Goal: Task Accomplishment & Management: Manage account settings

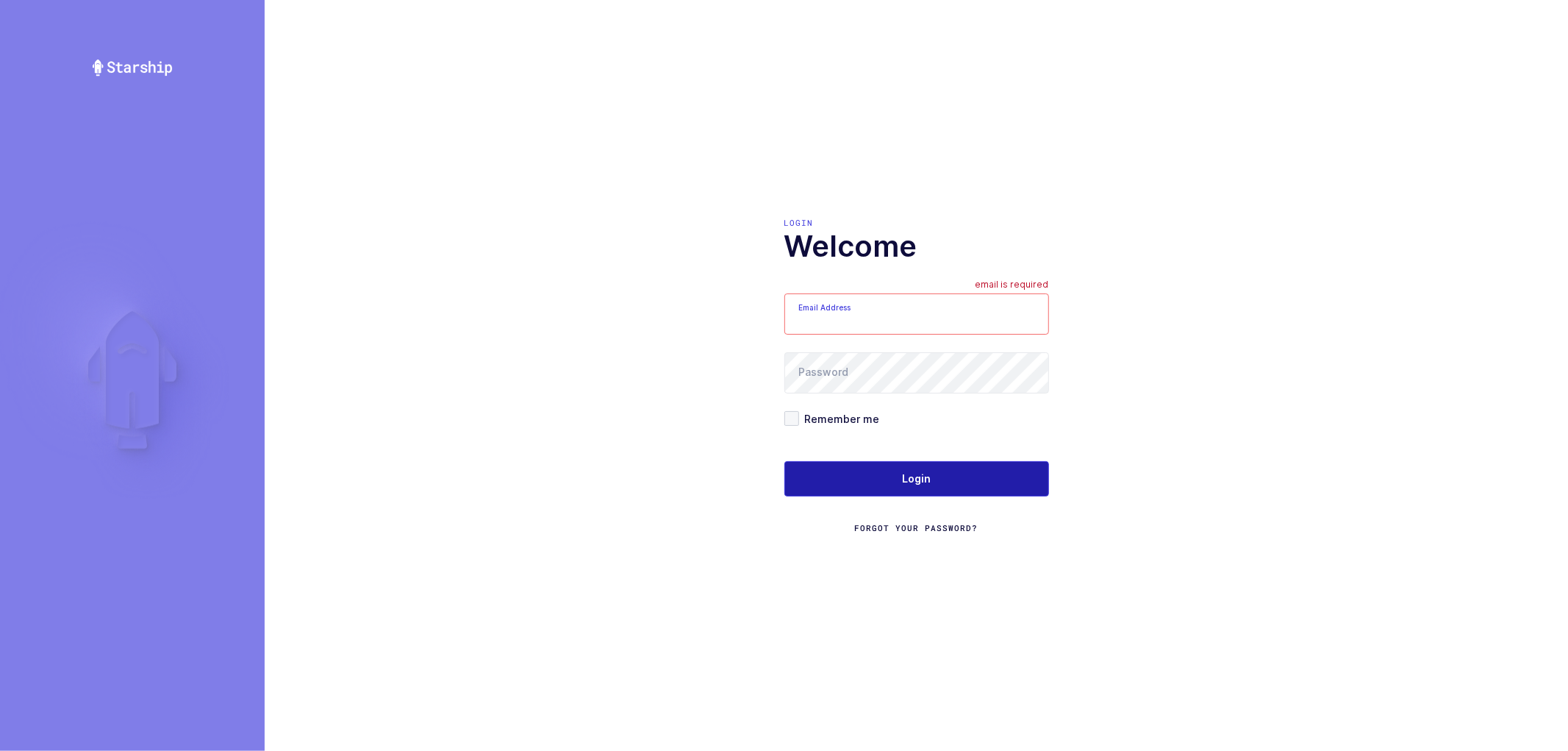
type input "[PERSON_NAME][EMAIL_ADDRESS][DOMAIN_NAME]"
click at [898, 472] on button "Login" at bounding box center [916, 478] width 265 height 35
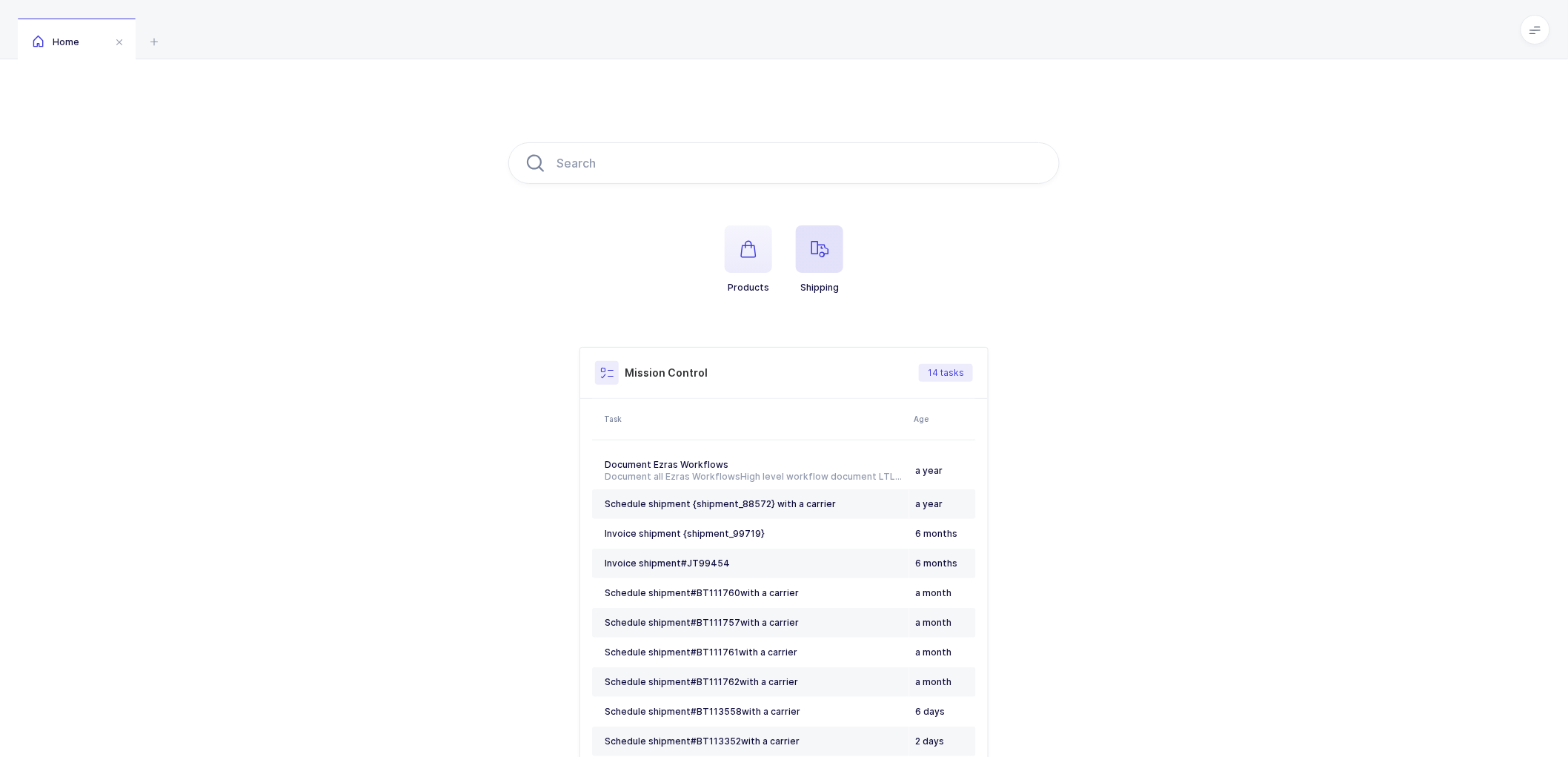
click at [812, 245] on icon "button" at bounding box center [820, 249] width 18 height 18
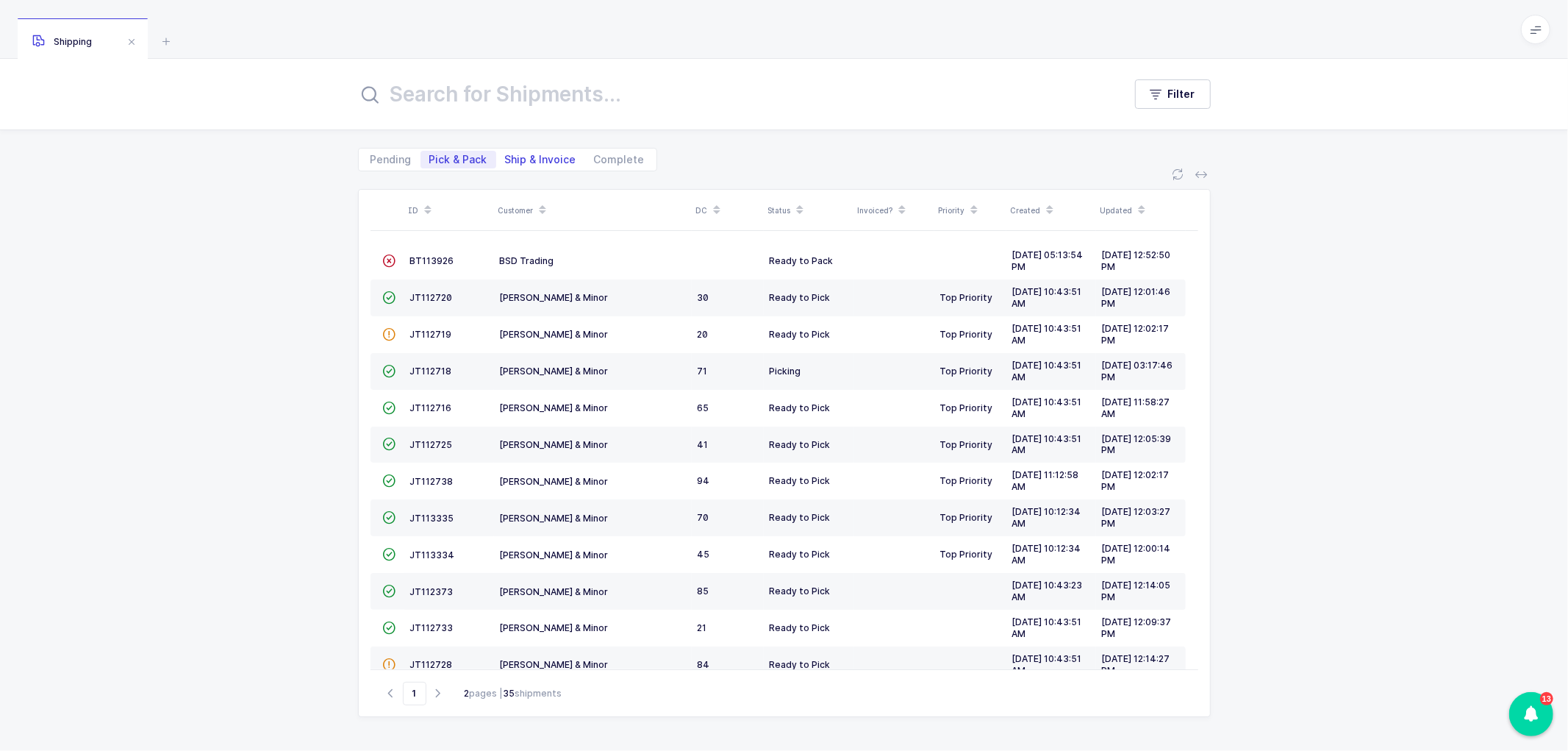
click at [525, 155] on span "Ship & Invoice" at bounding box center [540, 160] width 71 height 10
click at [506, 155] on input "Ship & Invoice" at bounding box center [500, 155] width 9 height 9
radio input "true"
radio input "false"
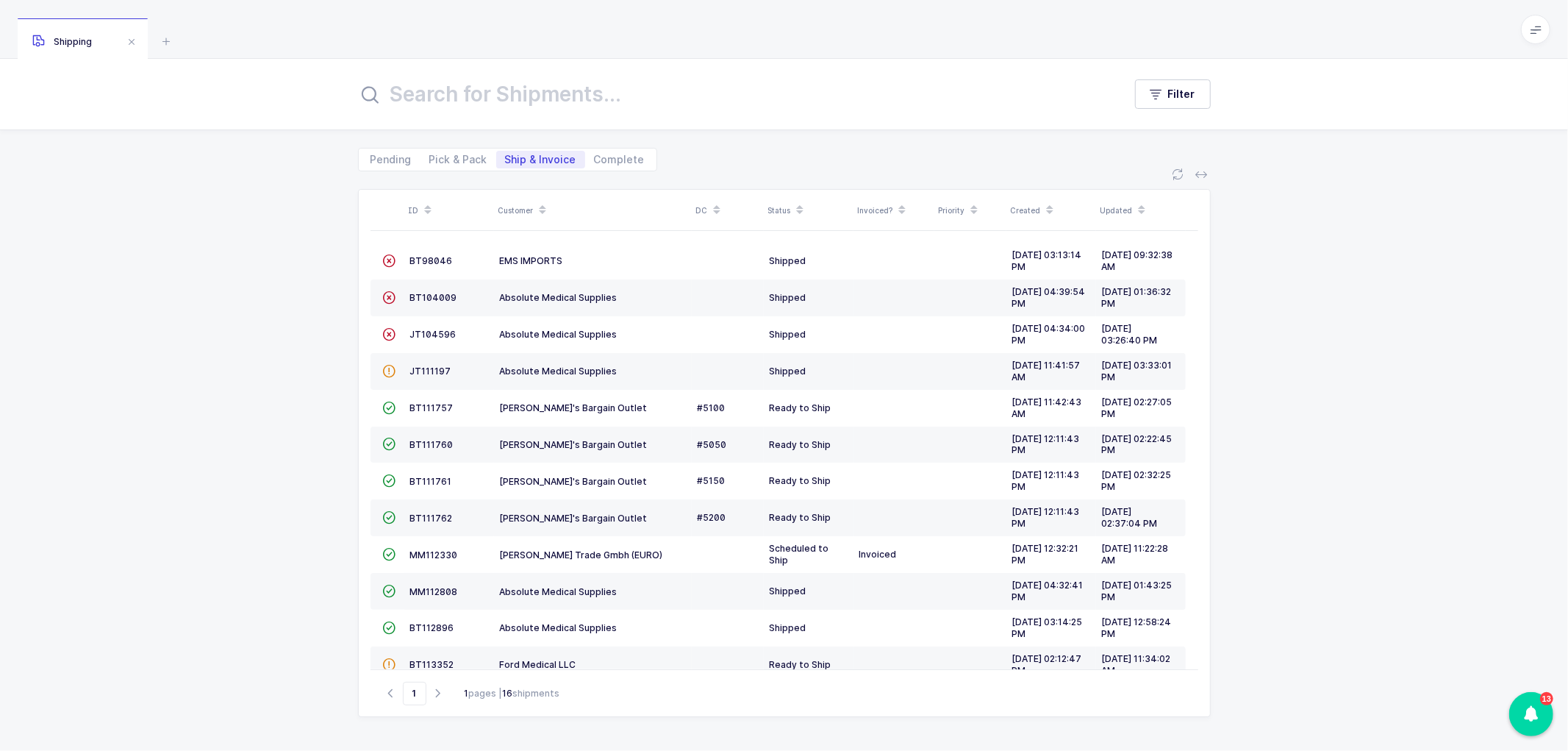
click at [539, 200] on span at bounding box center [542, 210] width 18 height 25
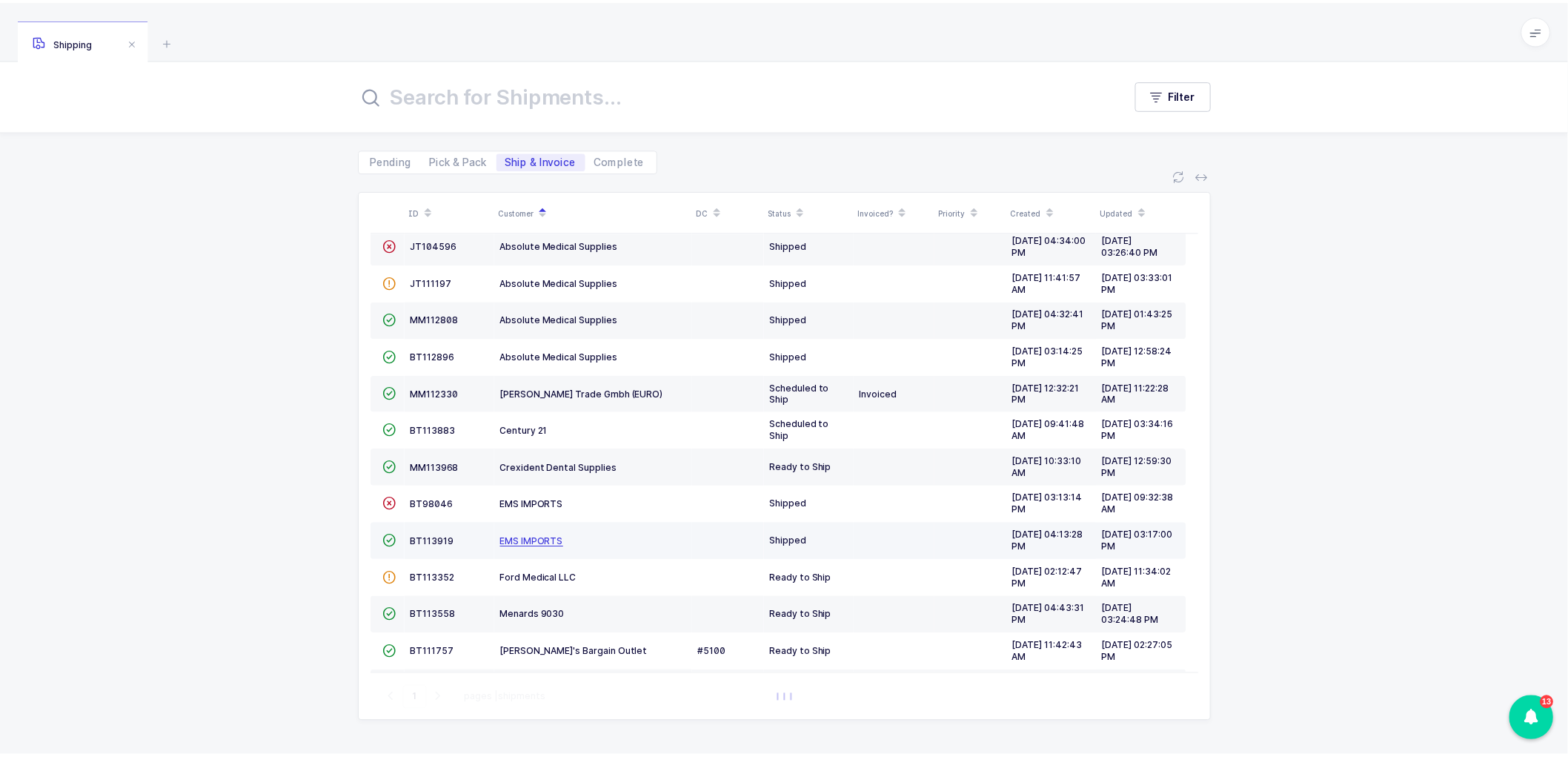
scroll to position [83, 0]
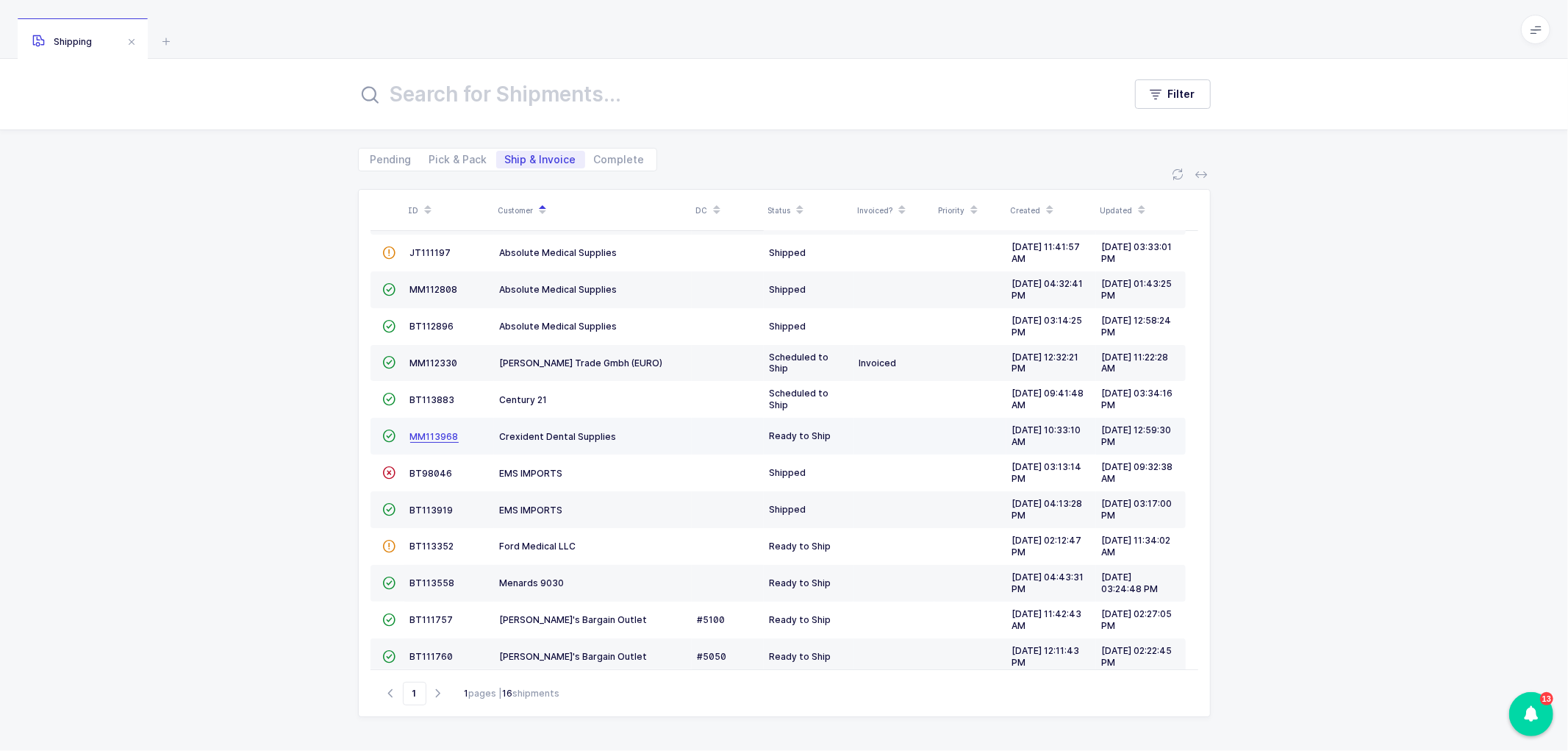
click at [444, 436] on span "MM113968" at bounding box center [434, 436] width 49 height 11
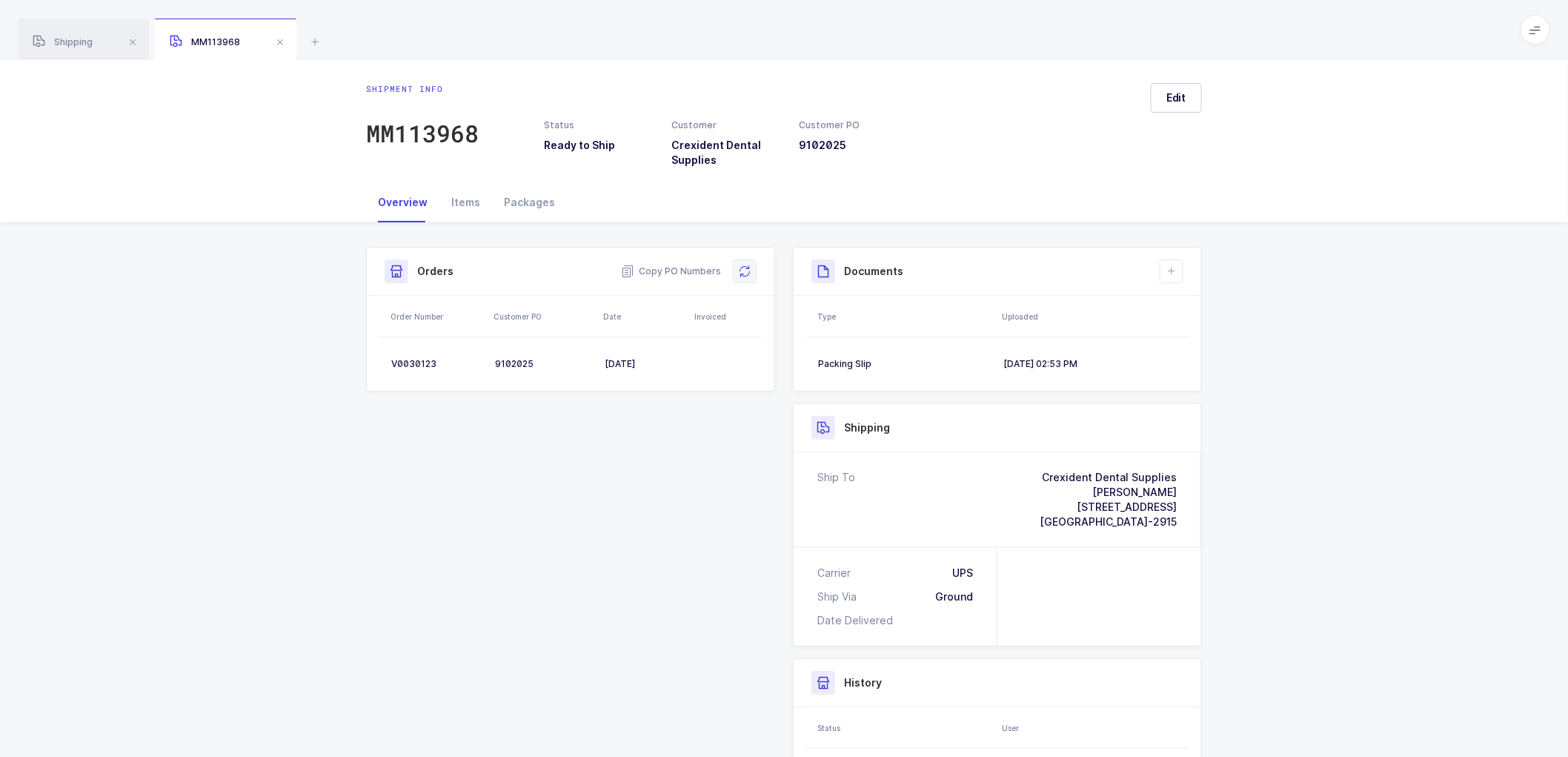
click at [746, 271] on icon at bounding box center [745, 271] width 12 height 12
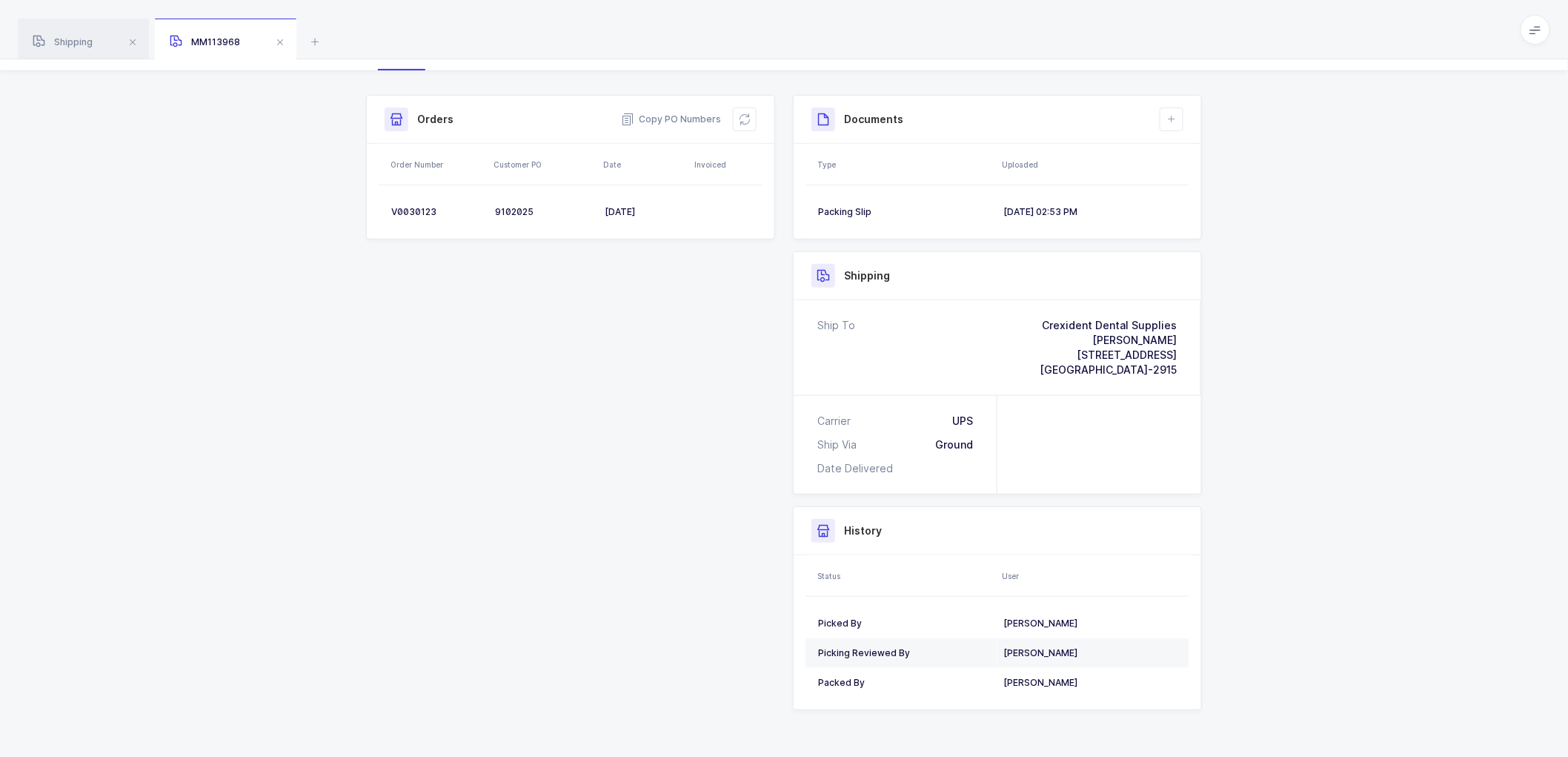
scroll to position [152, 0]
click at [418, 210] on div "V0030123" at bounding box center [437, 211] width 92 height 12
click at [419, 210] on div "V0030123" at bounding box center [437, 211] width 92 height 12
copy div "V0030123"
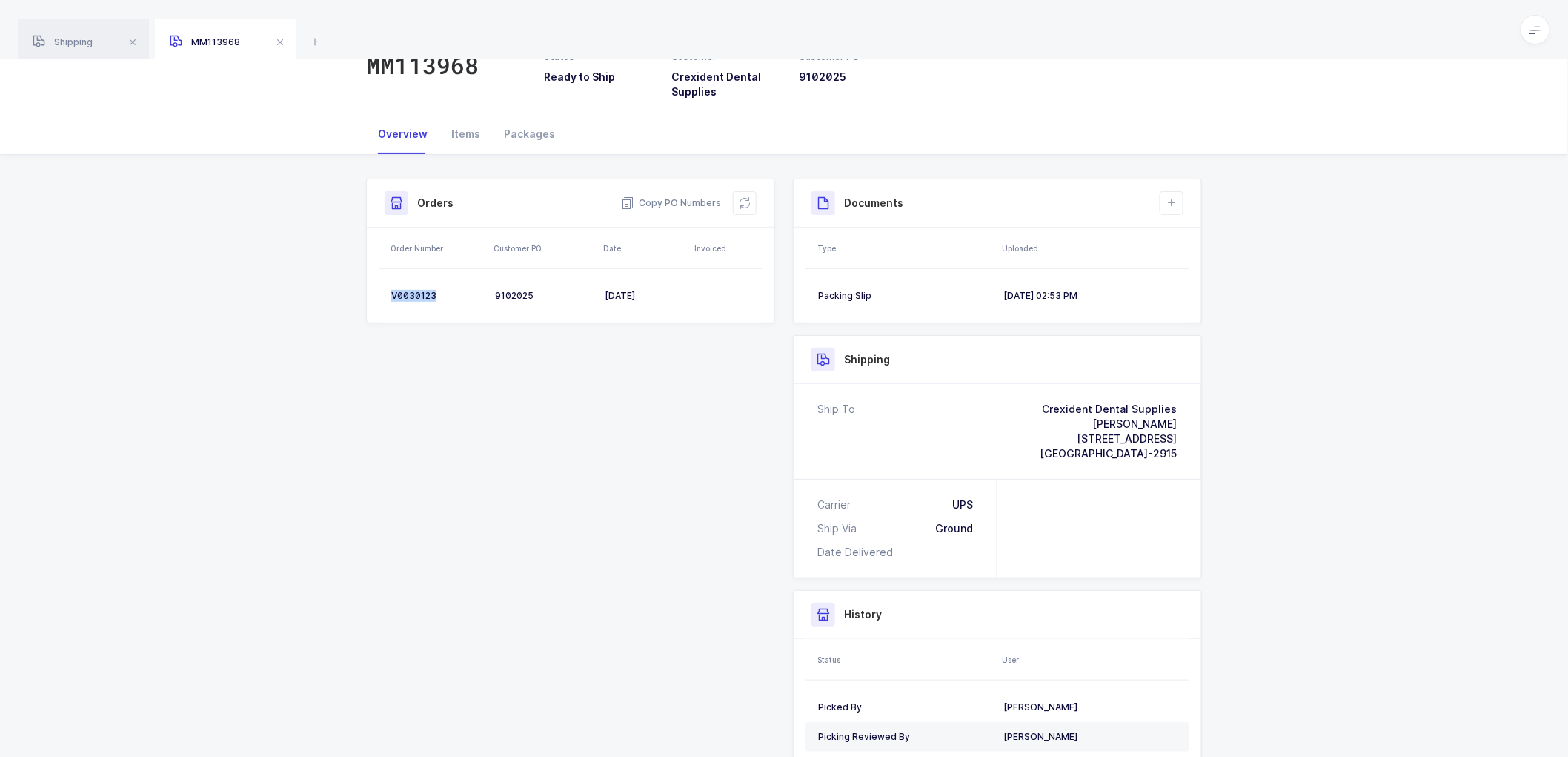
scroll to position [0, 0]
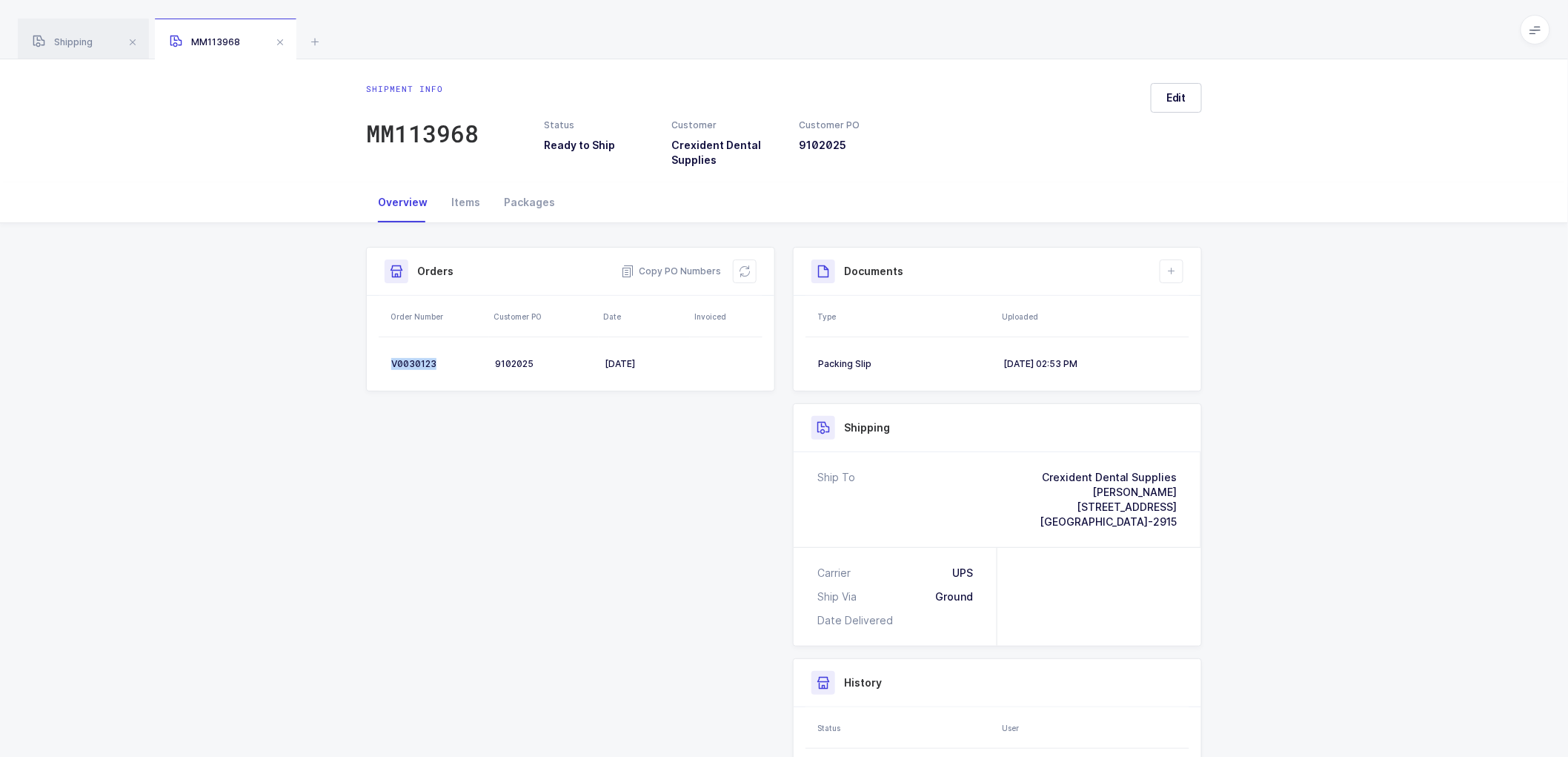
drag, startPoint x: 746, startPoint y: 269, endPoint x: 769, endPoint y: 258, distance: 25.5
click at [746, 268] on icon at bounding box center [745, 271] width 12 height 12
click at [1168, 92] on span "Edit" at bounding box center [1176, 97] width 20 height 15
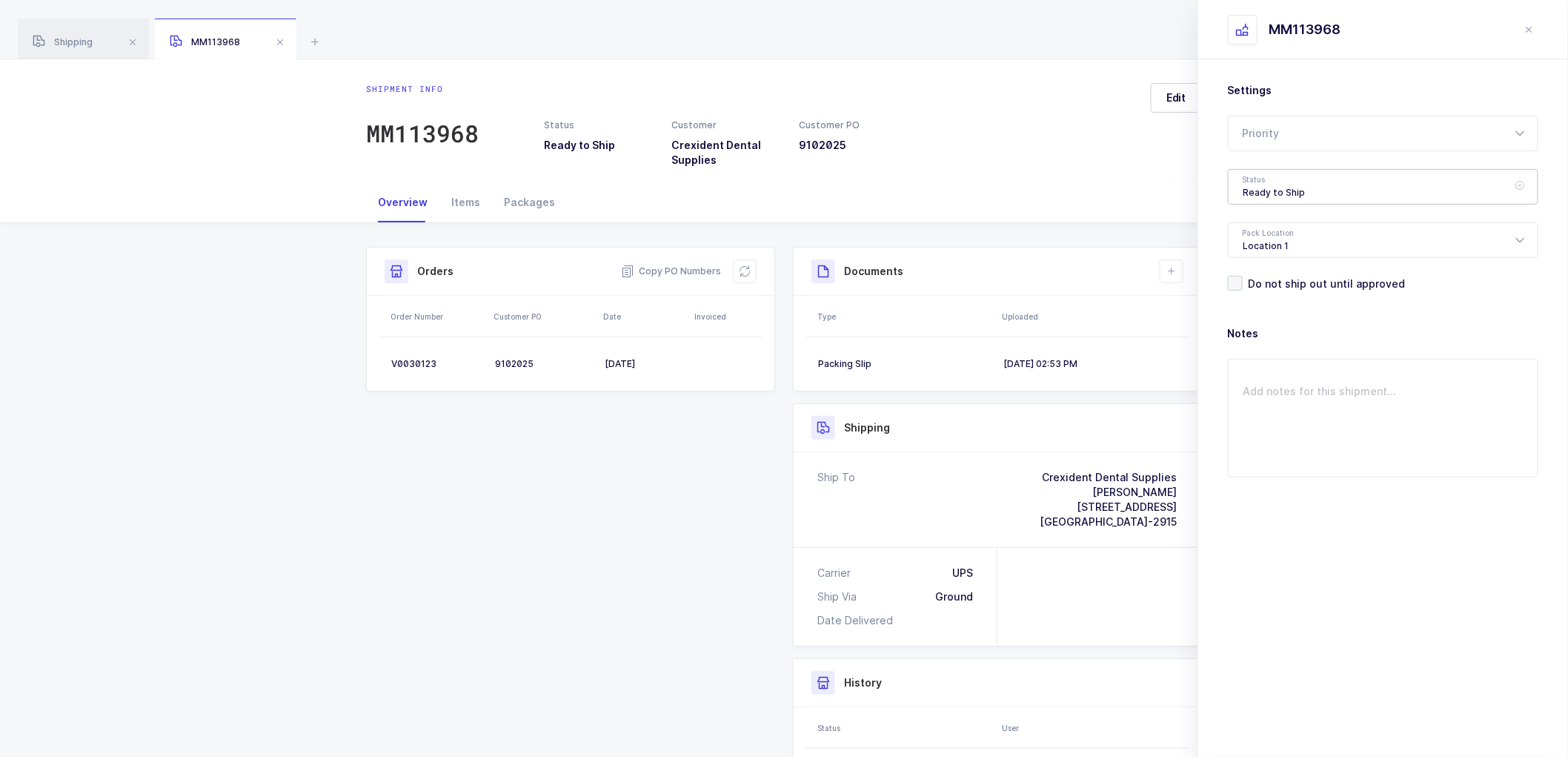
click at [1286, 189] on div "Ready to Ship" at bounding box center [1383, 186] width 311 height 35
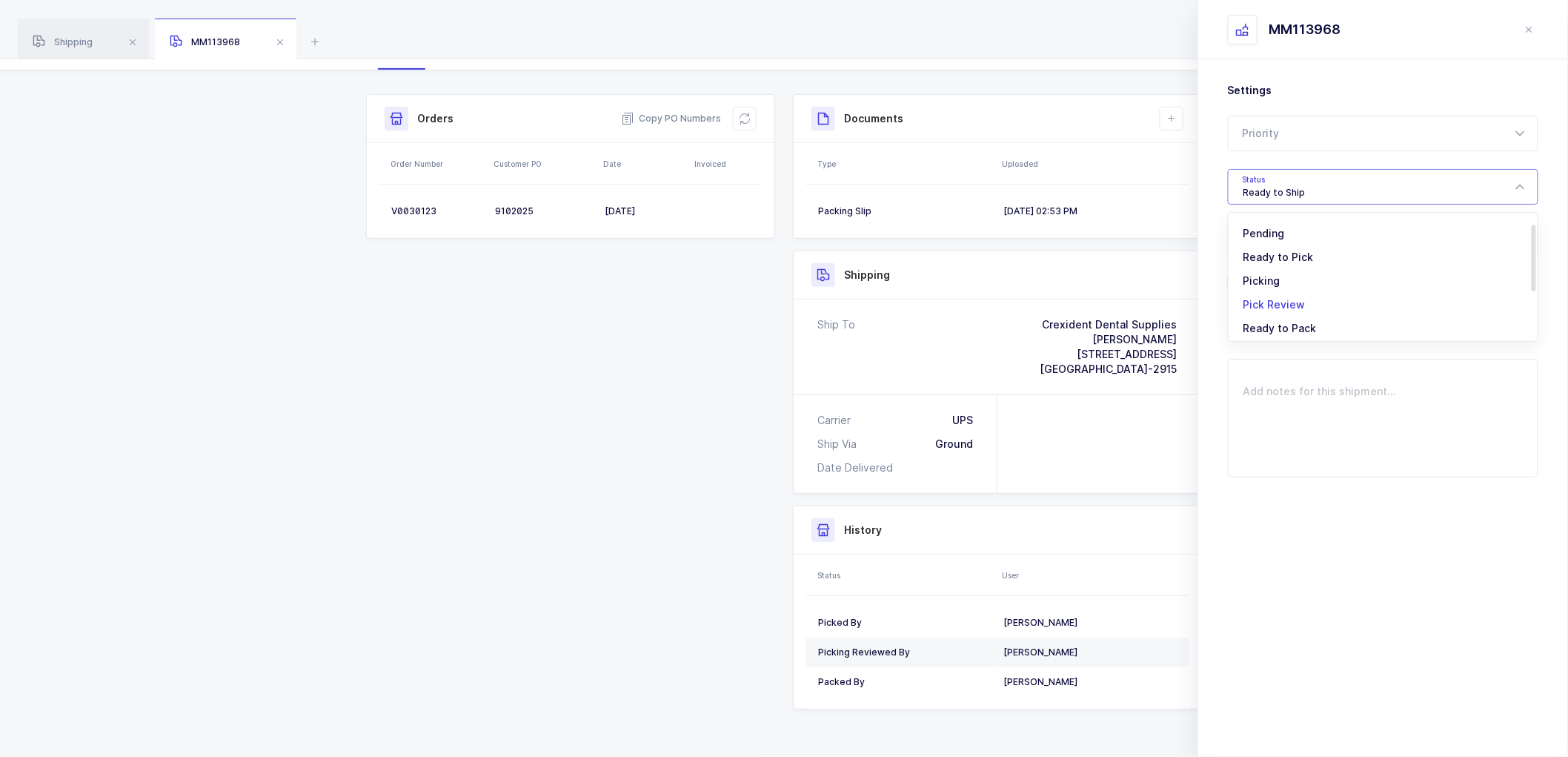
scroll to position [122, 0]
click at [1277, 292] on li "Shipped" at bounding box center [1390, 301] width 310 height 24
type input "Shipped"
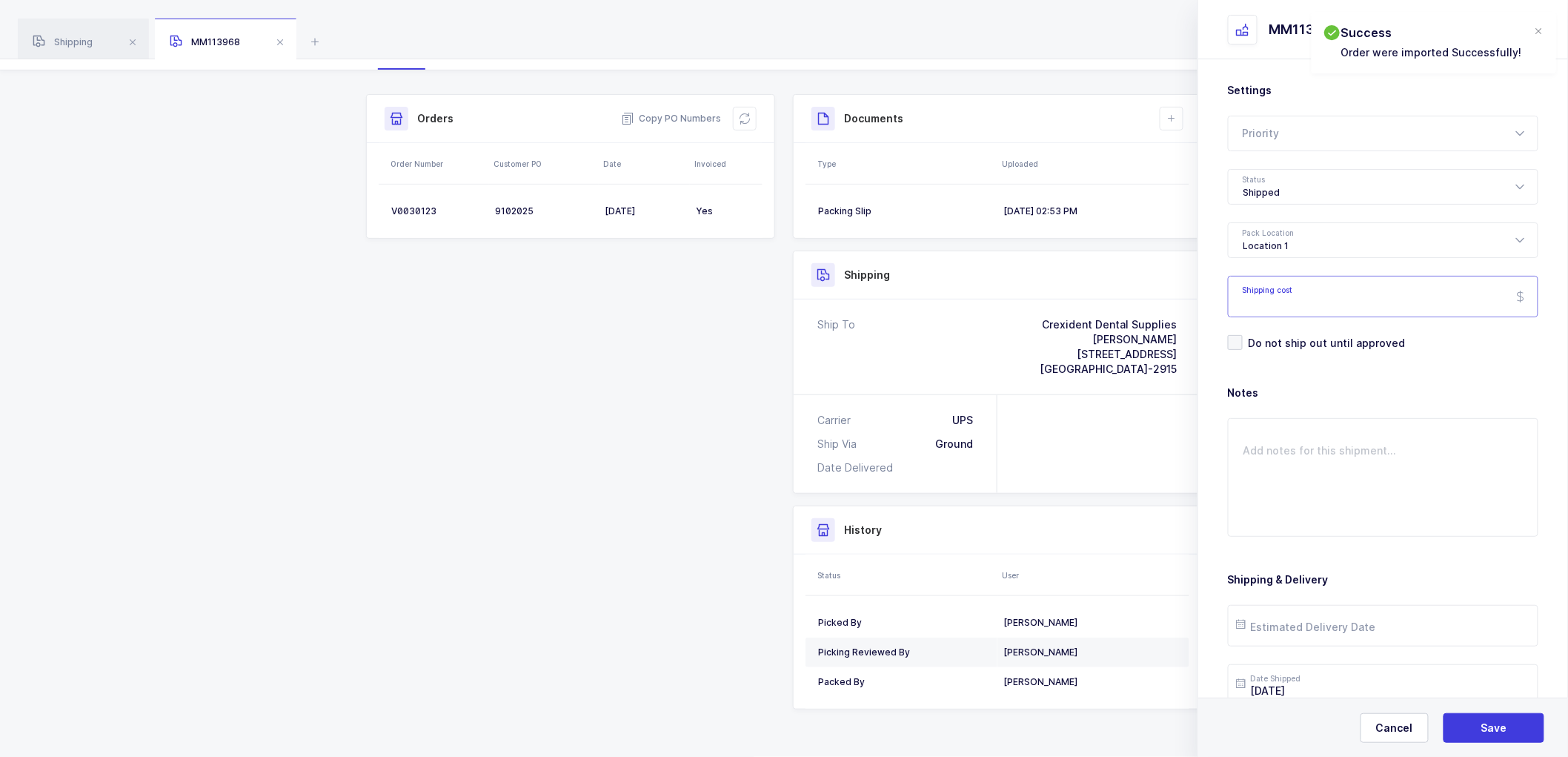
click at [1299, 301] on input "Shipping cost" at bounding box center [1383, 296] width 311 height 41
paste input "13.64"
type input "13.64"
click at [1486, 722] on span "Save" at bounding box center [1495, 728] width 26 height 15
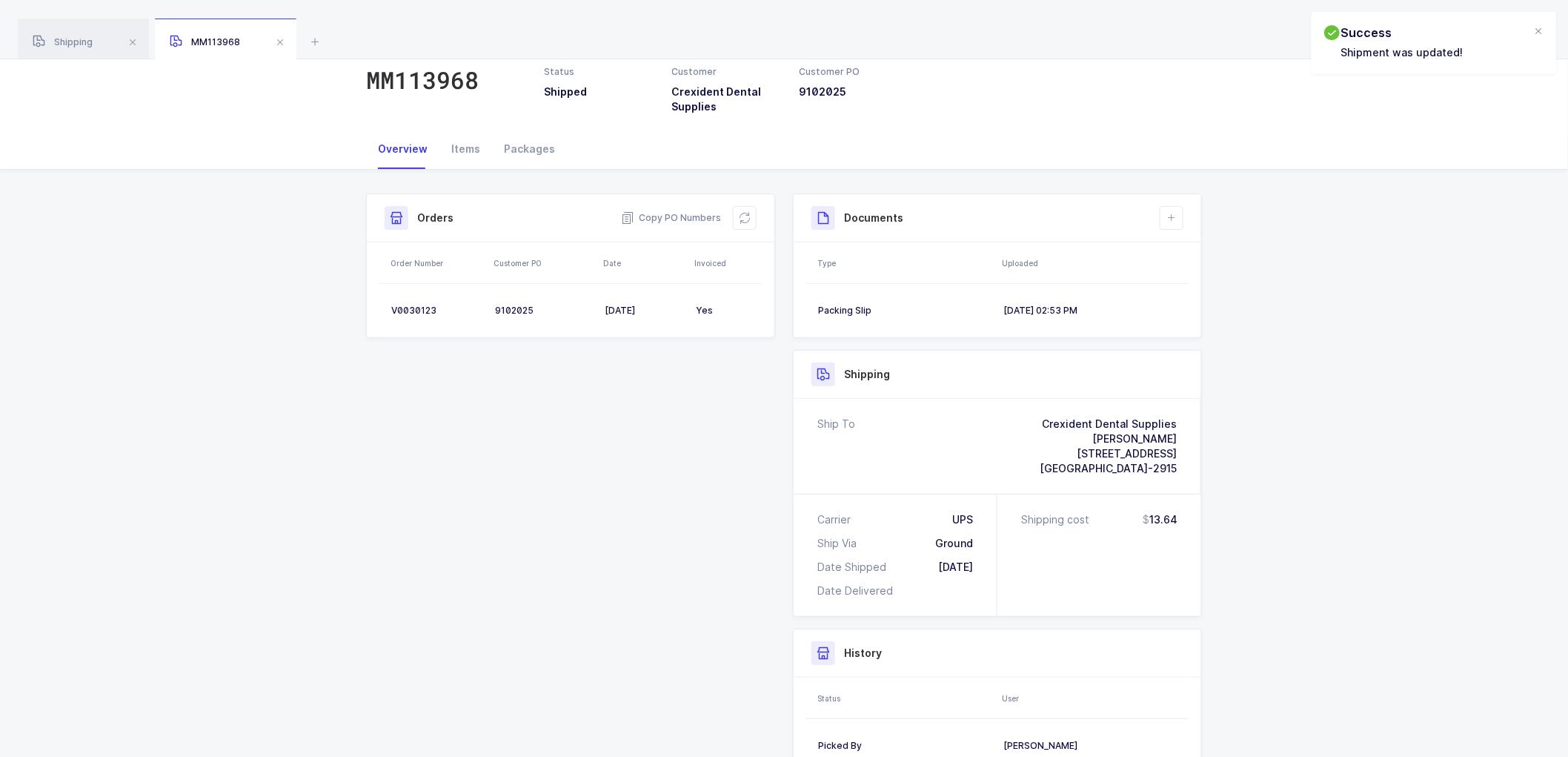
scroll to position [83, 0]
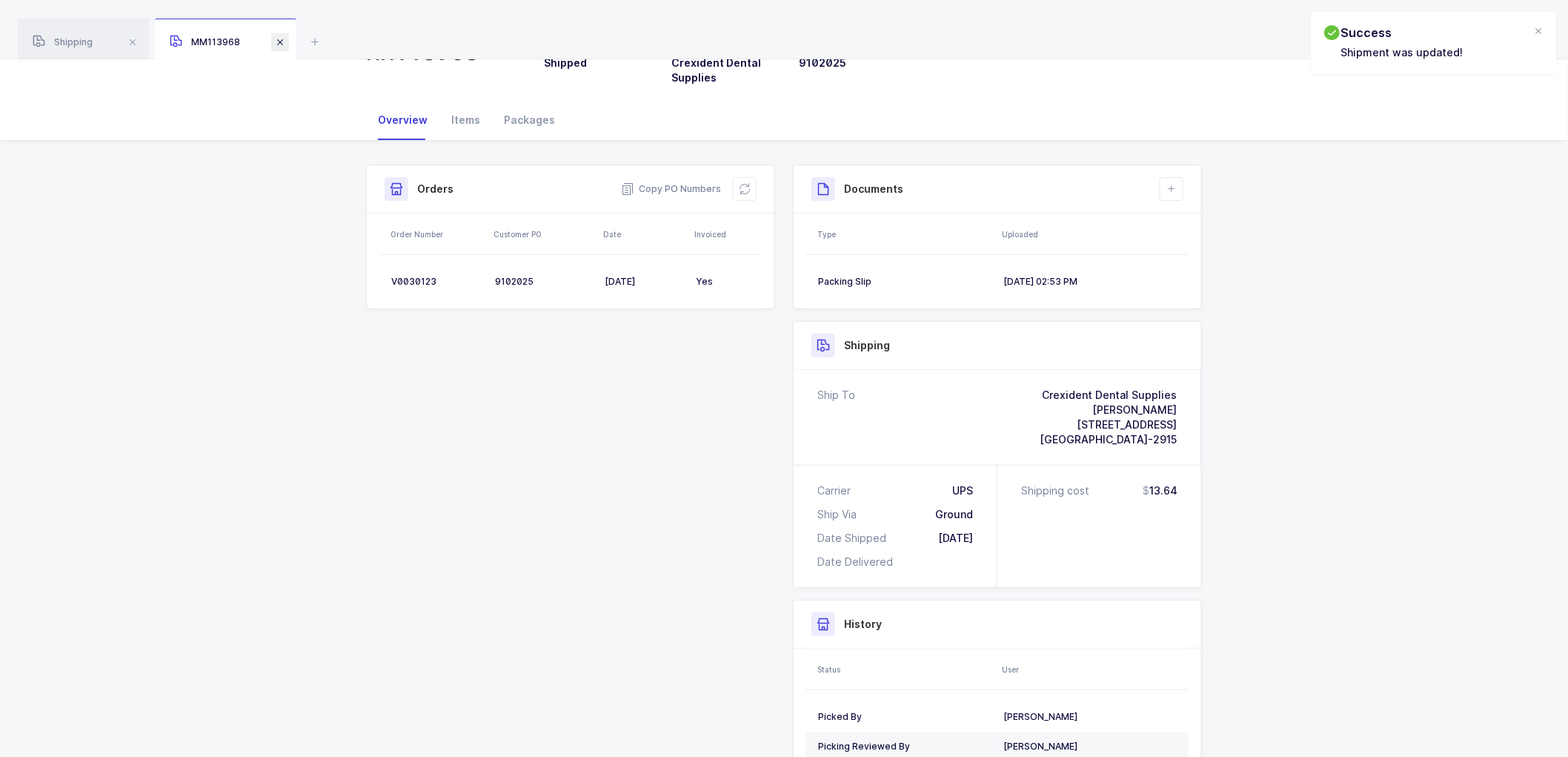
drag, startPoint x: 276, startPoint y: 40, endPoint x: 294, endPoint y: 37, distance: 18.2
click at [278, 40] on span at bounding box center [280, 42] width 18 height 18
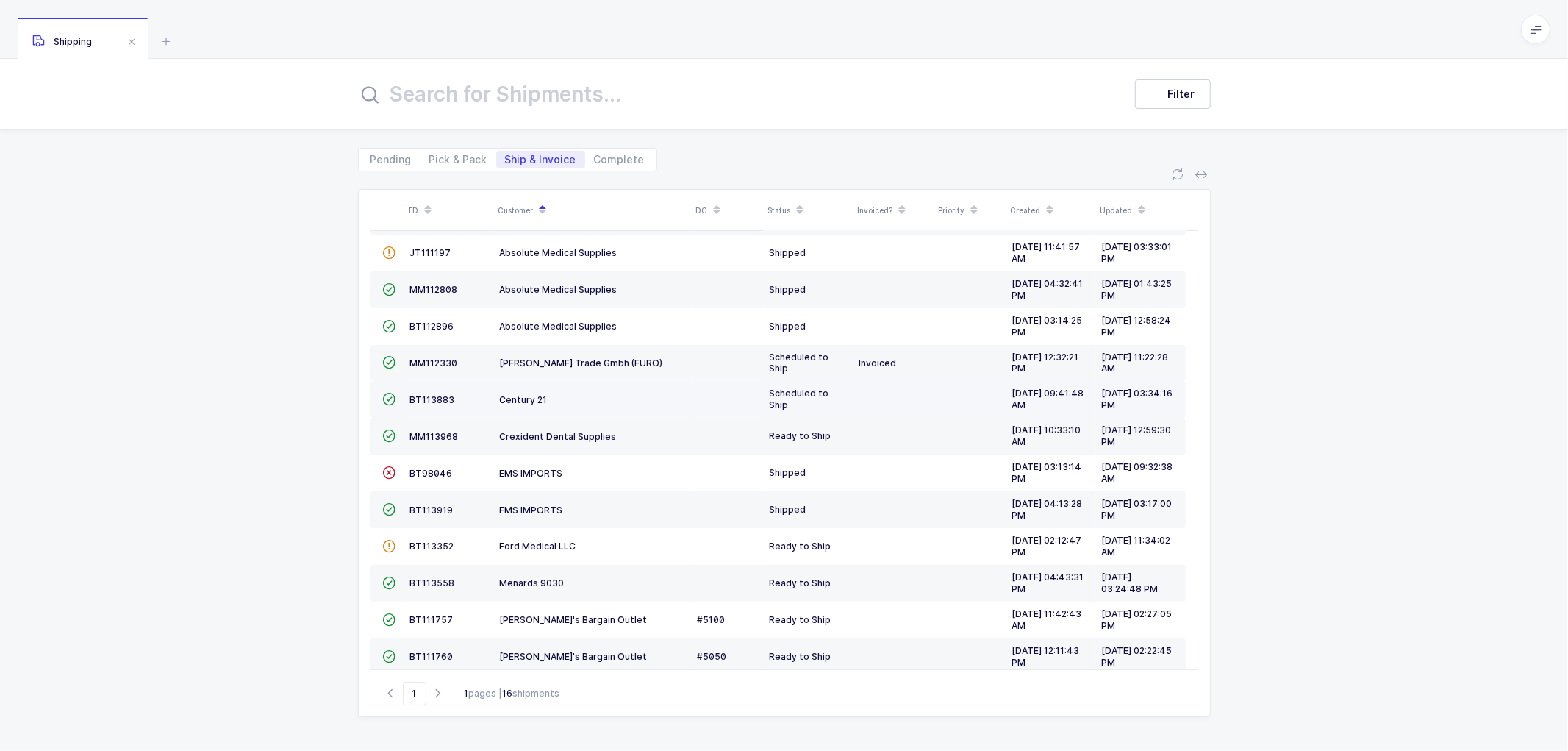
click at [424, 392] on td "BT113883" at bounding box center [448, 399] width 90 height 37
click at [423, 400] on span "BT113883" at bounding box center [432, 399] width 45 height 11
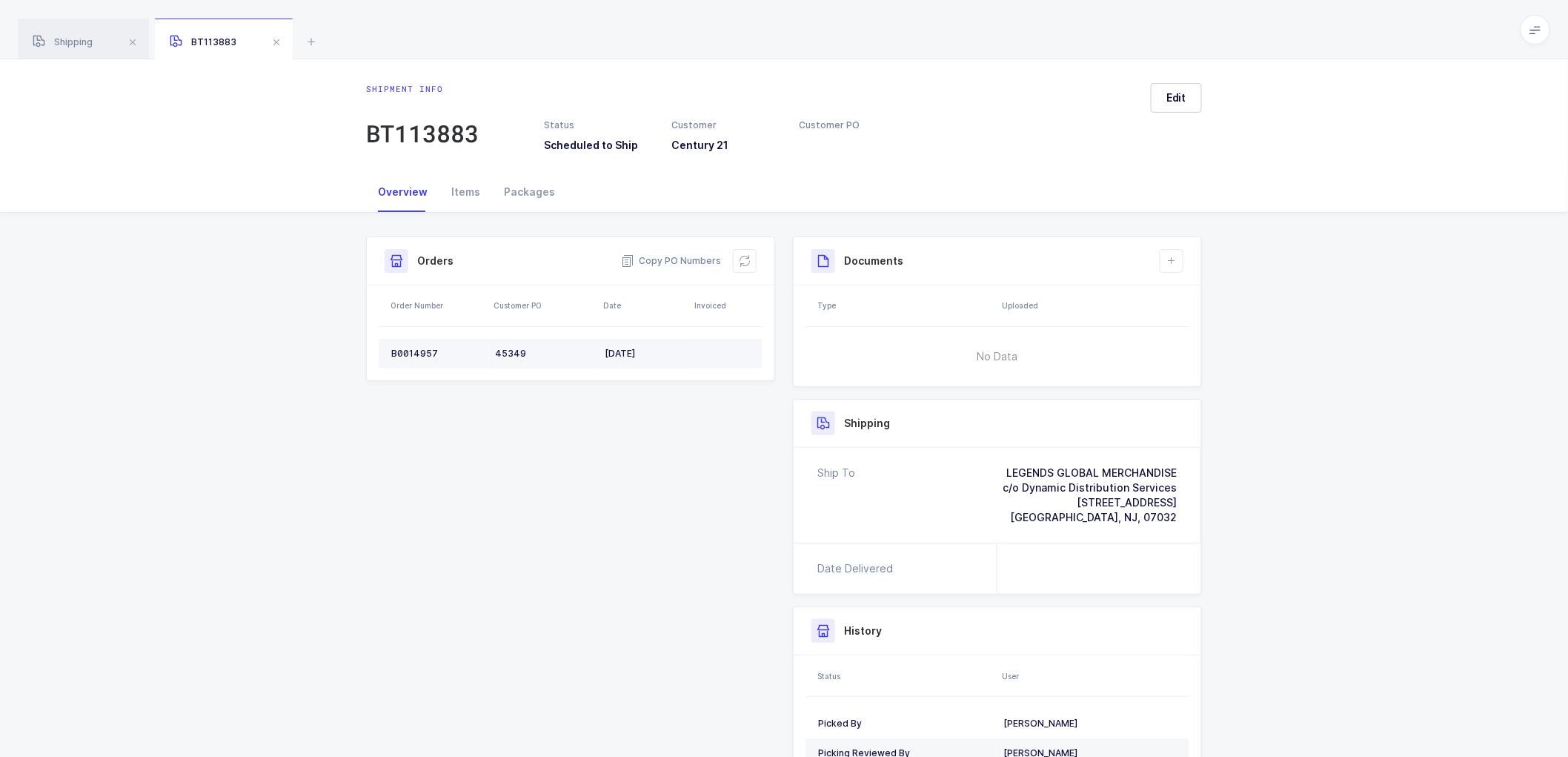
click at [413, 349] on div "B0014957" at bounding box center [437, 354] width 92 height 12
click at [413, 348] on div "B0014957" at bounding box center [437, 354] width 92 height 12
copy div "B0014957"
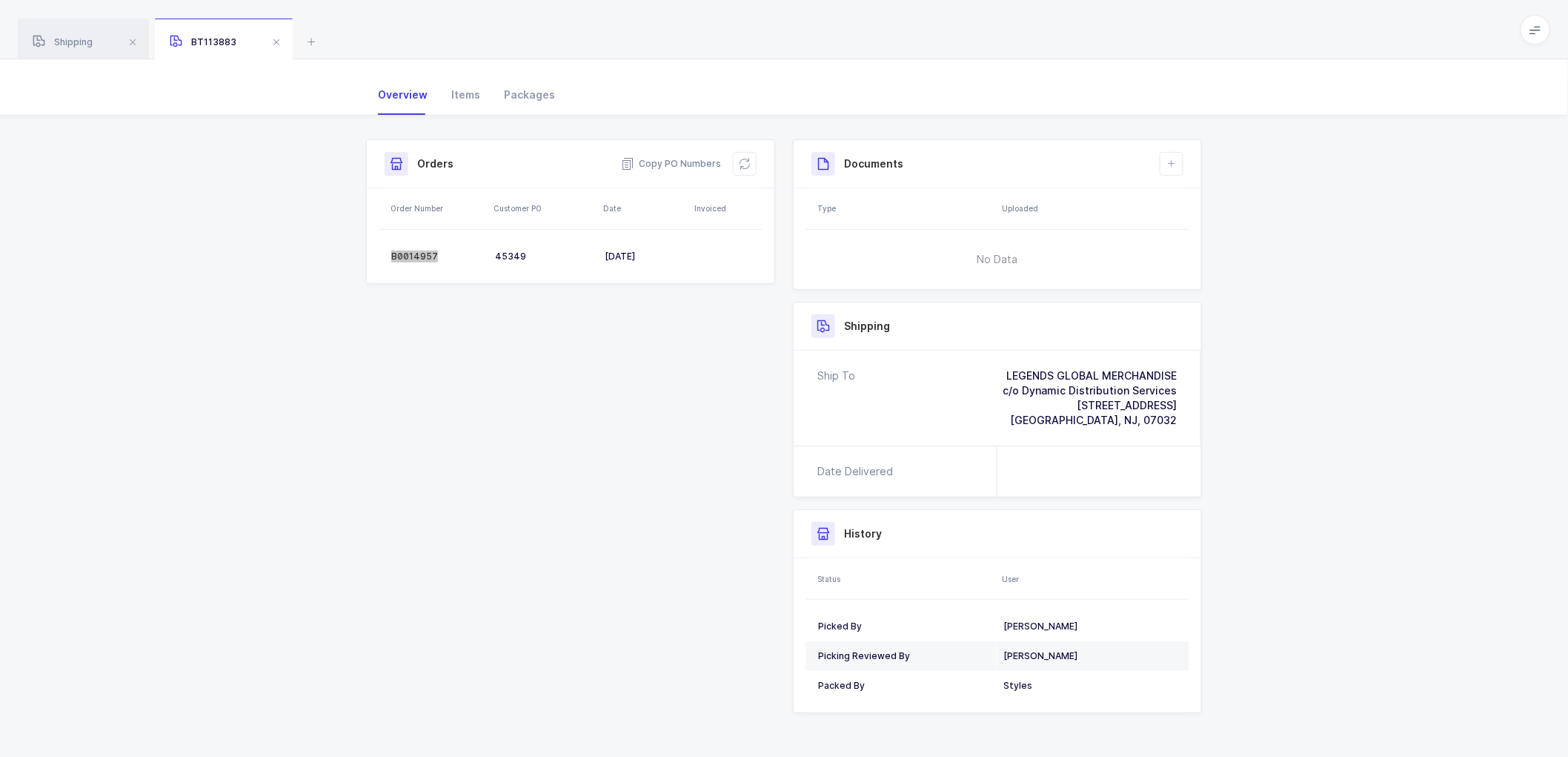
scroll to position [101, 0]
drag, startPoint x: 746, startPoint y: 153, endPoint x: 769, endPoint y: 154, distance: 23.0
click at [747, 154] on icon at bounding box center [745, 160] width 12 height 12
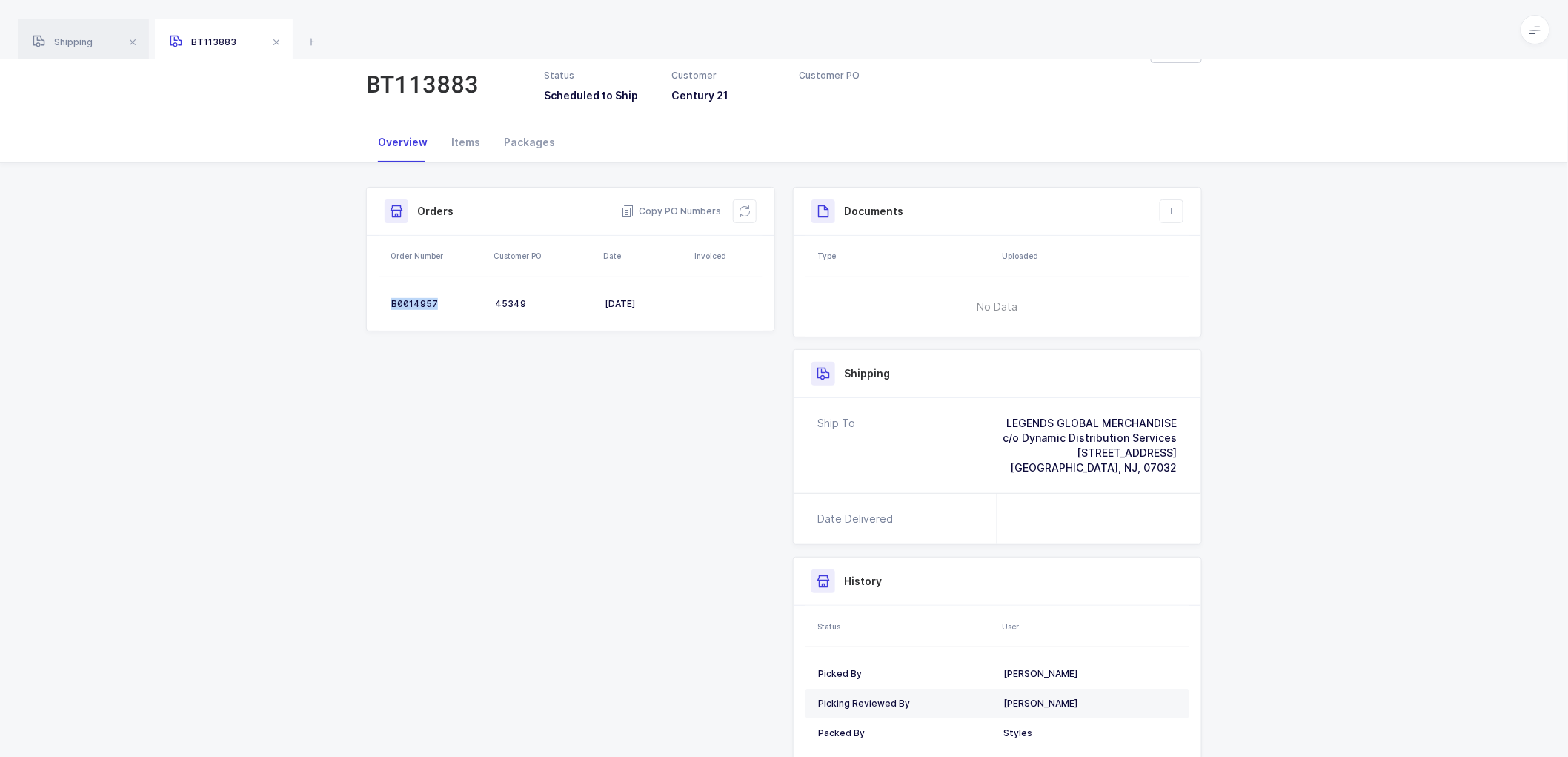
scroll to position [0, 0]
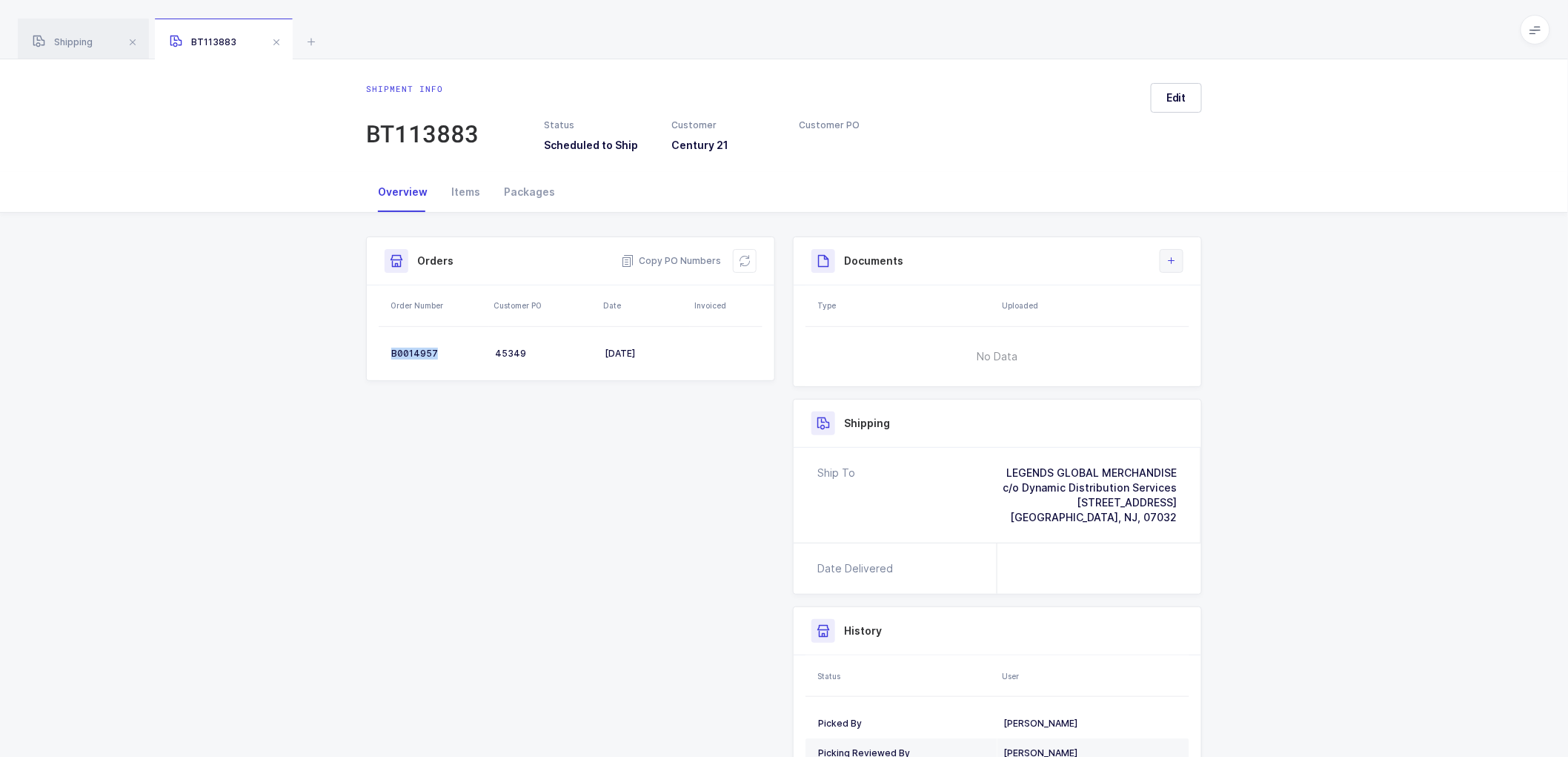
click at [1174, 256] on icon at bounding box center [1172, 261] width 12 height 12
click at [1191, 299] on li "Create Document" at bounding box center [1222, 303] width 110 height 24
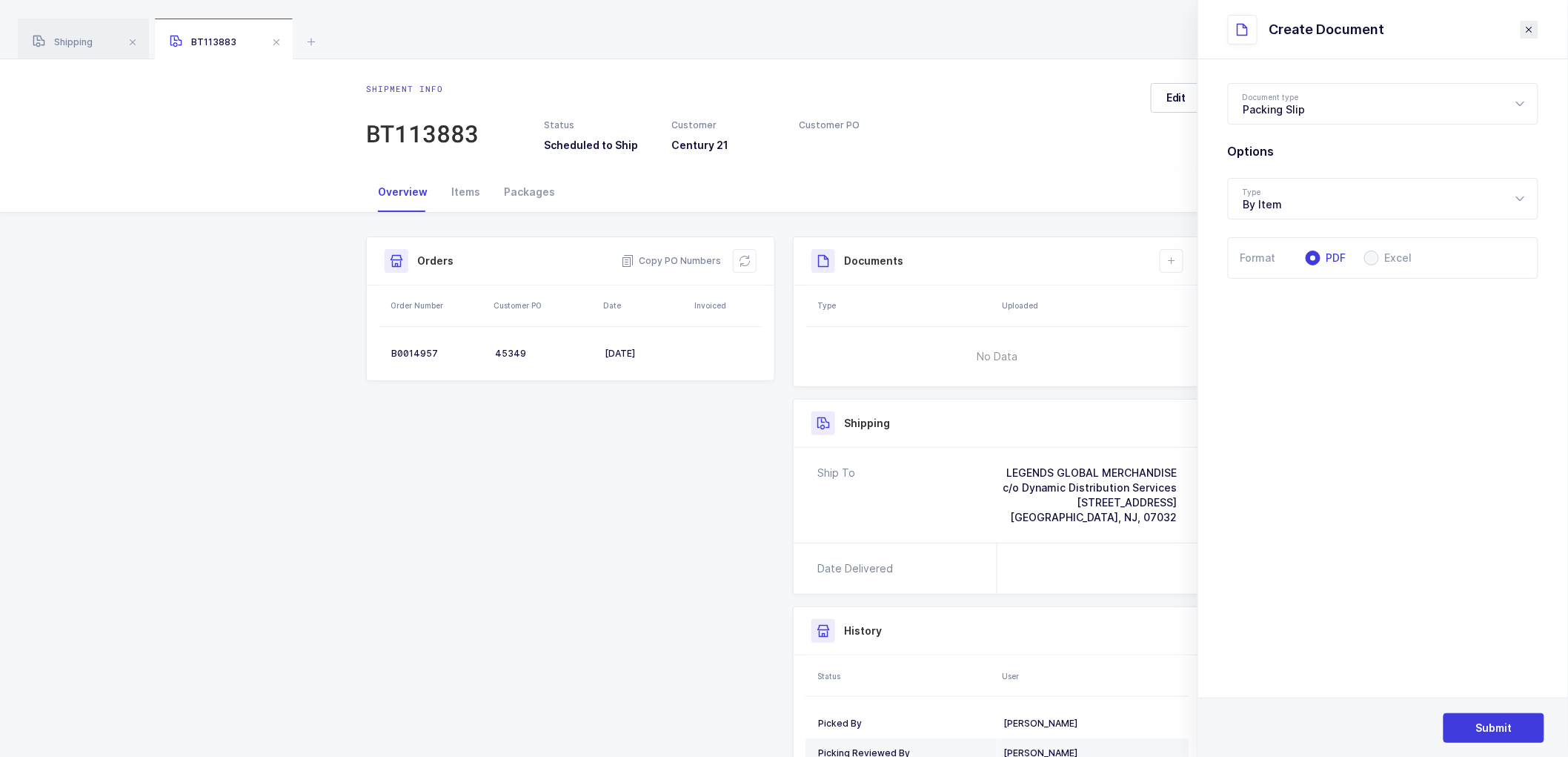
click at [1528, 24] on icon "close drawer" at bounding box center [1530, 30] width 12 height 12
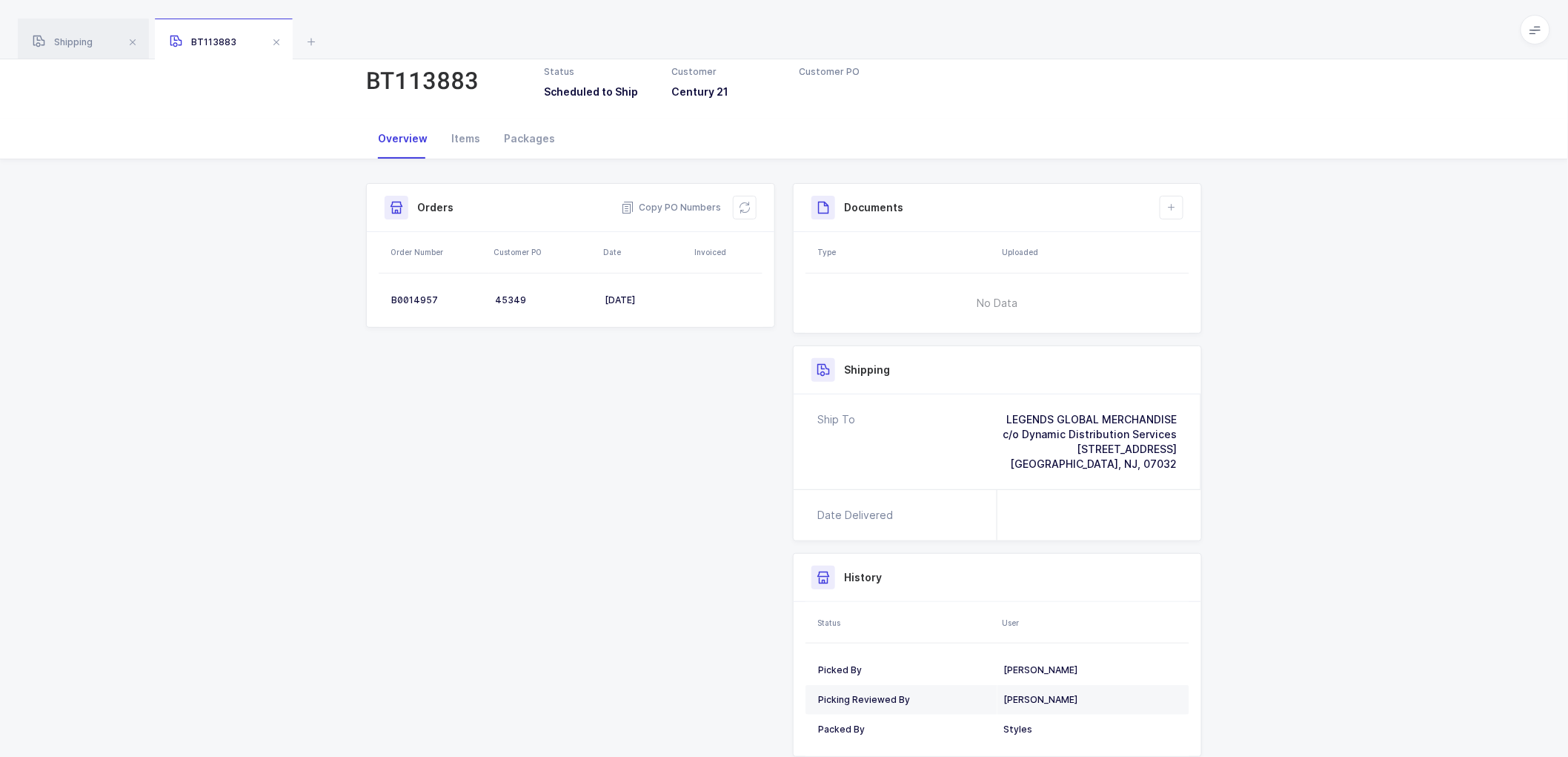
scroll to position [83, 0]
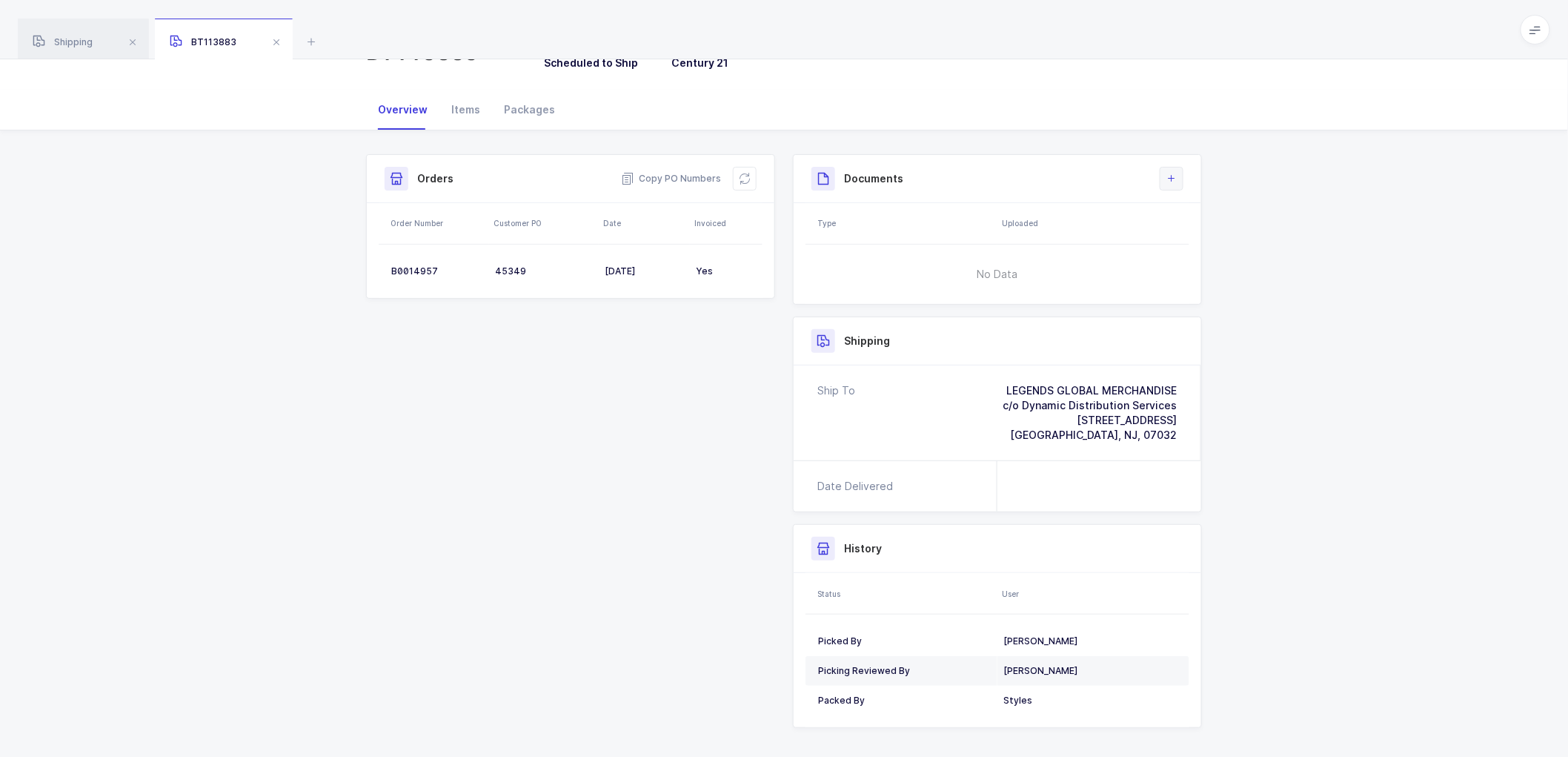
click at [1172, 183] on icon at bounding box center [1172, 179] width 12 height 12
click at [1222, 219] on li "Create Document" at bounding box center [1222, 221] width 110 height 24
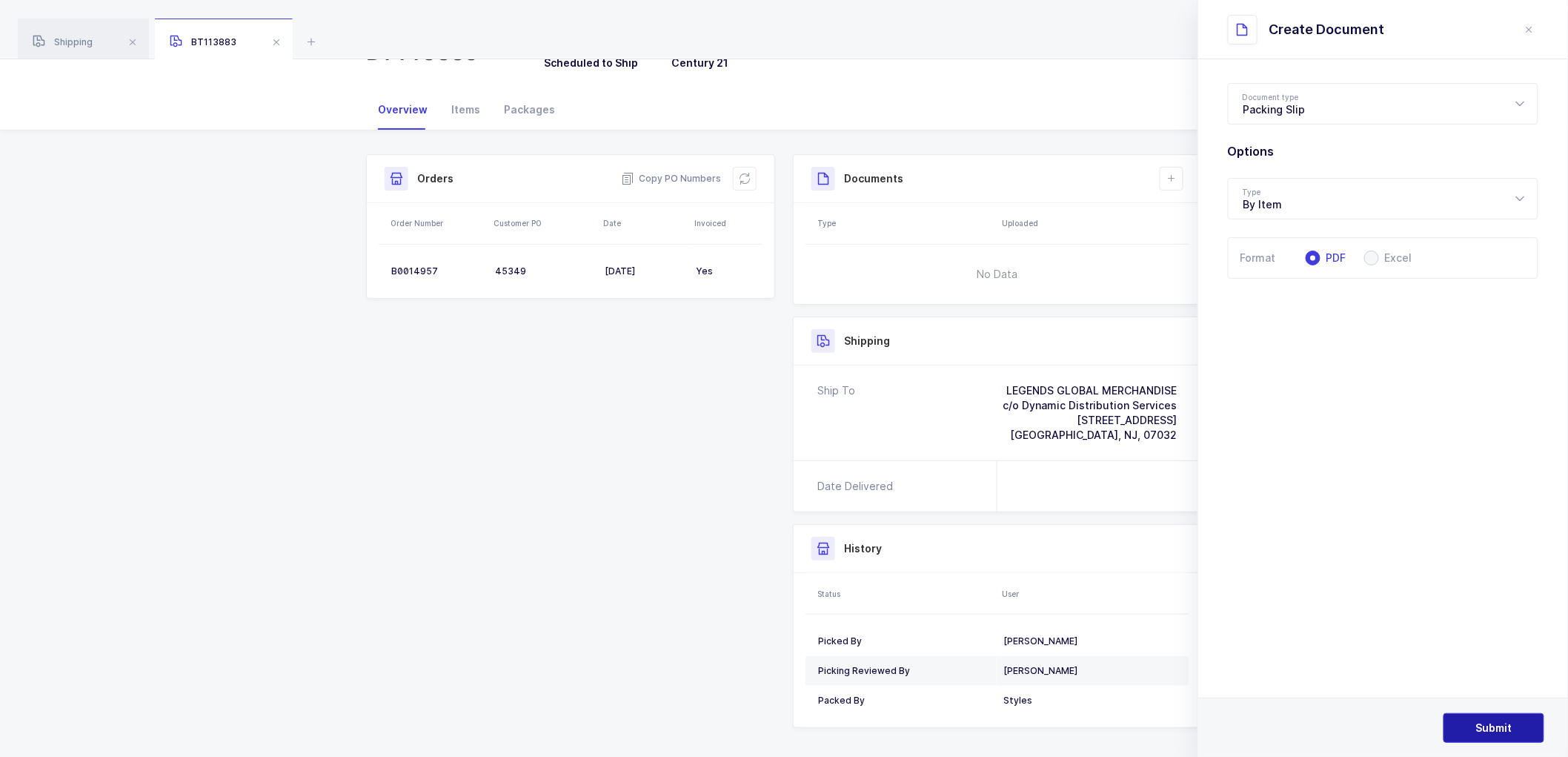
click at [1493, 716] on button "Submit" at bounding box center [1494, 728] width 101 height 29
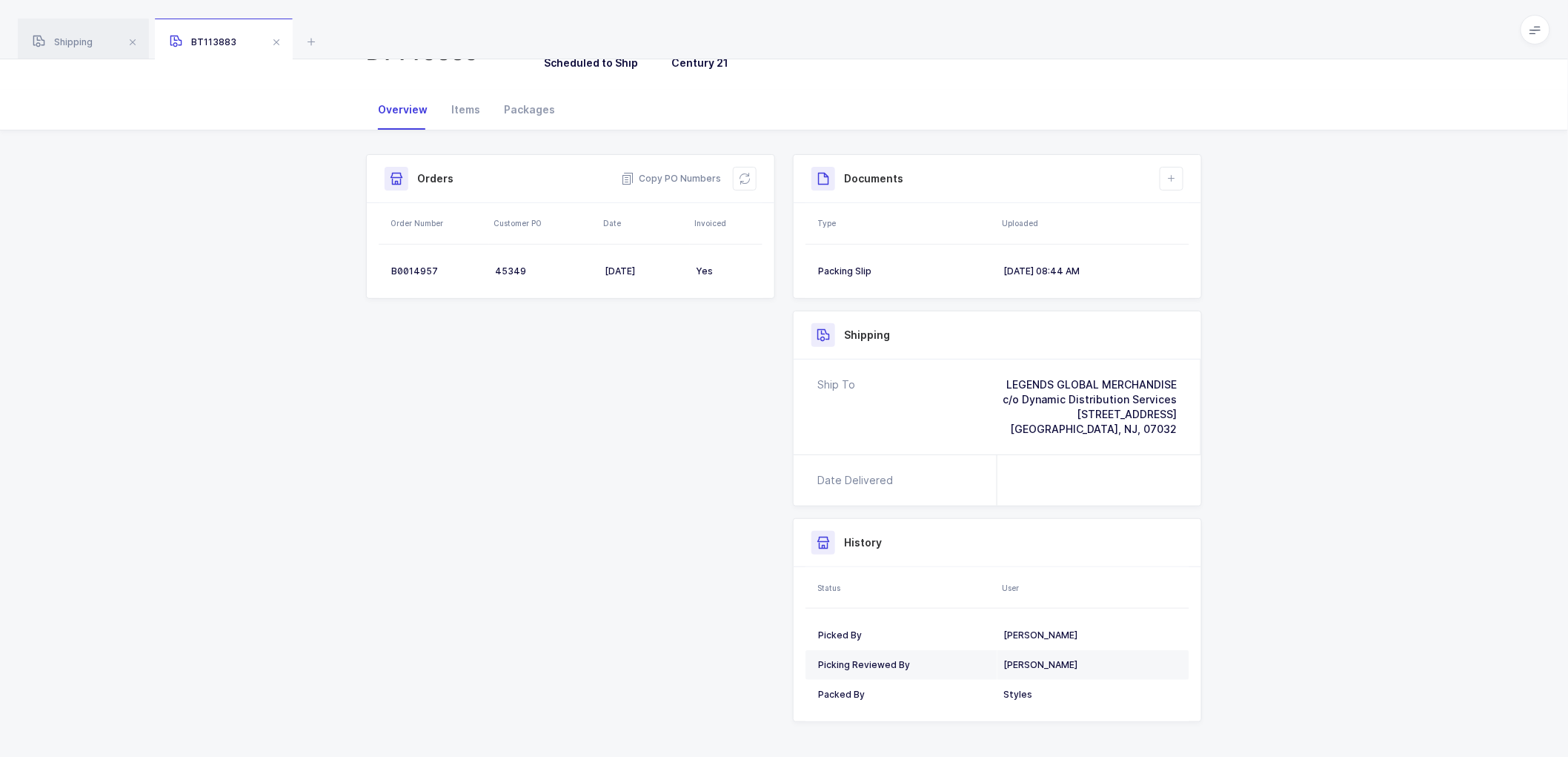
drag, startPoint x: 1344, startPoint y: 314, endPoint x: 1025, endPoint y: 282, distance: 320.6
click at [1342, 314] on div "Shipment Info Shipment Number BT113883 Status Scheduled to Ship Customer Centur…" at bounding box center [784, 450] width 1568 height 639
click at [523, 106] on div "Packages" at bounding box center [530, 109] width 75 height 40
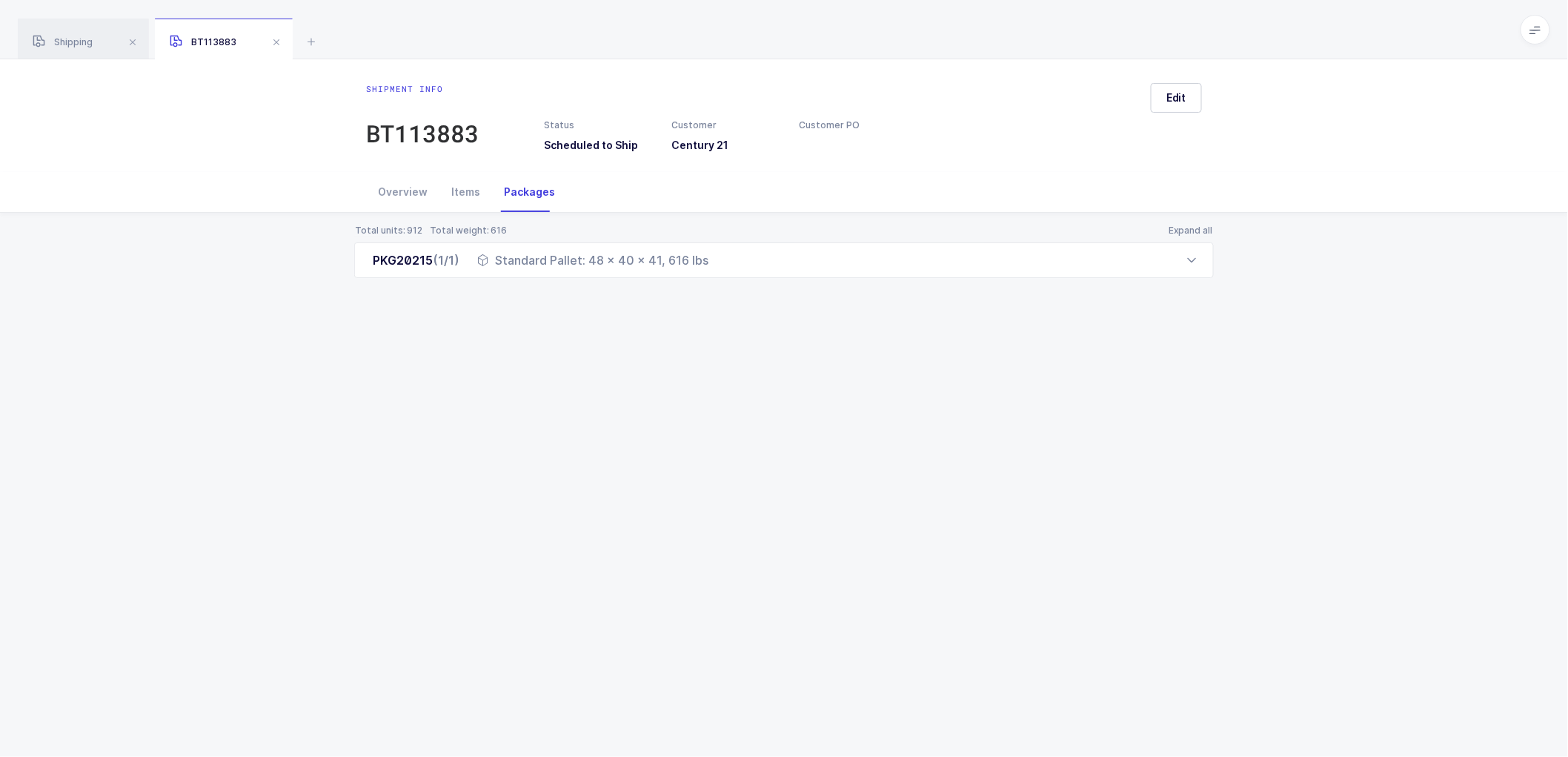
scroll to position [0, 0]
click at [1201, 231] on button "Expand all" at bounding box center [1197, 231] width 46 height 12
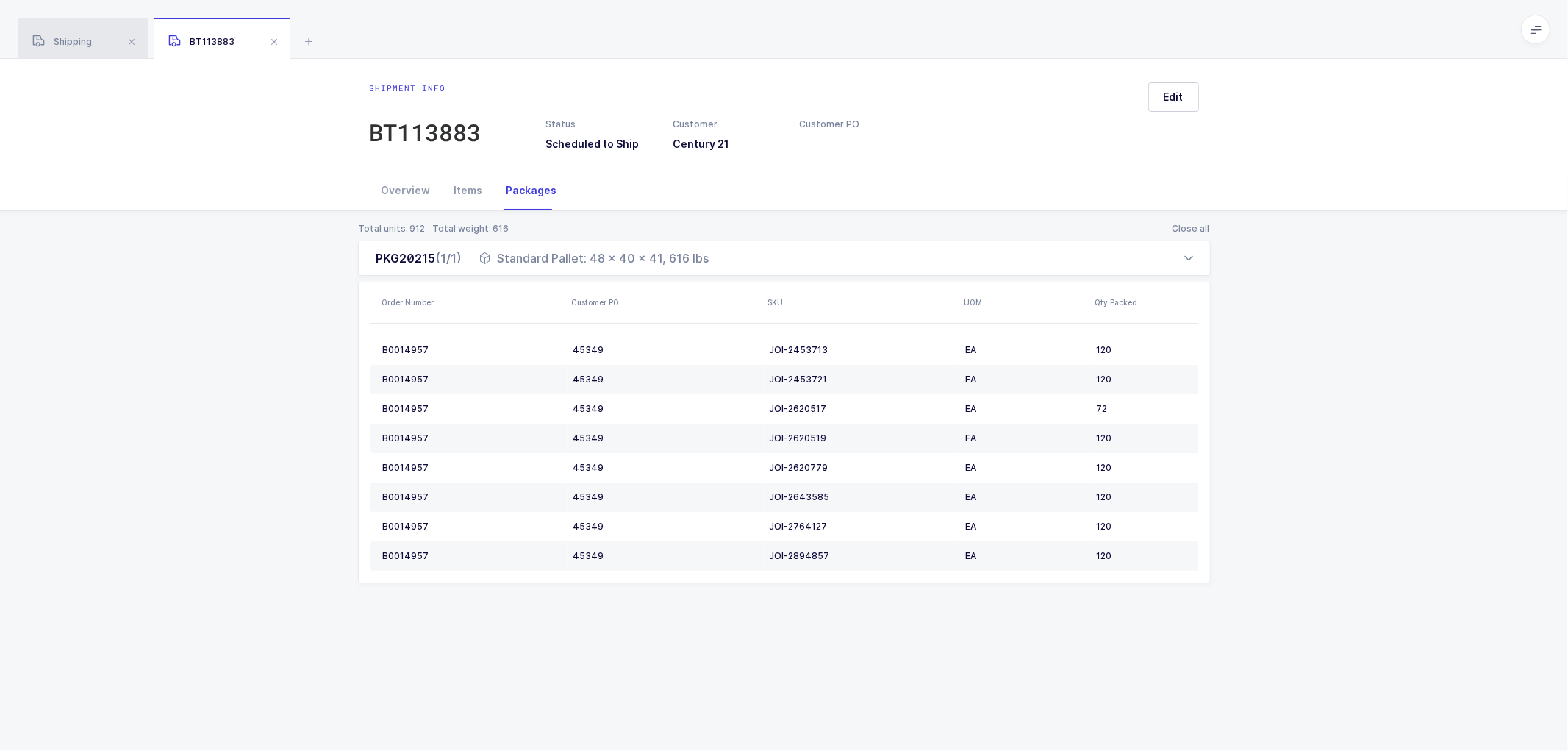
click at [76, 34] on div "Shipping" at bounding box center [83, 39] width 130 height 41
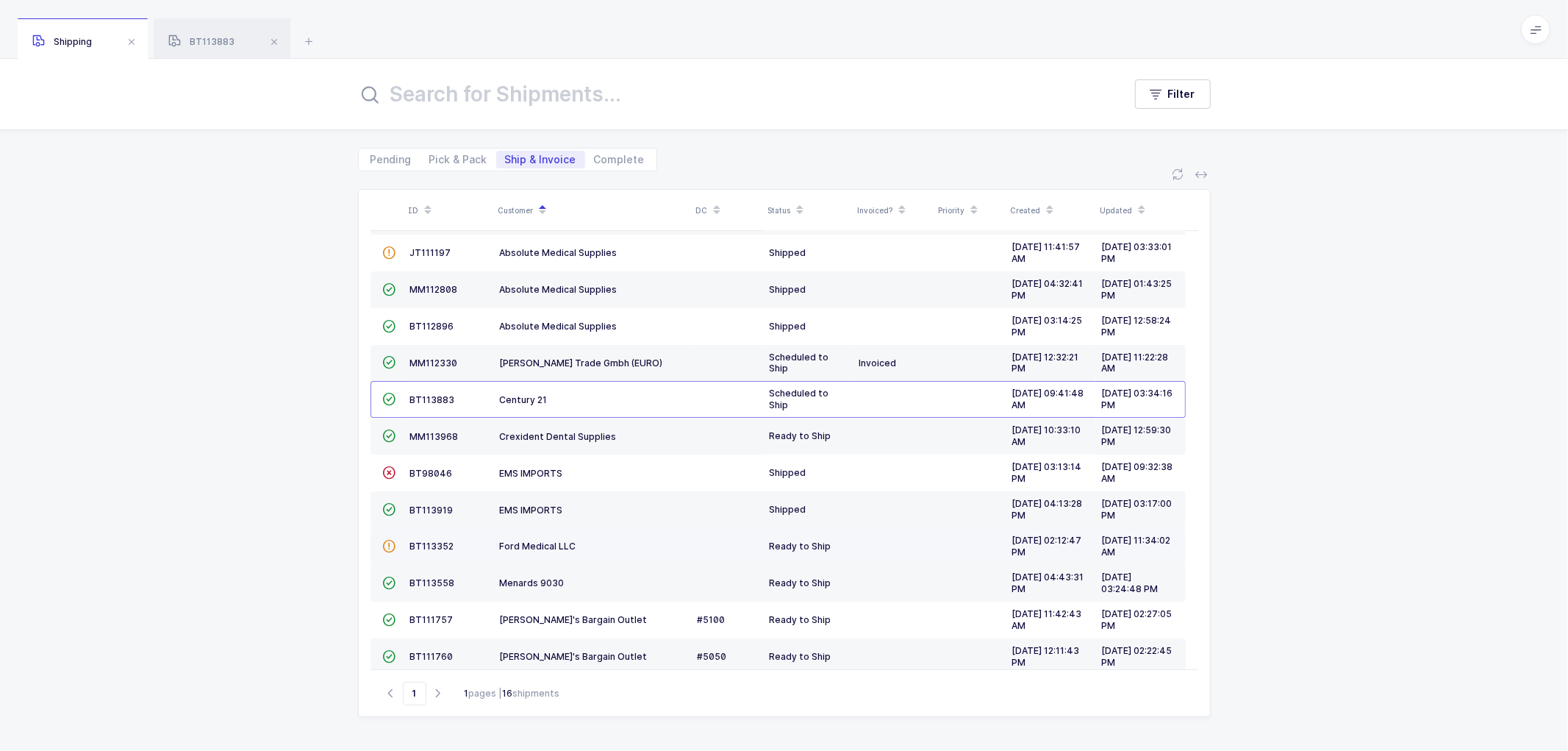
click at [420, 549] on span "BT113352" at bounding box center [432, 546] width 44 height 11
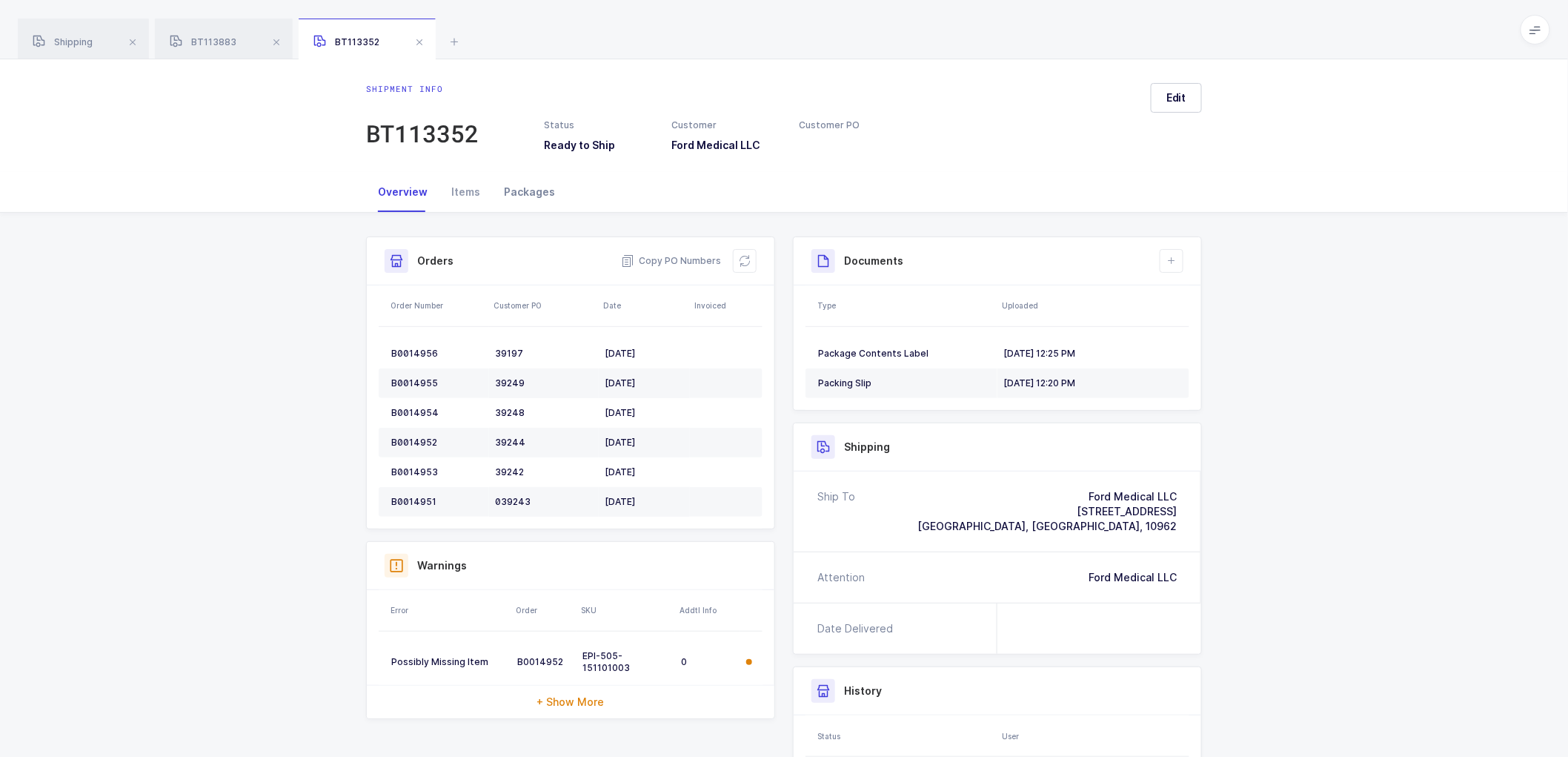
click at [519, 186] on div "Packages" at bounding box center [530, 192] width 75 height 40
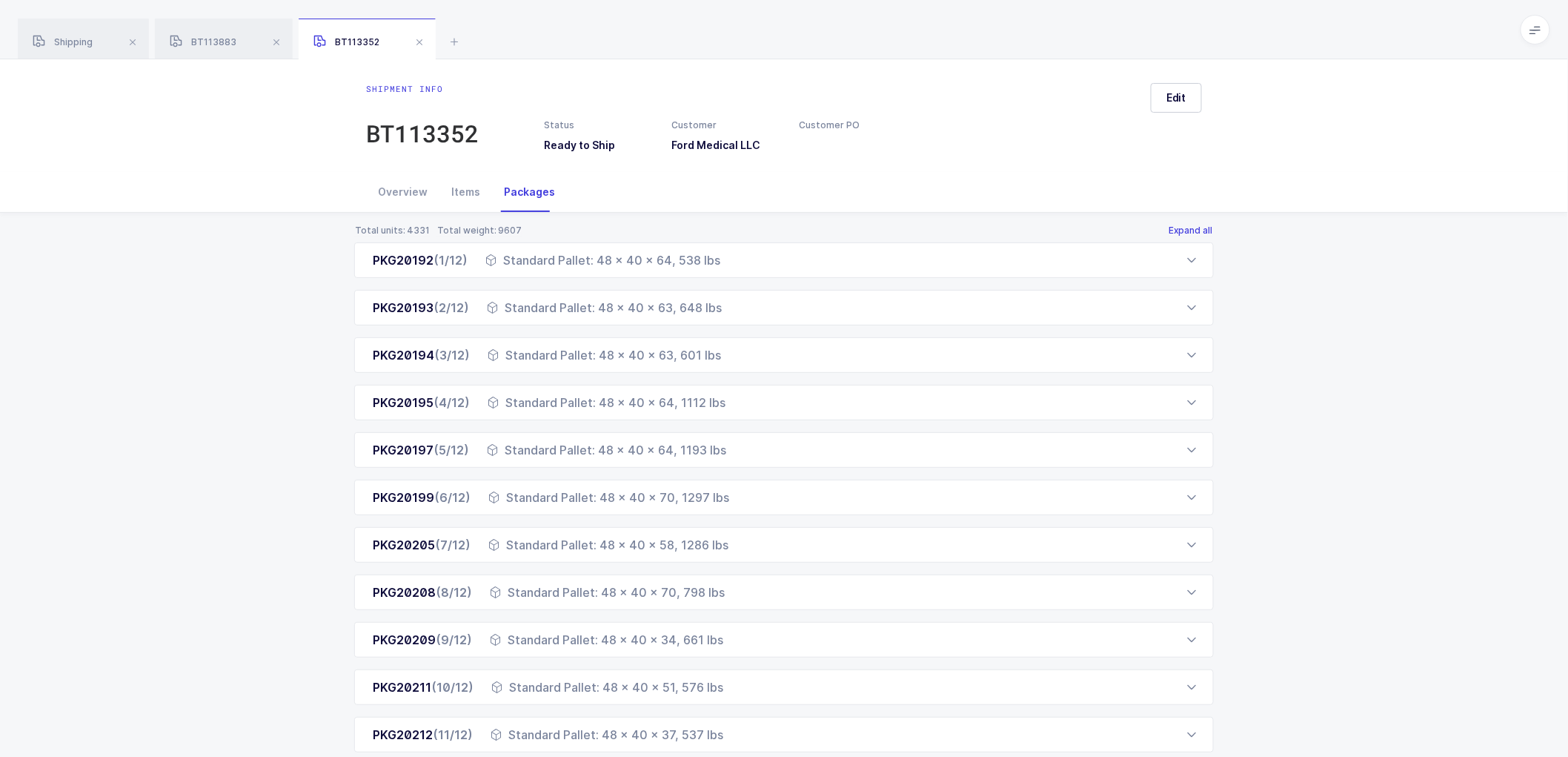
click at [1199, 226] on button "Expand all" at bounding box center [1191, 231] width 46 height 12
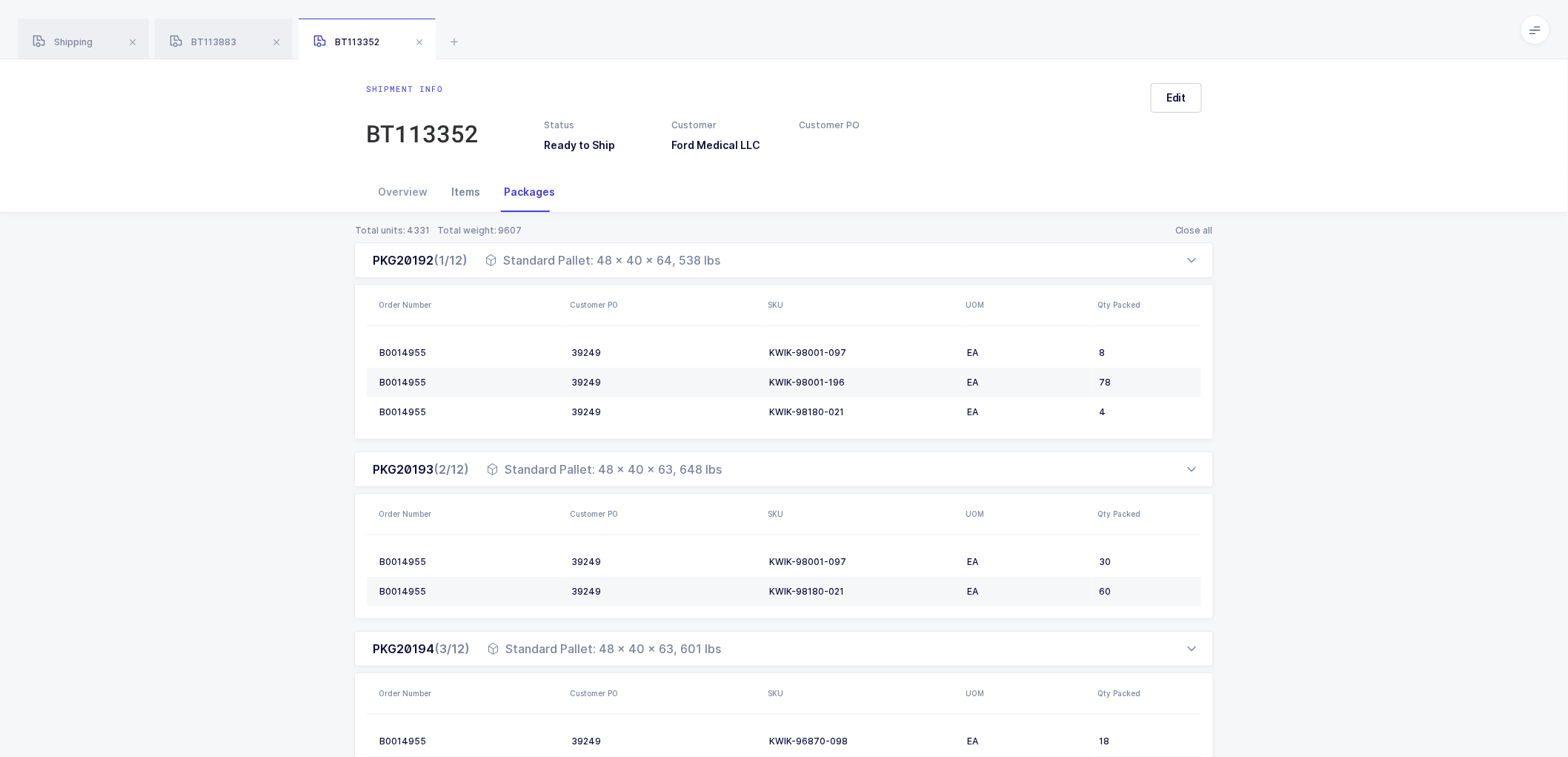
click at [458, 189] on div "Items" at bounding box center [465, 192] width 53 height 40
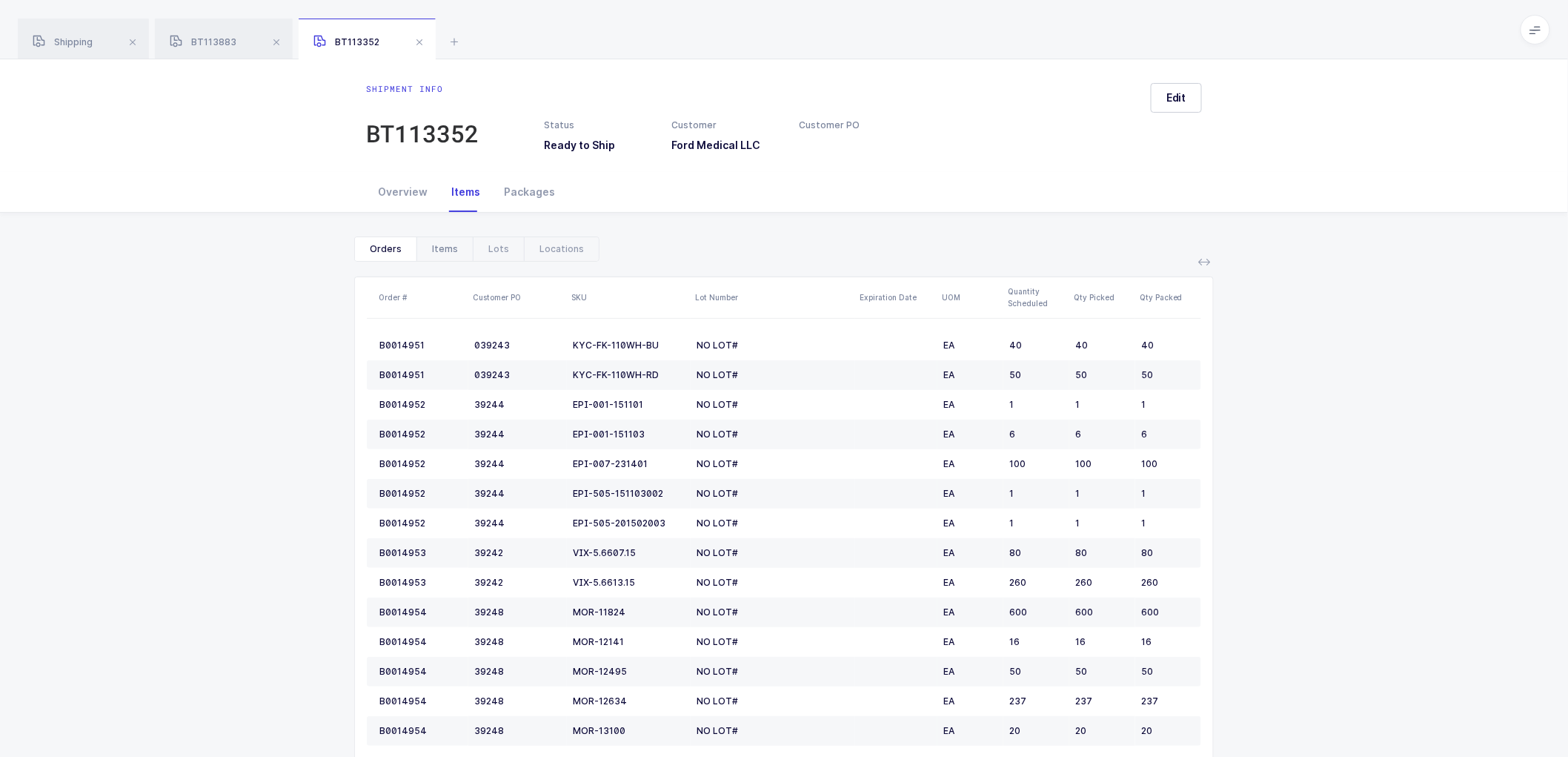
click at [440, 248] on div "Items" at bounding box center [444, 249] width 56 height 24
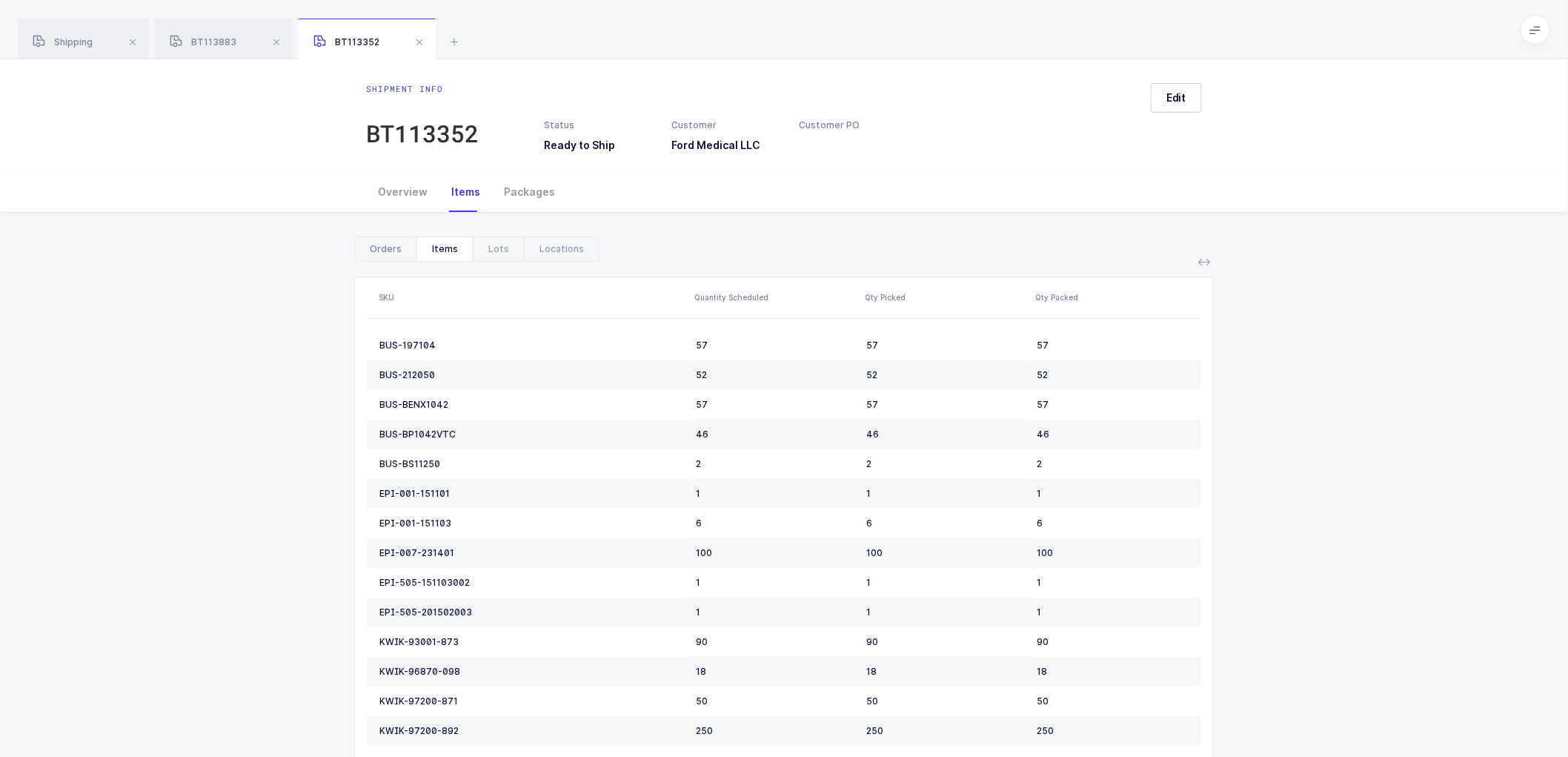
click at [378, 247] on div "Orders" at bounding box center [385, 249] width 61 height 24
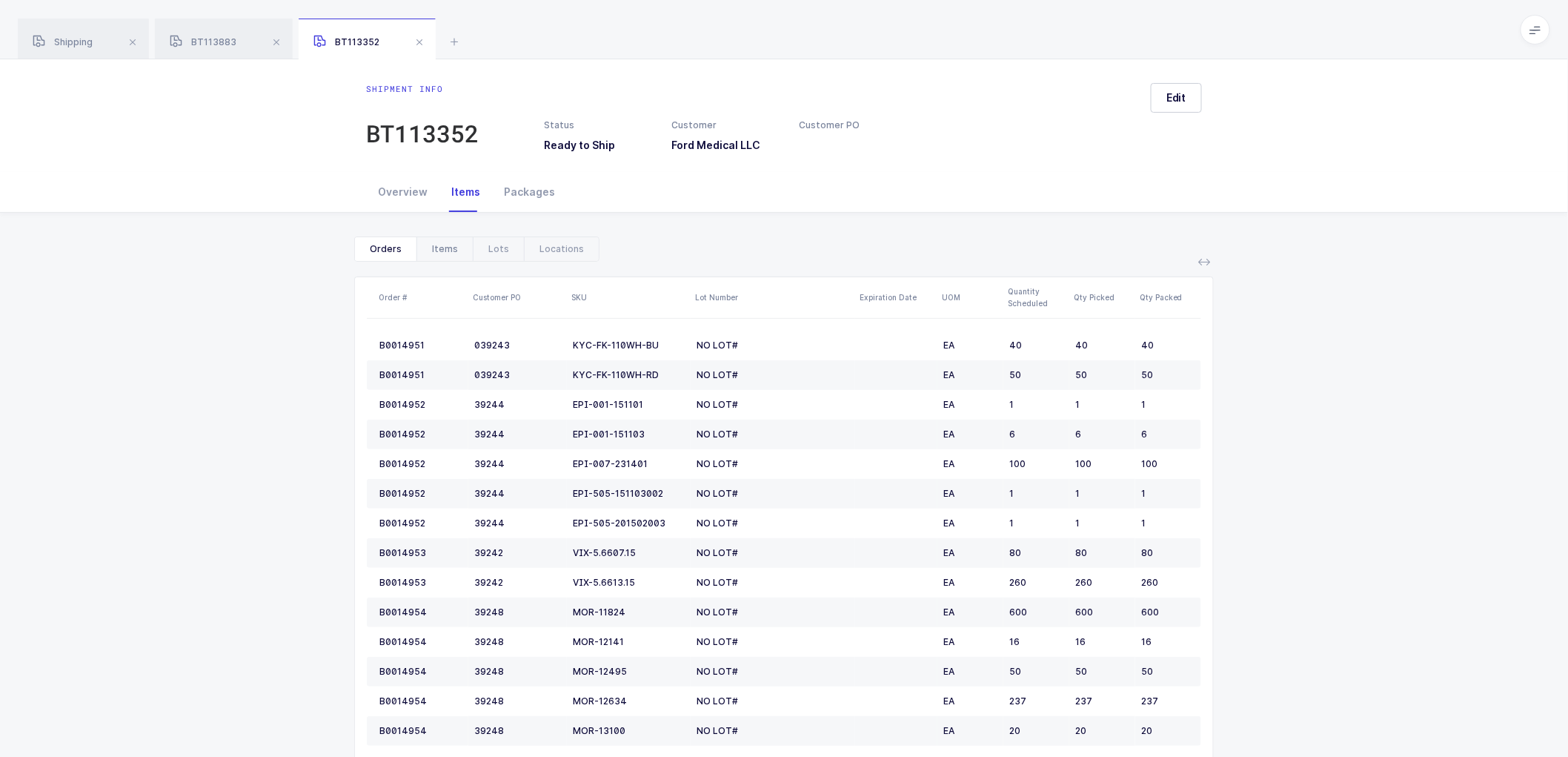
click at [437, 245] on div "Items" at bounding box center [444, 249] width 56 height 24
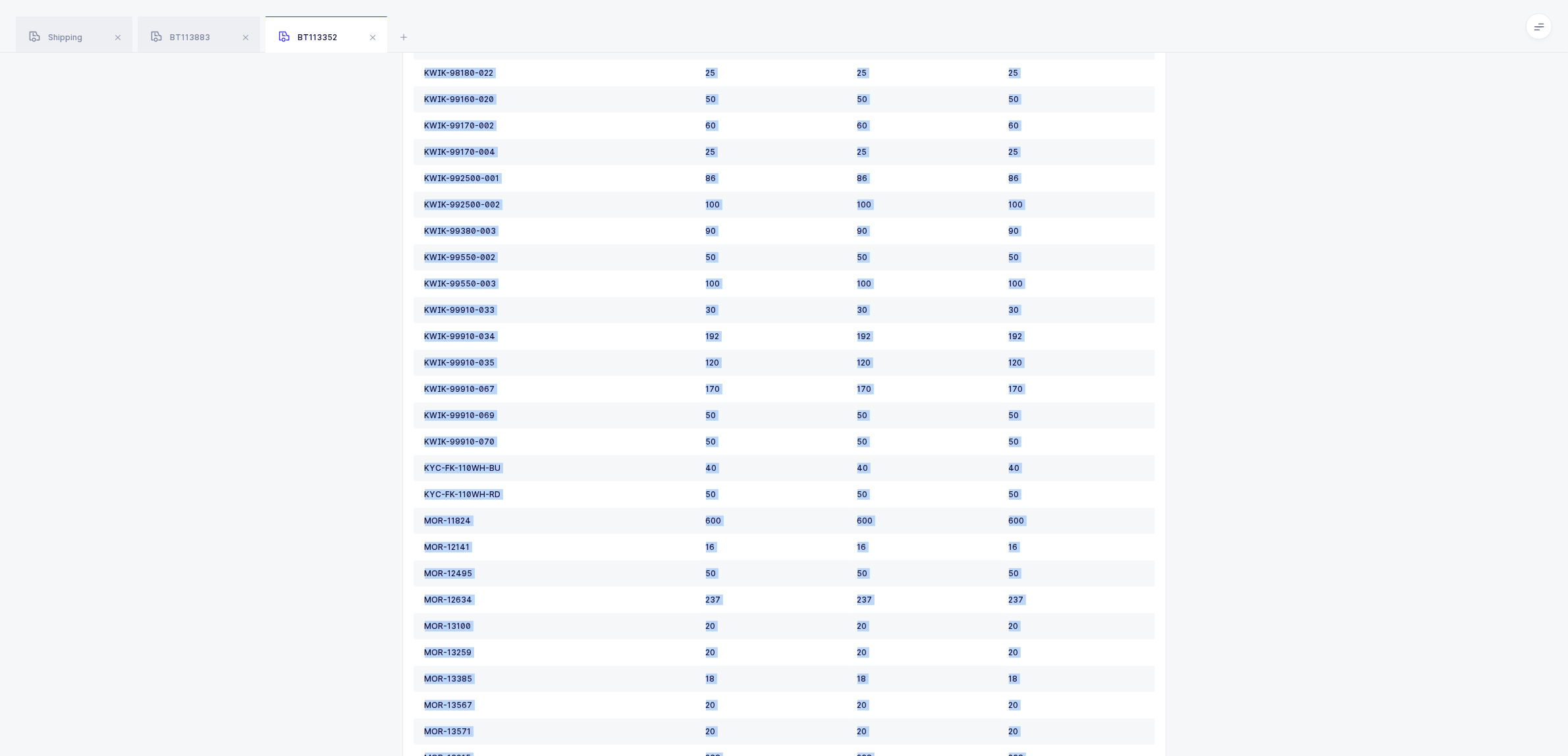
scroll to position [977, 0]
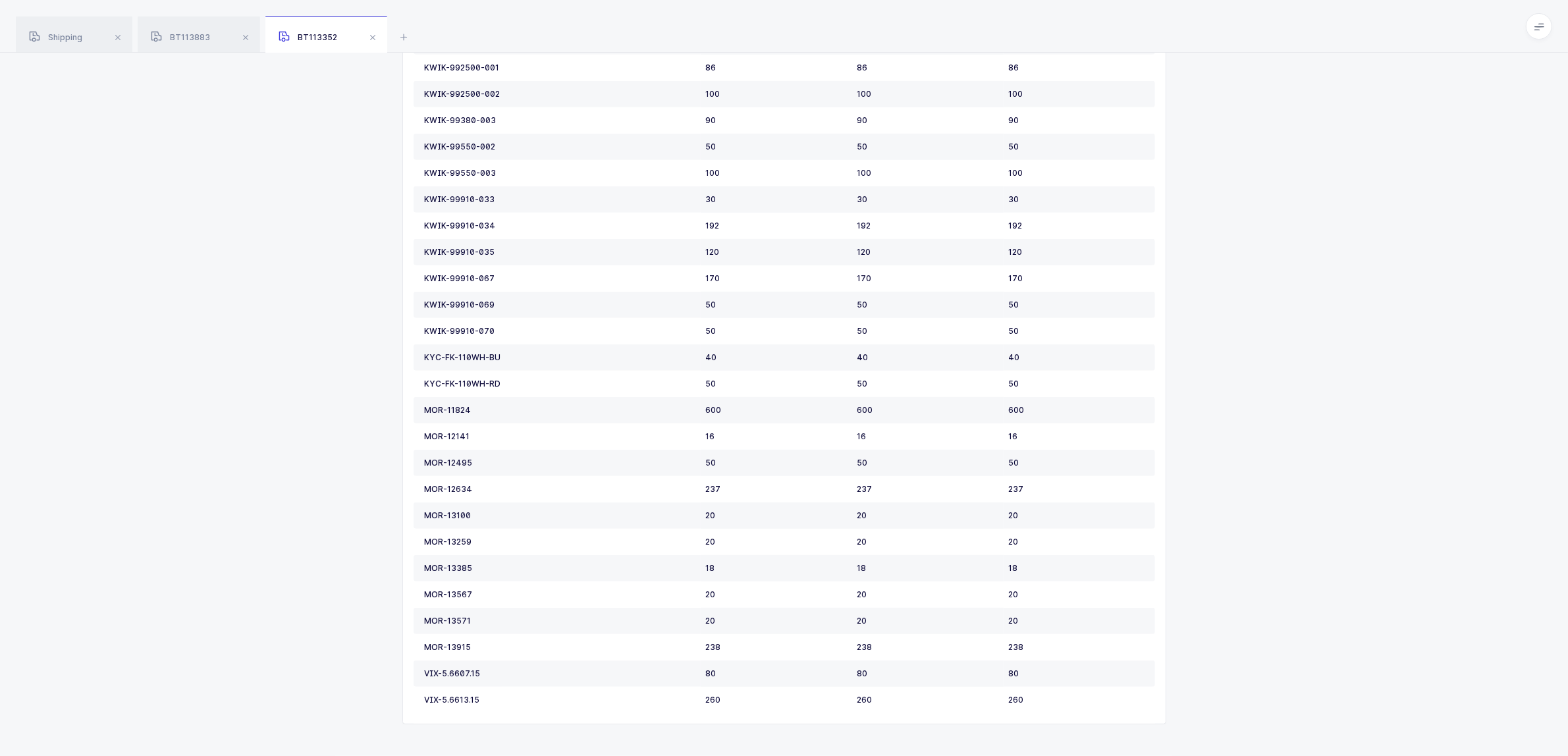
drag, startPoint x: 420, startPoint y: 308, endPoint x: 1023, endPoint y: 726, distance: 733.7
copy colgroup
click at [376, 36] on span at bounding box center [372, 37] width 16 height 16
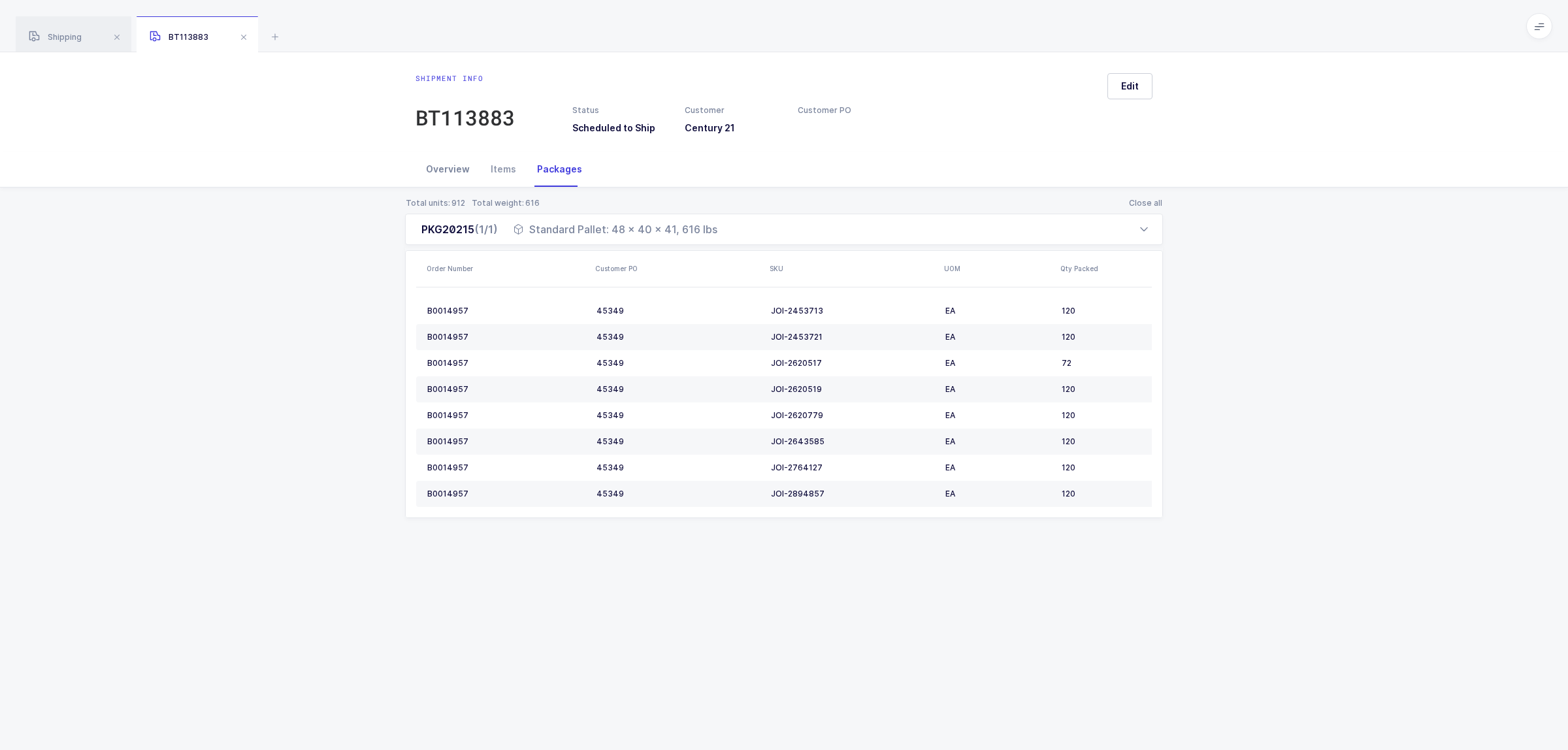
click at [441, 165] on div "Overview" at bounding box center [447, 169] width 65 height 35
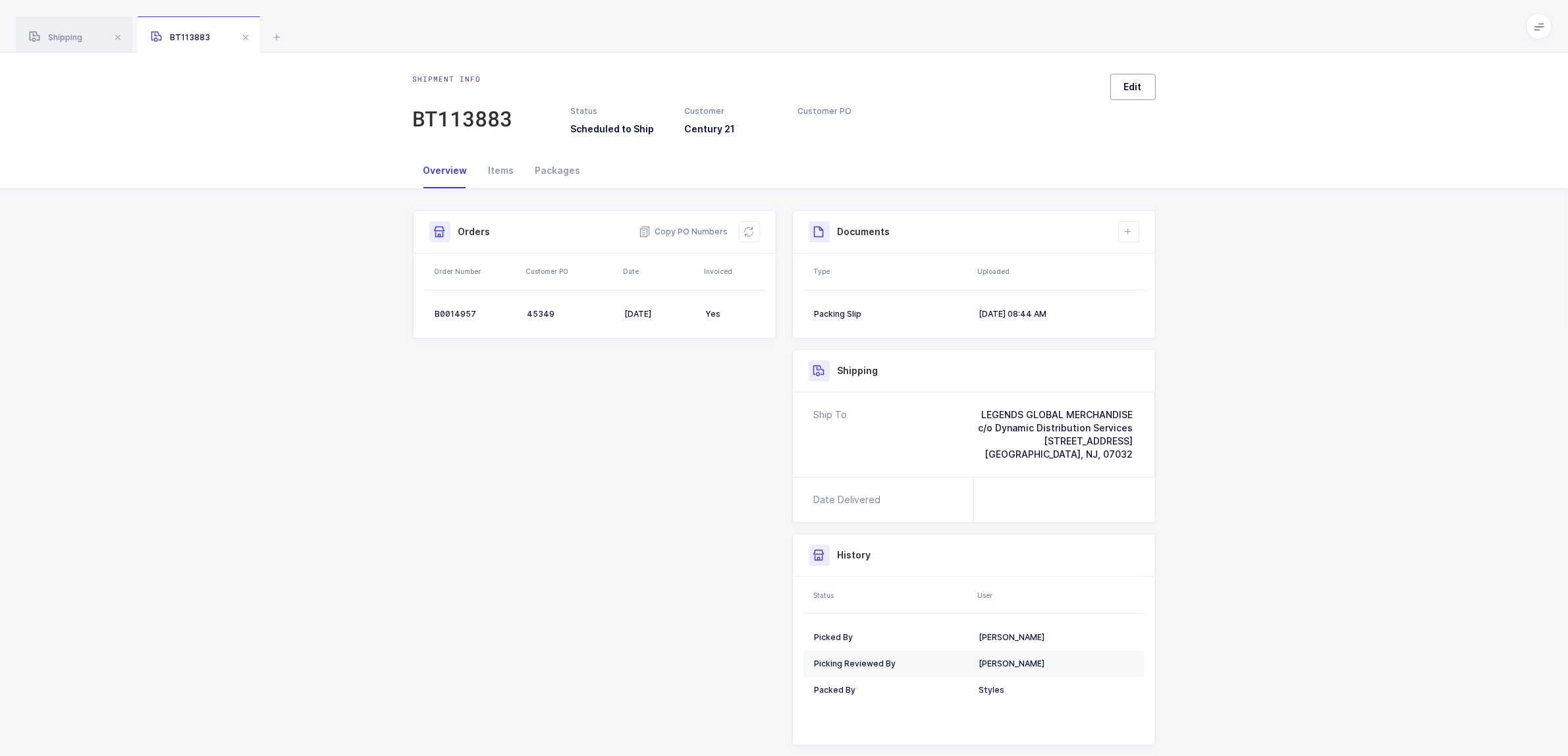
click at [1124, 81] on span "Edit" at bounding box center [1132, 86] width 18 height 13
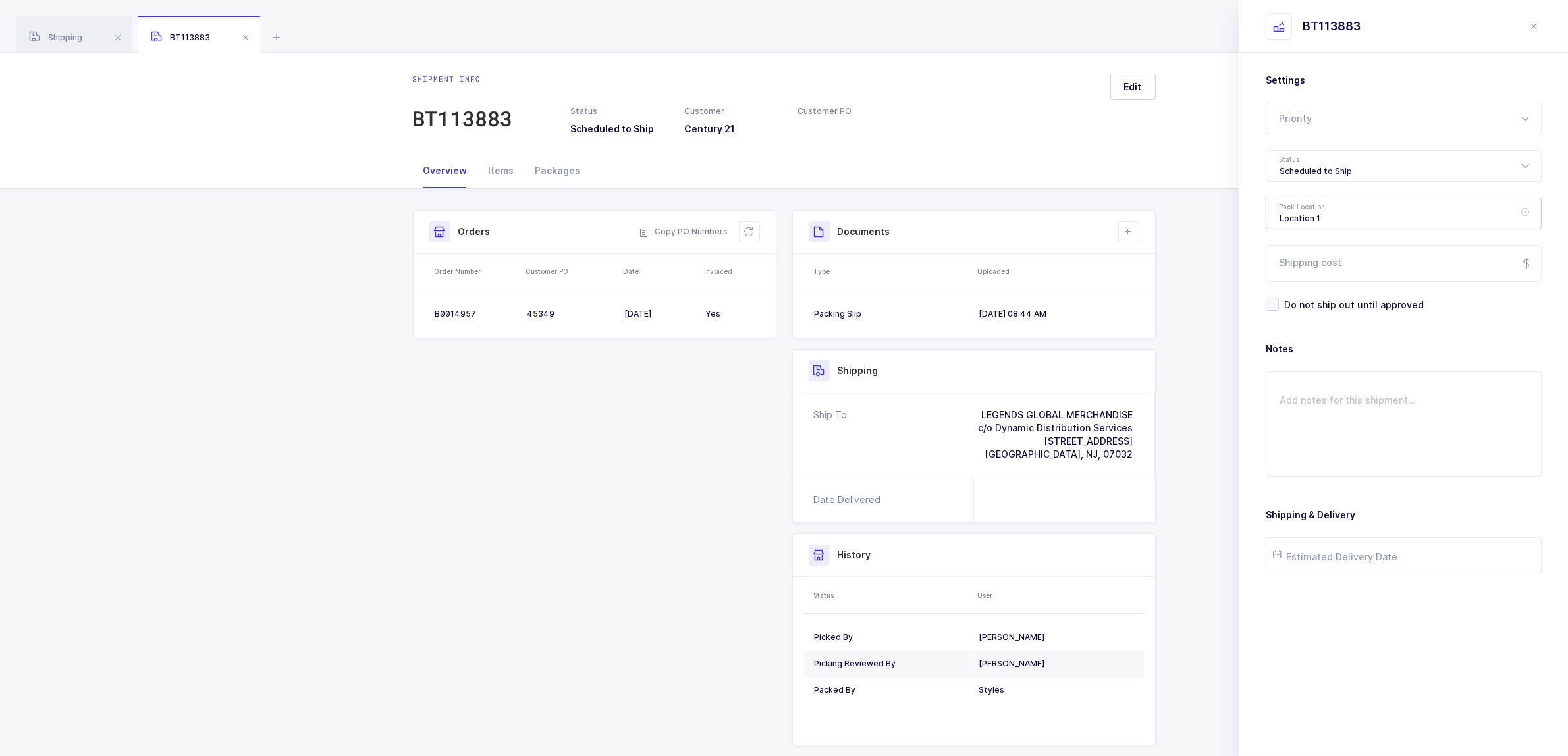
click at [1286, 207] on div "Location 1" at bounding box center [1403, 213] width 276 height 31
click at [1298, 166] on div "Scheduled to Ship" at bounding box center [1403, 165] width 276 height 31
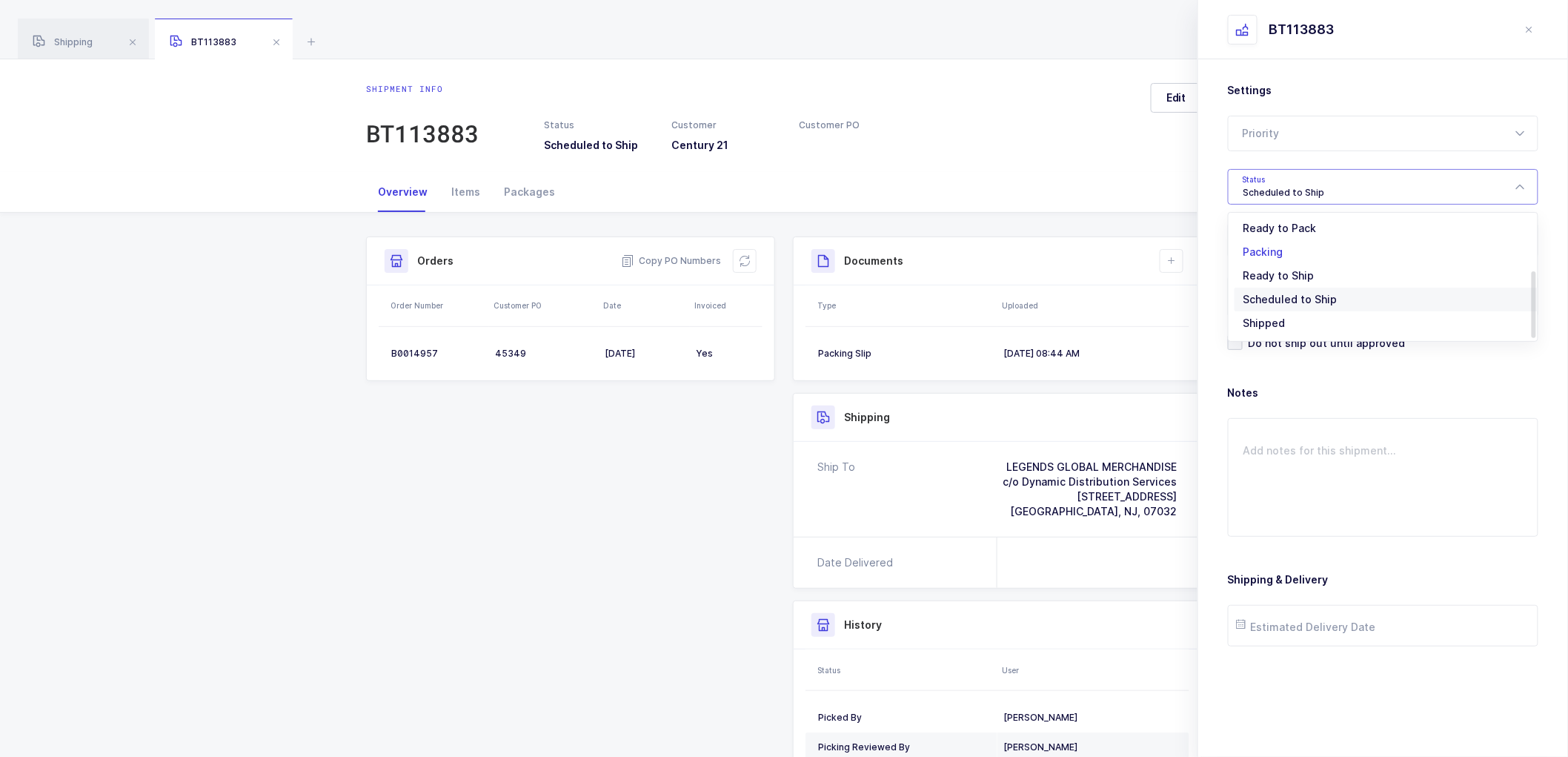
scroll to position [122, 0]
click at [1257, 296] on span "Shipped" at bounding box center [1264, 301] width 42 height 13
type input "Shipped"
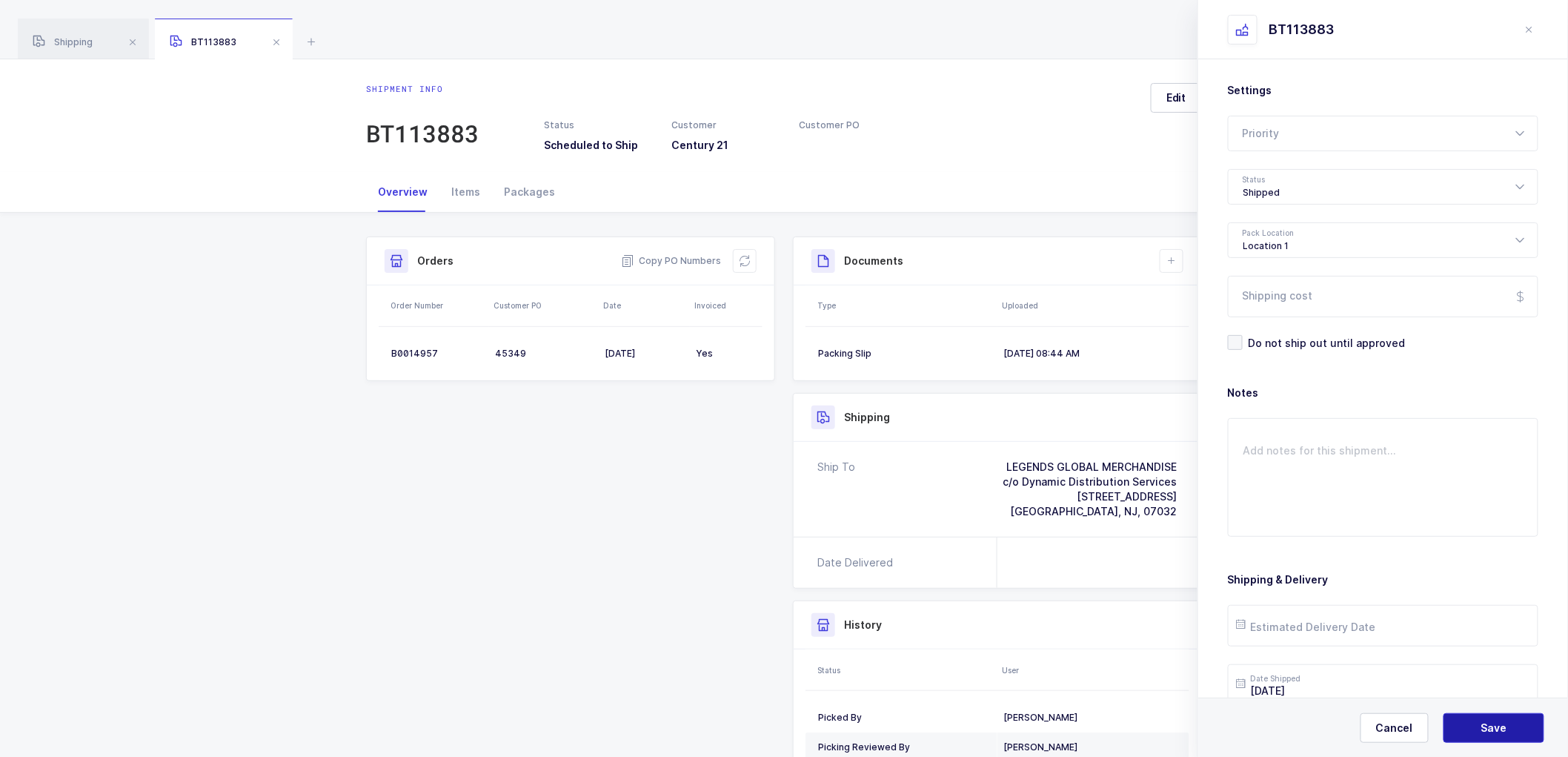
click at [1480, 721] on button "Save" at bounding box center [1494, 728] width 101 height 29
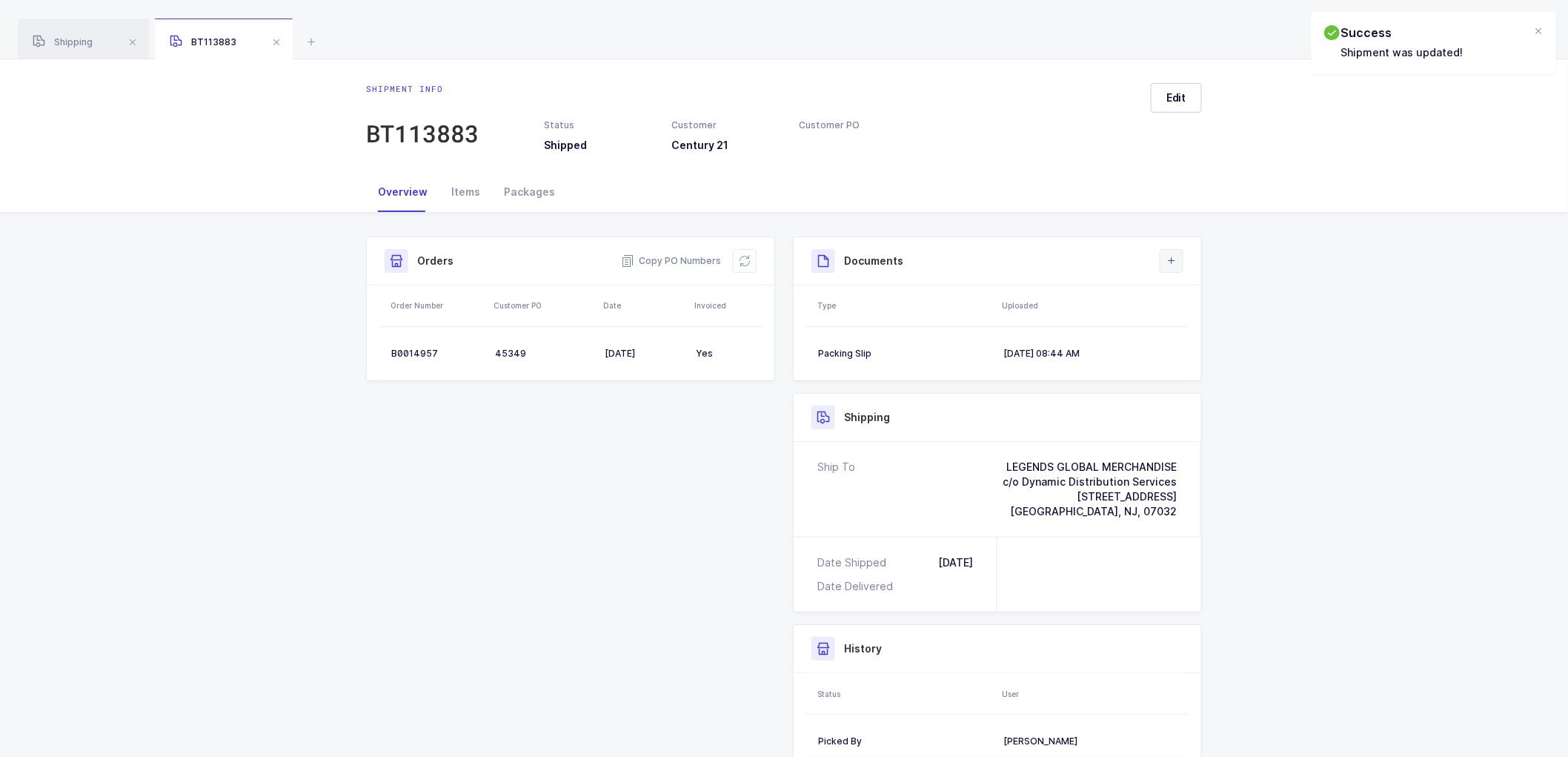
click at [1168, 265] on icon at bounding box center [1172, 261] width 12 height 12
click at [1208, 321] on li "Upload Document" at bounding box center [1222, 327] width 110 height 24
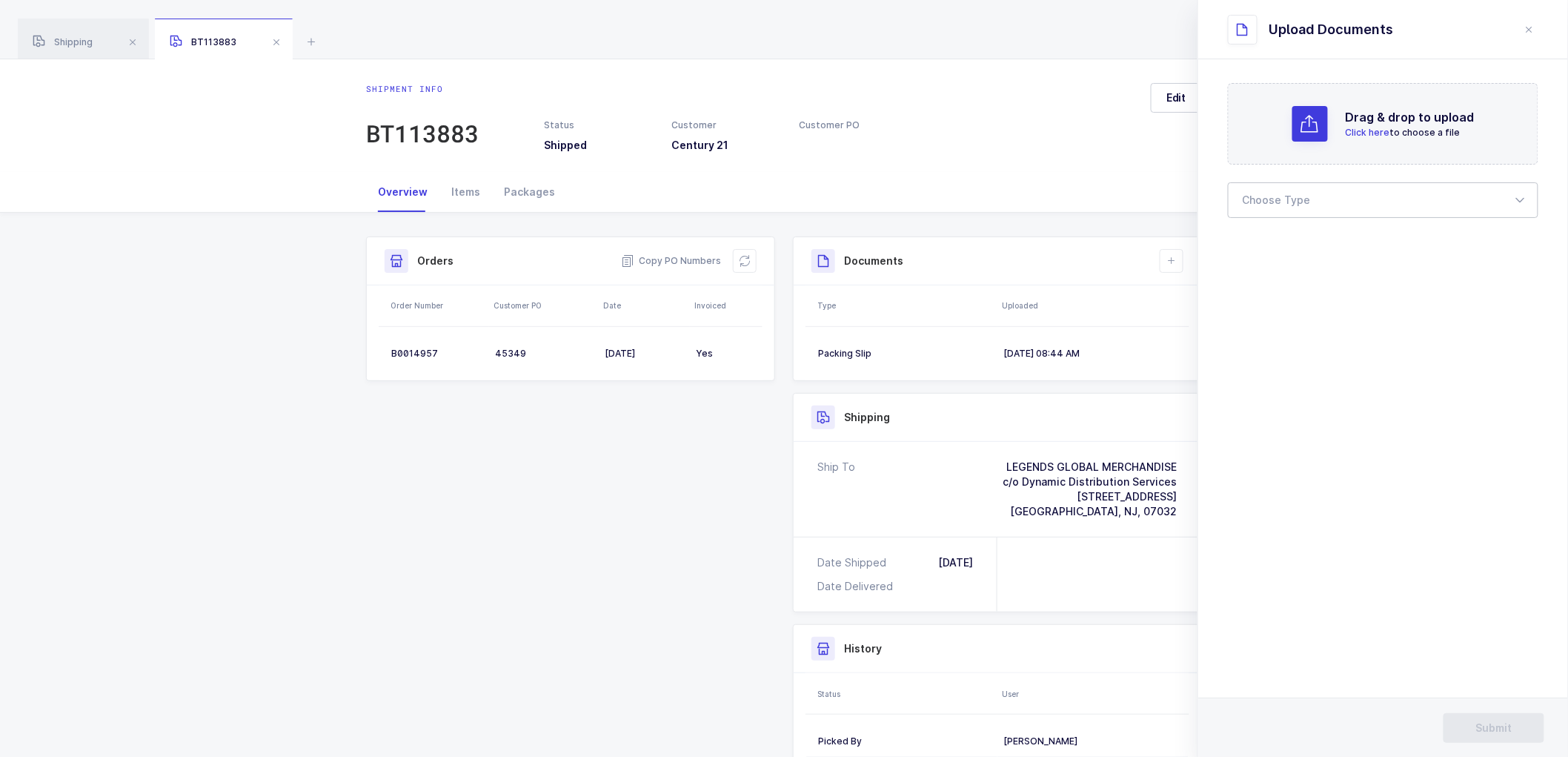
click at [1248, 201] on div at bounding box center [1383, 200] width 311 height 35
click at [1284, 248] on span "Bill of Lading" at bounding box center [1276, 246] width 66 height 13
type input "Bill of Lading"
click at [1470, 730] on button "Submit" at bounding box center [1494, 728] width 101 height 29
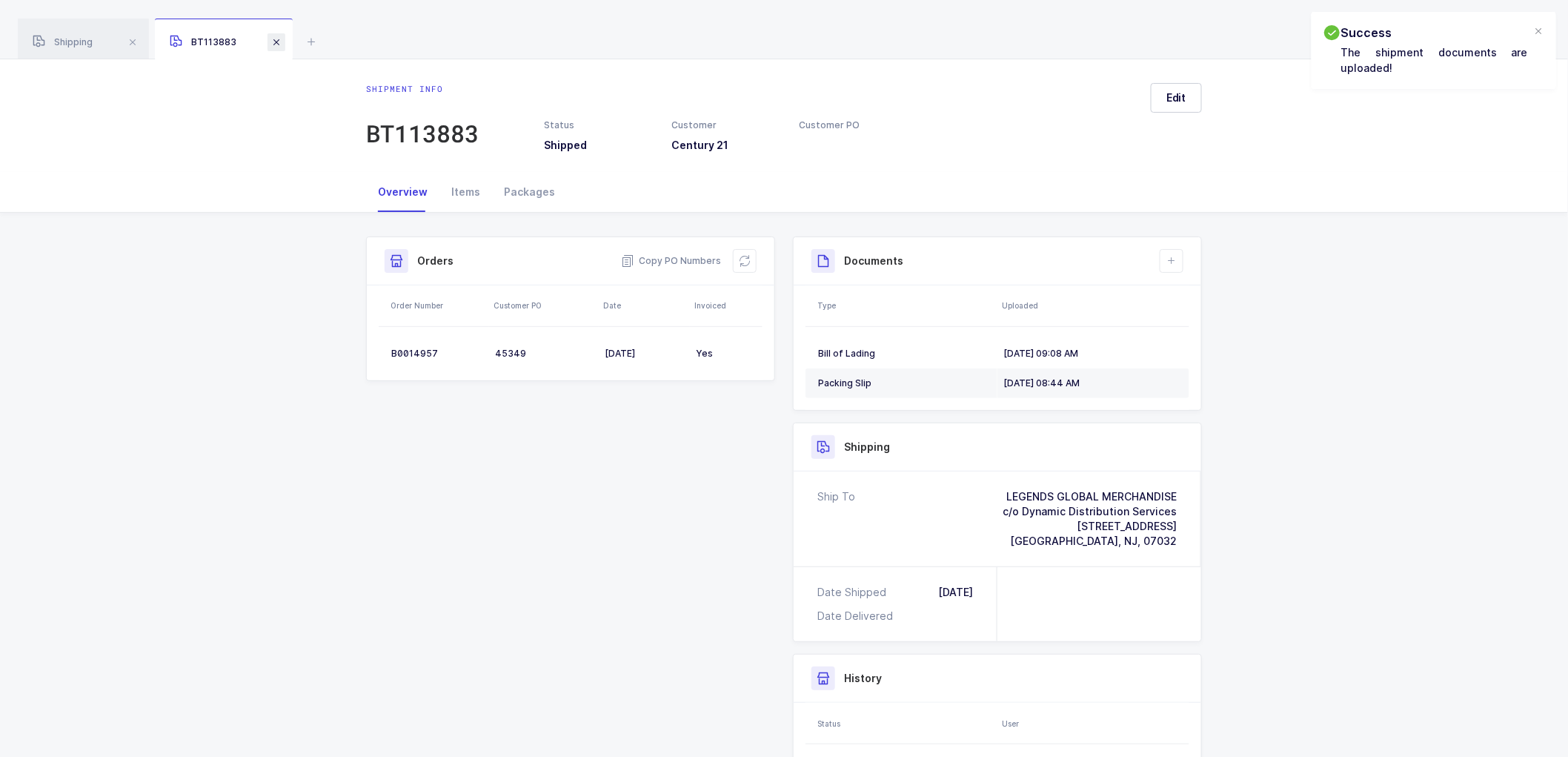
click at [273, 42] on span at bounding box center [276, 42] width 18 height 18
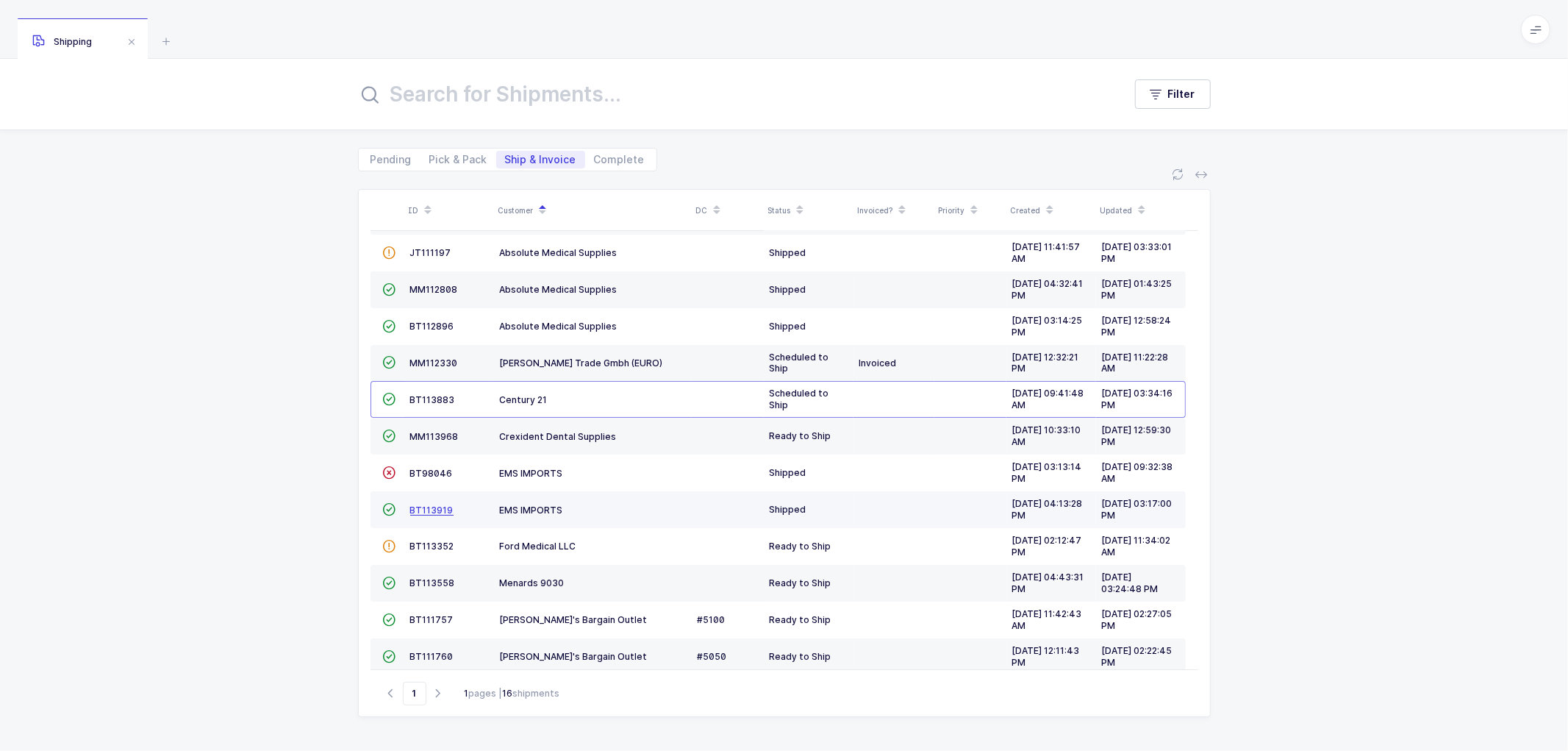
click at [421, 506] on span "BT113919" at bounding box center [431, 509] width 44 height 11
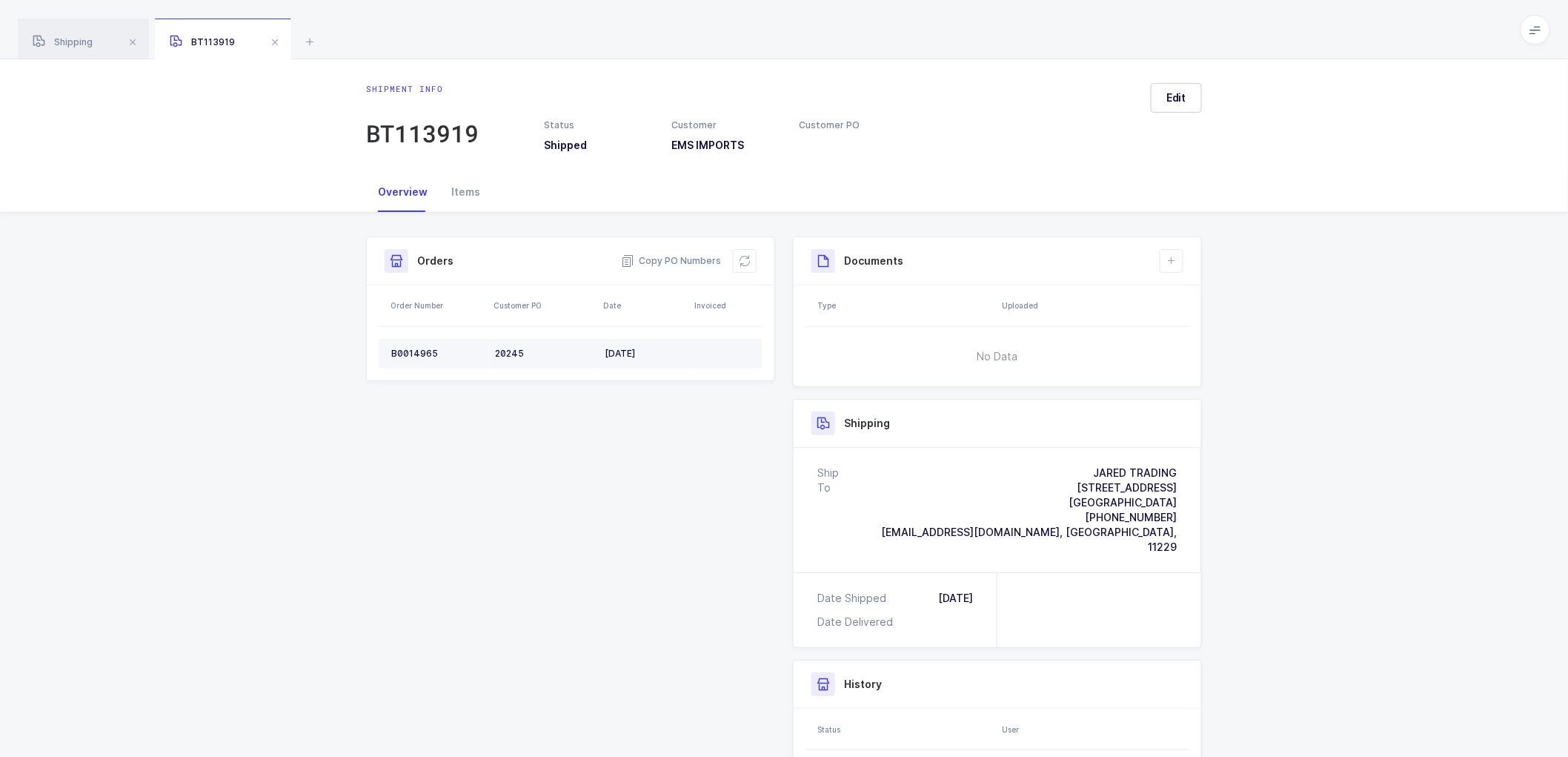
click at [505, 351] on div "20245" at bounding box center [544, 354] width 98 height 12
copy div "20245"
click at [407, 349] on div "B0014965" at bounding box center [437, 354] width 92 height 12
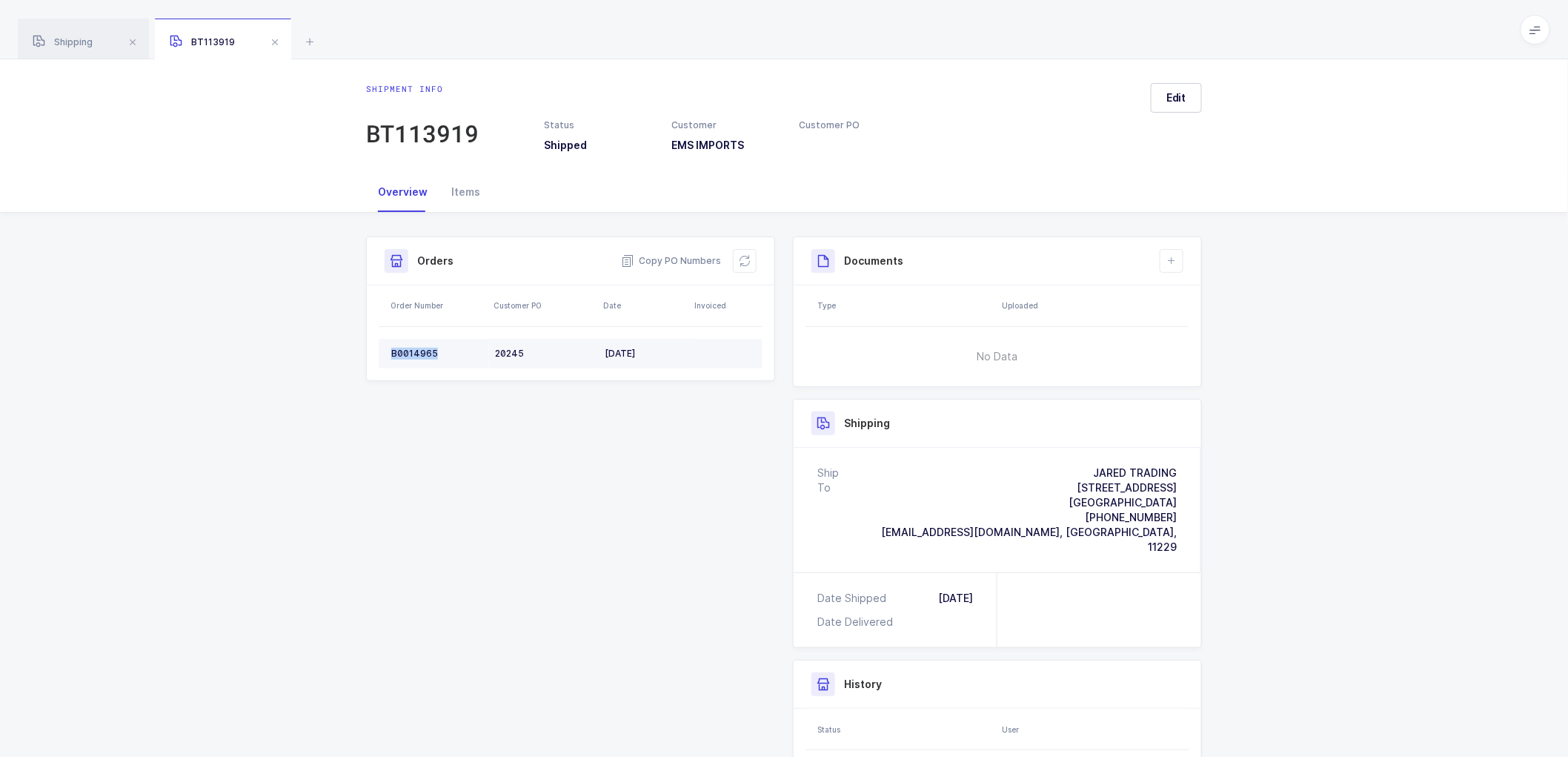
copy div "B0014965"
click at [744, 264] on icon at bounding box center [745, 261] width 12 height 12
drag, startPoint x: 56, startPoint y: 46, endPoint x: 84, endPoint y: 46, distance: 28.0
click at [57, 46] on span "Shipping" at bounding box center [63, 41] width 60 height 11
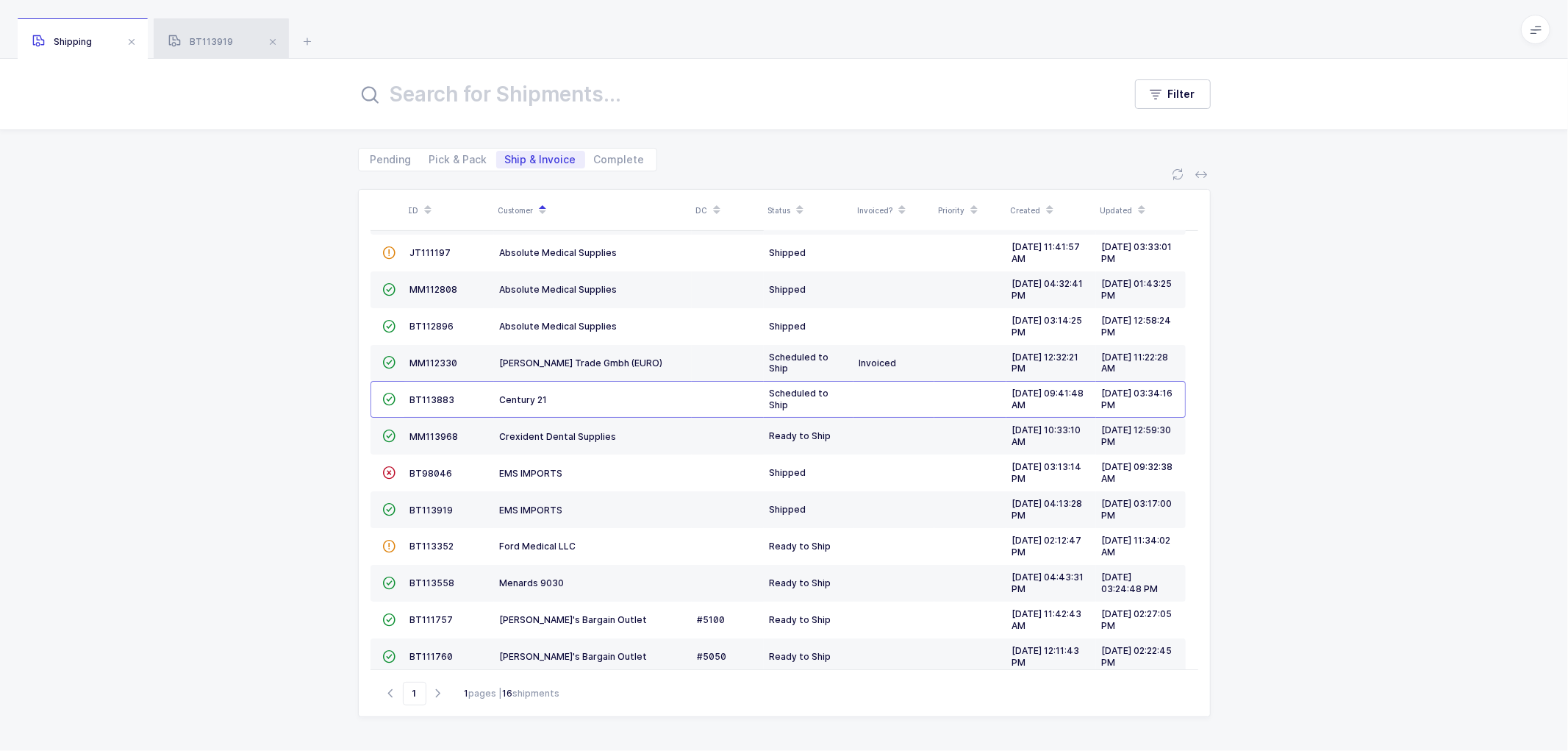
click at [216, 34] on div "BT113919" at bounding box center [221, 39] width 135 height 41
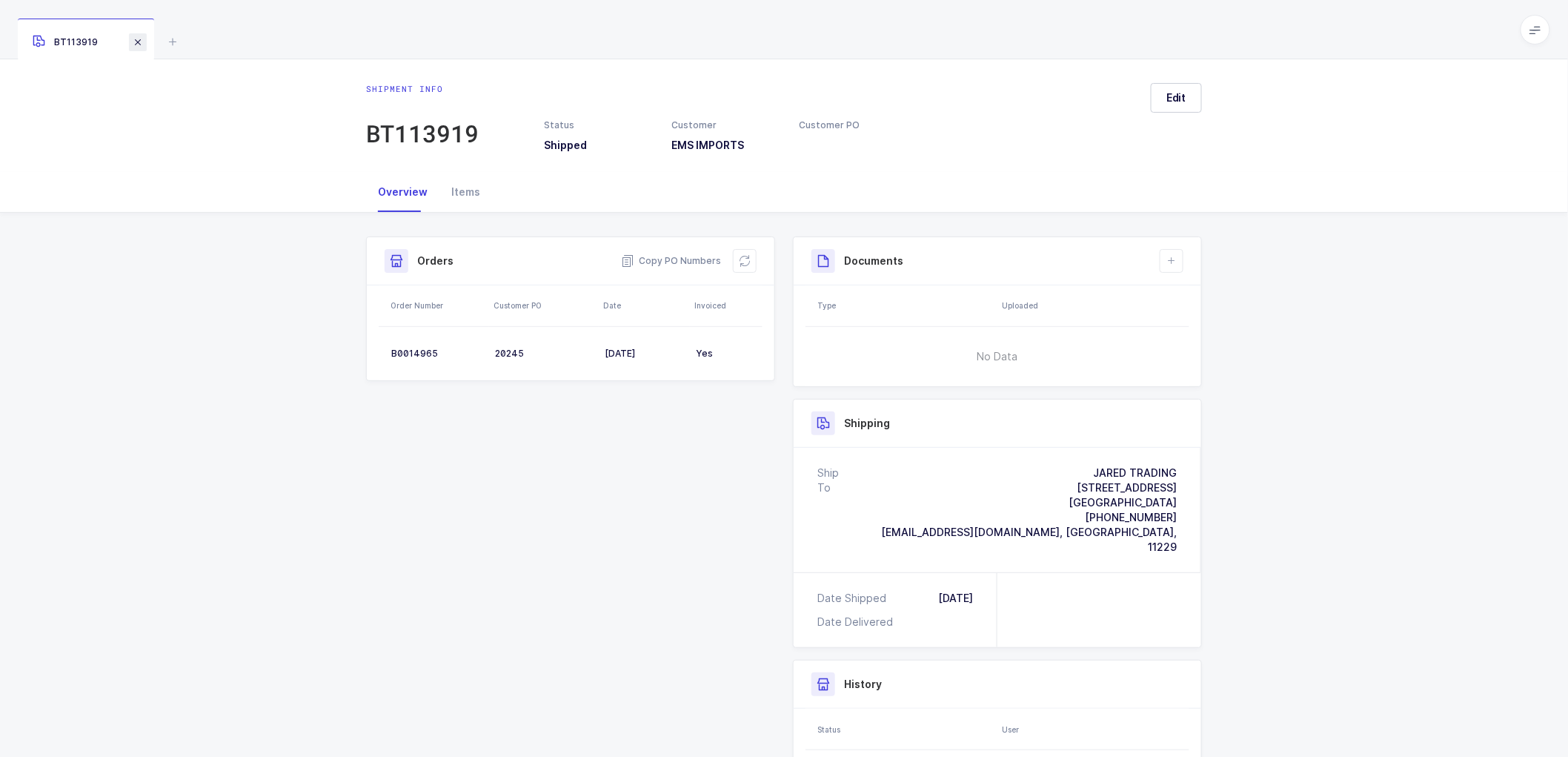
click at [137, 34] on span at bounding box center [138, 42] width 18 height 18
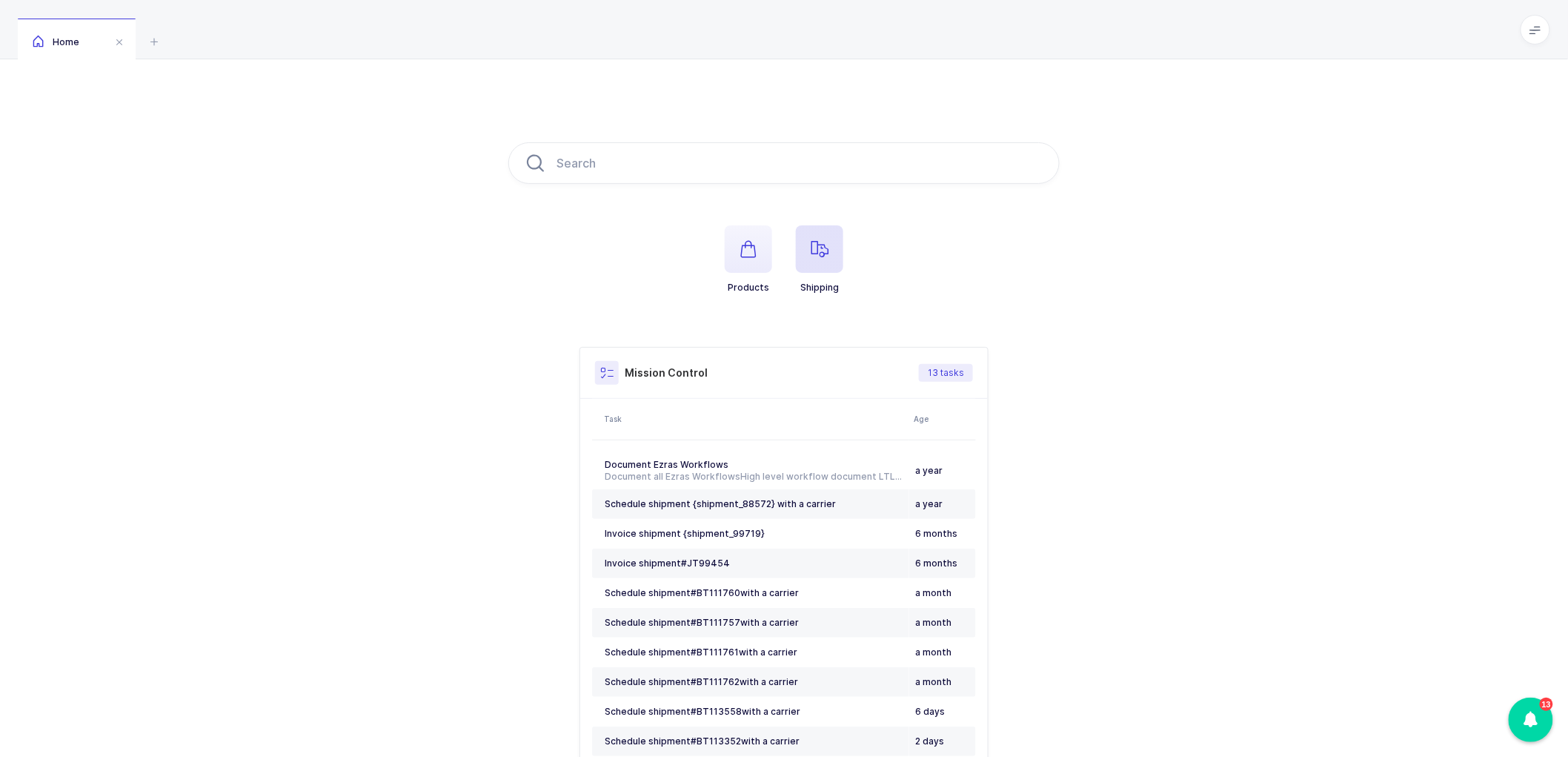
click at [825, 243] on icon "button" at bounding box center [820, 249] width 18 height 18
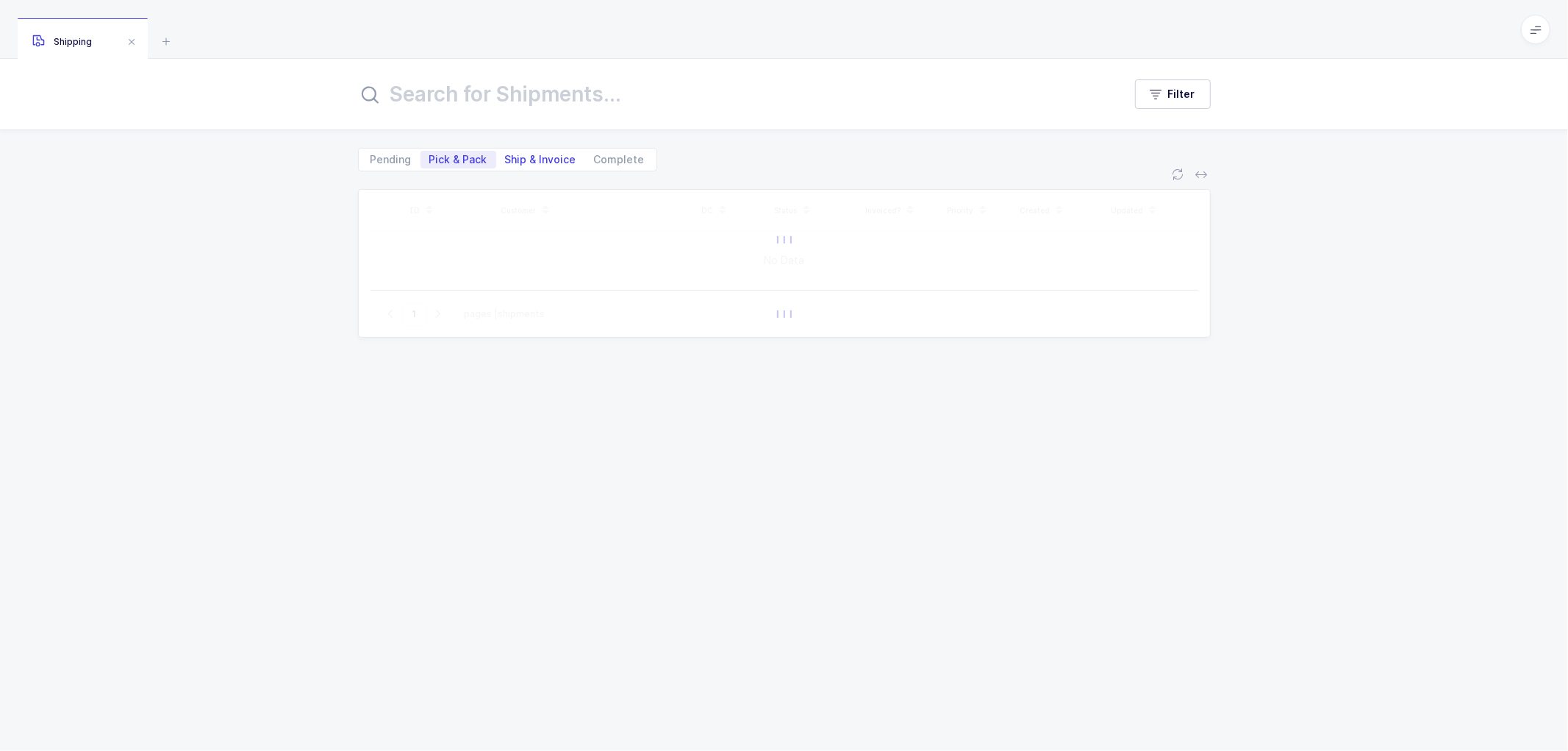
click at [524, 155] on span "Ship & Invoice" at bounding box center [540, 160] width 71 height 10
click at [506, 155] on input "Ship & Invoice" at bounding box center [500, 155] width 9 height 9
radio input "true"
radio input "false"
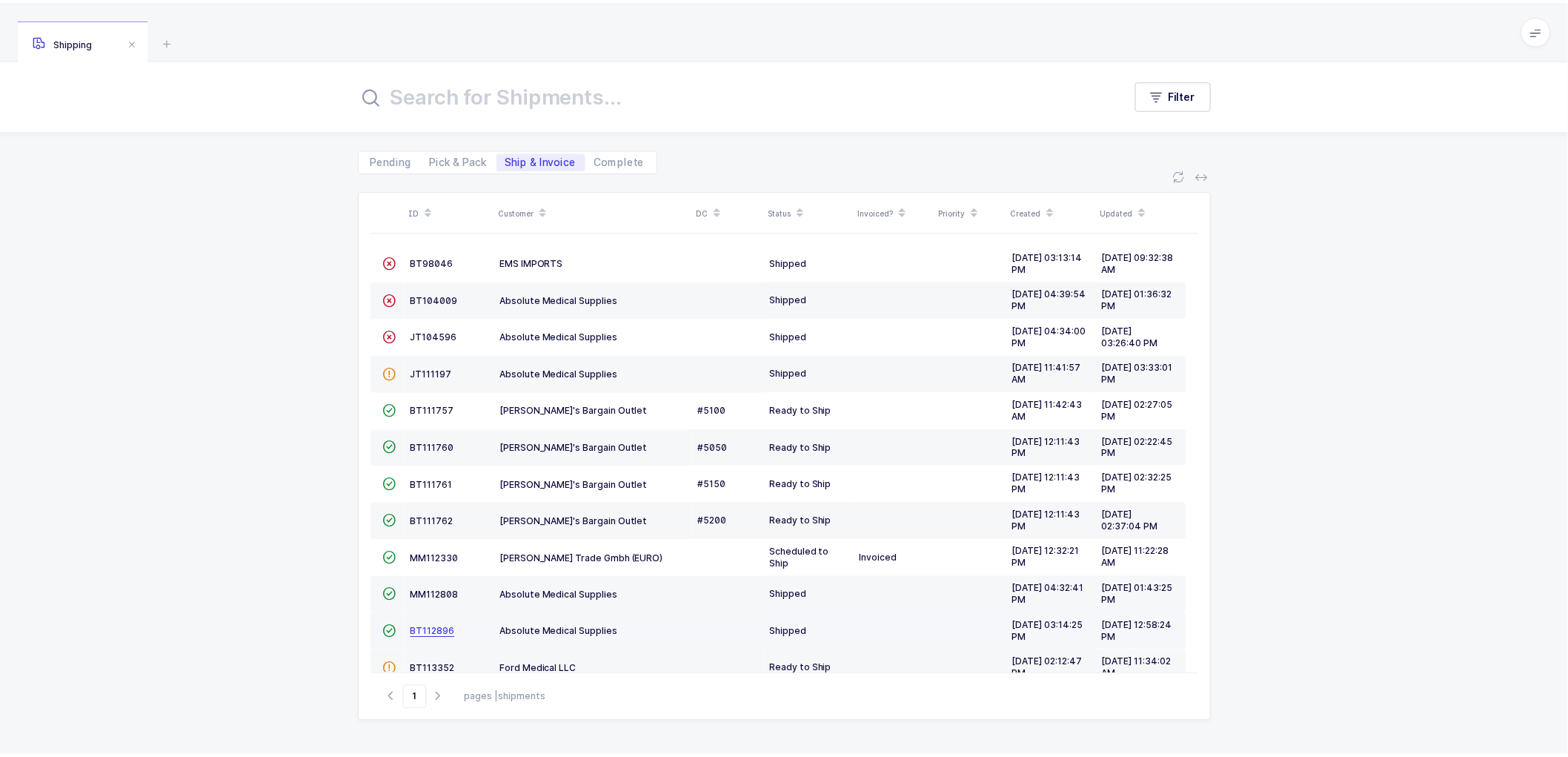
scroll to position [102, 0]
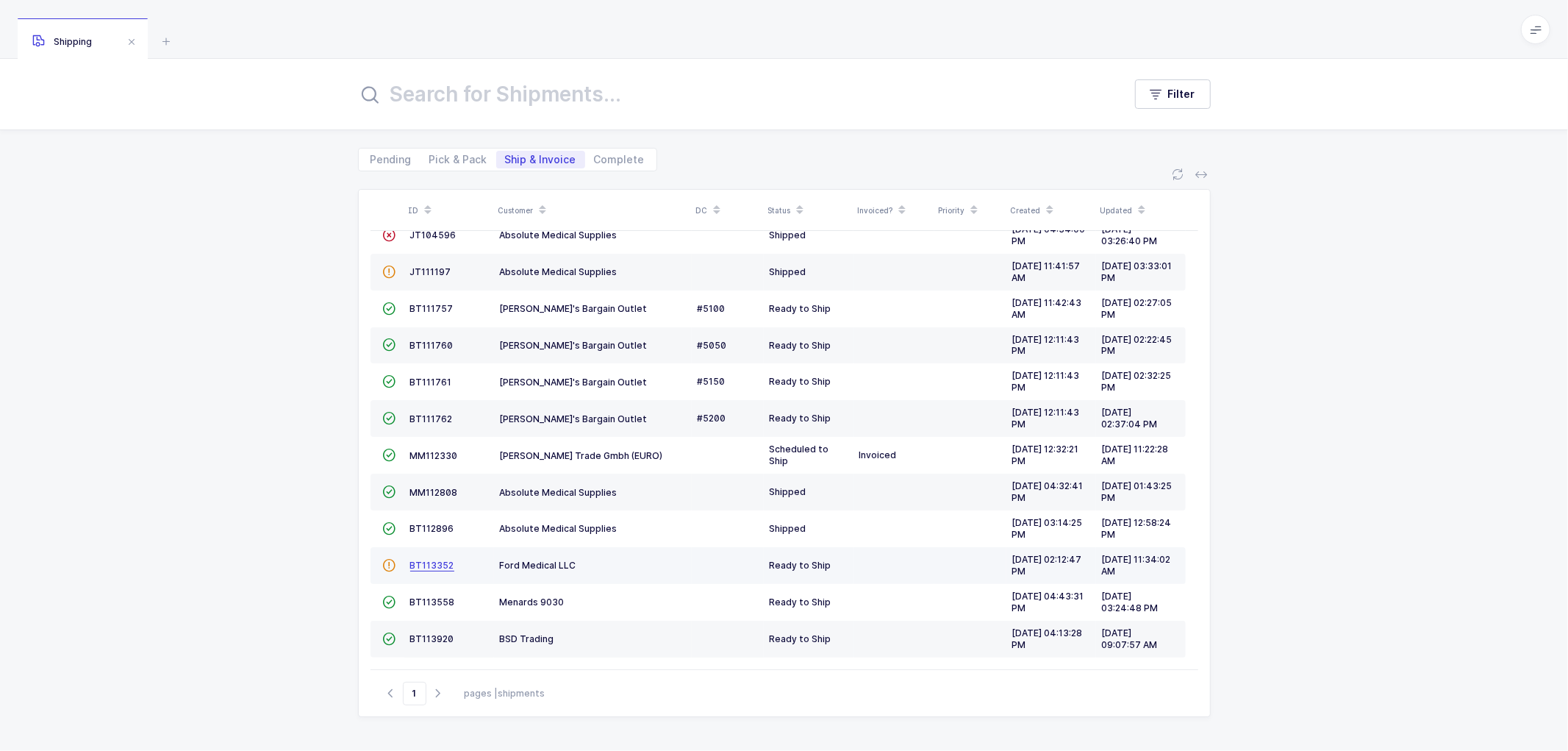
click at [436, 560] on span "BT113352" at bounding box center [432, 565] width 44 height 11
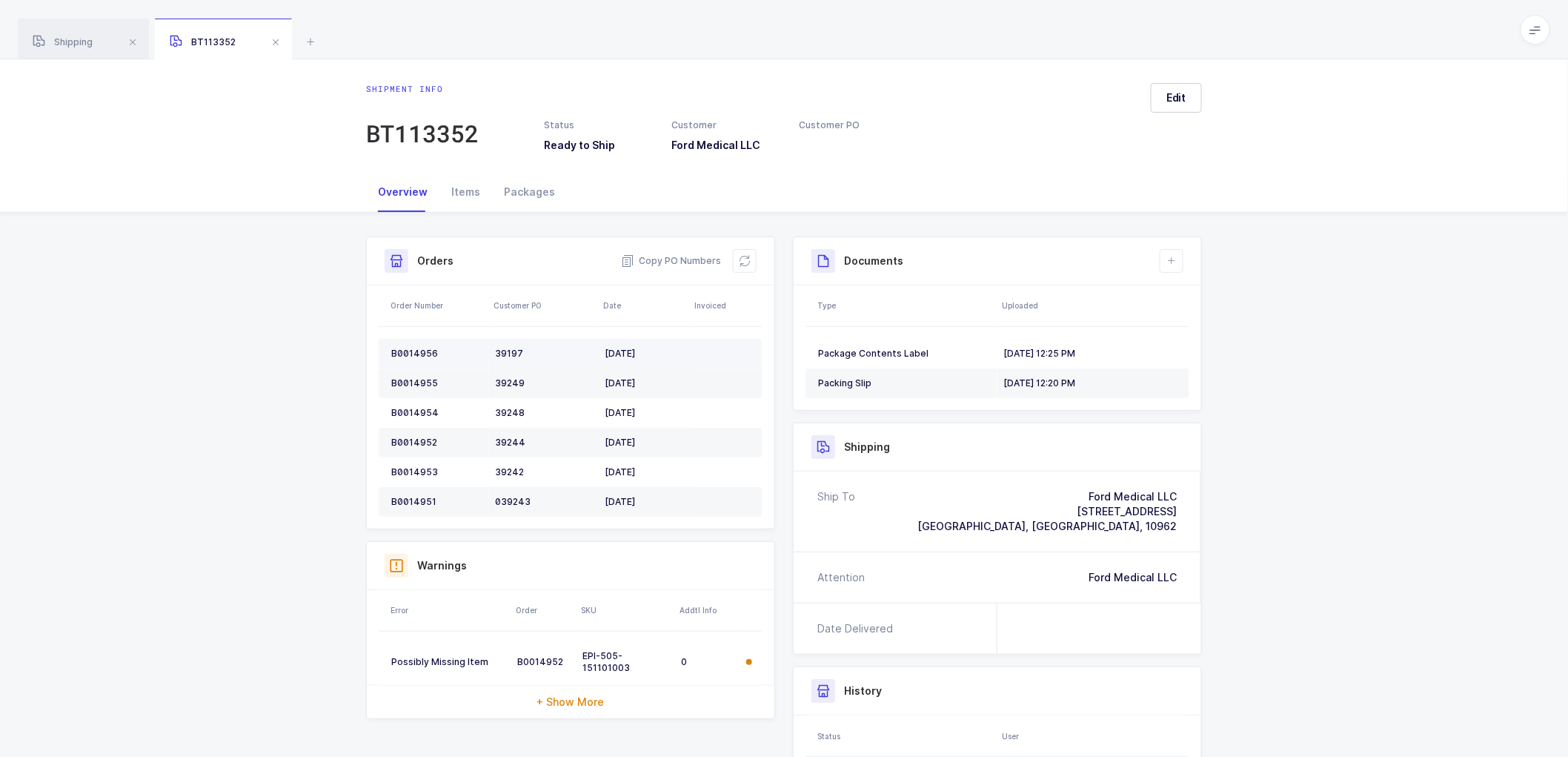
click at [418, 348] on div "B0014956" at bounding box center [437, 354] width 92 height 12
copy div "B0014956"
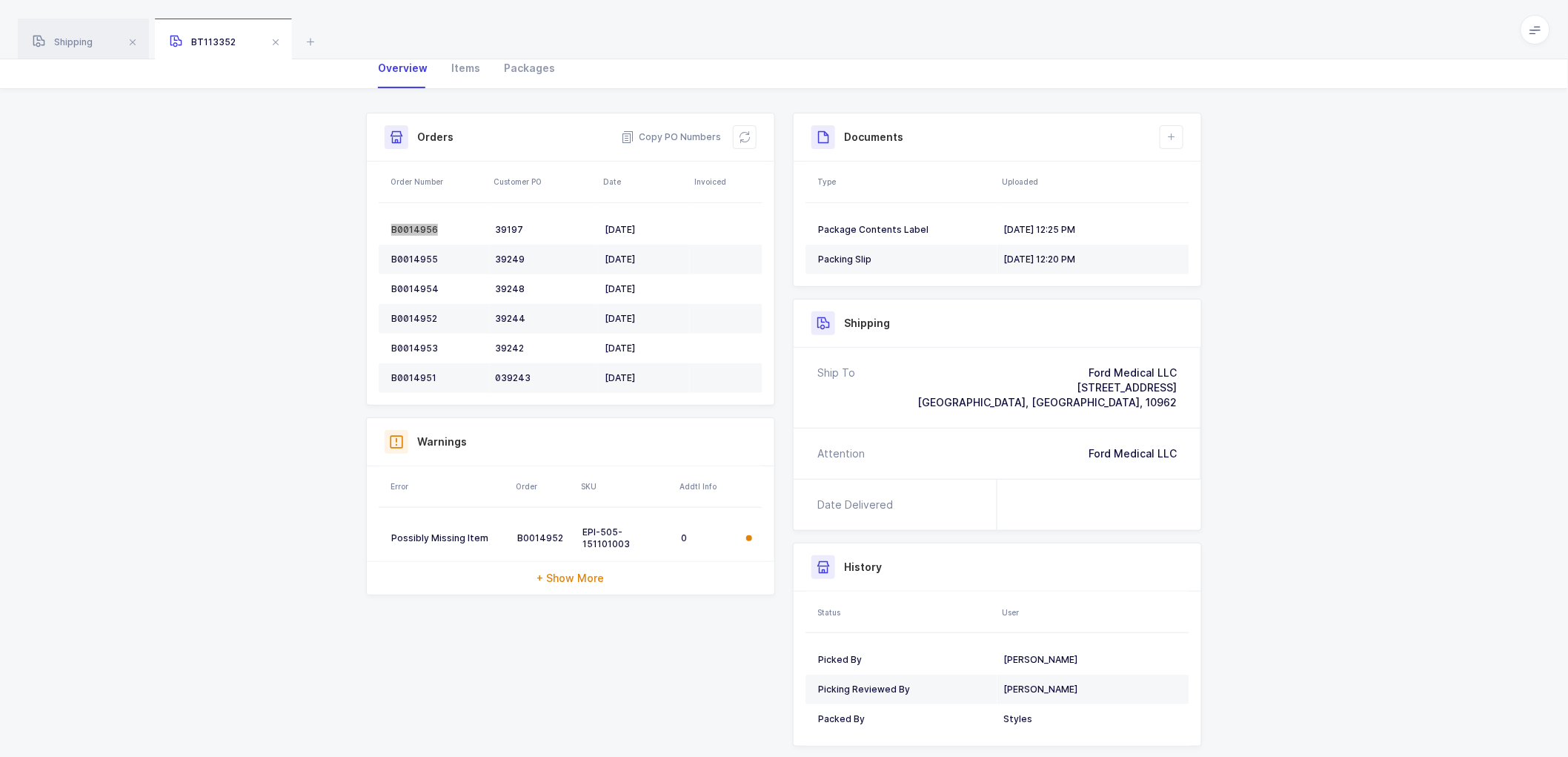
scroll to position [161, 0]
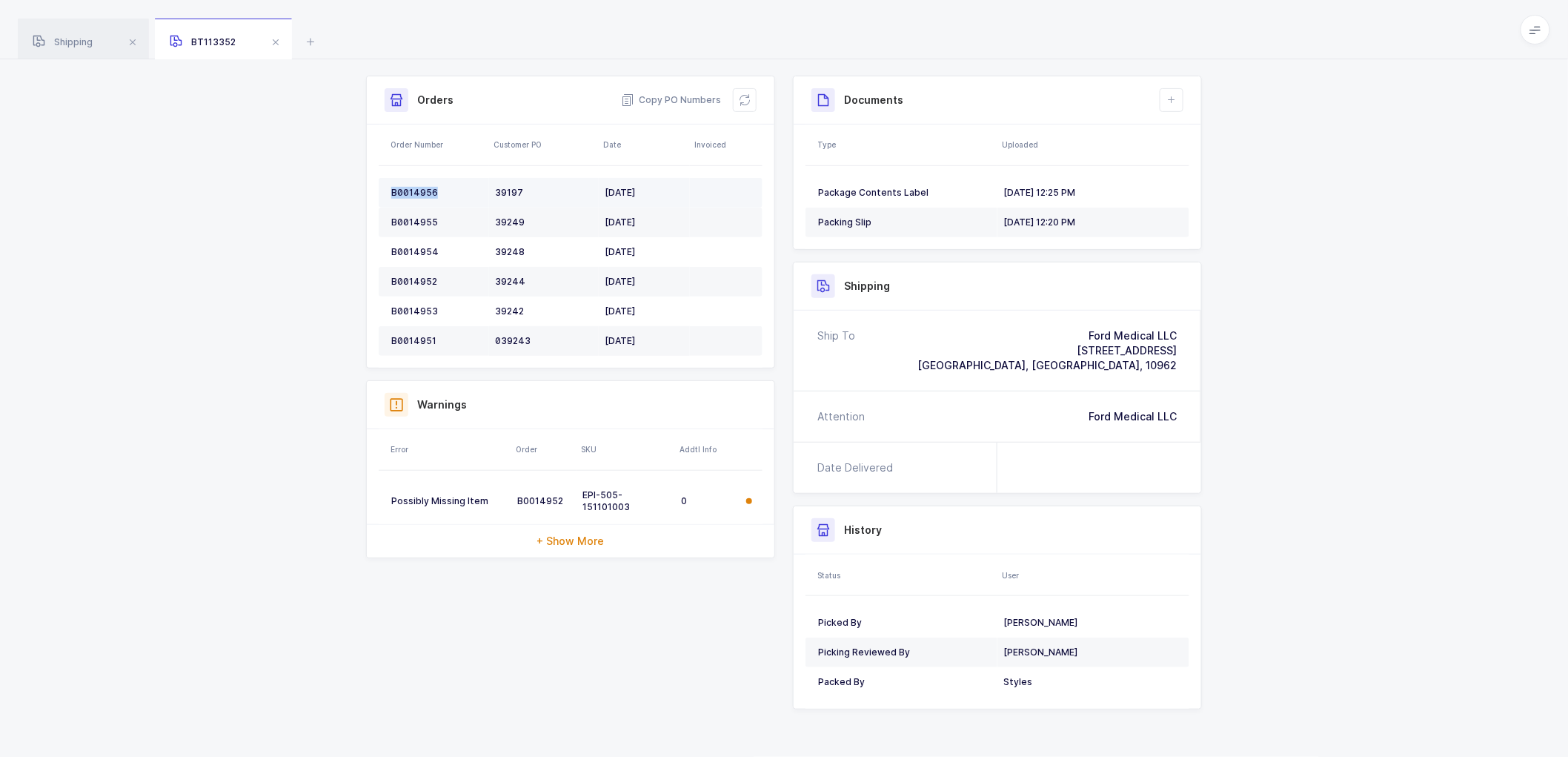
click at [413, 195] on div "B0014956" at bounding box center [437, 193] width 92 height 12
click at [413, 195] on div "B0014956" at bounding box center [437, 193] width 92 height 12
click at [408, 212] on td "B0014955" at bounding box center [434, 222] width 110 height 29
copy div "B0014955"
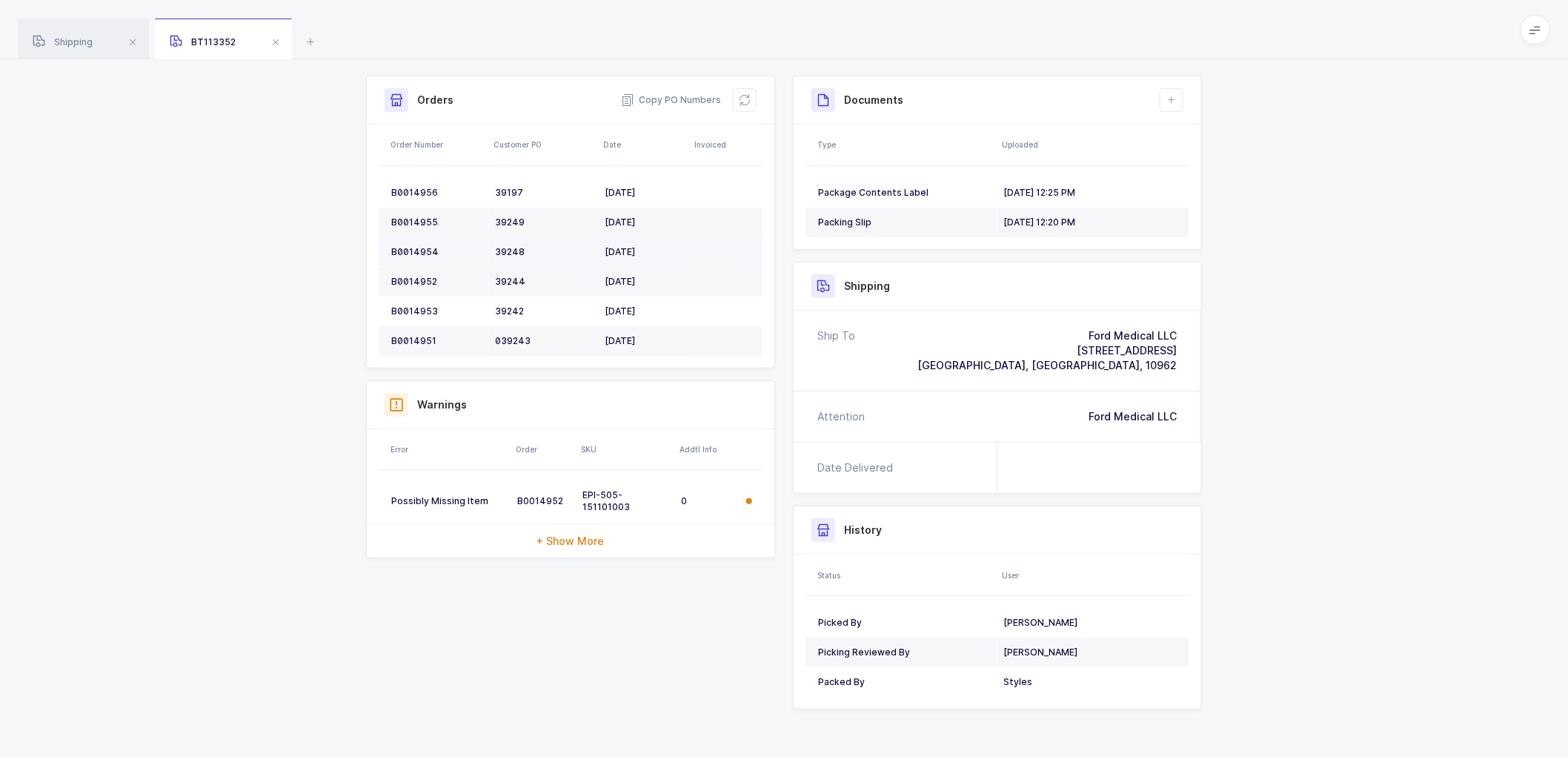
click at [412, 250] on div "B0014954" at bounding box center [437, 252] width 92 height 12
click at [412, 249] on div "B0014954" at bounding box center [437, 252] width 92 height 12
copy div "B0014954"
click at [412, 276] on div "B0014952" at bounding box center [437, 282] width 92 height 12
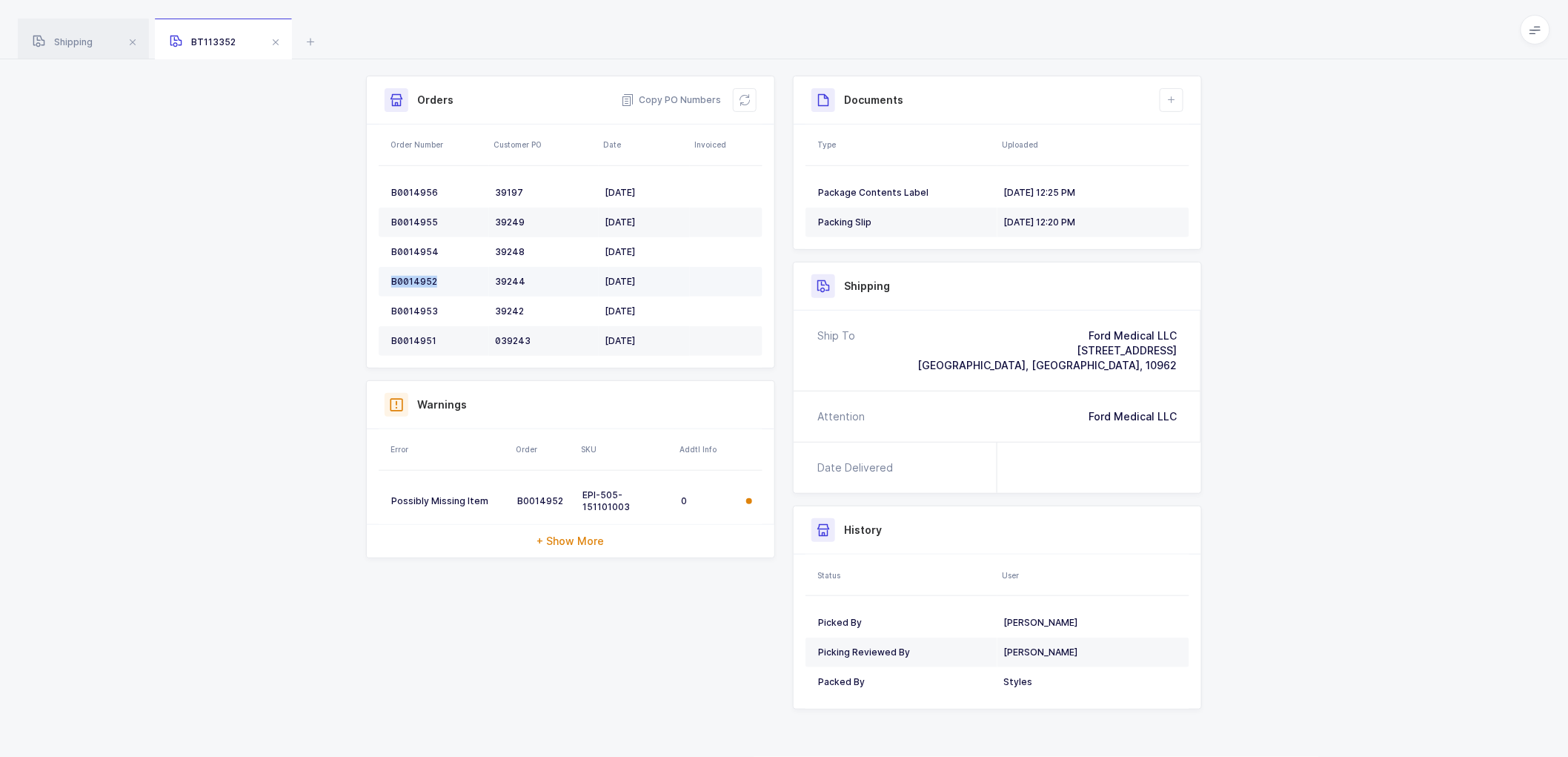
copy div "B0014952"
click at [402, 301] on td "B0014953" at bounding box center [434, 311] width 110 height 29
copy div "B0014953"
click at [412, 332] on td "B0014951" at bounding box center [434, 341] width 110 height 29
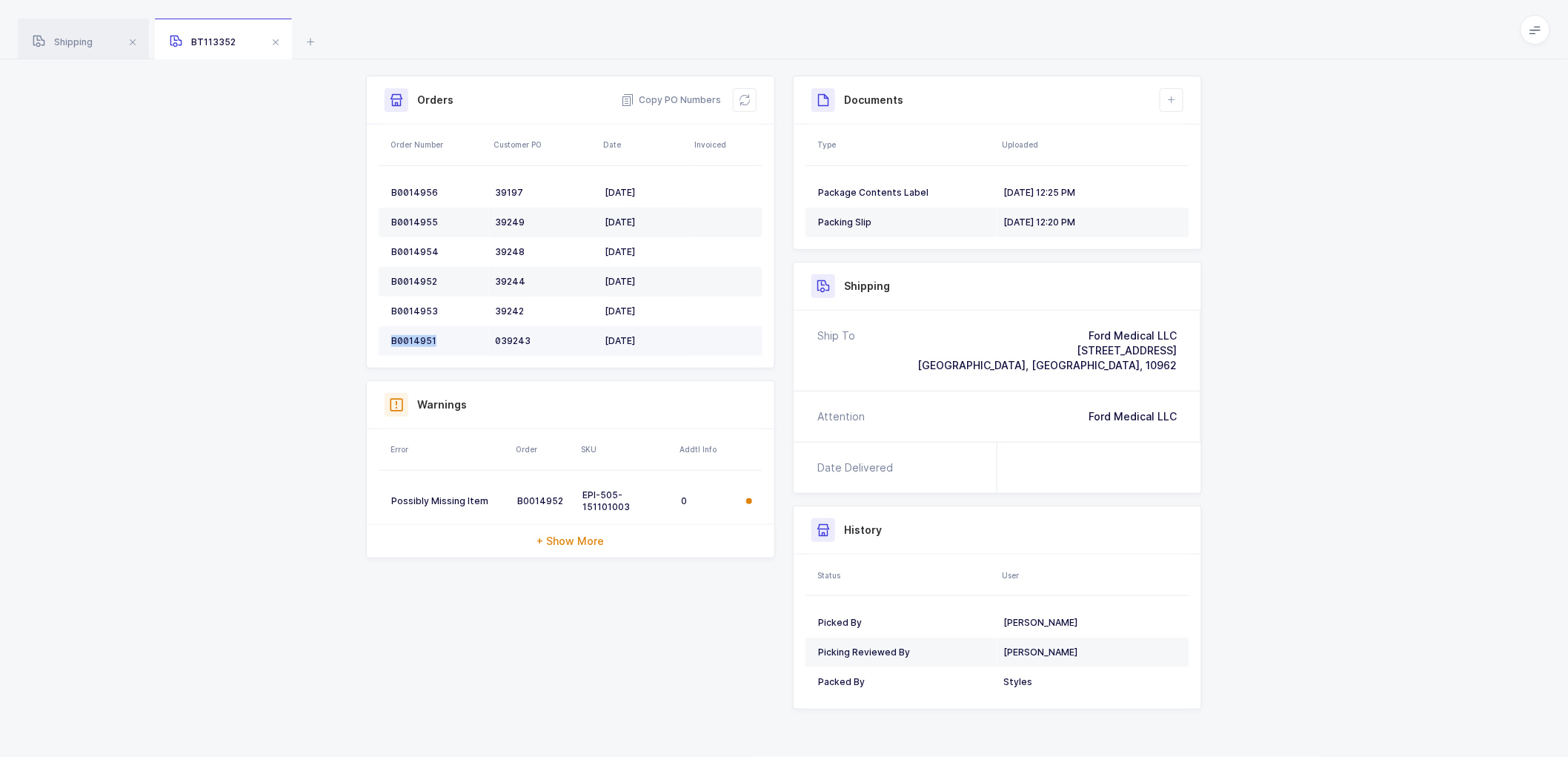
click at [412, 332] on td "B0014951" at bounding box center [434, 341] width 110 height 29
copy div "B0014951"
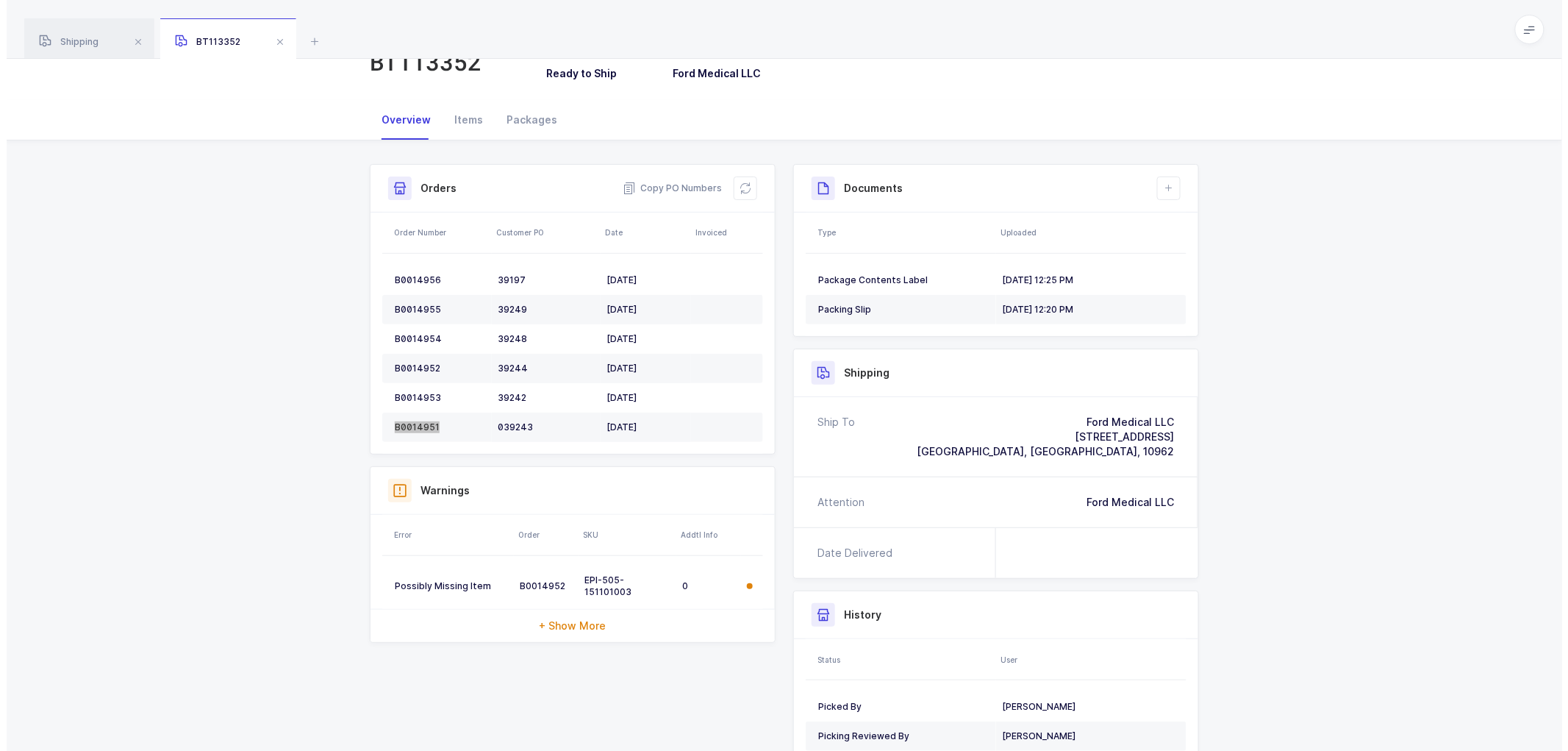
scroll to position [0, 0]
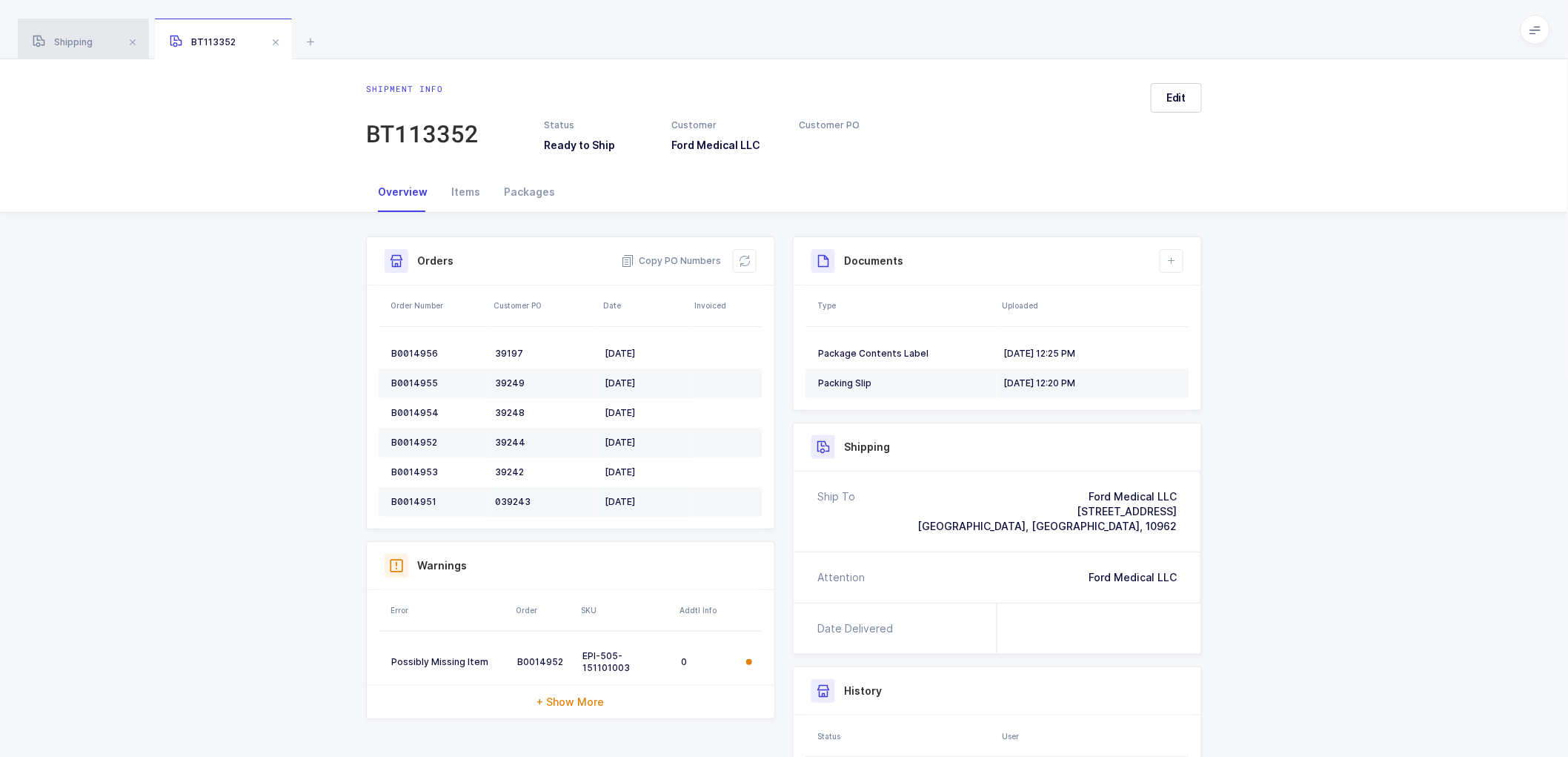
click at [77, 40] on span "Shipping" at bounding box center [63, 41] width 60 height 11
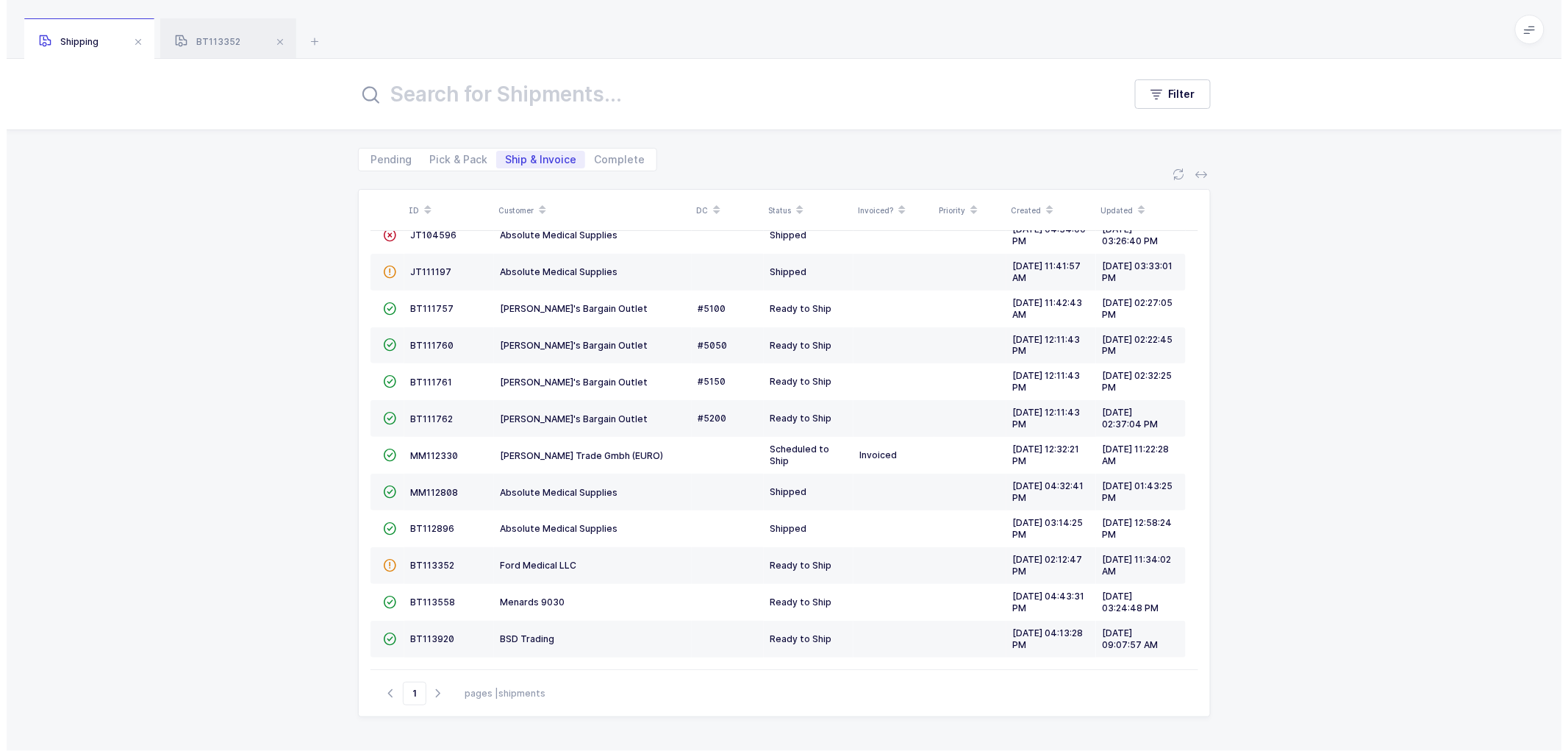
scroll to position [60, 0]
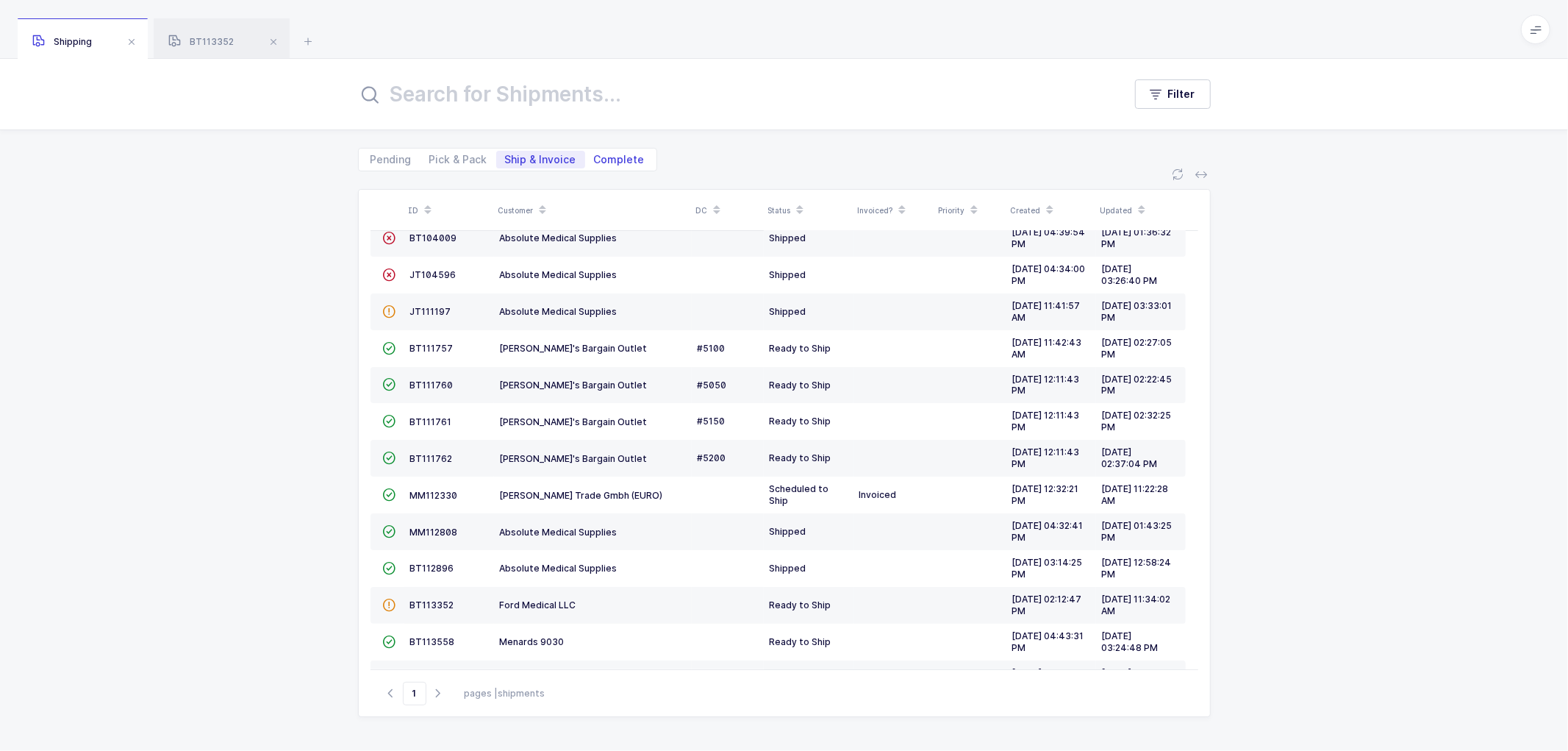
click at [606, 155] on span "Complete" at bounding box center [619, 160] width 50 height 10
click at [594, 155] on input "Complete" at bounding box center [589, 155] width 9 height 9
radio input "true"
radio input "false"
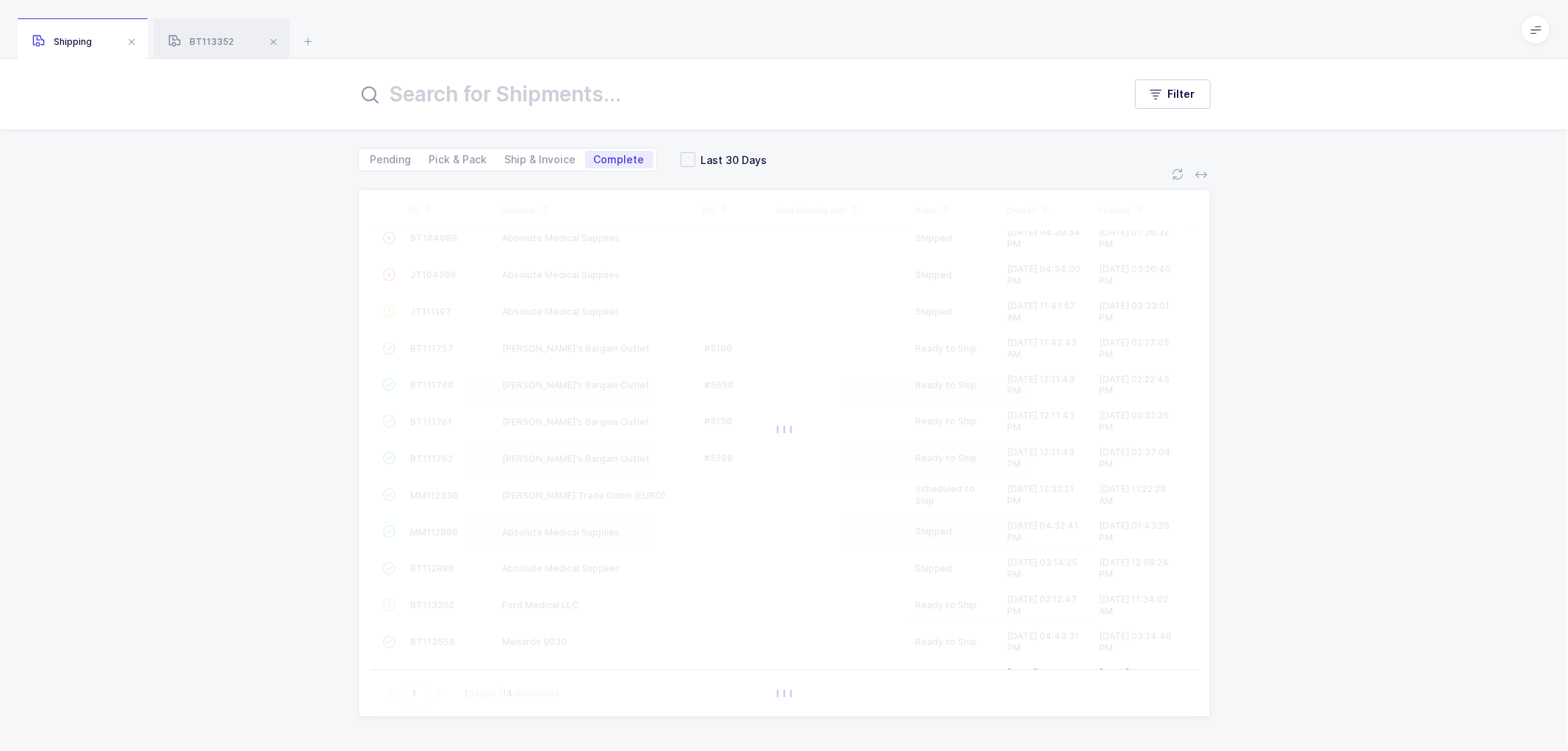
click at [530, 103] on input "text" at bounding box center [731, 94] width 747 height 35
type input "century"
drag, startPoint x: 691, startPoint y: 159, endPoint x: 681, endPoint y: 161, distance: 10.2
click at [695, 159] on span "Last 30 Days" at bounding box center [731, 160] width 72 height 14
click at [695, 152] on input "Last 30 Days" at bounding box center [695, 152] width 0 height 0
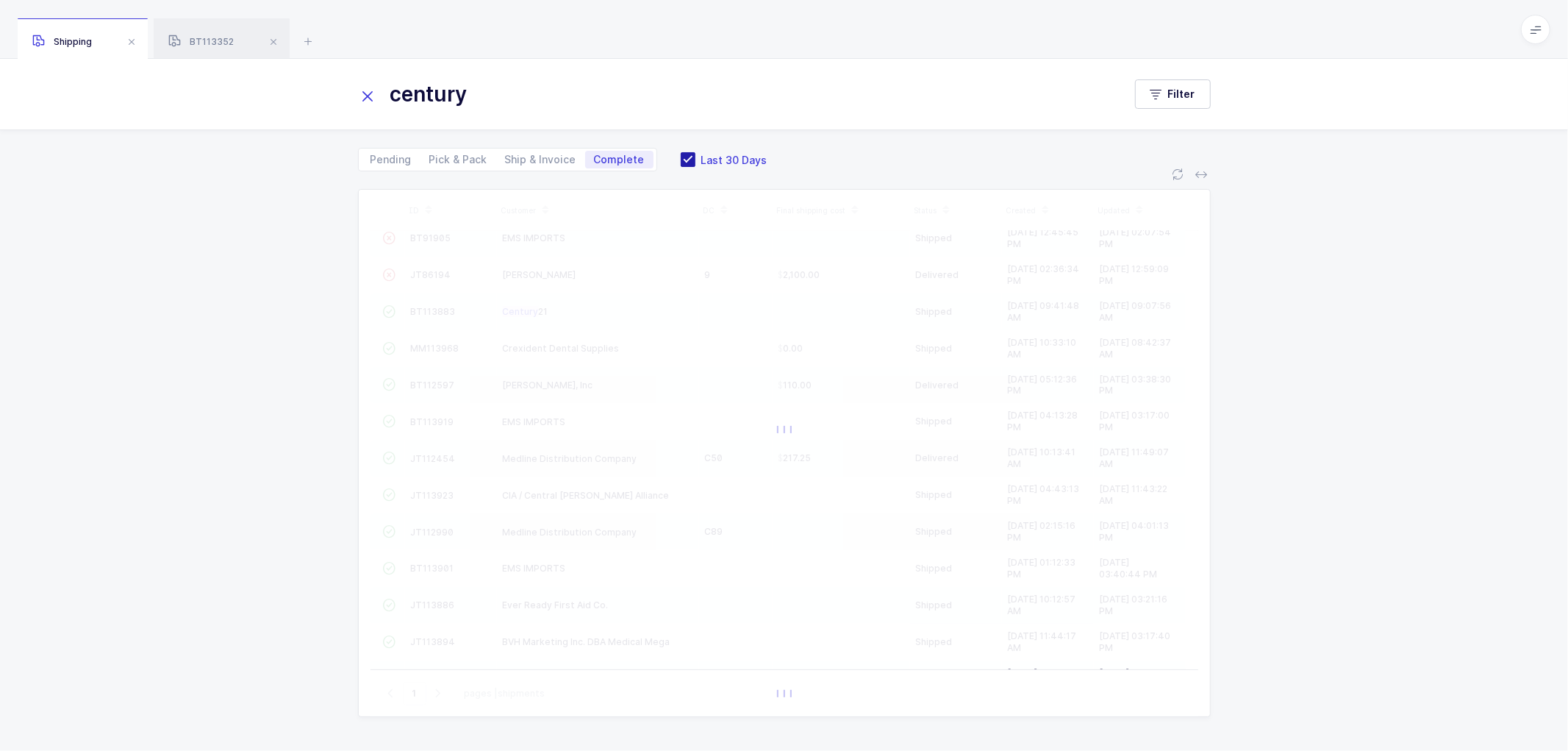
click at [681, 160] on span at bounding box center [687, 159] width 15 height 15
click at [695, 152] on input "Last 30 Days" at bounding box center [695, 152] width 0 height 0
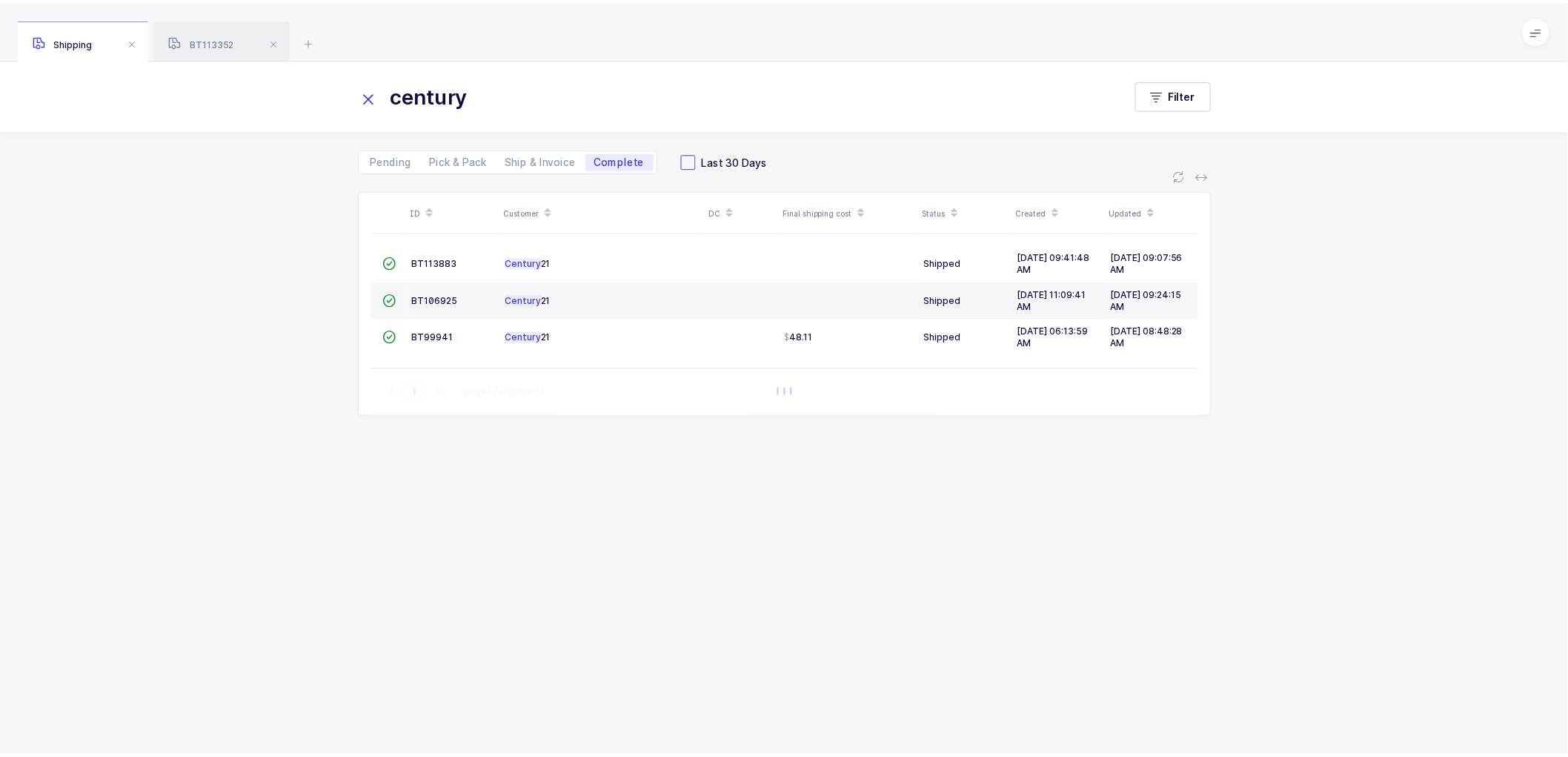
scroll to position [0, 0]
click at [692, 159] on span at bounding box center [693, 160] width 15 height 15
click at [701, 153] on input "Last 30 Days" at bounding box center [701, 153] width 0 height 0
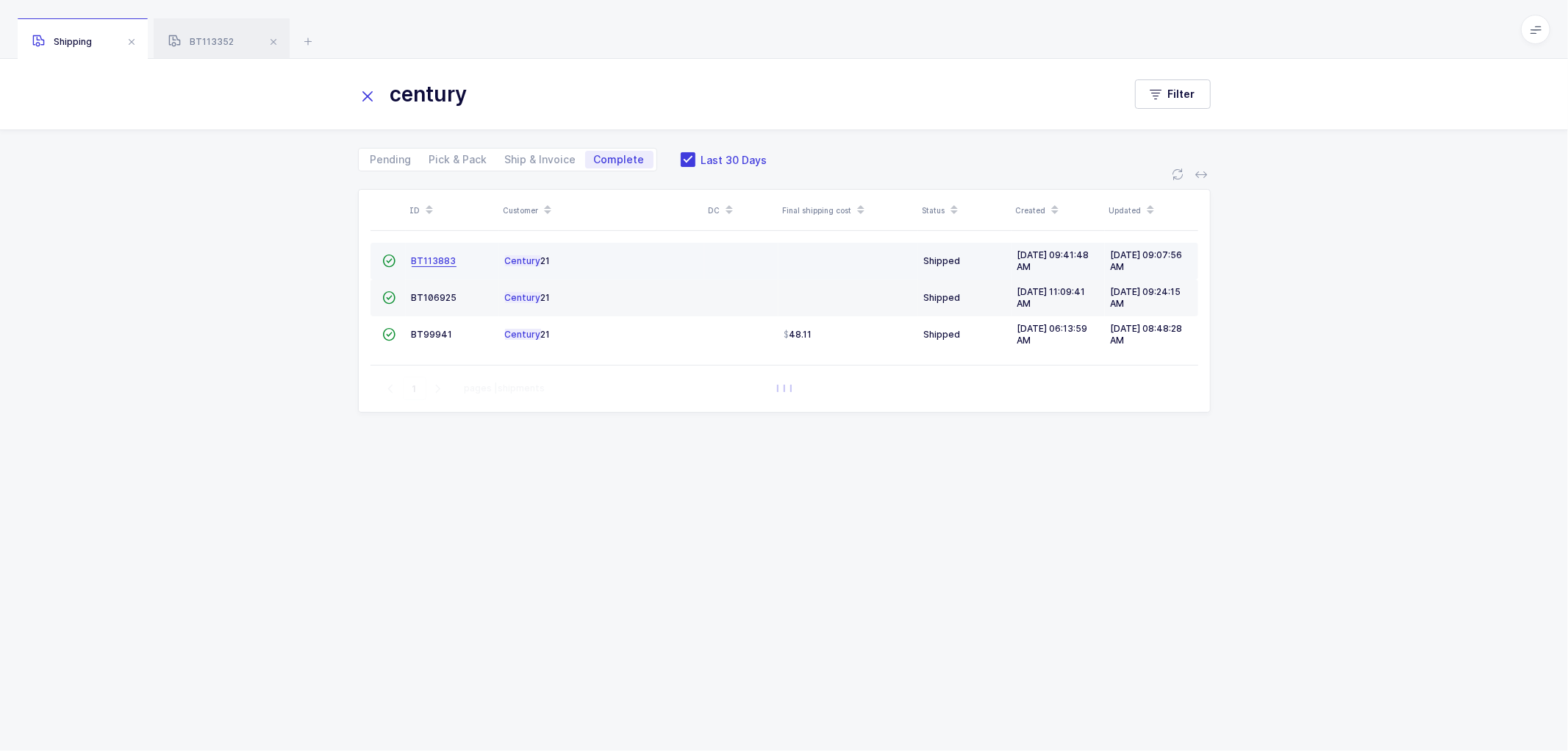
click at [429, 255] on span "BT113883" at bounding box center [434, 261] width 45 height 11
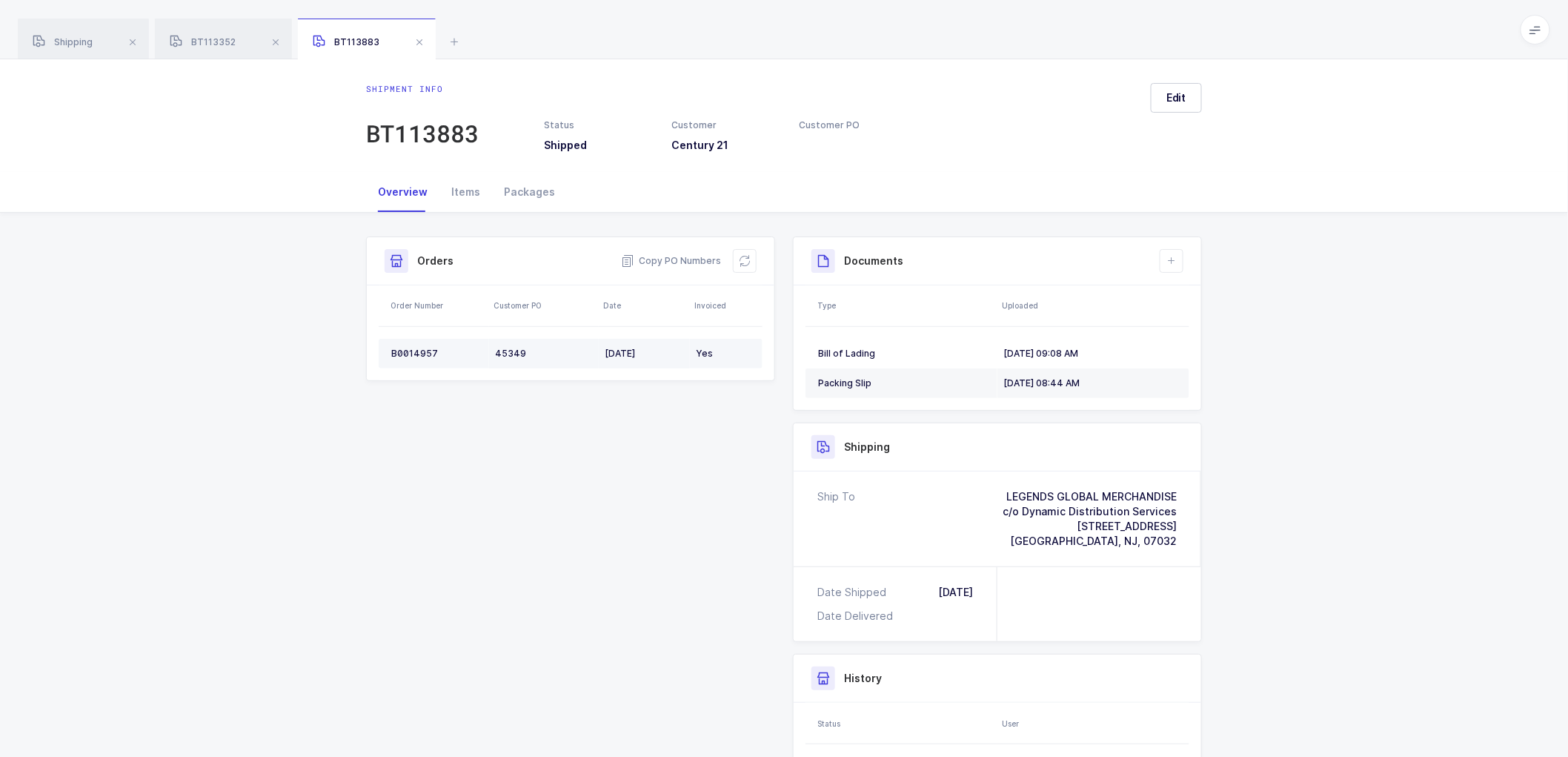
click at [406, 349] on div "B0014957" at bounding box center [437, 354] width 92 height 12
copy div "B0014957"
click at [411, 345] on td "B0014957" at bounding box center [434, 353] width 110 height 29
click at [412, 345] on td "B0014957" at bounding box center [434, 353] width 110 height 29
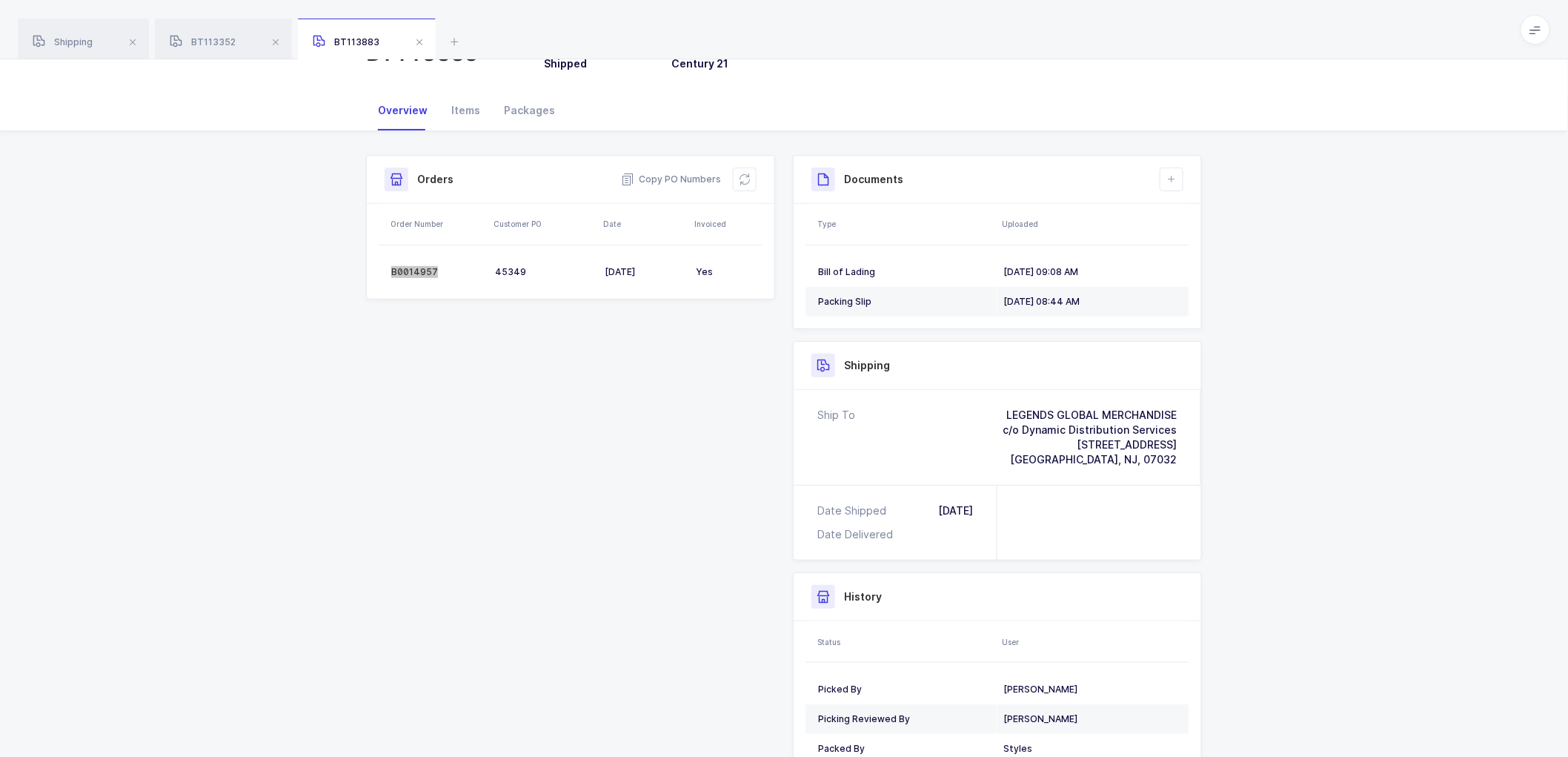
scroll to position [83, 0]
click at [616, 651] on div "Shipment Info Shipment Number BT113883 Status Shipped Customer Century 21 Custo…" at bounding box center [784, 470] width 854 height 633
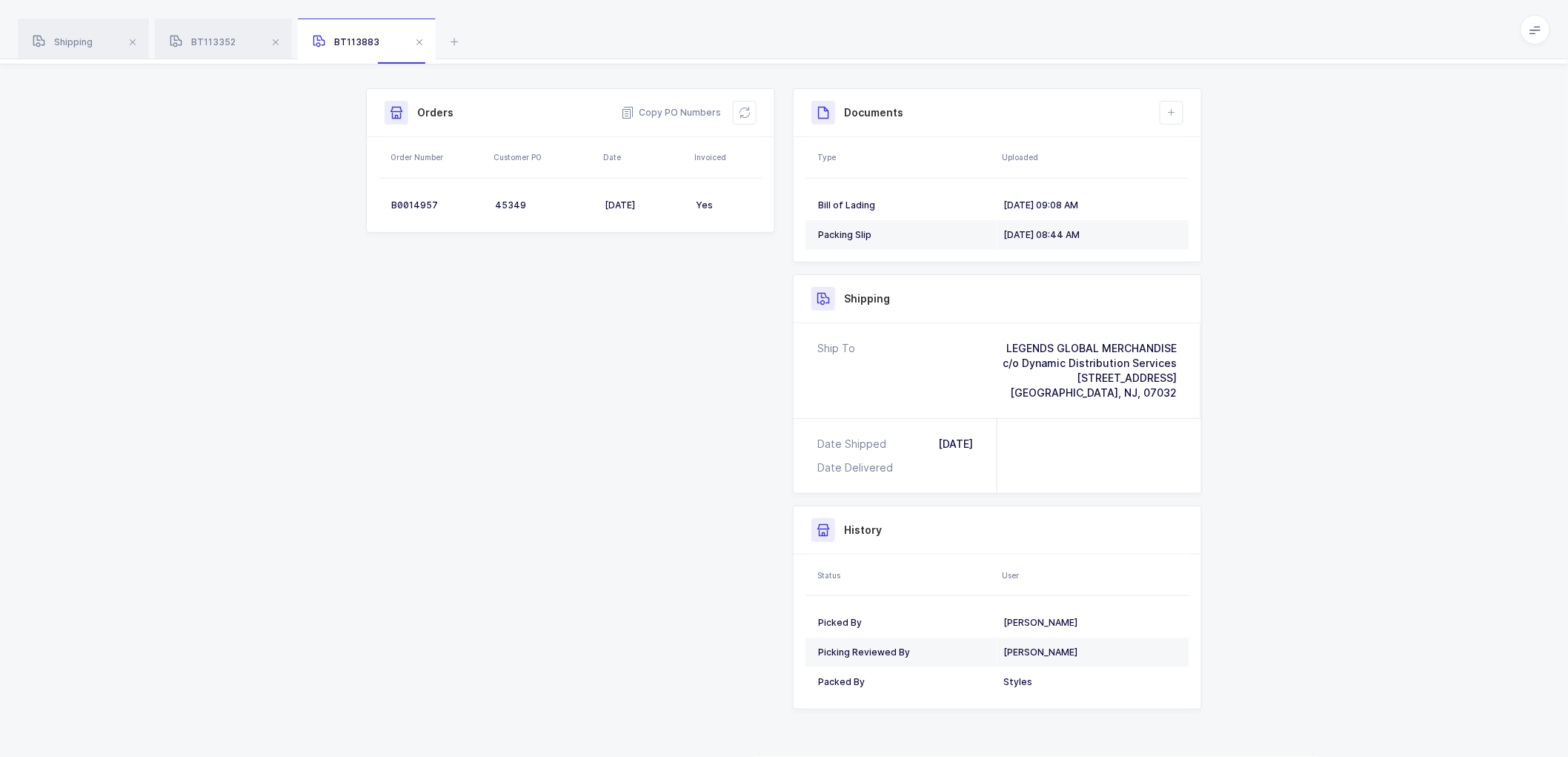
click at [520, 382] on div "Shipment Info Shipment Number BT113883 Status Shipped Customer Century 21 Custo…" at bounding box center [784, 404] width 854 height 633
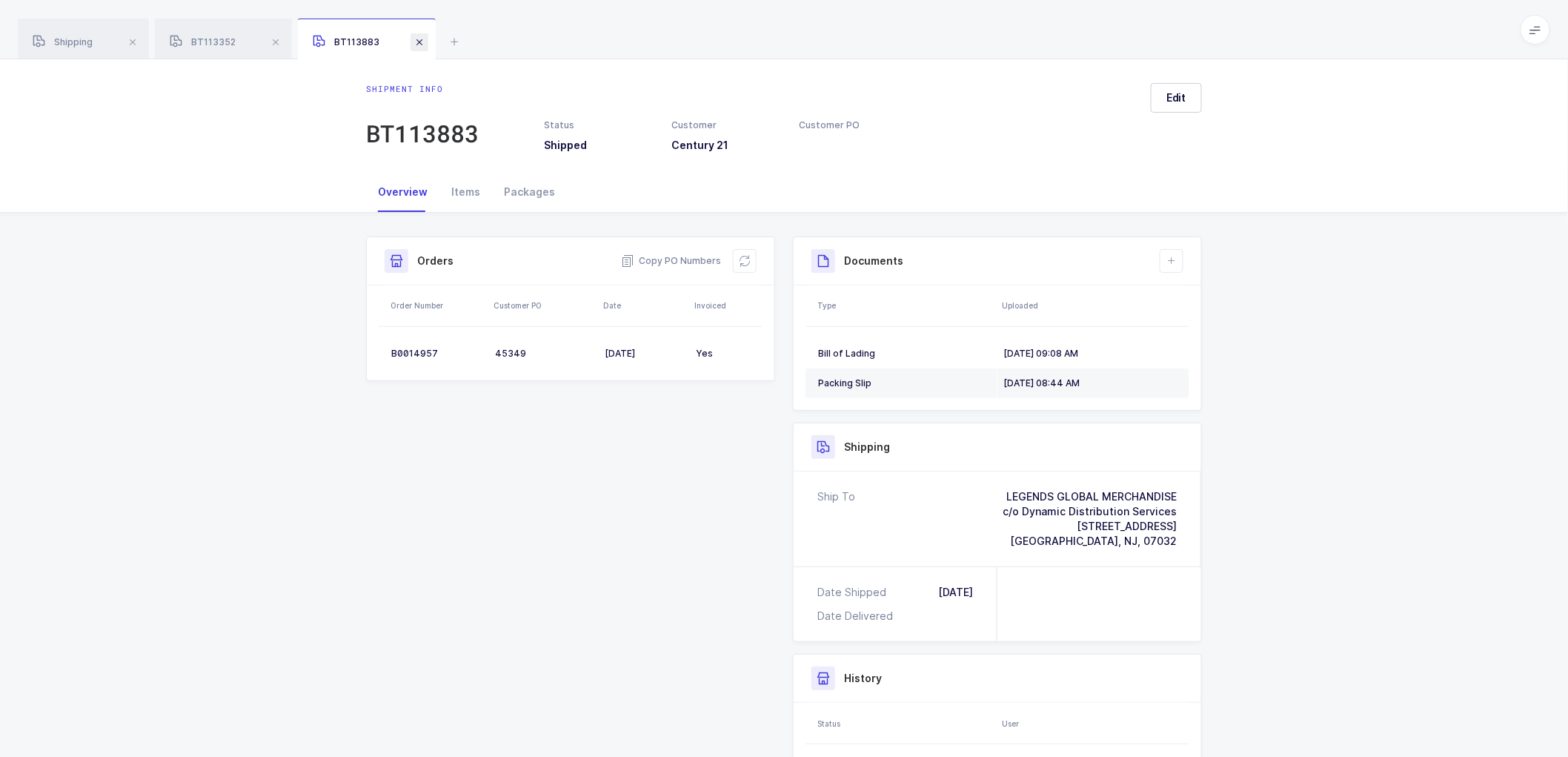
click at [424, 40] on span at bounding box center [419, 42] width 18 height 18
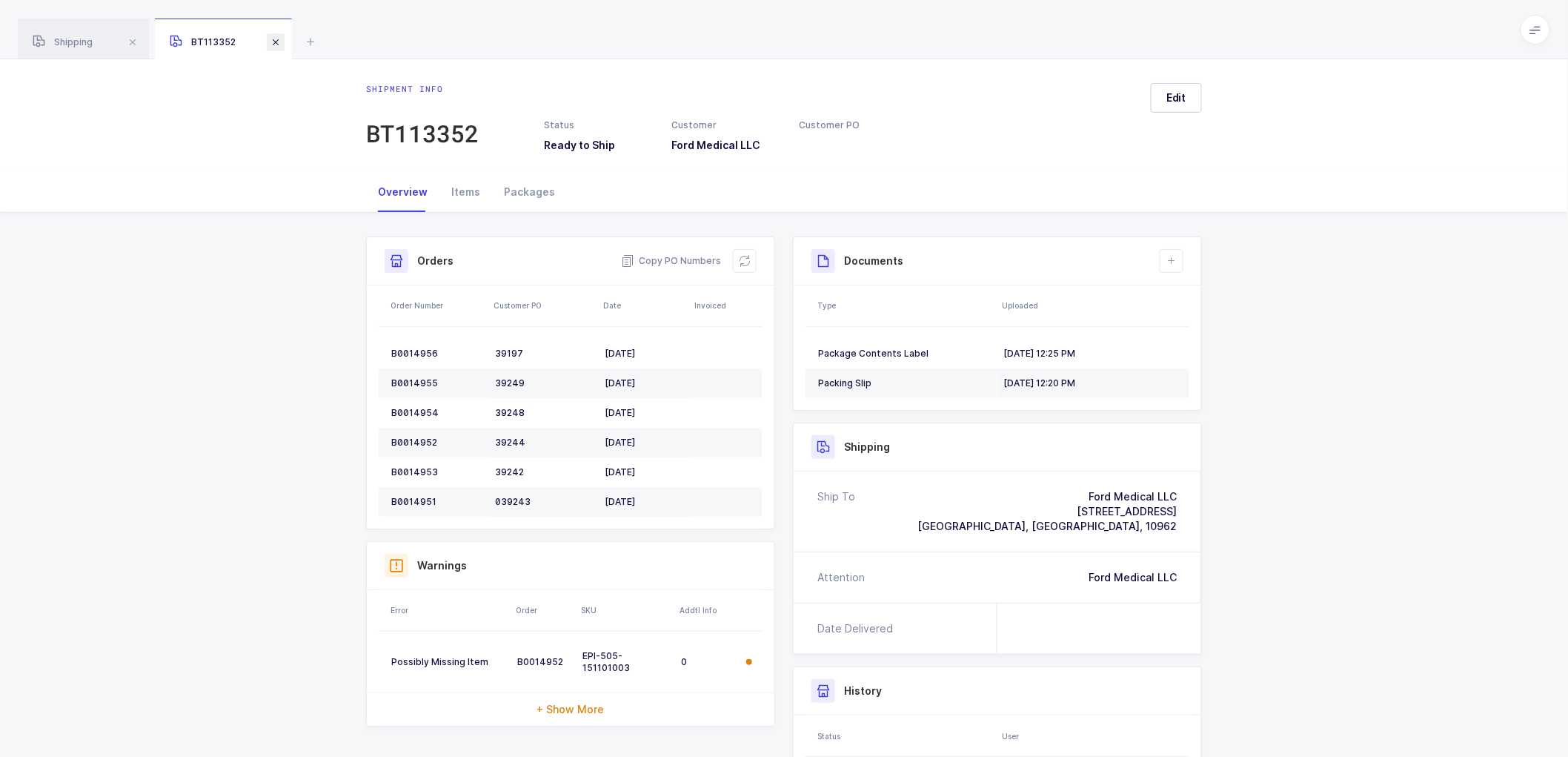
click at [275, 40] on span at bounding box center [276, 42] width 18 height 18
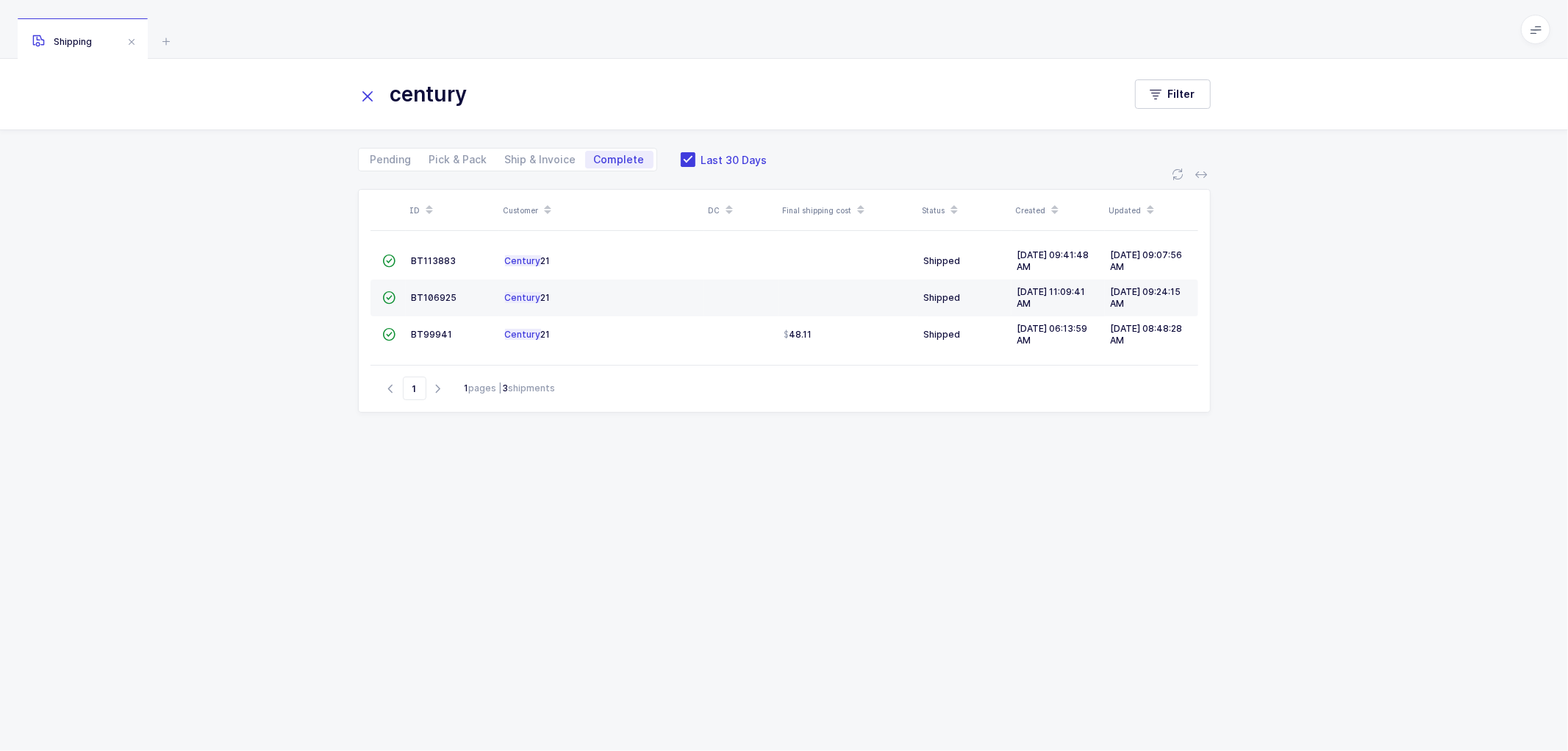
click at [299, 254] on div "ID Customer DC Final shipping cost Status Created Updated  BT113883 Century 21…" at bounding box center [784, 461] width 1568 height 579
click at [366, 94] on icon at bounding box center [368, 97] width 20 height 21
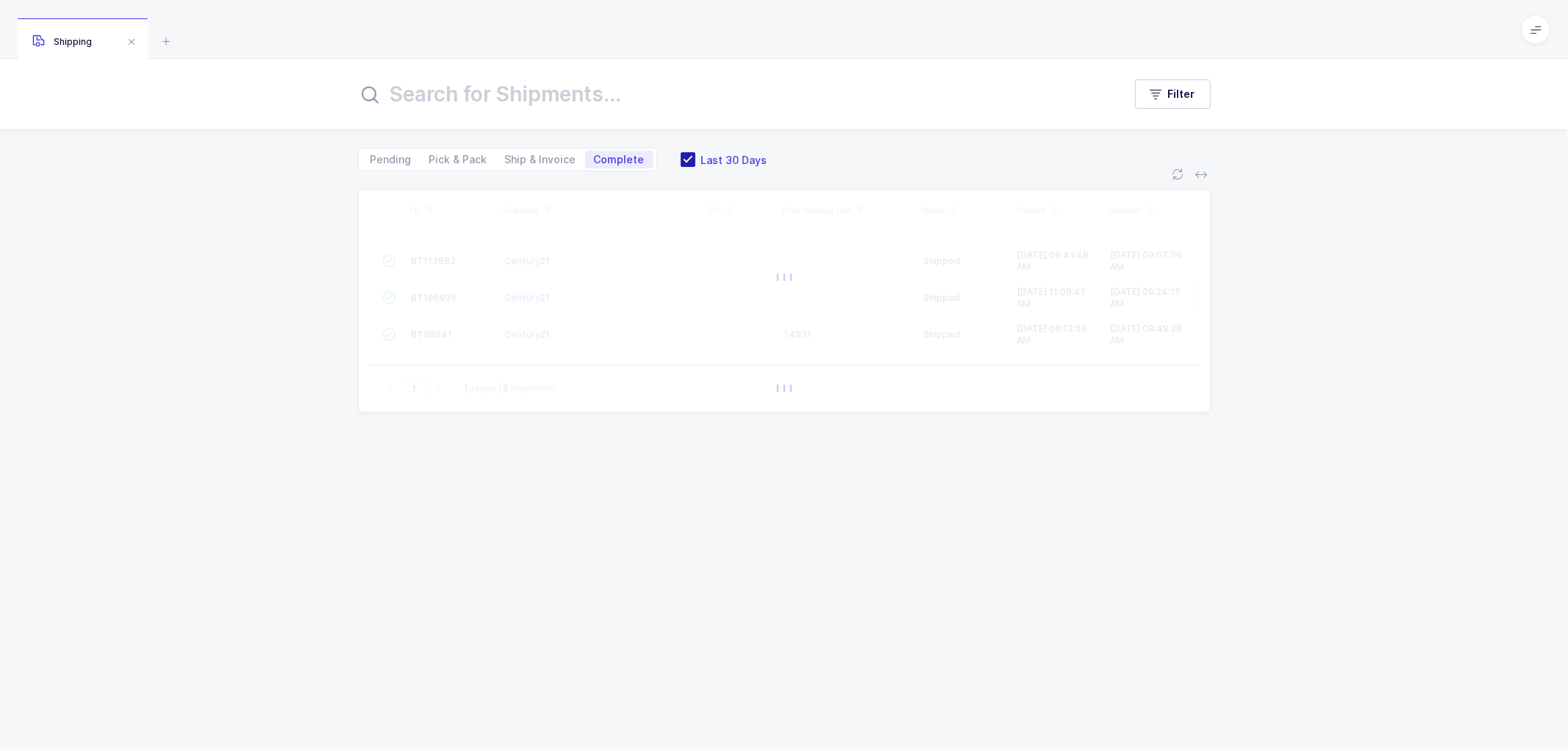
click at [686, 161] on span at bounding box center [687, 159] width 15 height 15
click at [695, 152] on input "Last 30 Days" at bounding box center [695, 152] width 0 height 0
click at [541, 150] on span "Ship & Invoice" at bounding box center [541, 159] width 89 height 18
click at [506, 150] on input "Ship & Invoice" at bounding box center [500, 155] width 9 height 9
radio input "true"
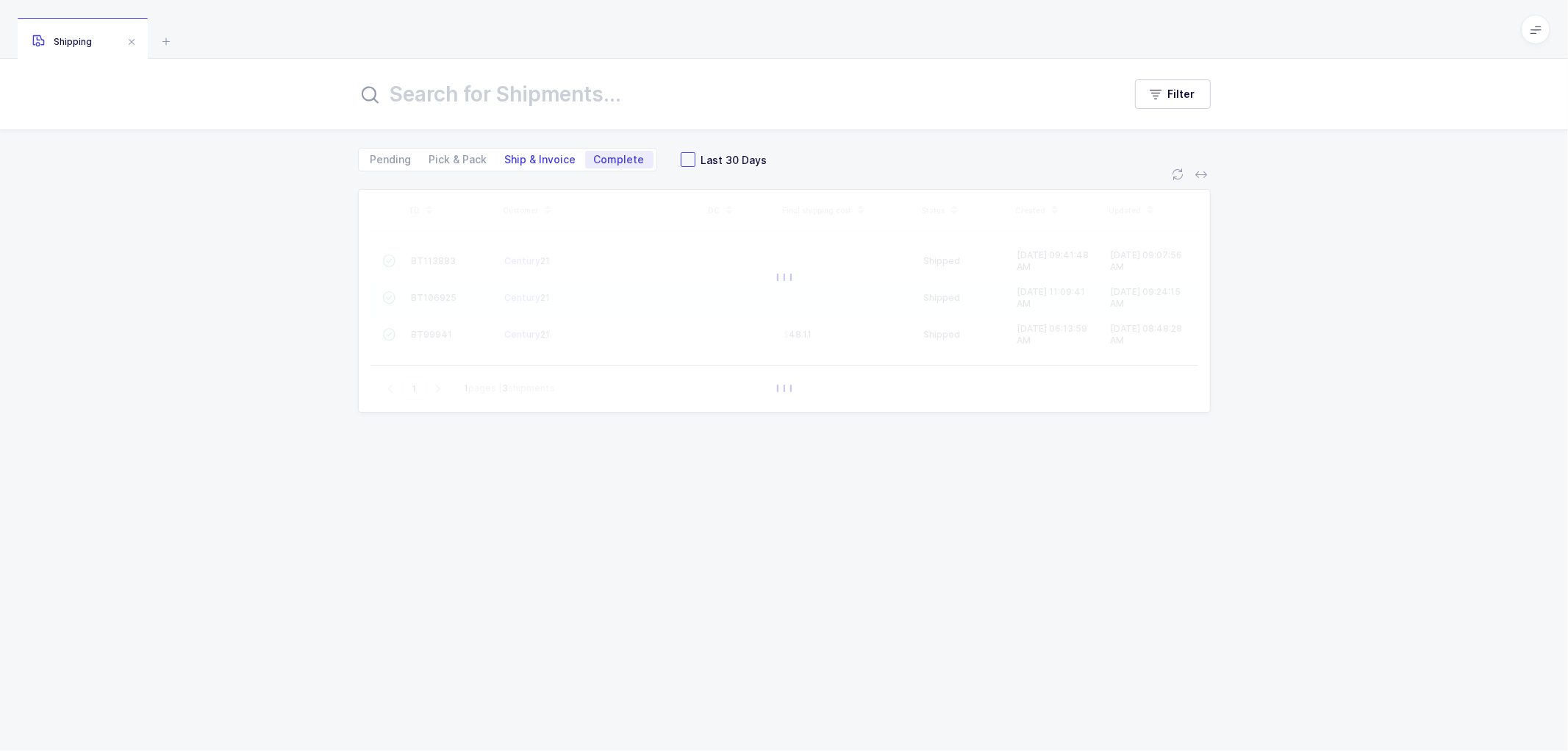
radio input "false"
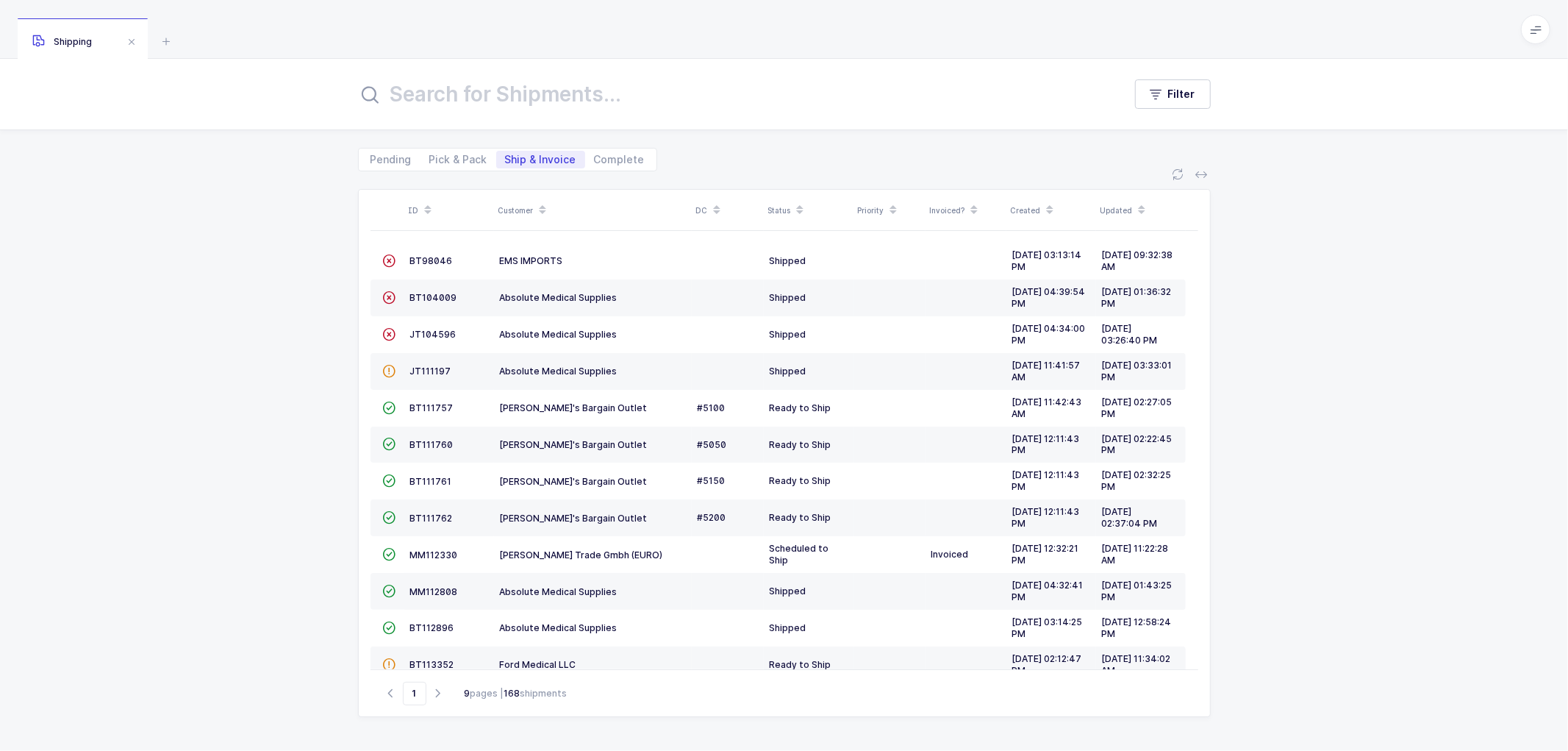
click at [541, 203] on icon at bounding box center [542, 205] width 8 height 8
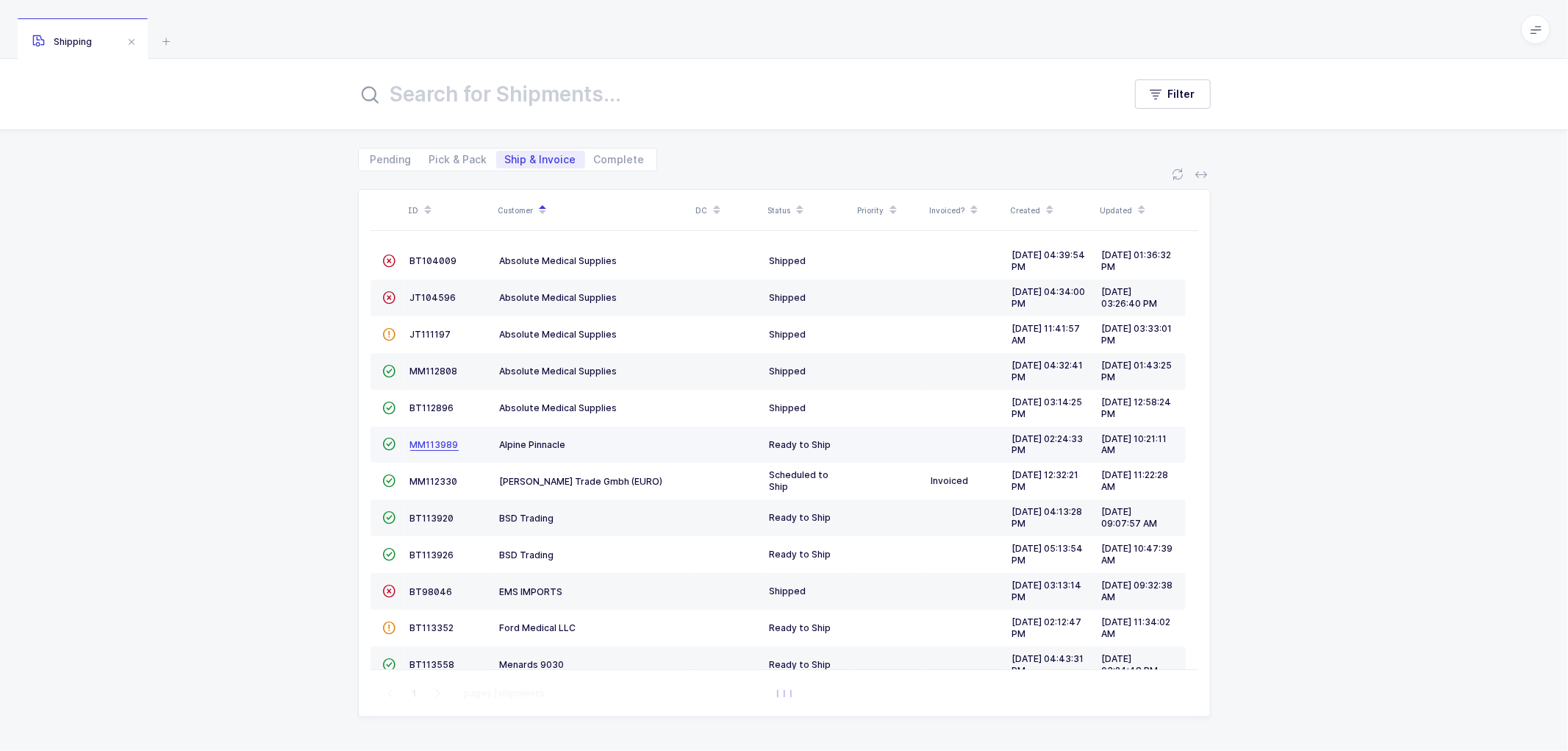
click at [430, 442] on span "MM113989" at bounding box center [434, 444] width 49 height 11
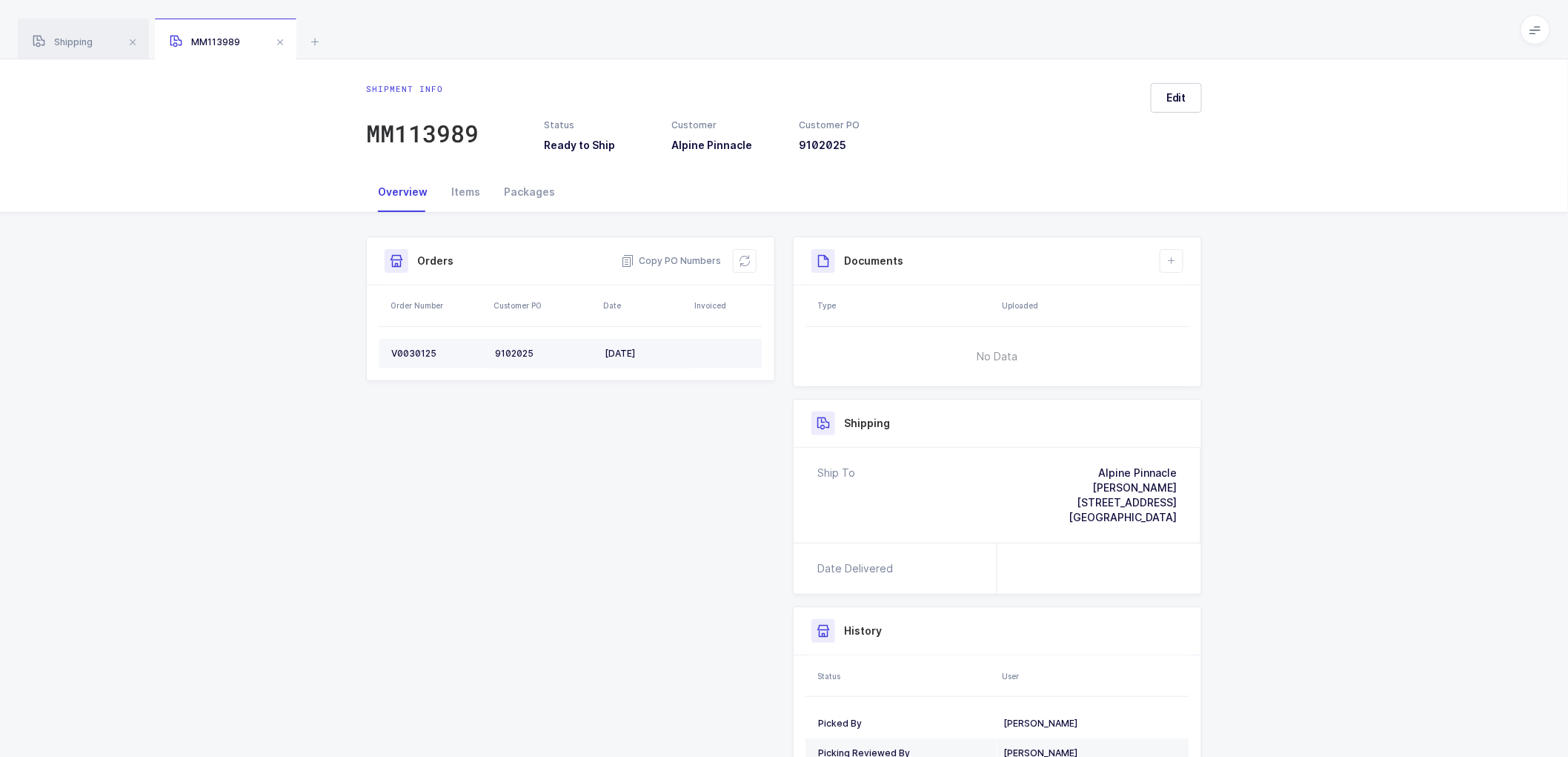
click at [410, 350] on div "V0030125" at bounding box center [437, 354] width 92 height 12
copy div "V0030125"
click at [407, 348] on div "V0030125" at bounding box center [437, 354] width 92 height 12
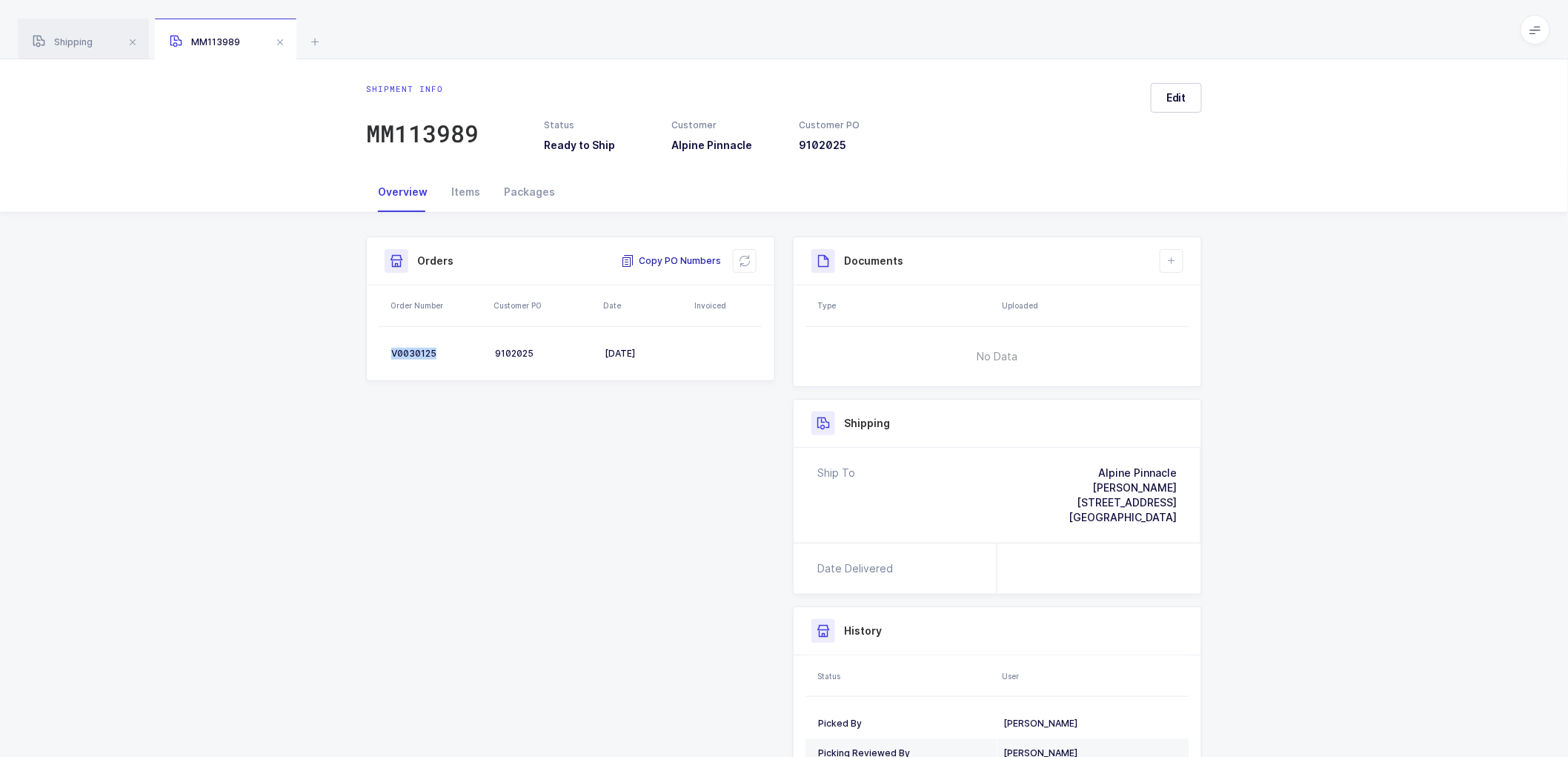
click at [672, 258] on span "Copy PO Numbers" at bounding box center [671, 260] width 100 height 15
click at [530, 194] on div "Packages" at bounding box center [530, 192] width 75 height 40
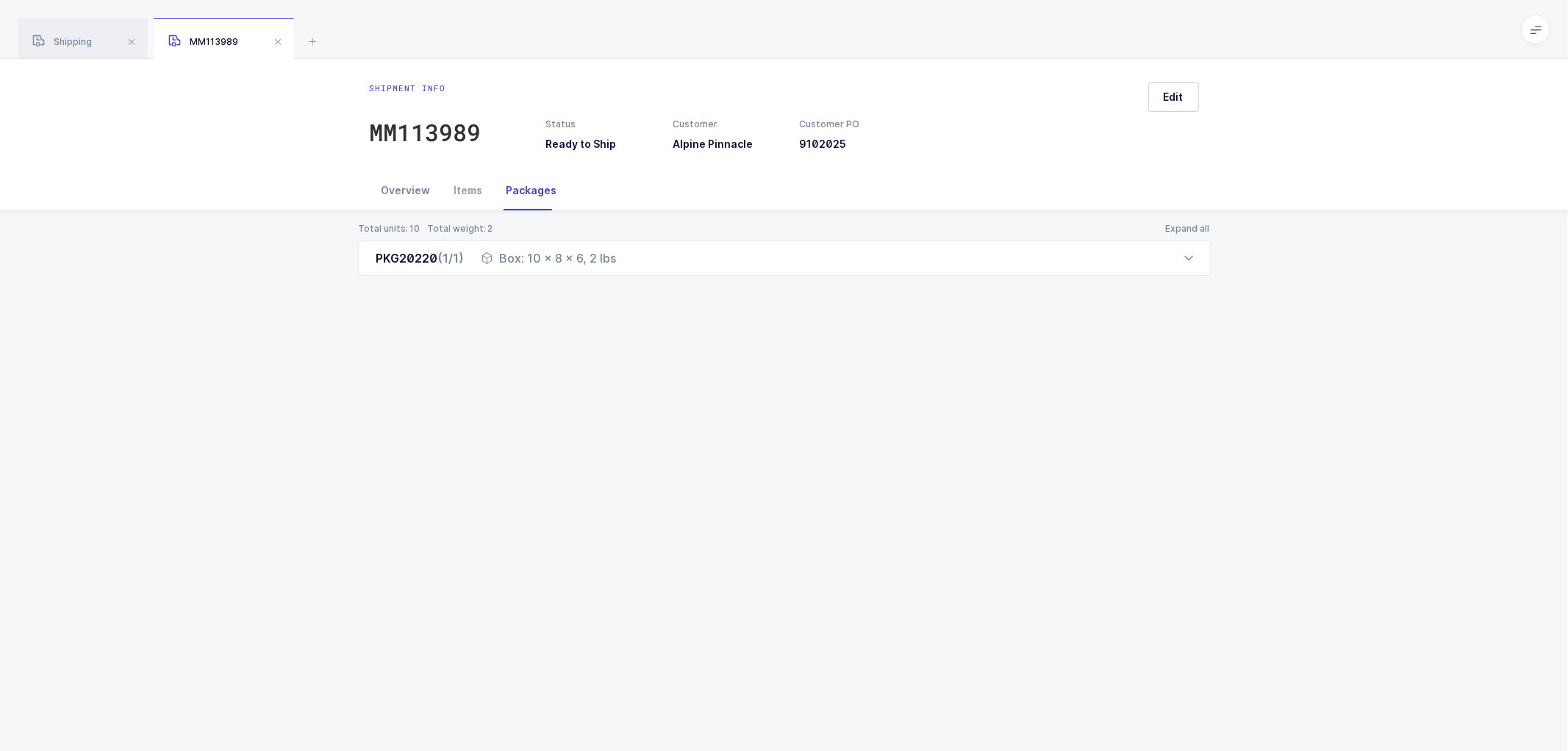
click at [395, 187] on div "Overview" at bounding box center [406, 191] width 73 height 39
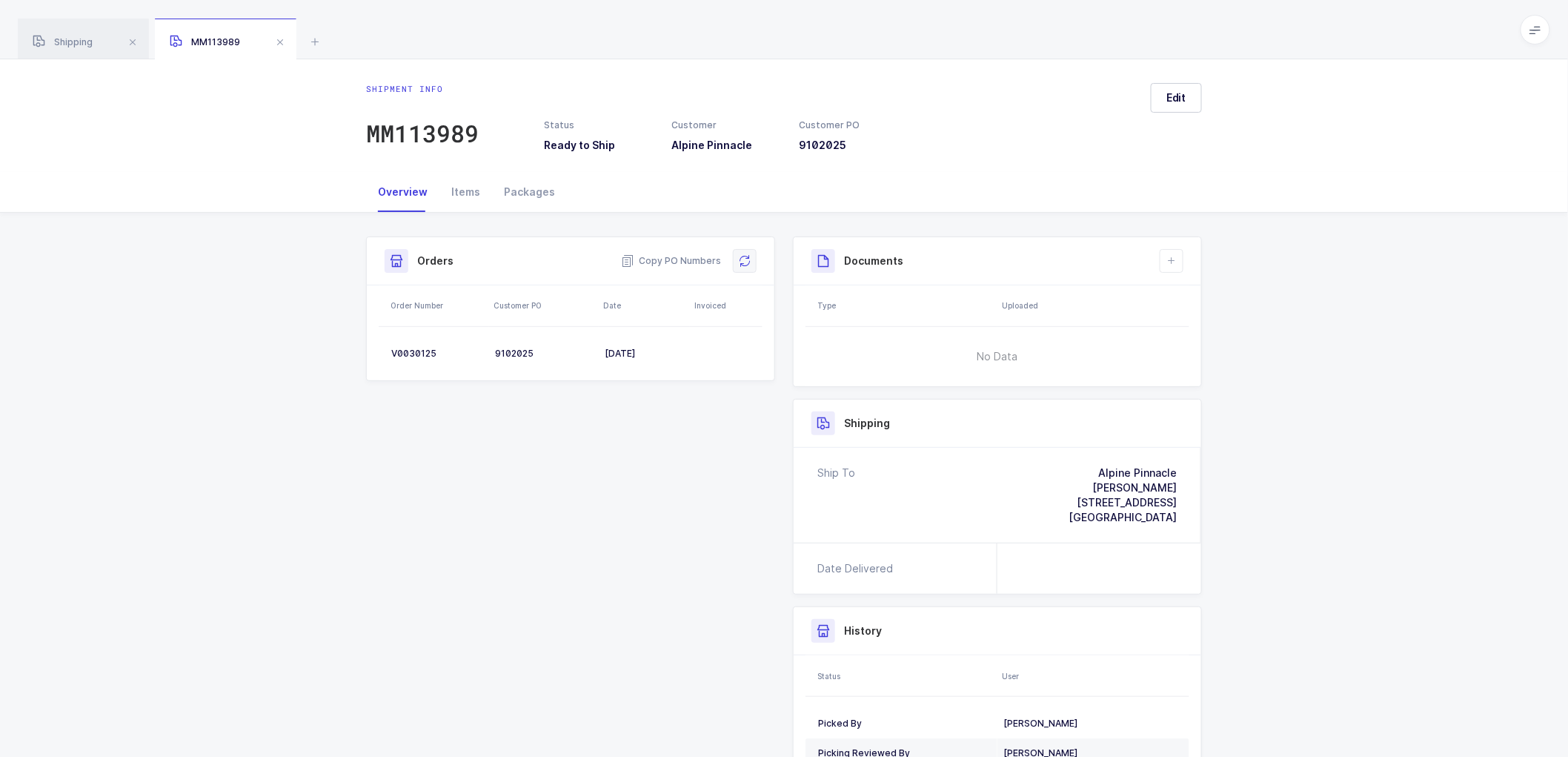
drag, startPoint x: 753, startPoint y: 261, endPoint x: 827, endPoint y: 200, distance: 95.9
click at [753, 262] on button at bounding box center [745, 261] width 24 height 24
click at [1174, 94] on span "Edit" at bounding box center [1176, 97] width 20 height 15
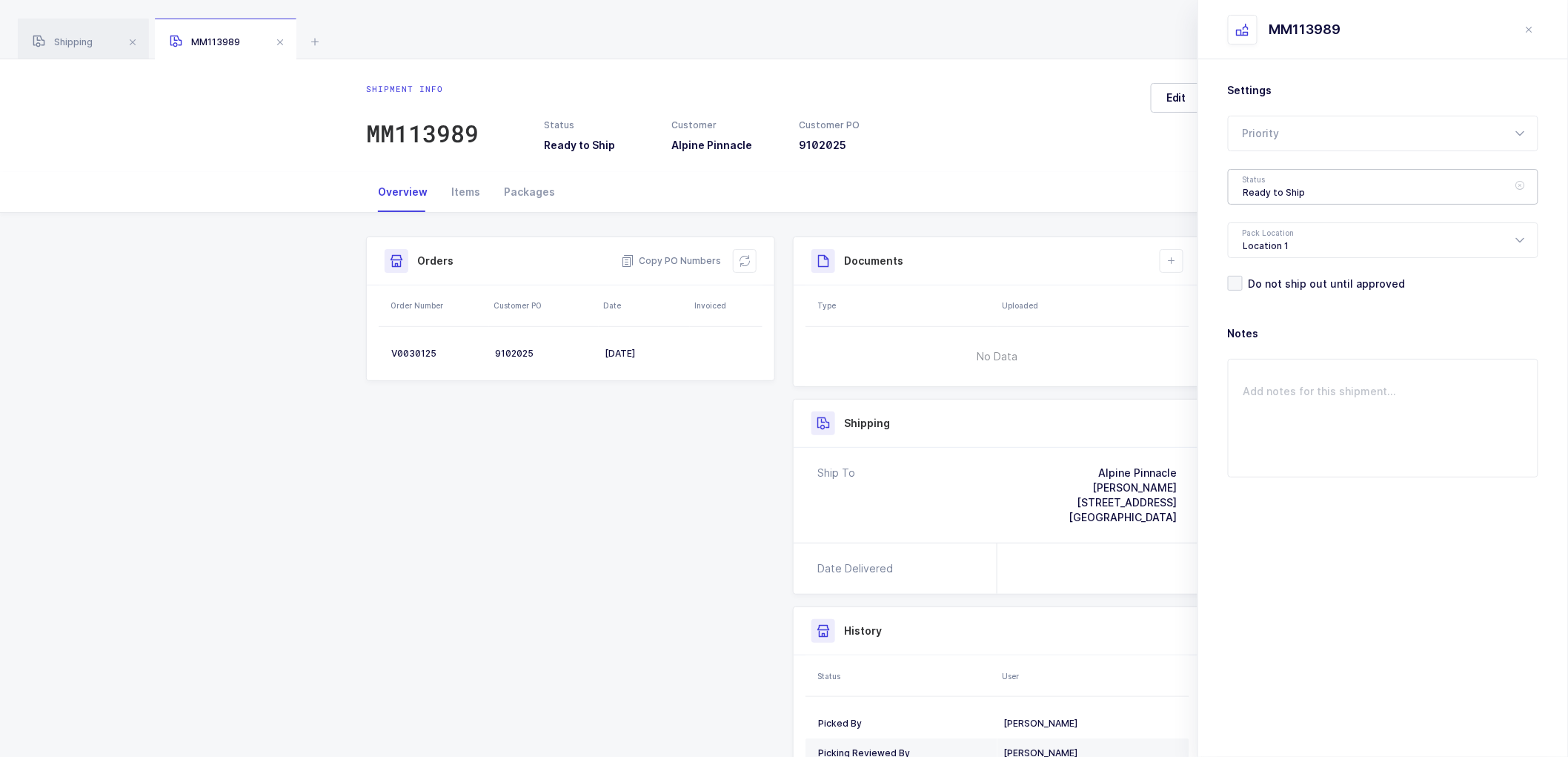
click at [1241, 178] on div "Ready to Ship" at bounding box center [1383, 186] width 311 height 35
click at [1276, 300] on span "Shipped" at bounding box center [1264, 301] width 42 height 13
type input "Shipped"
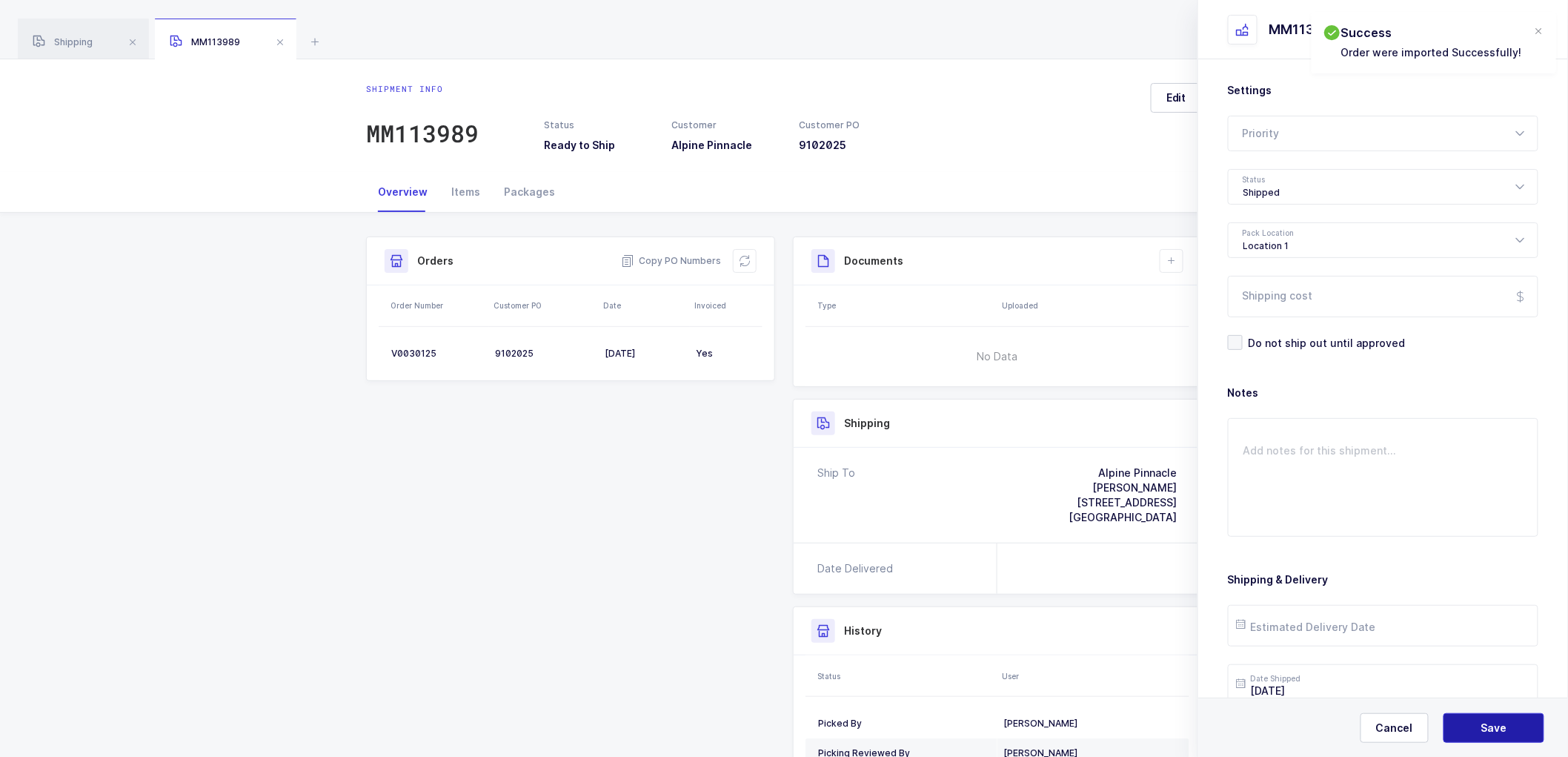
click at [1475, 717] on button "Save" at bounding box center [1494, 728] width 101 height 29
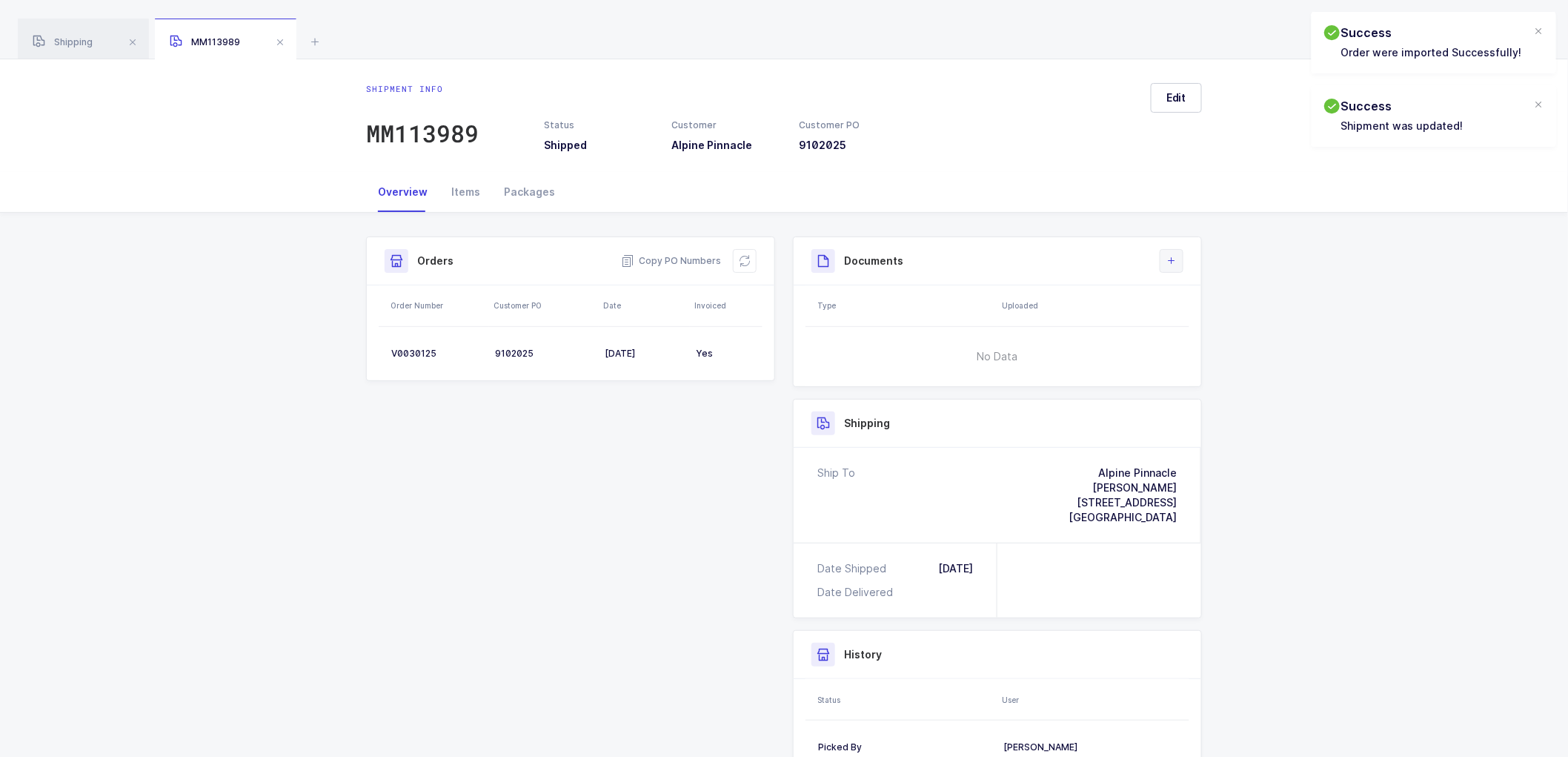
click at [1174, 253] on button at bounding box center [1172, 261] width 24 height 24
click at [1212, 305] on li "Create Document" at bounding box center [1222, 303] width 110 height 24
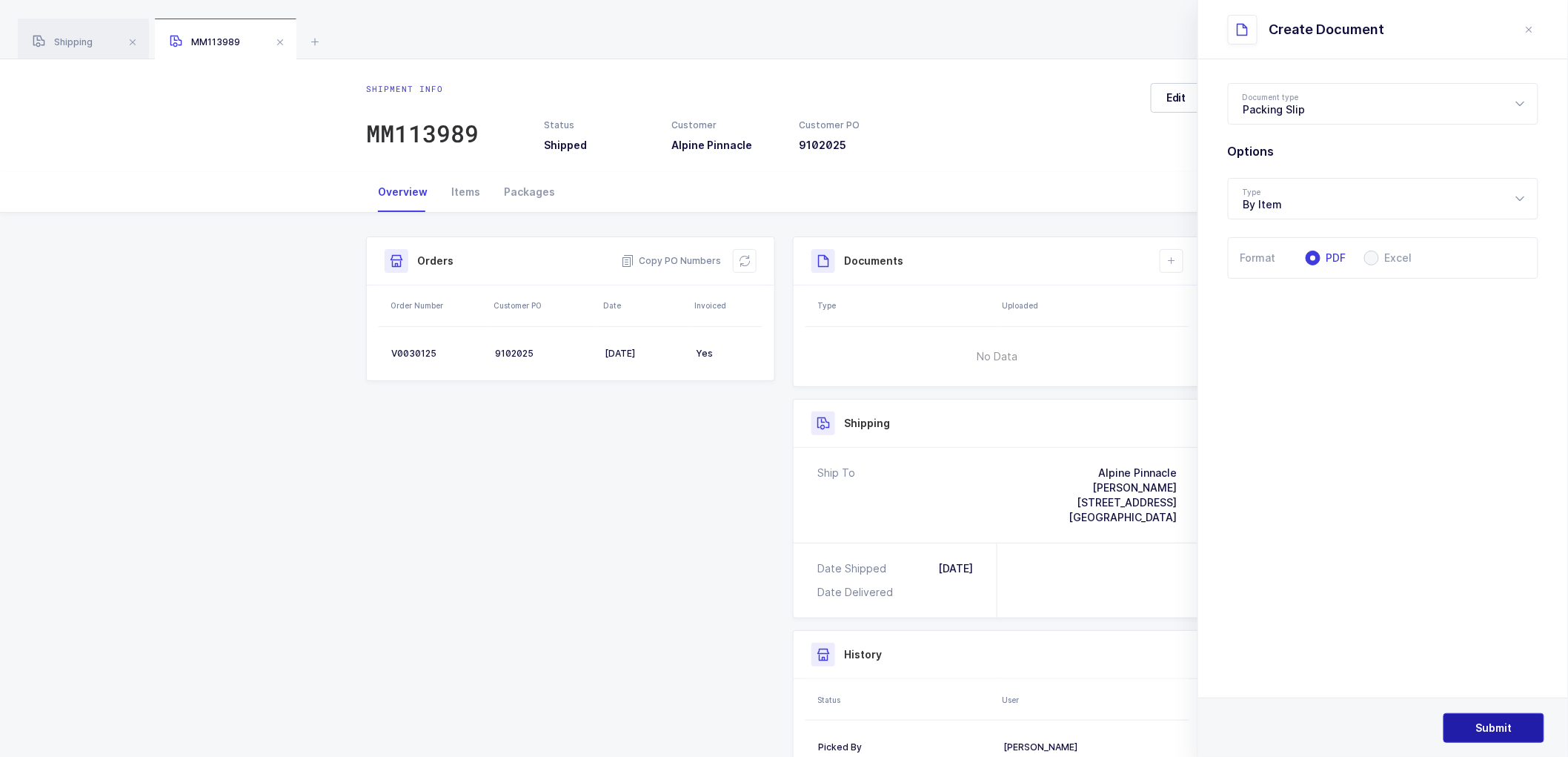
drag, startPoint x: 1478, startPoint y: 729, endPoint x: 1478, endPoint y: 717, distance: 12.0
click at [1478, 728] on span "Submit" at bounding box center [1495, 728] width 36 height 15
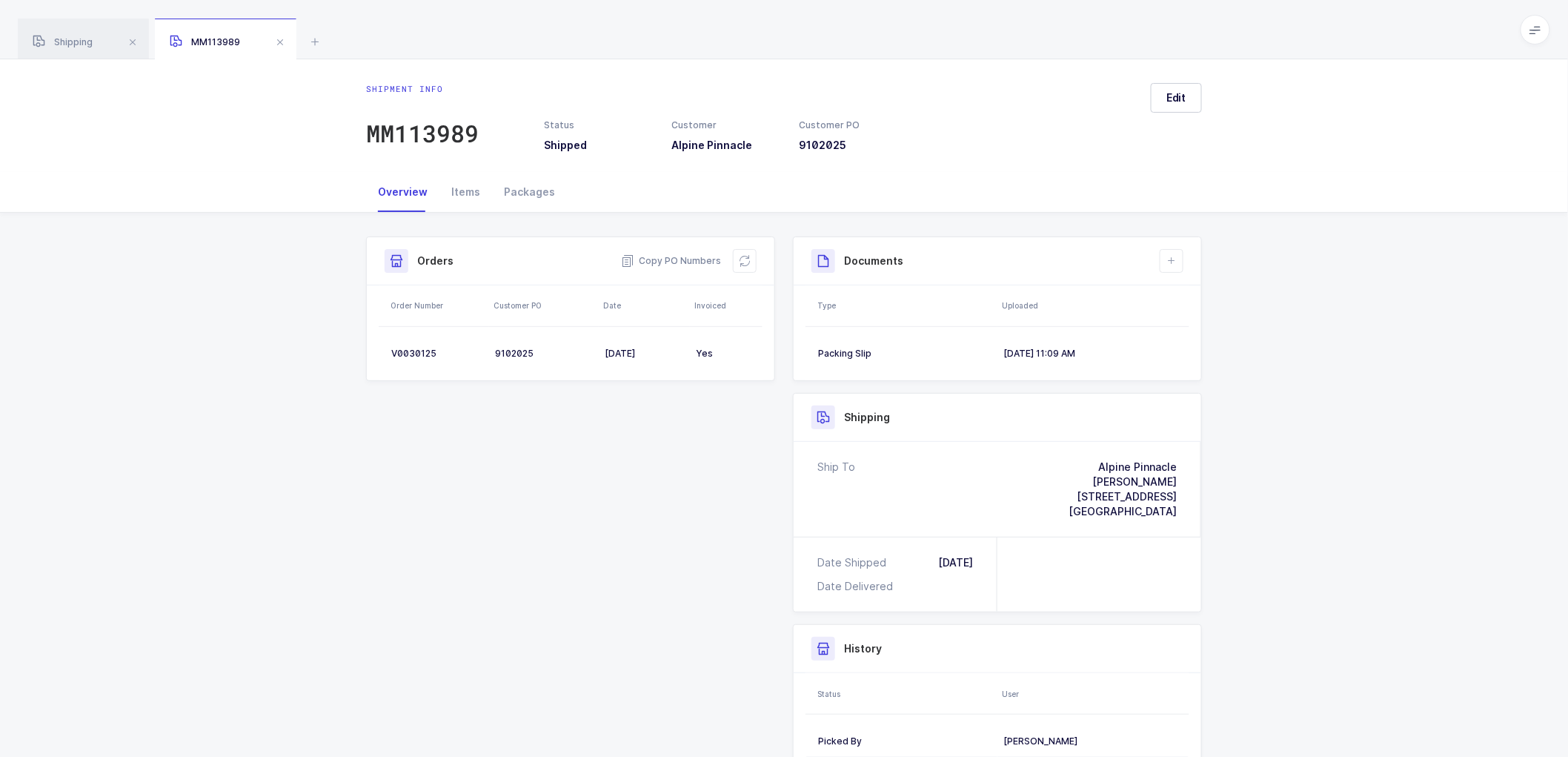
drag, startPoint x: 671, startPoint y: 530, endPoint x: 858, endPoint y: 329, distance: 274.5
click at [672, 530] on div "Shipment Info Shipment Number MM113989 Status Shipped Customer Alpine Pinnacle …" at bounding box center [784, 555] width 854 height 637
drag, startPoint x: 278, startPoint y: 34, endPoint x: 412, endPoint y: 308, distance: 305.0
click at [278, 35] on span at bounding box center [280, 42] width 18 height 18
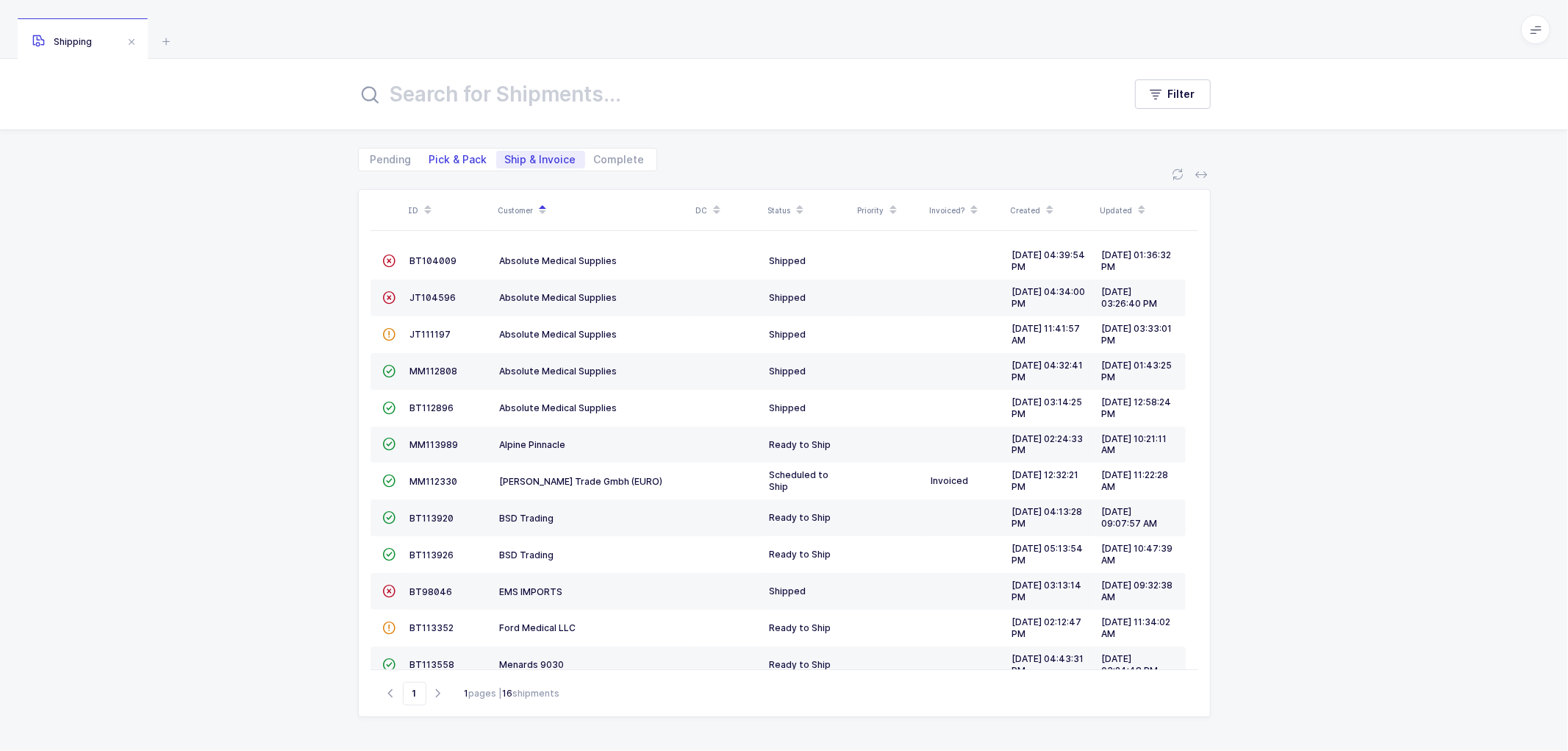
click at [452, 161] on span "Pick & Pack" at bounding box center [459, 160] width 58 height 10
click at [430, 161] on input "Pick & Pack" at bounding box center [424, 155] width 9 height 9
radio input "true"
radio input "false"
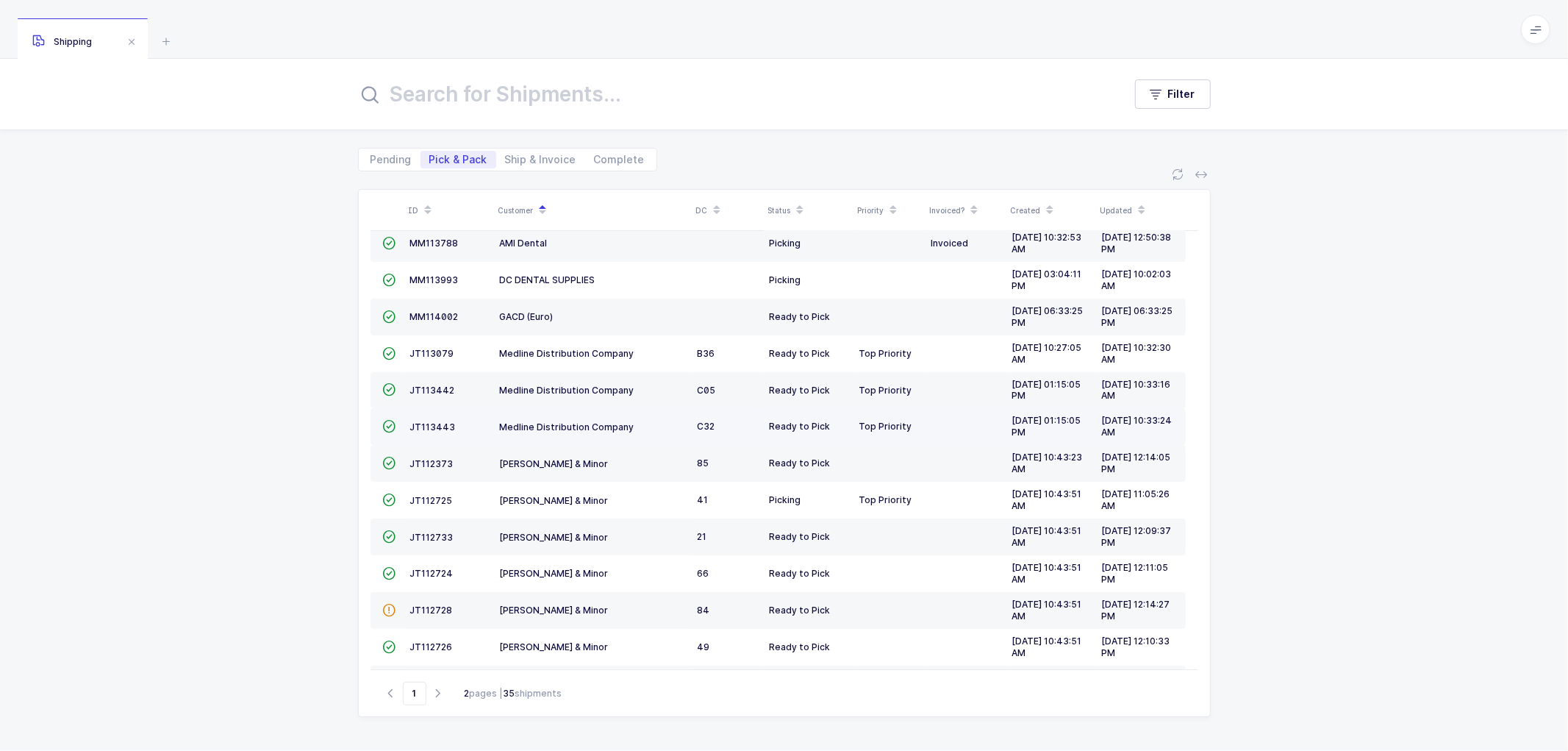
scroll to position [82, 0]
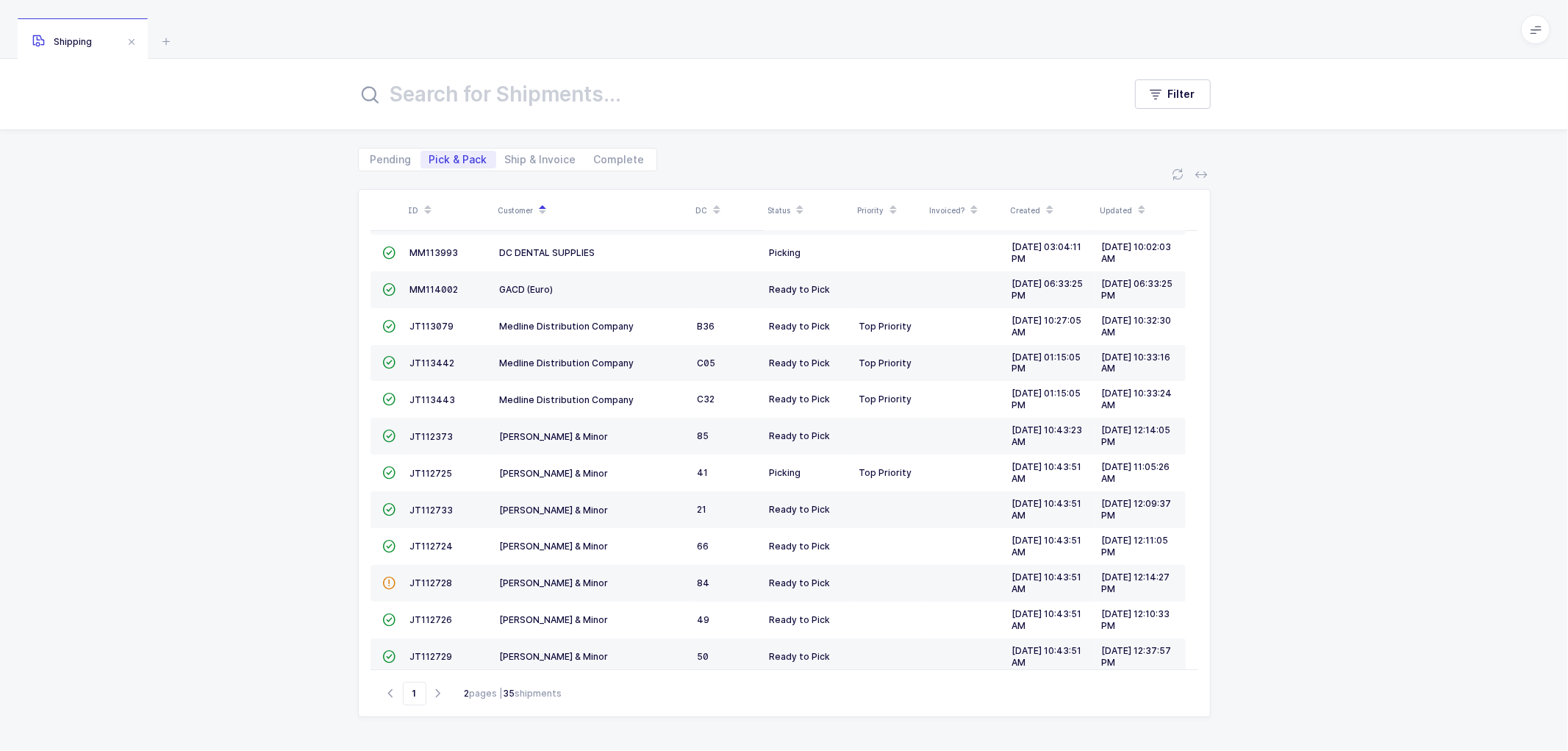
click at [471, 111] on input "text" at bounding box center [731, 94] width 747 height 35
click at [606, 157] on span "Complete" at bounding box center [619, 160] width 50 height 10
click at [594, 157] on input "Complete" at bounding box center [589, 155] width 9 height 9
radio input "true"
radio input "false"
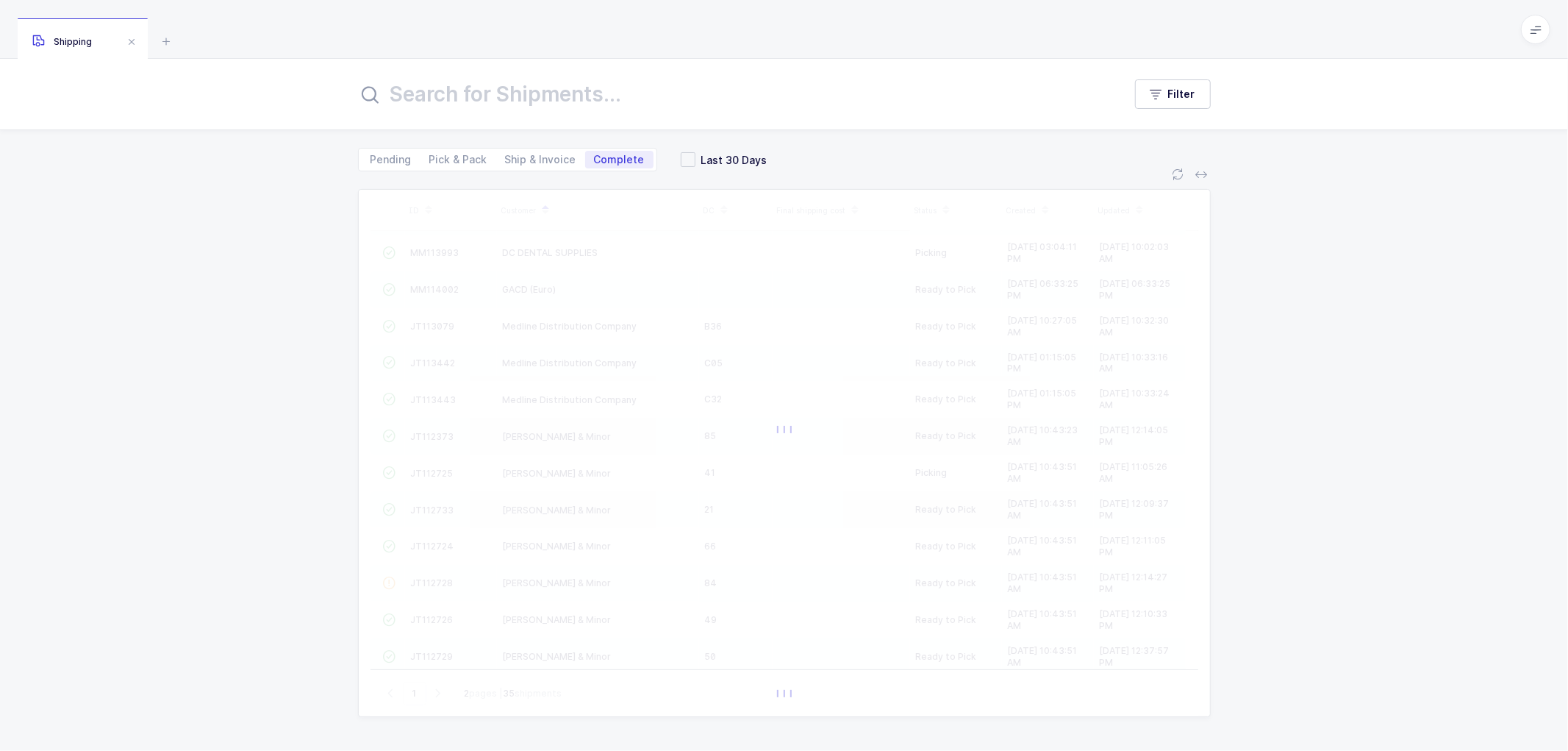
drag, startPoint x: 682, startPoint y: 158, endPoint x: 613, endPoint y: 135, distance: 72.7
click at [684, 157] on span at bounding box center [687, 159] width 15 height 15
click at [695, 152] on input "Last 30 Days" at bounding box center [695, 152] width 0 height 0
click at [552, 97] on input "text" at bounding box center [731, 94] width 747 height 35
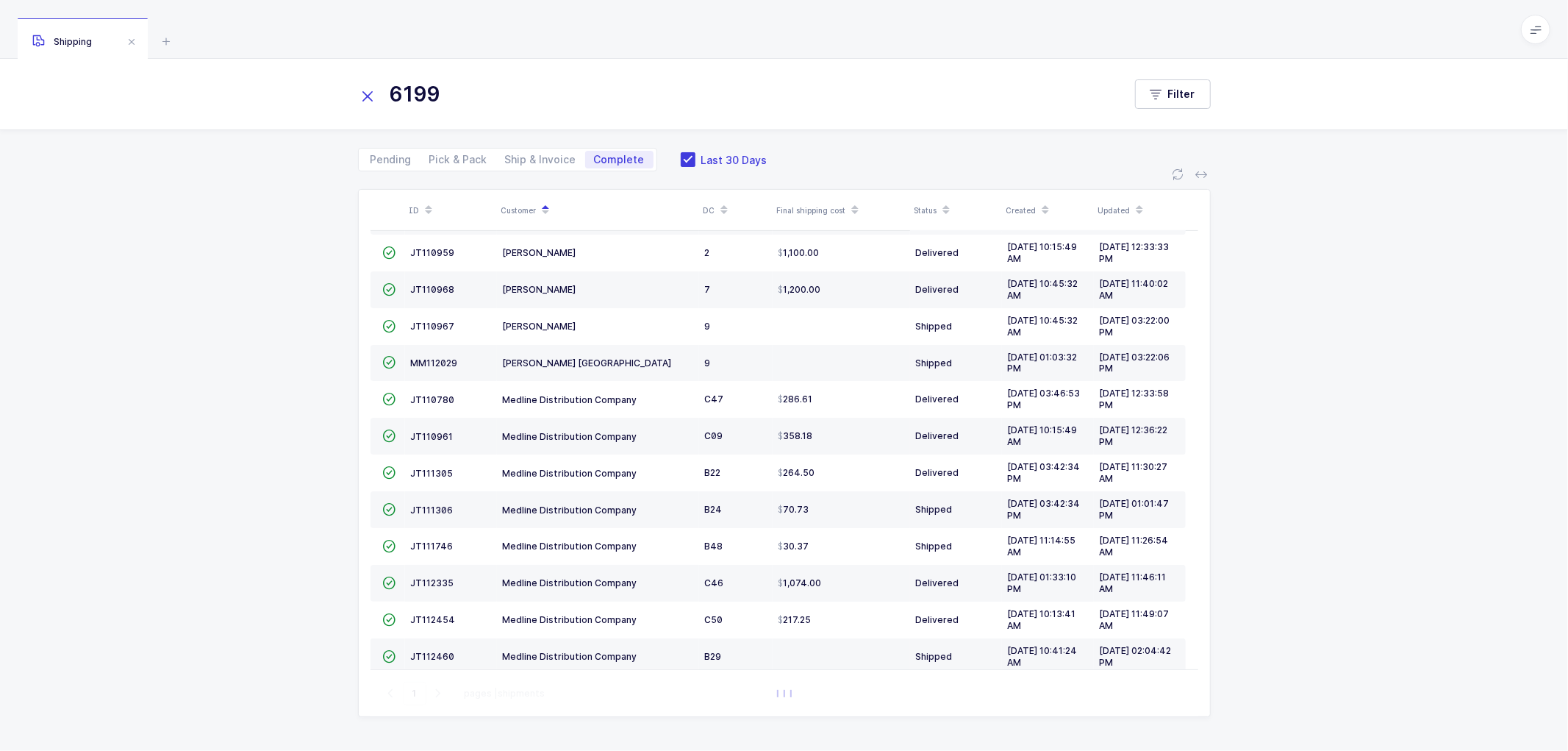
scroll to position [0, 0]
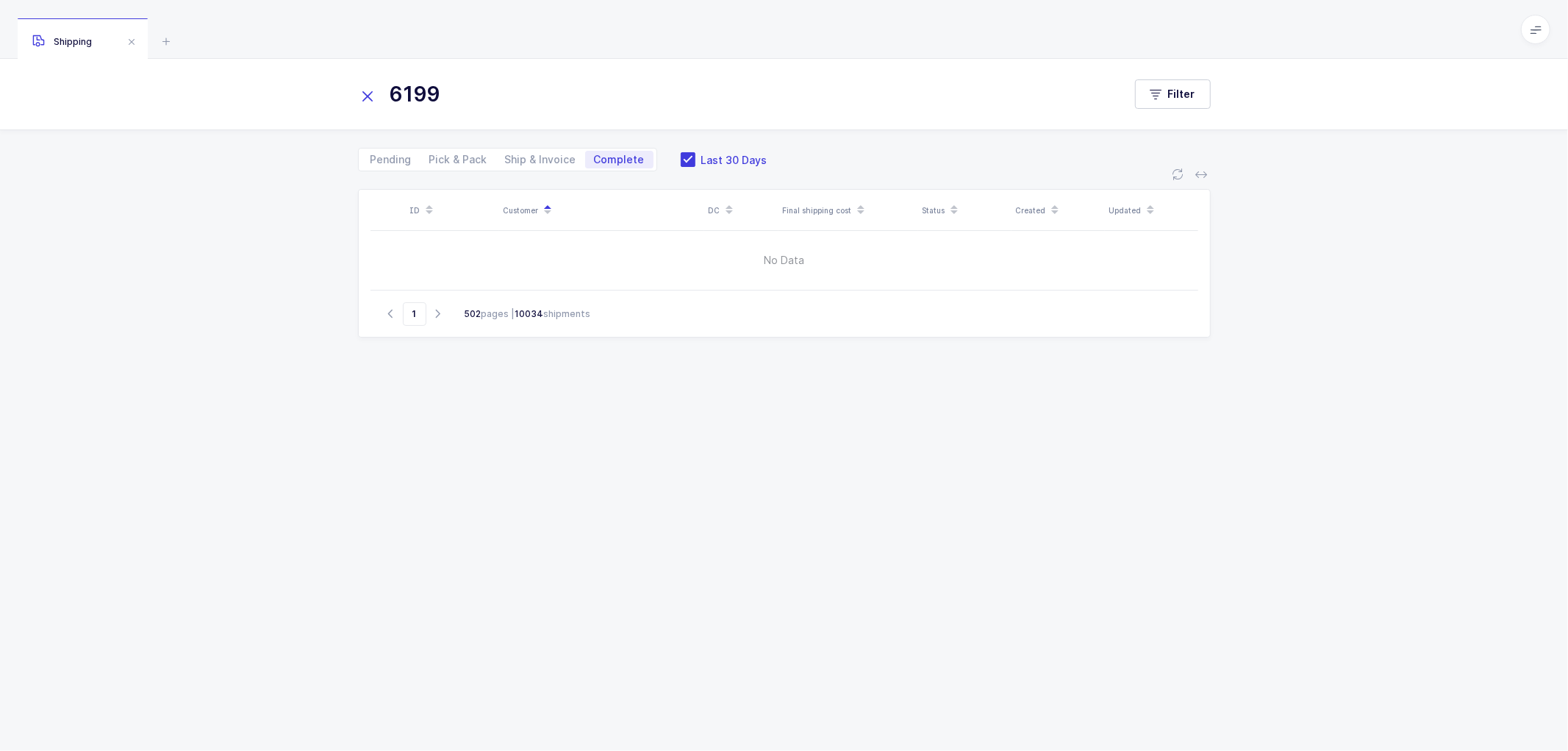
type input "6199"
click at [373, 97] on icon at bounding box center [368, 97] width 20 height 21
click at [520, 155] on span "Ship & Invoice" at bounding box center [540, 160] width 71 height 10
click at [506, 155] on input "Ship & Invoice" at bounding box center [500, 155] width 9 height 9
radio input "true"
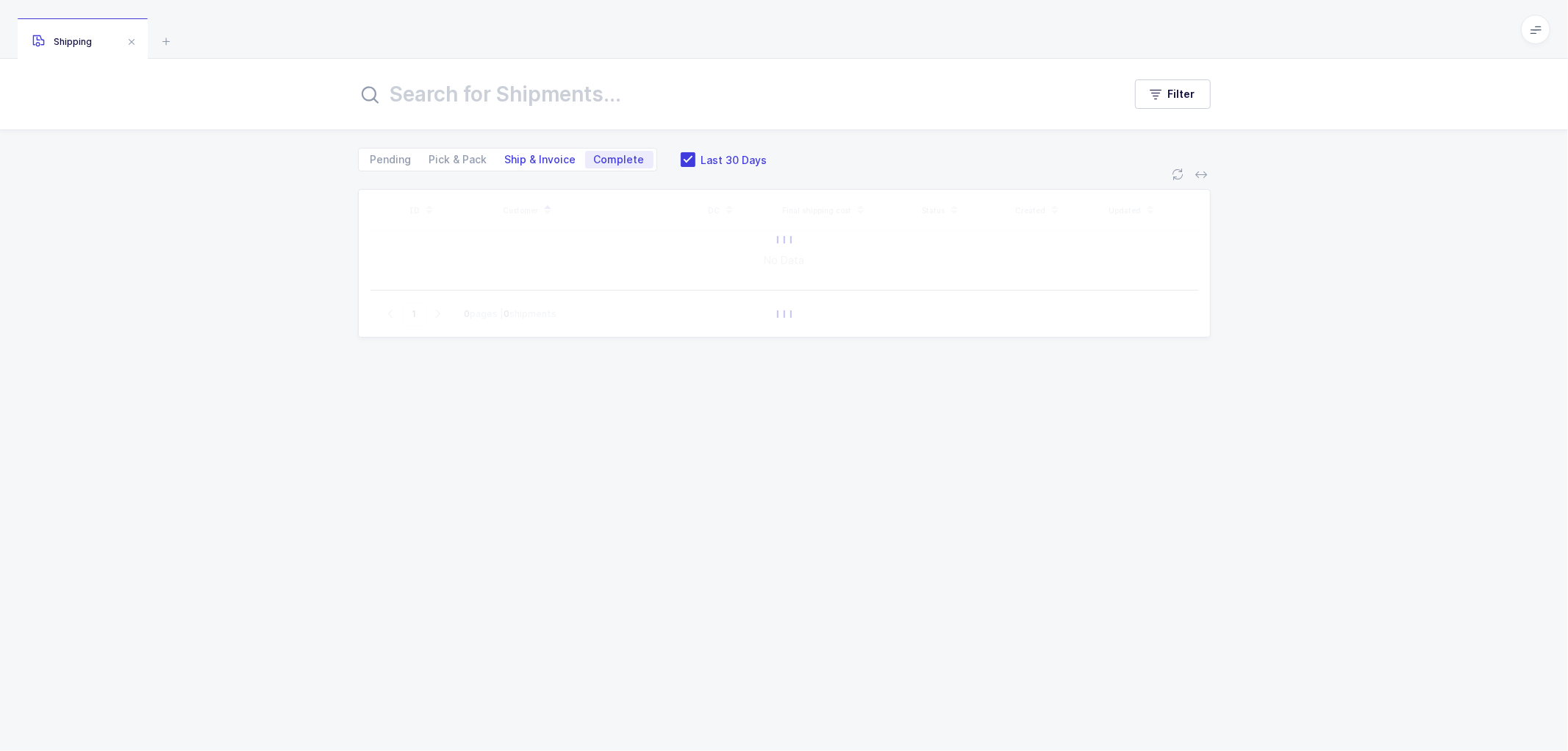
radio input "false"
click at [463, 155] on span "Pick & Pack" at bounding box center [459, 160] width 58 height 10
click at [430, 153] on input "Pick & Pack" at bounding box center [424, 155] width 9 height 9
radio input "true"
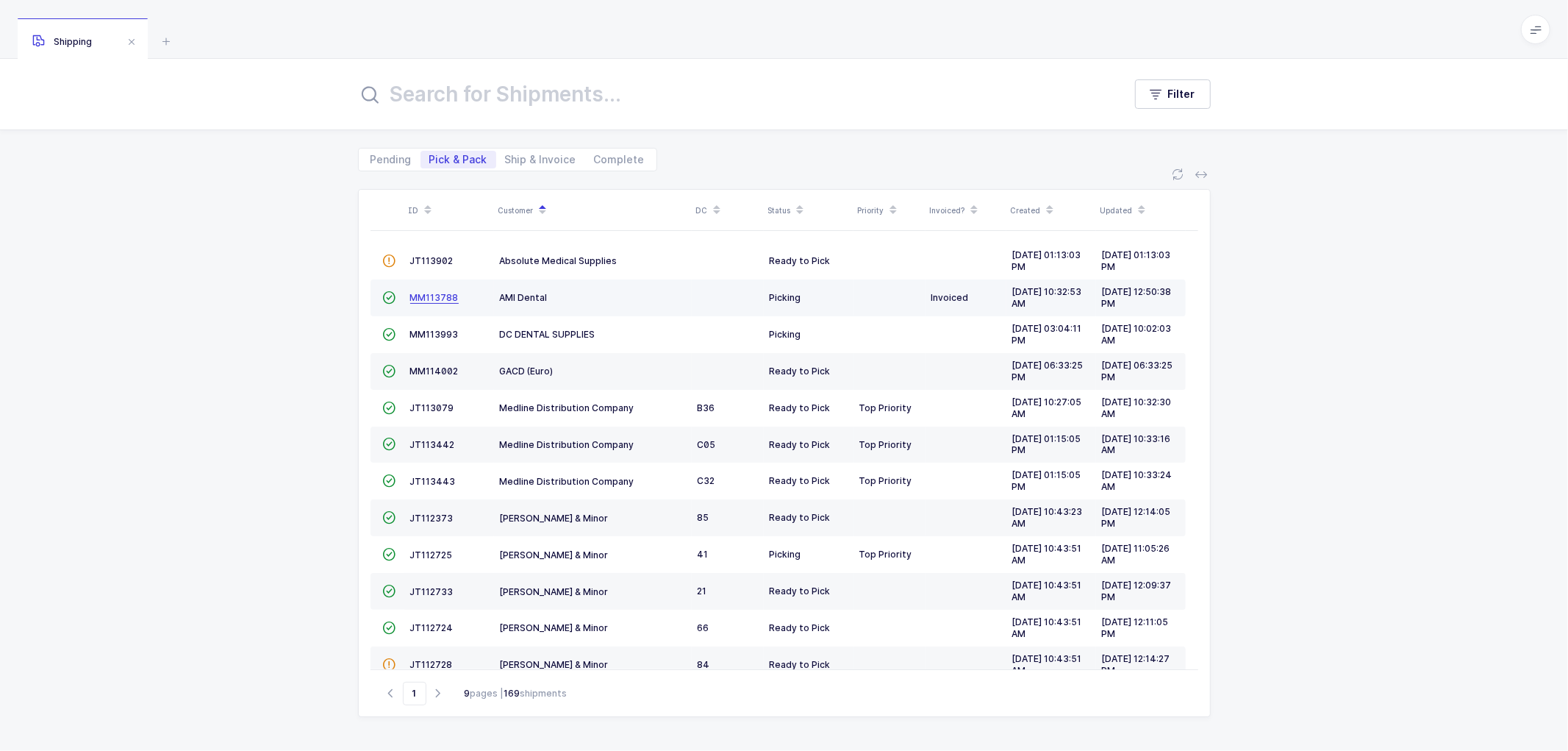
click at [420, 296] on span "MM113788" at bounding box center [434, 297] width 49 height 11
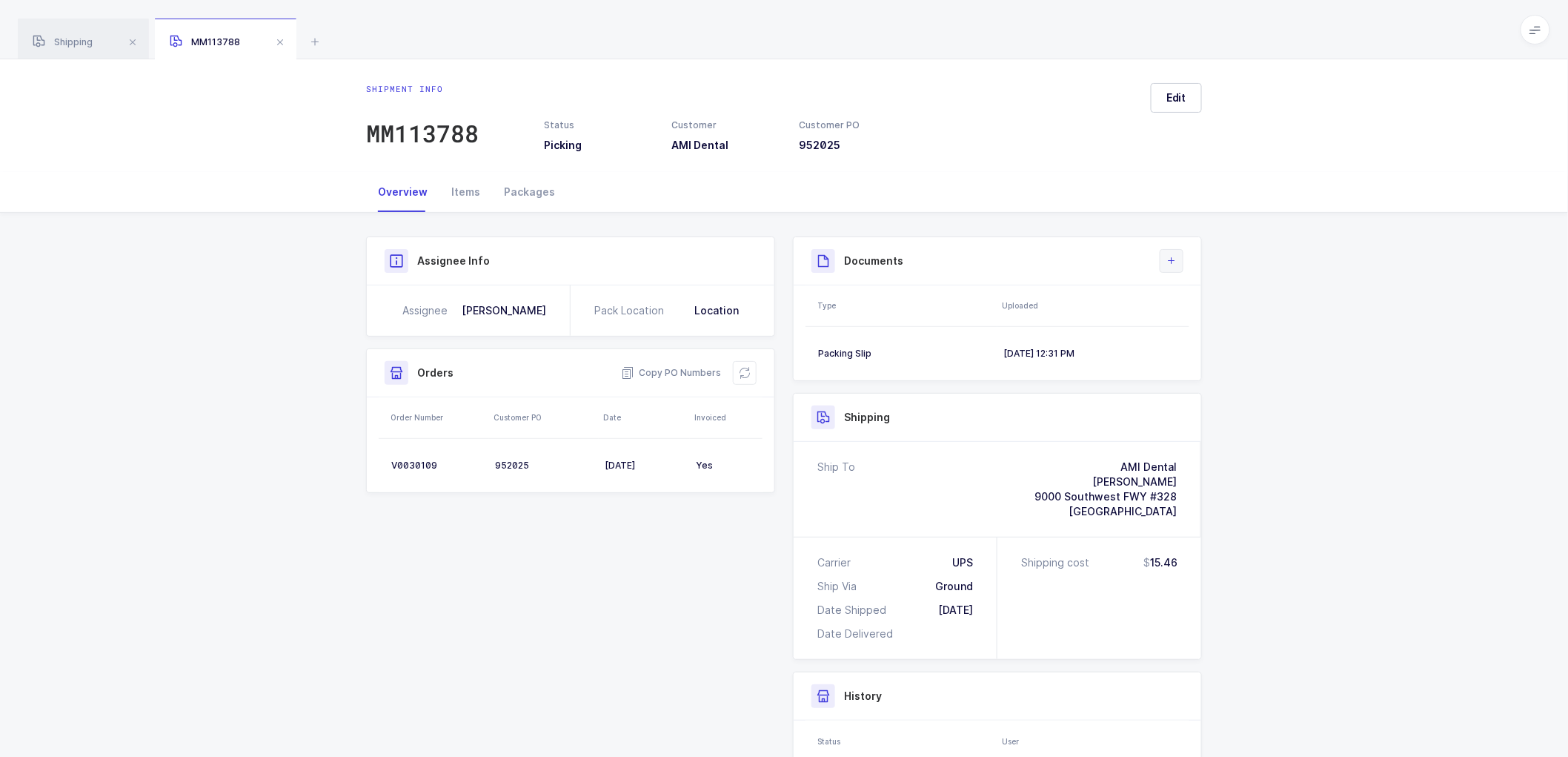
click at [1174, 258] on icon at bounding box center [1172, 261] width 12 height 12
click at [1317, 424] on div "Shipment Info Shipment Number MM113788 Status Picking Customer AMI Dental Custo…" at bounding box center [784, 568] width 1568 height 710
click at [1012, 350] on div "09/08/2025, 12:31 PM" at bounding box center [1090, 354] width 173 height 12
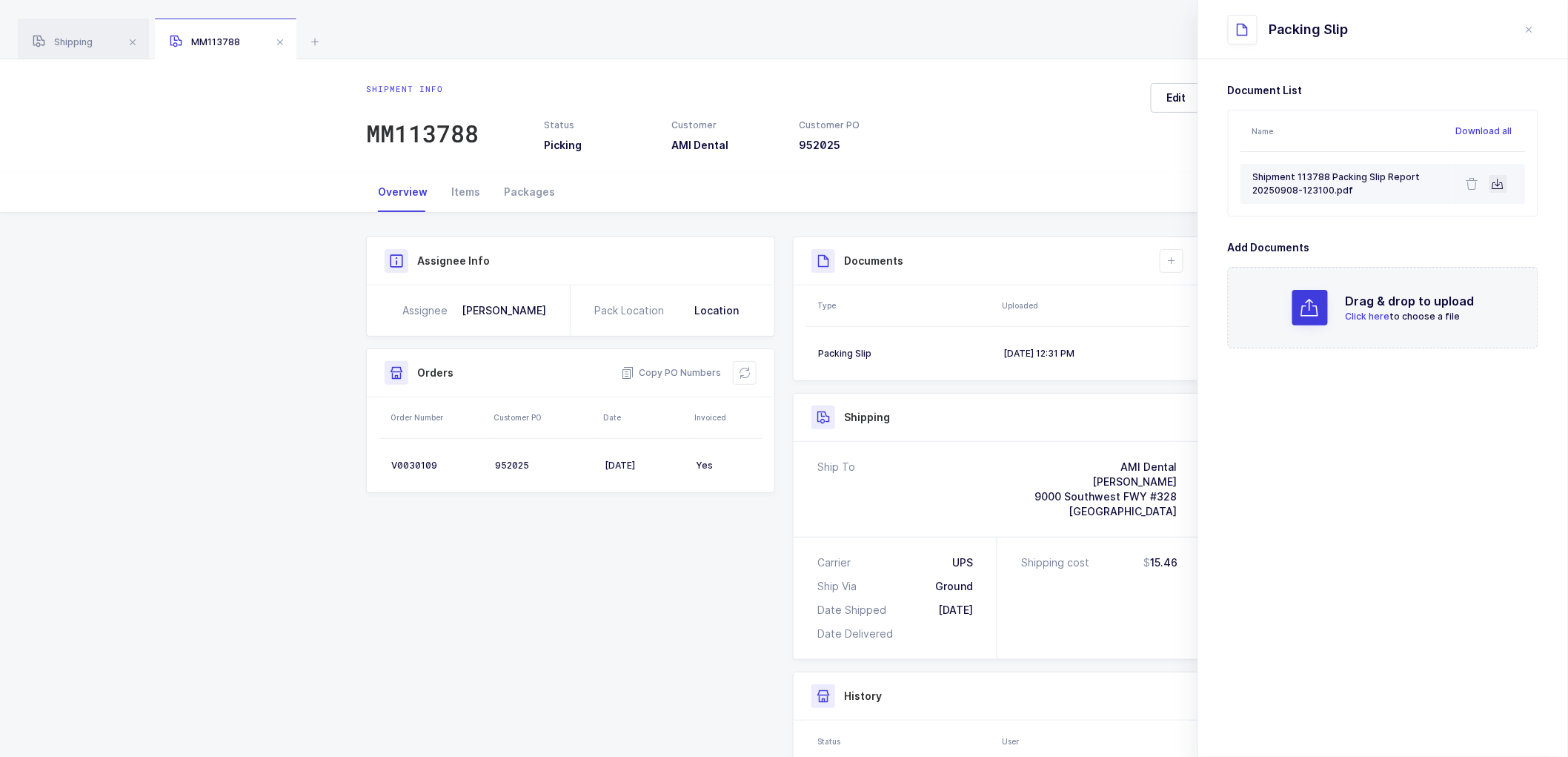
click at [1501, 187] on icon at bounding box center [1499, 184] width 12 height 12
click at [1362, 537] on section "Document List Name Download all Shipment 113788 Packing Slip Report 20250908-12…" at bounding box center [1384, 408] width 370 height 698
click at [1531, 27] on icon "close drawer" at bounding box center [1530, 30] width 12 height 12
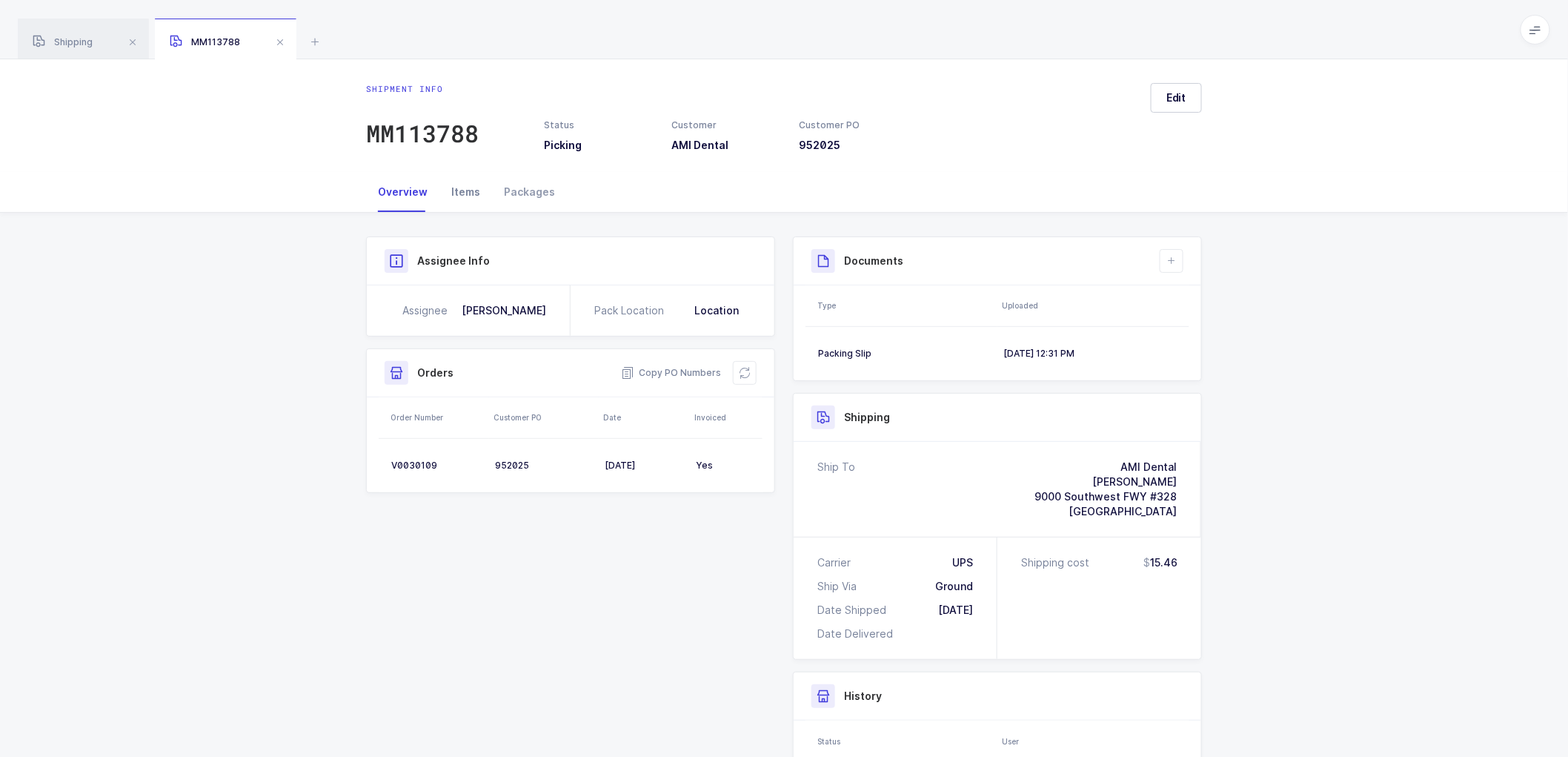
drag, startPoint x: 456, startPoint y: 183, endPoint x: 472, endPoint y: 199, distance: 22.6
click at [456, 186] on div "Items" at bounding box center [465, 192] width 53 height 40
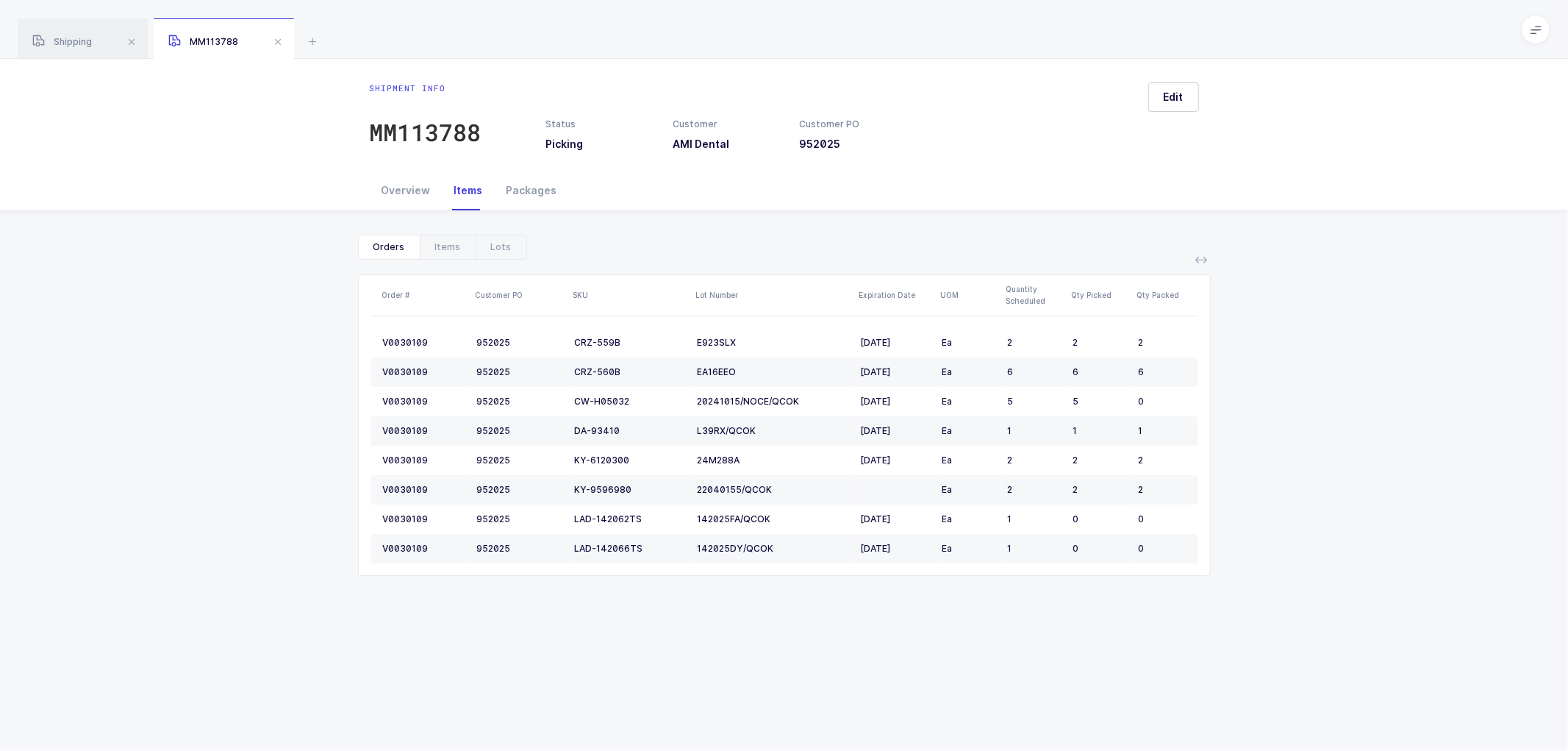
click at [1335, 358] on div "Show canceled Orders Items Lots Order # Customer PO SKU Lot Number Expiration D…" at bounding box center [784, 411] width 1545 height 400
click at [296, 287] on div "Show canceled Orders Items Lots Order # Customer PO SKU Lot Number Expiration D…" at bounding box center [784, 411] width 1545 height 400
drag, startPoint x: 401, startPoint y: 188, endPoint x: 412, endPoint y: 187, distance: 11.0
click at [401, 187] on div "Overview" at bounding box center [406, 191] width 73 height 39
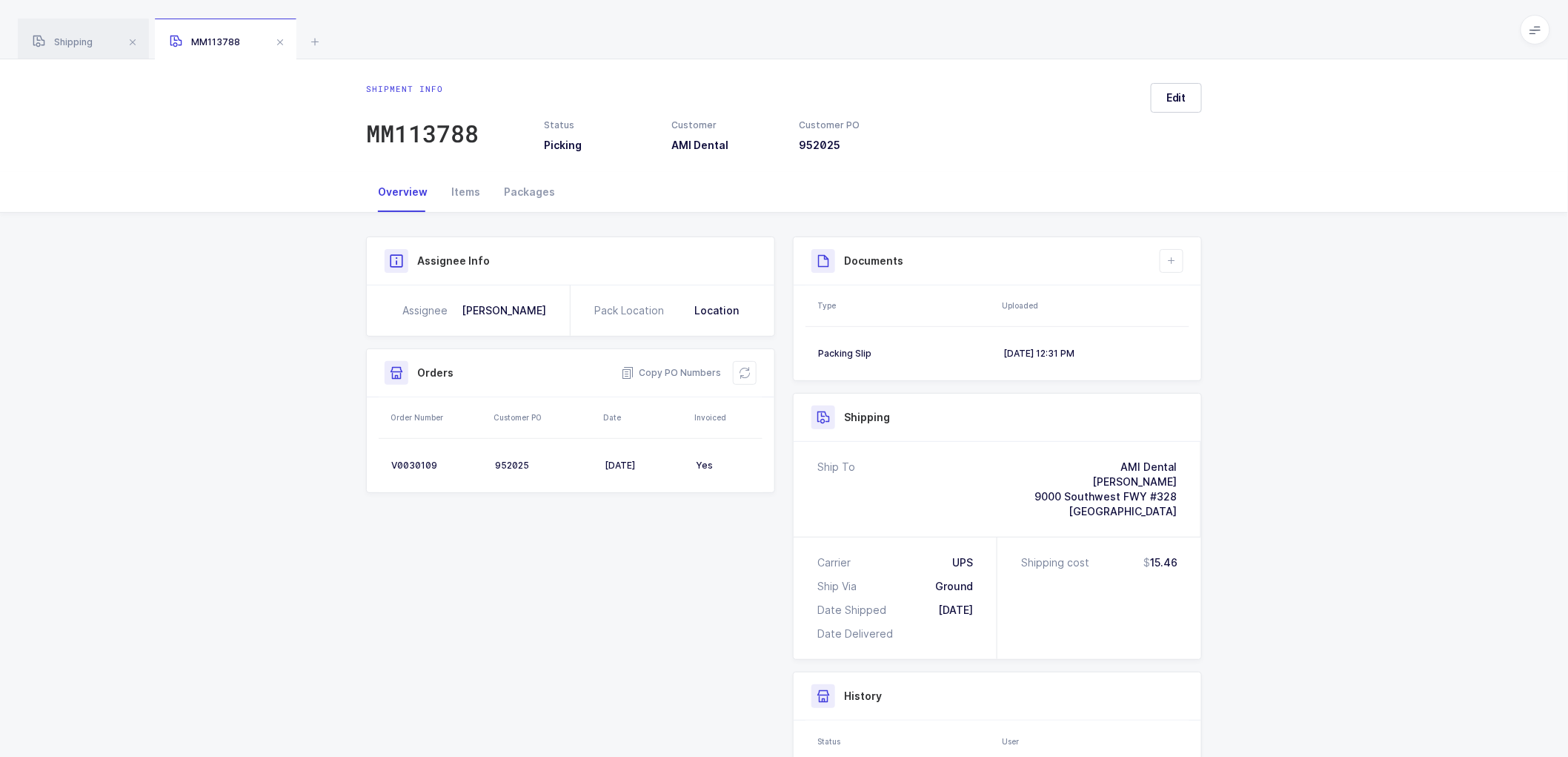
drag, startPoint x: 1181, startPoint y: 508, endPoint x: 1020, endPoint y: 467, distance: 166.1
click at [1020, 467] on div "Ship To AMI Dental Joy Chew 9000 Southwest FWY #328 Houston, TX, 77074" at bounding box center [997, 489] width 407 height 95
copy div "AMI Dental Joy Chew 9000 Southwest FWY #328 Houston, TX, 77074"
click at [674, 370] on span "Copy PO Numbers" at bounding box center [671, 372] width 100 height 15
click at [405, 461] on div "V0030109" at bounding box center [437, 466] width 92 height 12
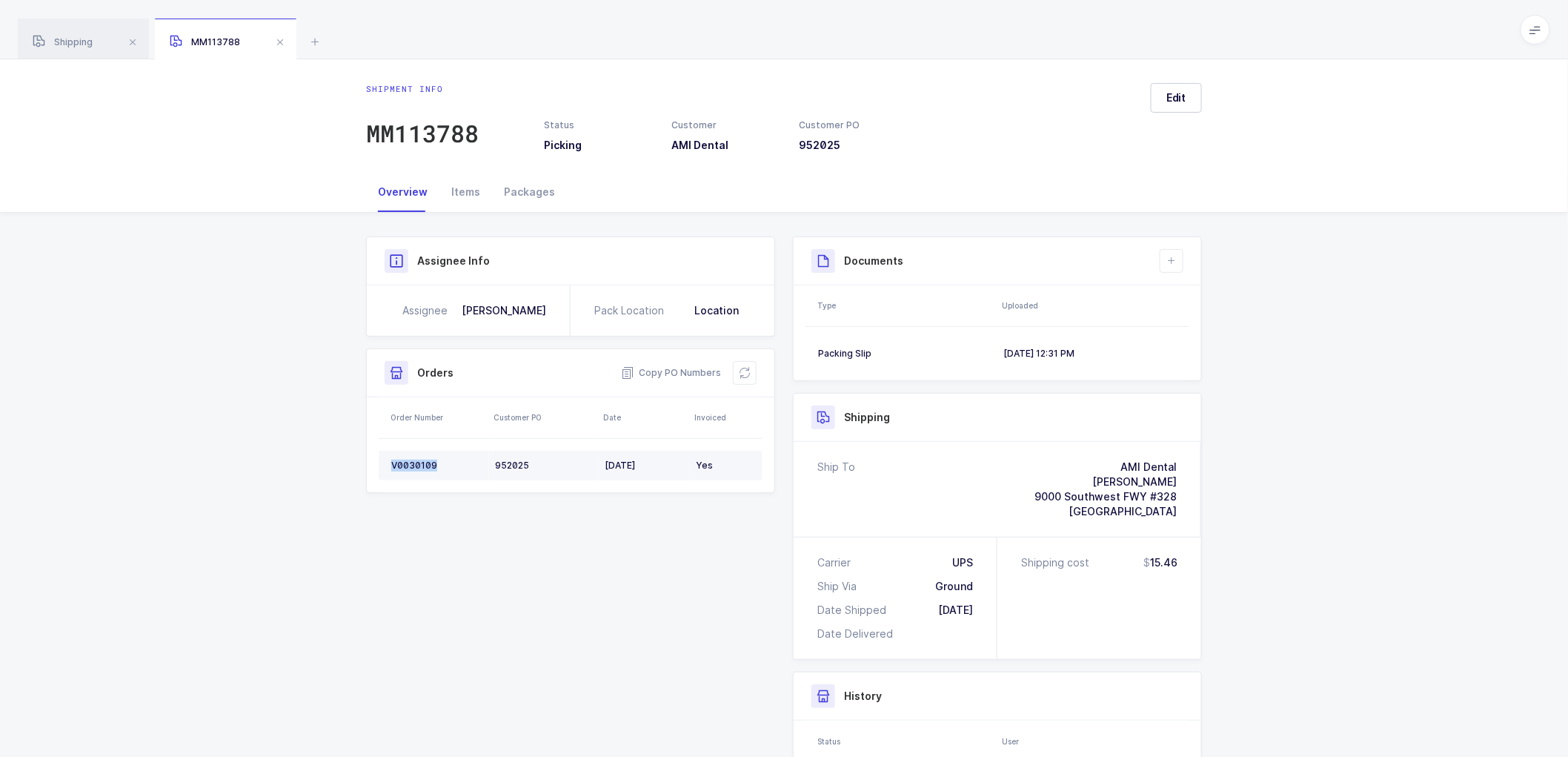
click at [405, 461] on div "V0030109" at bounding box center [437, 466] width 92 height 12
copy div "V0030109"
drag, startPoint x: 595, startPoint y: 563, endPoint x: 601, endPoint y: 557, distance: 8.5
click at [595, 563] on div "Shipment Info Shipment Number MM113788 Status Picking Customer AMI Dental Custo…" at bounding box center [784, 579] width 854 height 685
drag, startPoint x: 1398, startPoint y: 433, endPoint x: 1360, endPoint y: 437, distance: 38.2
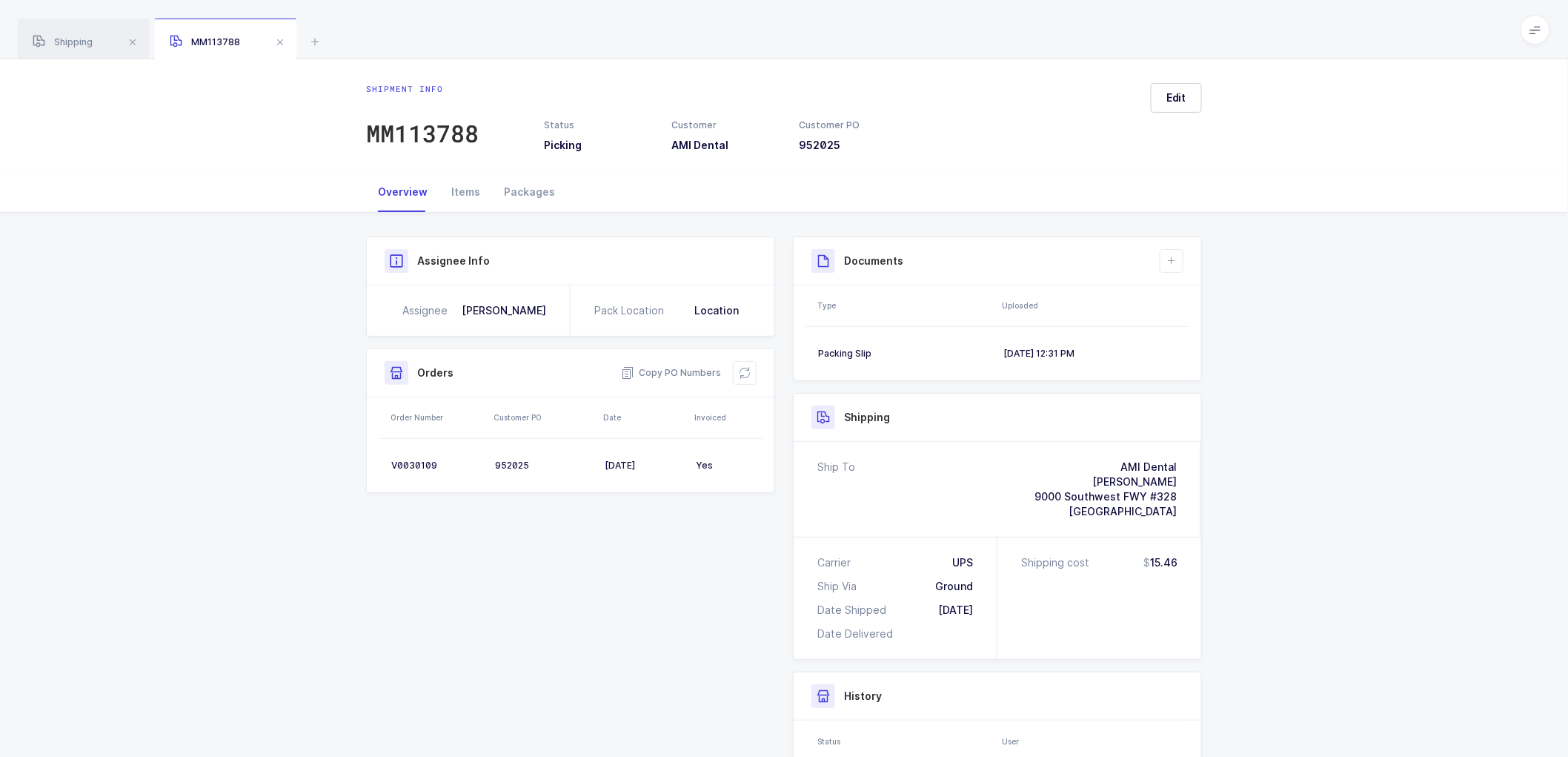
click at [1398, 434] on div "Shipment Info Shipment Number MM113788 Status Picking Customer AMI Dental Custo…" at bounding box center [784, 585] width 1568 height 744
click at [1172, 258] on icon at bounding box center [1172, 261] width 12 height 12
click at [894, 350] on div "Packing Slip" at bounding box center [904, 354] width 173 height 12
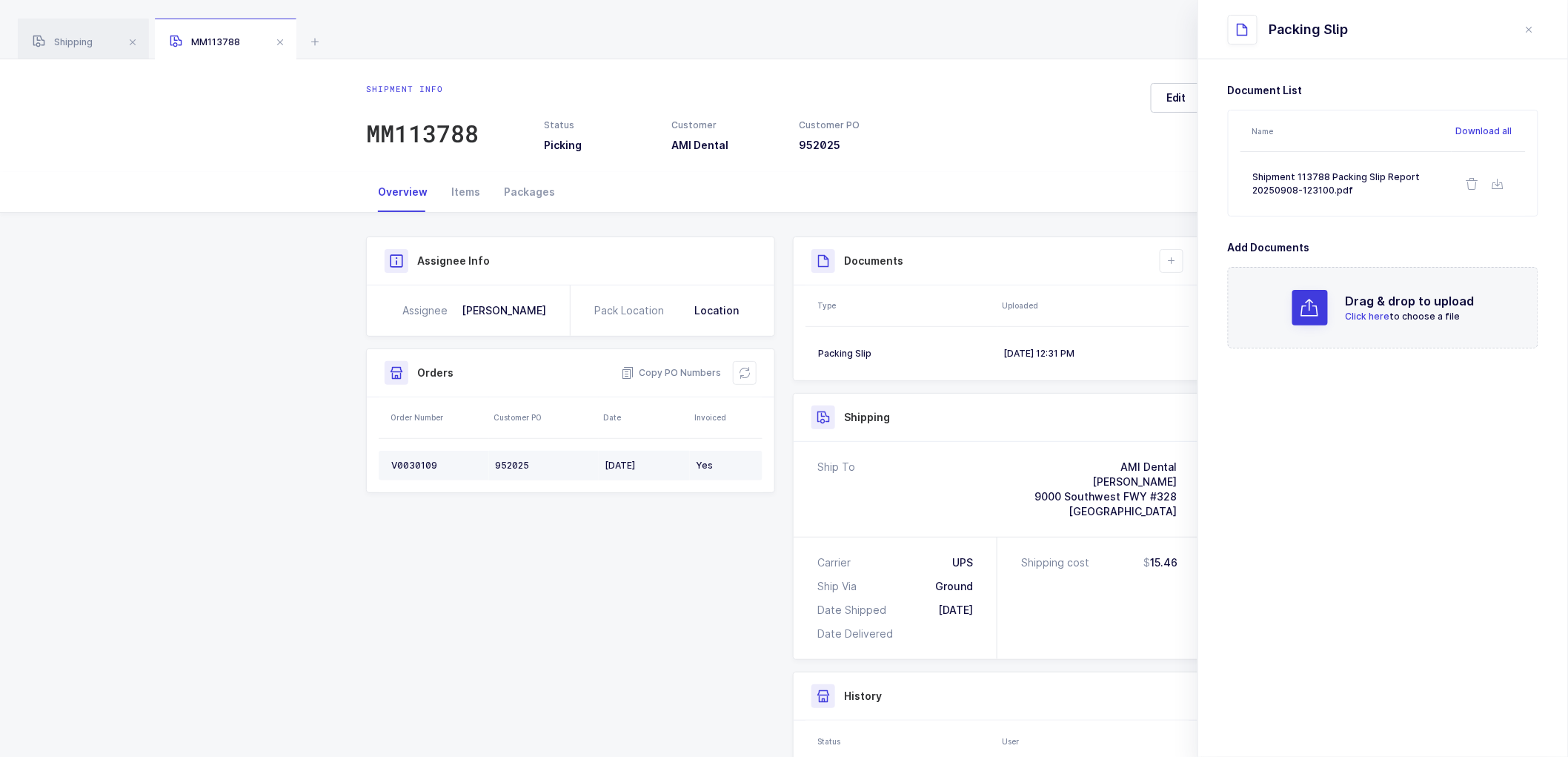
click at [412, 460] on div "V0030109" at bounding box center [437, 466] width 92 height 12
click at [413, 458] on td "V0030109" at bounding box center [434, 465] width 110 height 29
drag, startPoint x: 462, startPoint y: 193, endPoint x: 553, endPoint y: 199, distance: 91.2
click at [462, 191] on div "Items" at bounding box center [465, 192] width 53 height 40
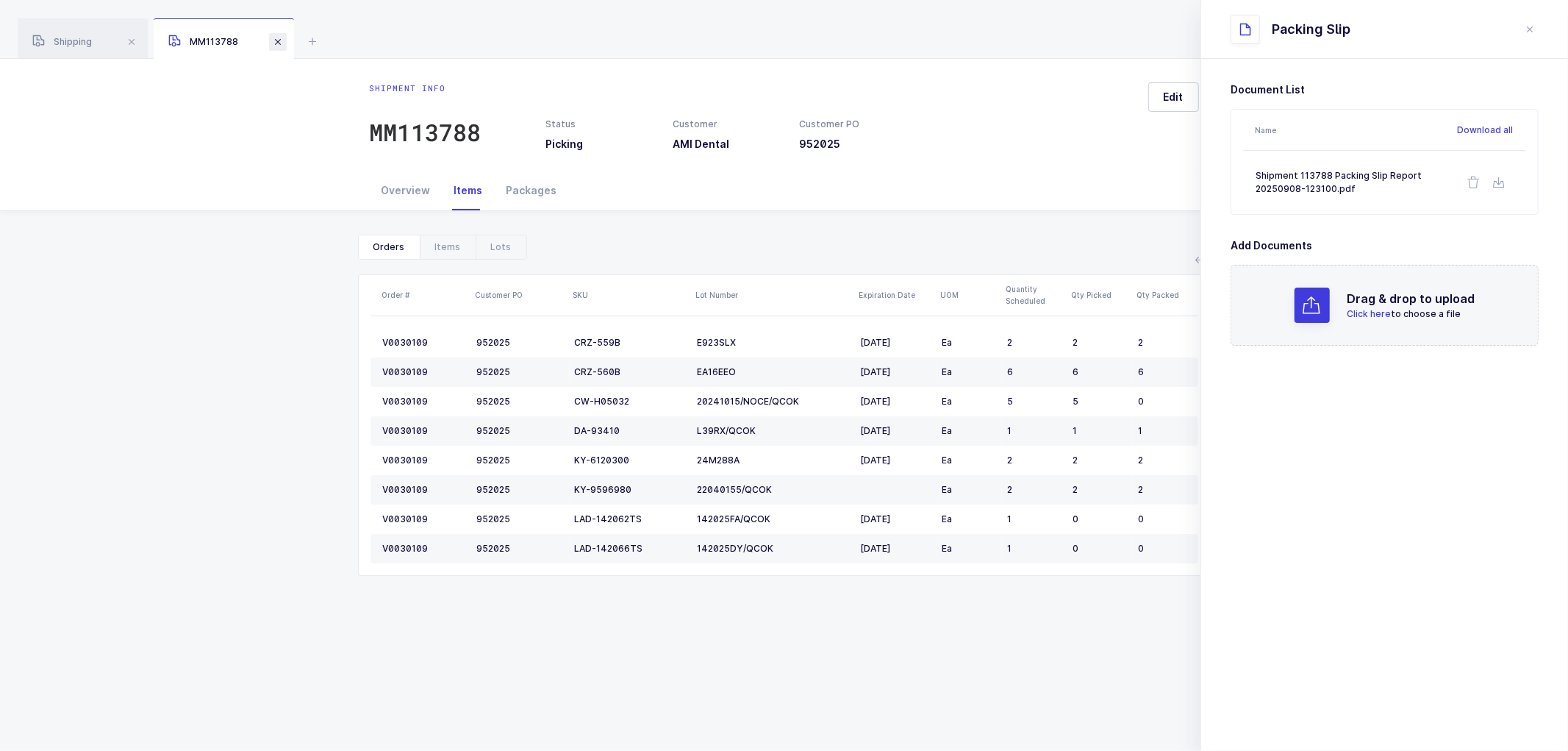
click at [272, 37] on span at bounding box center [278, 42] width 18 height 18
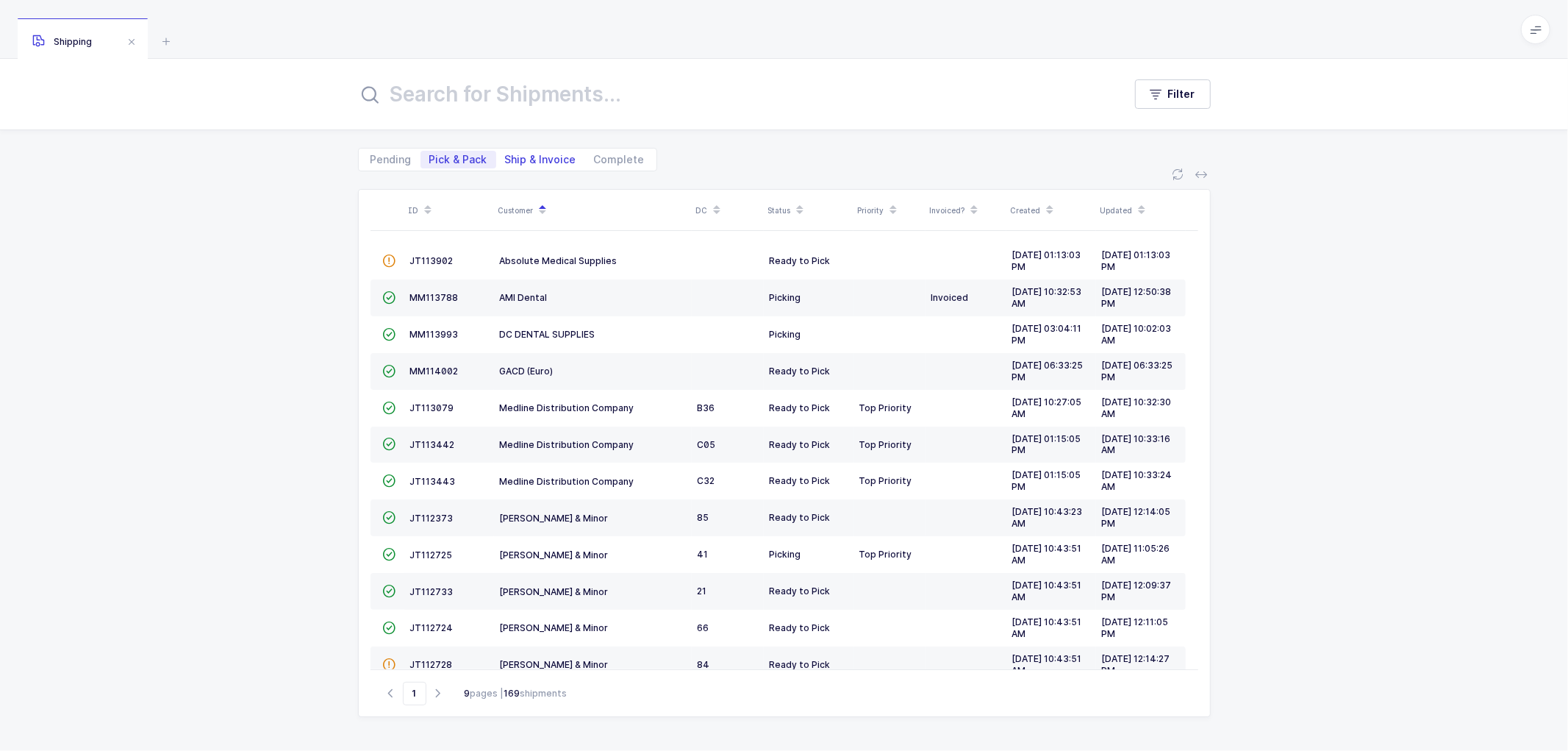
click at [520, 158] on span "Ship & Invoice" at bounding box center [540, 160] width 71 height 10
click at [506, 158] on input "Ship & Invoice" at bounding box center [500, 155] width 9 height 9
radio input "true"
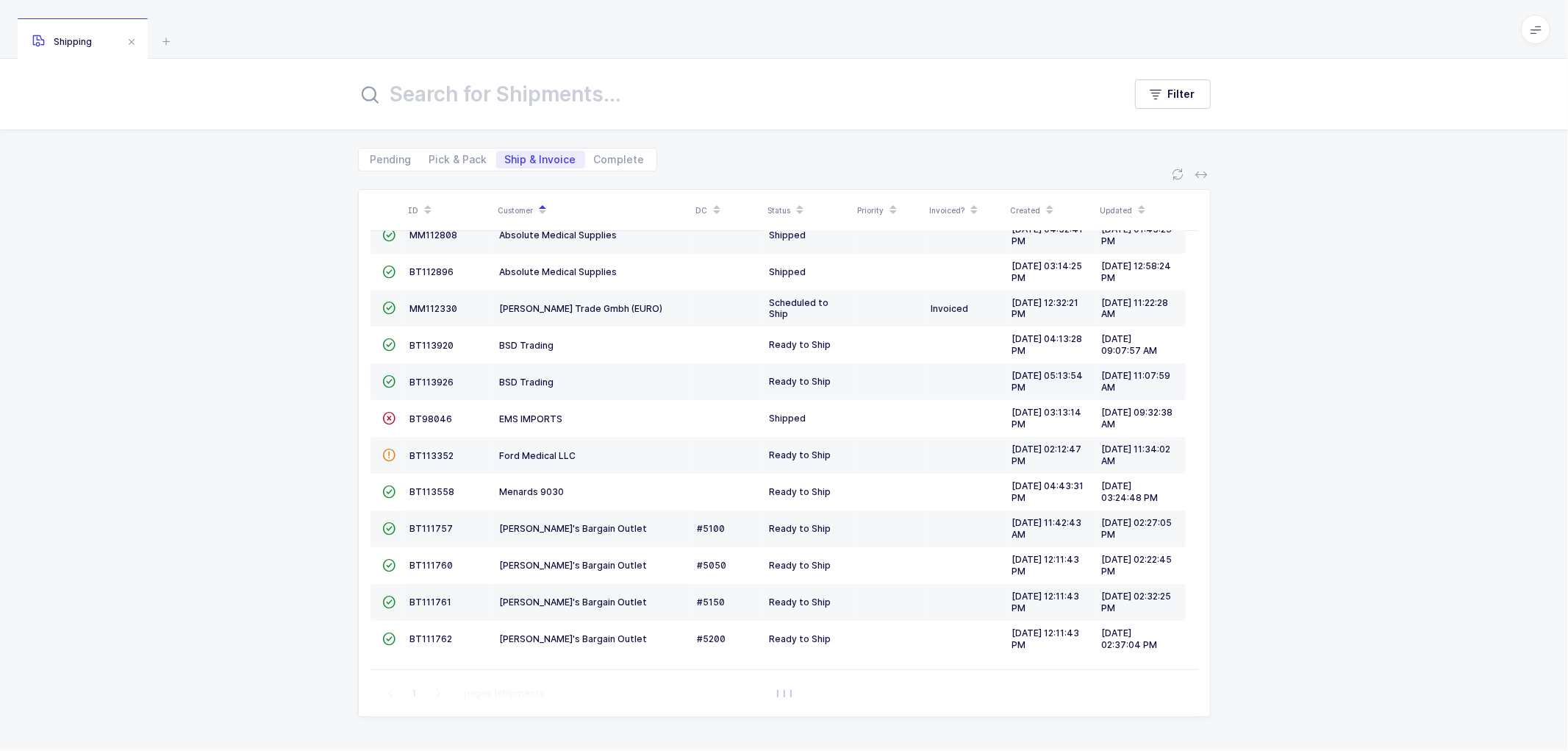
scroll to position [138, 0]
click at [420, 414] on span "BT98046" at bounding box center [431, 419] width 43 height 11
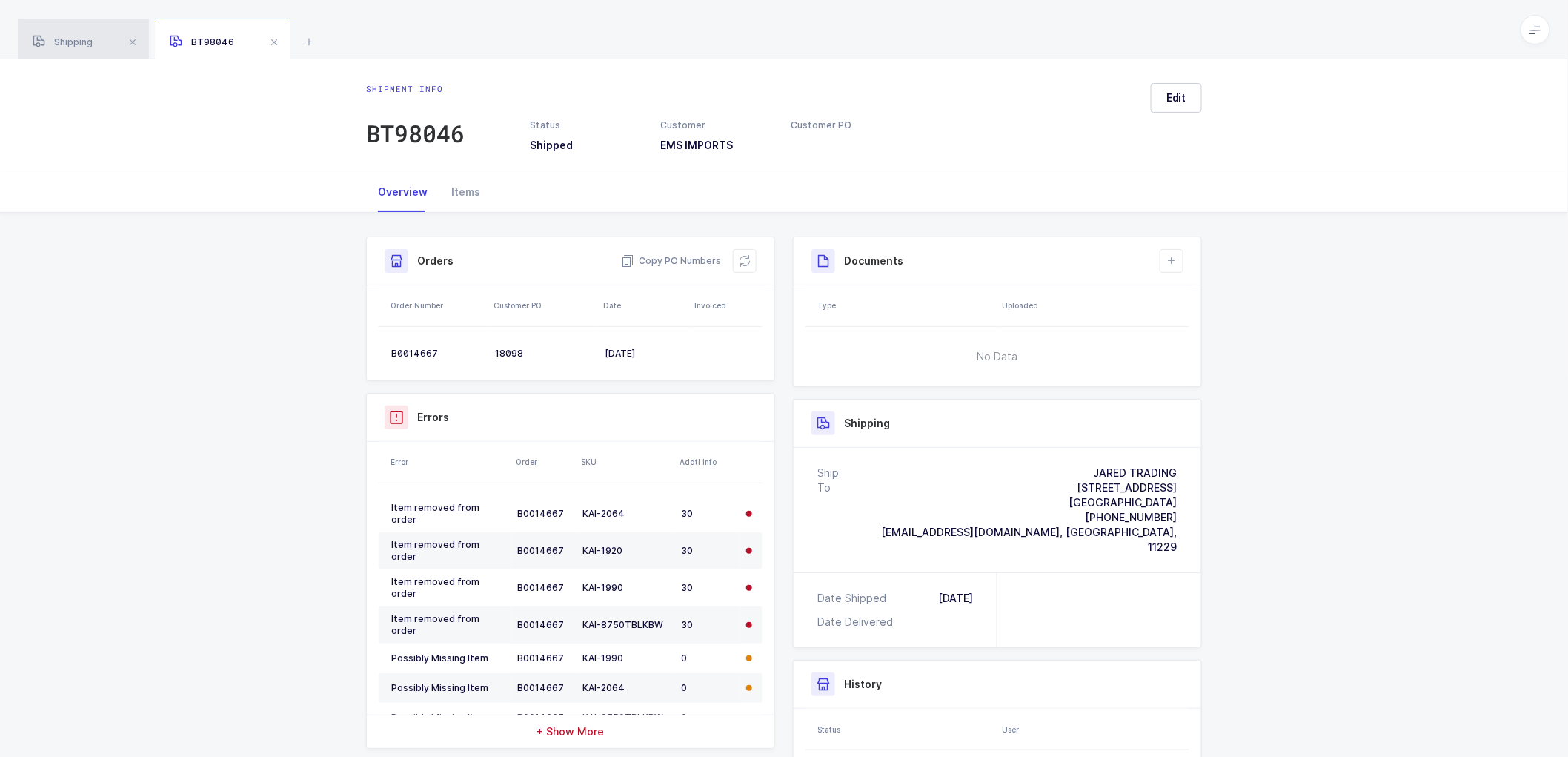
click at [65, 34] on div "Shipping" at bounding box center [84, 40] width 131 height 41
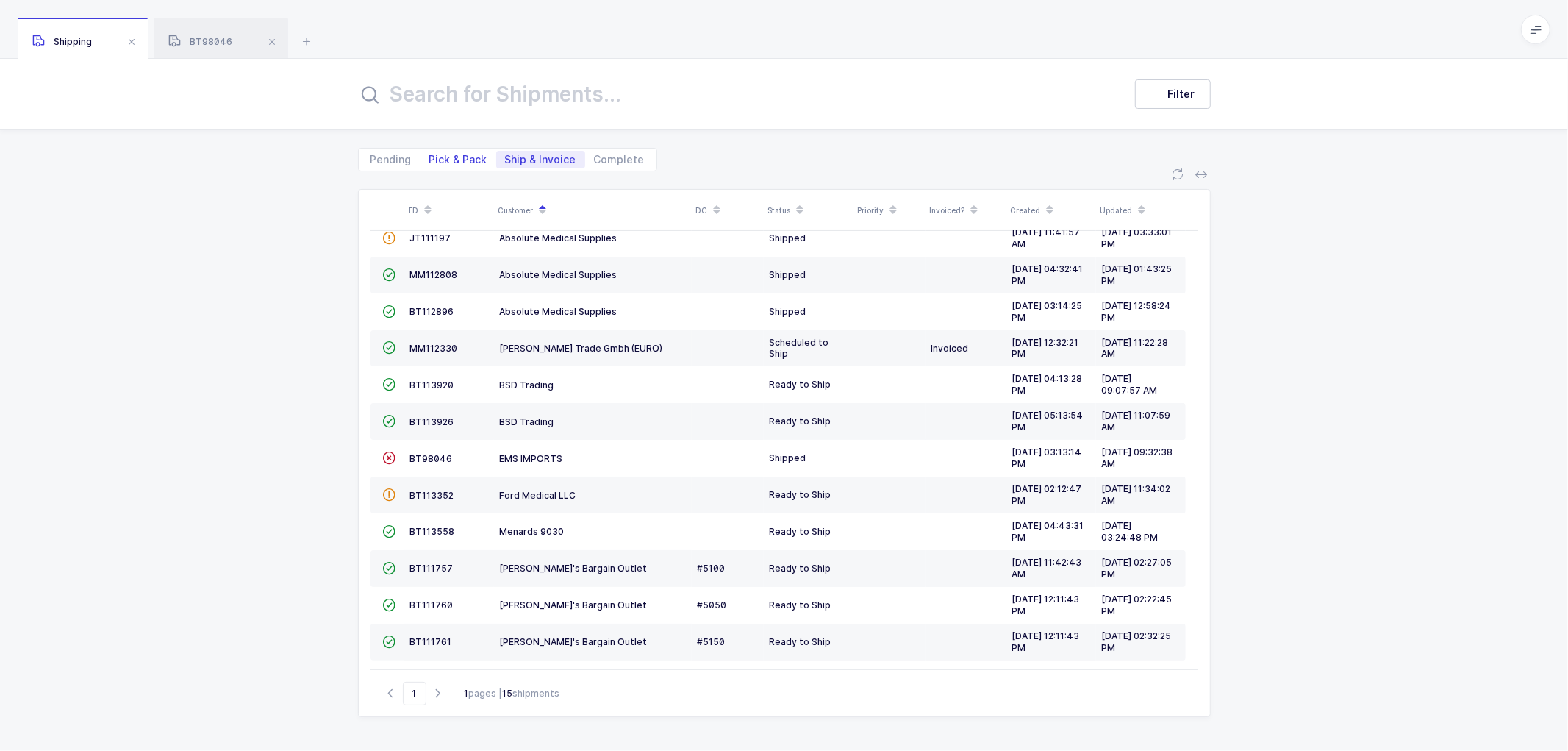
click at [444, 157] on span "Pick & Pack" at bounding box center [459, 160] width 58 height 10
click at [430, 157] on input "Pick & Pack" at bounding box center [424, 155] width 9 height 9
radio input "true"
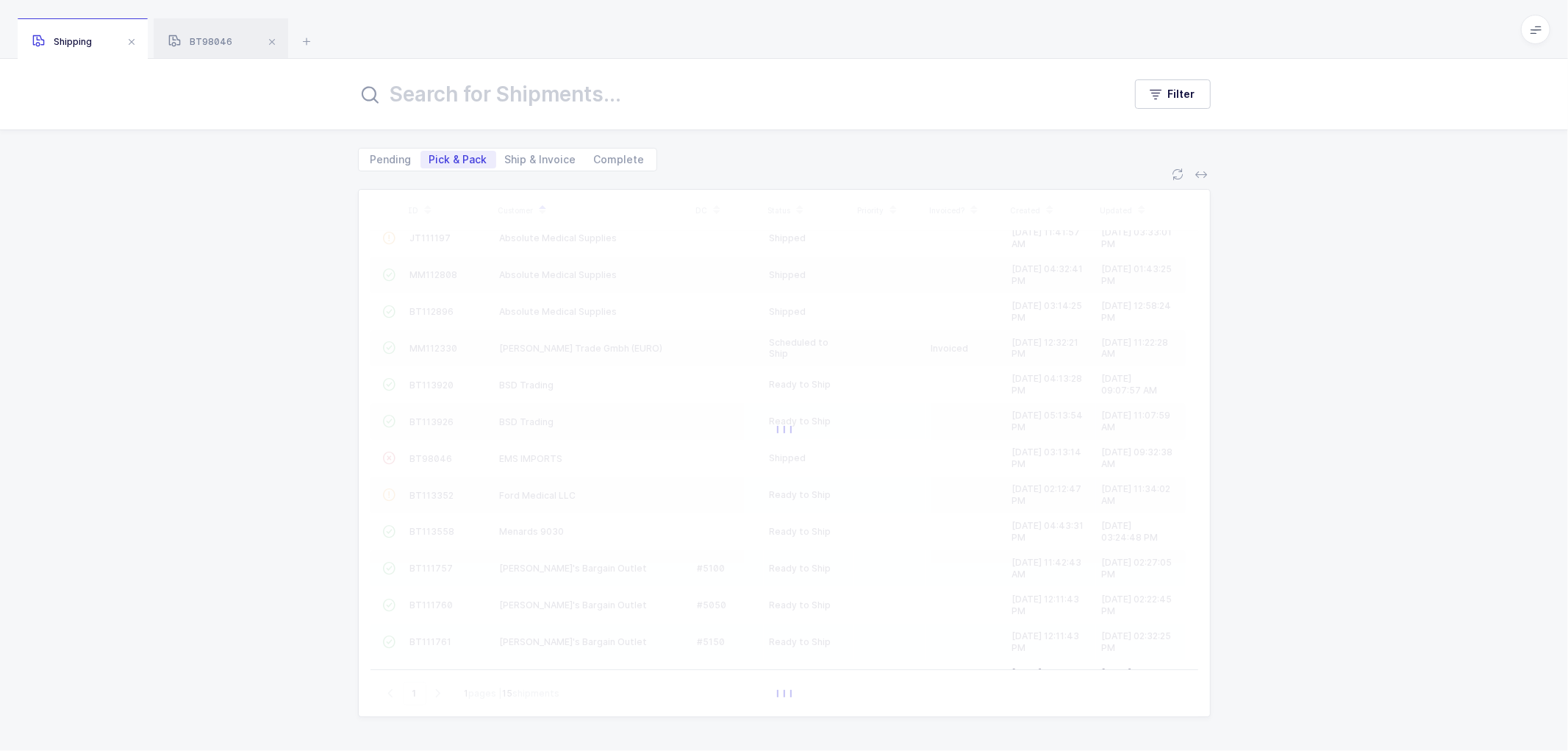
click at [515, 150] on div "Pending Pick & Pack Ship & Invoice Complete" at bounding box center [507, 160] width 299 height 24
click at [535, 155] on span "Ship & Invoice" at bounding box center [540, 160] width 71 height 10
click at [506, 155] on input "Ship & Invoice" at bounding box center [500, 155] width 9 height 9
radio input "true"
radio input "false"
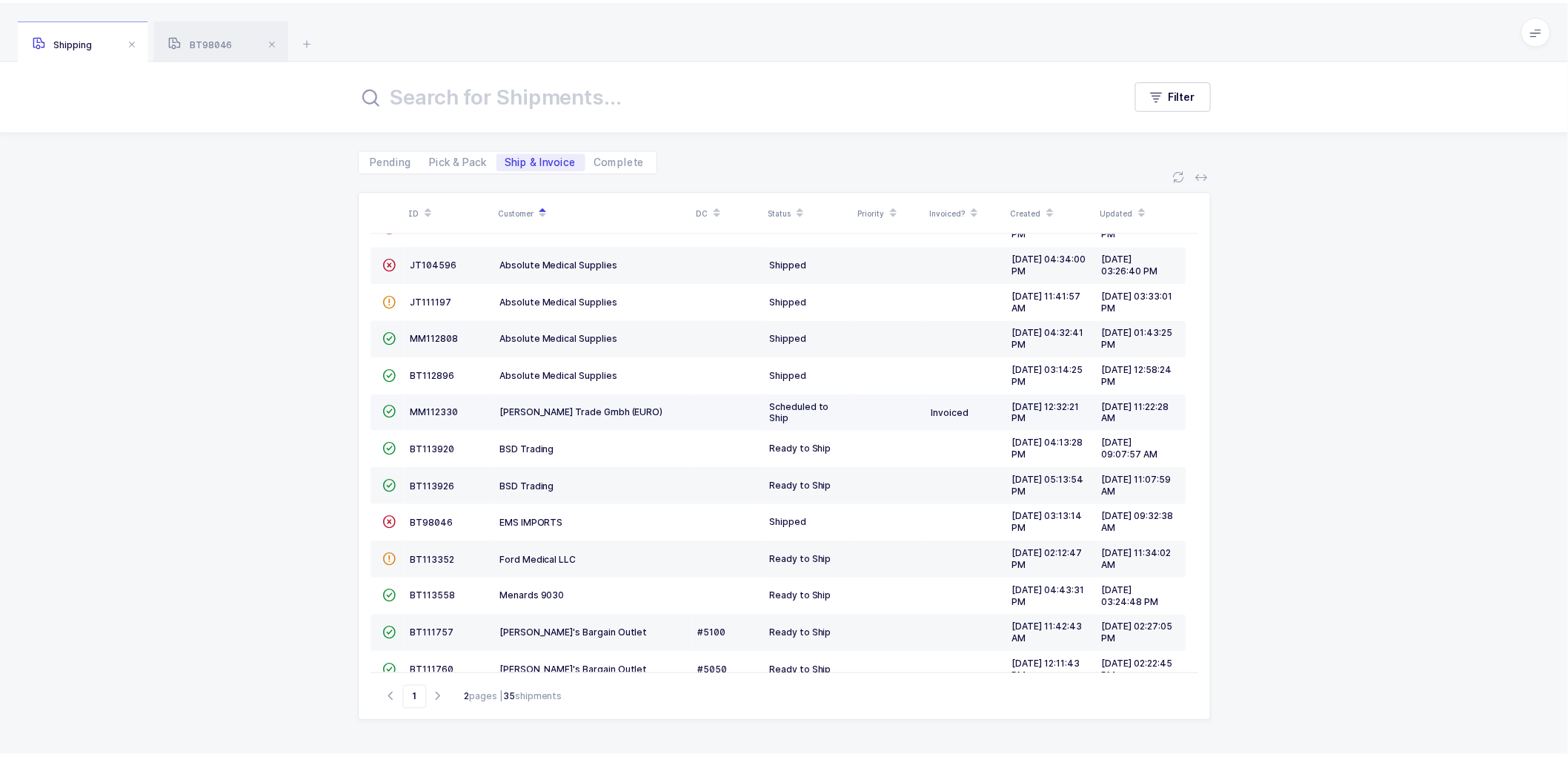
scroll to position [0, 0]
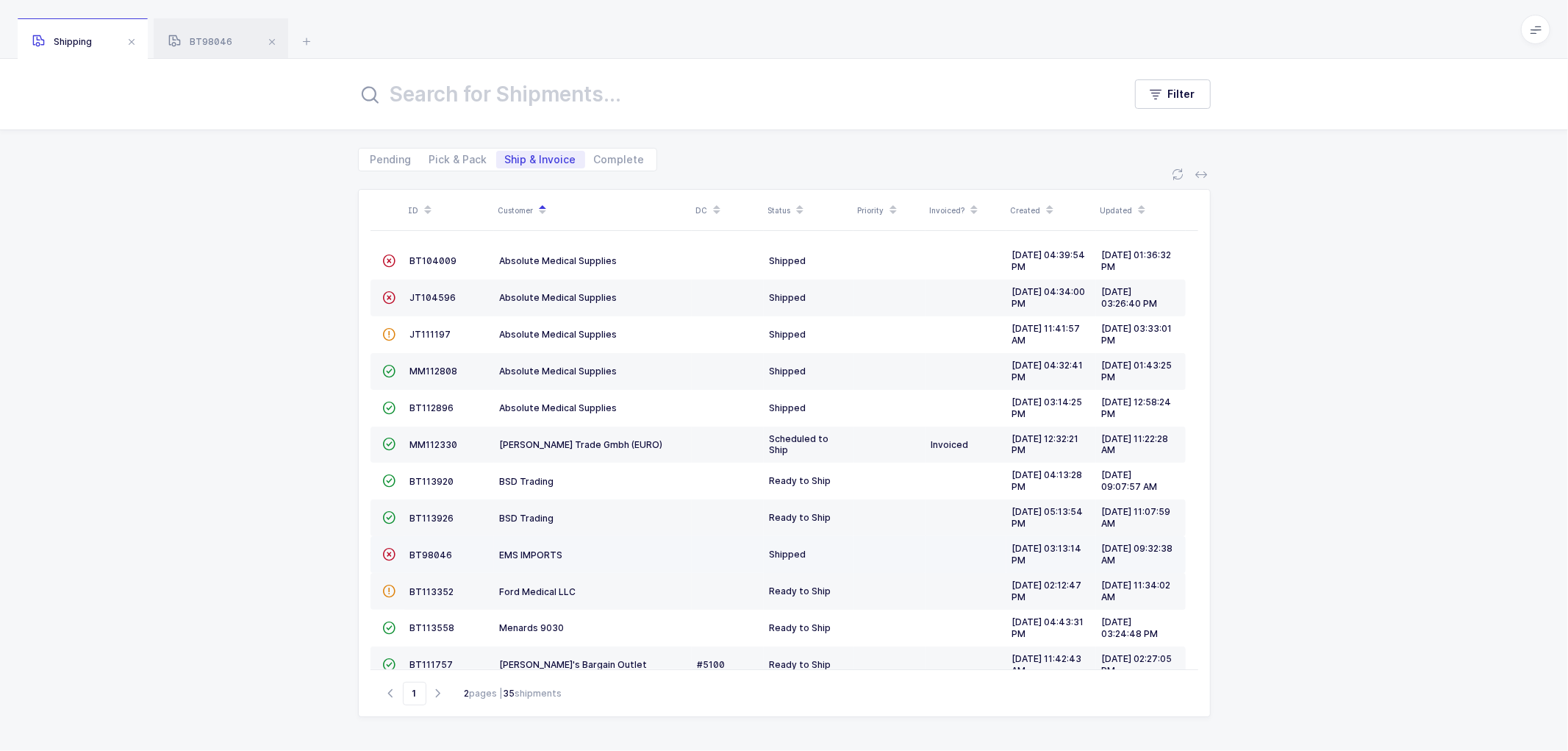
click at [423, 549] on td "BT98046" at bounding box center [448, 554] width 90 height 37
click at [431, 549] on td "BT98046" at bounding box center [448, 554] width 90 height 37
click at [430, 554] on span "BT98046" at bounding box center [431, 554] width 43 height 11
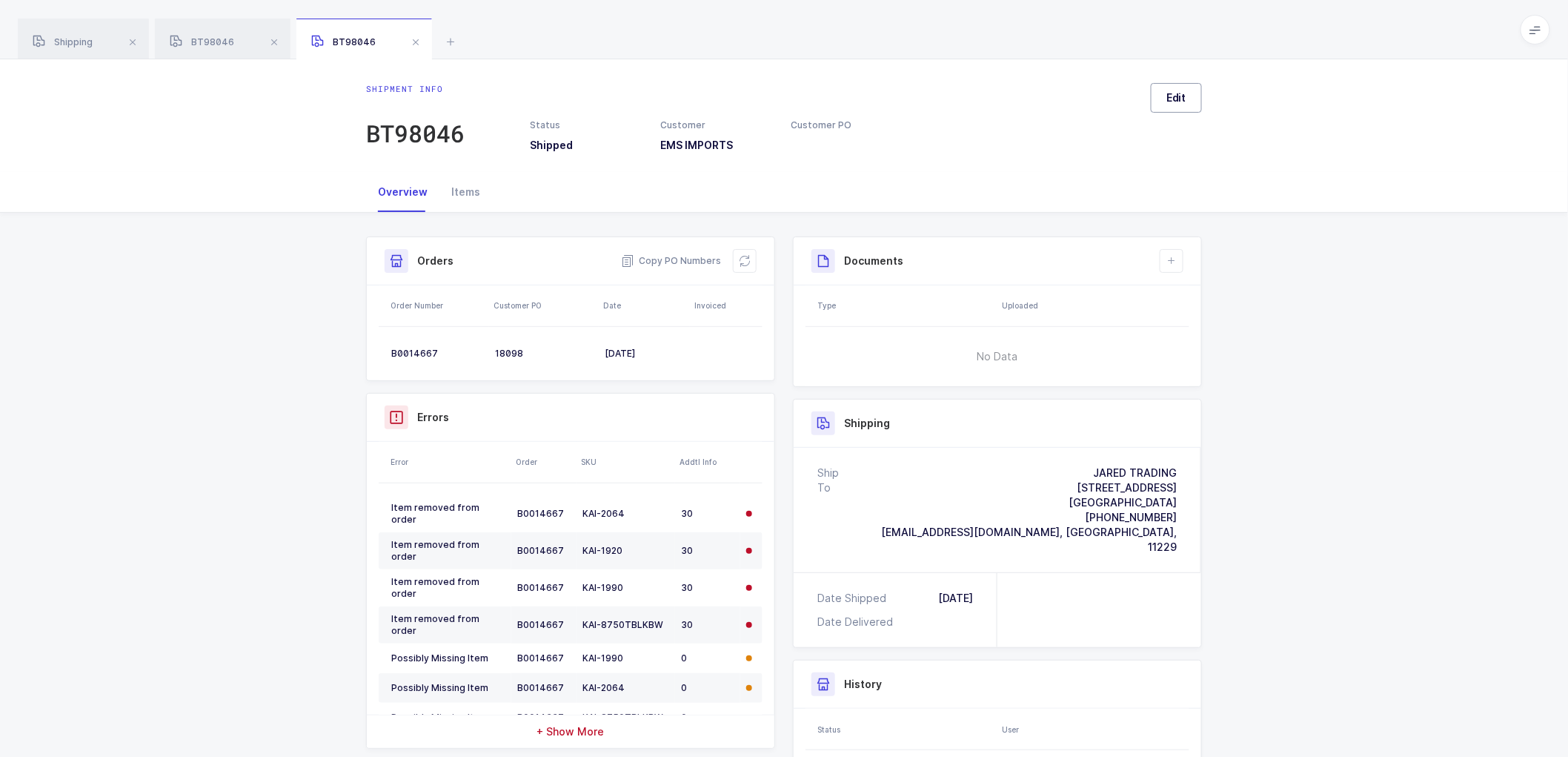
click at [1166, 102] on button "Edit" at bounding box center [1176, 97] width 51 height 29
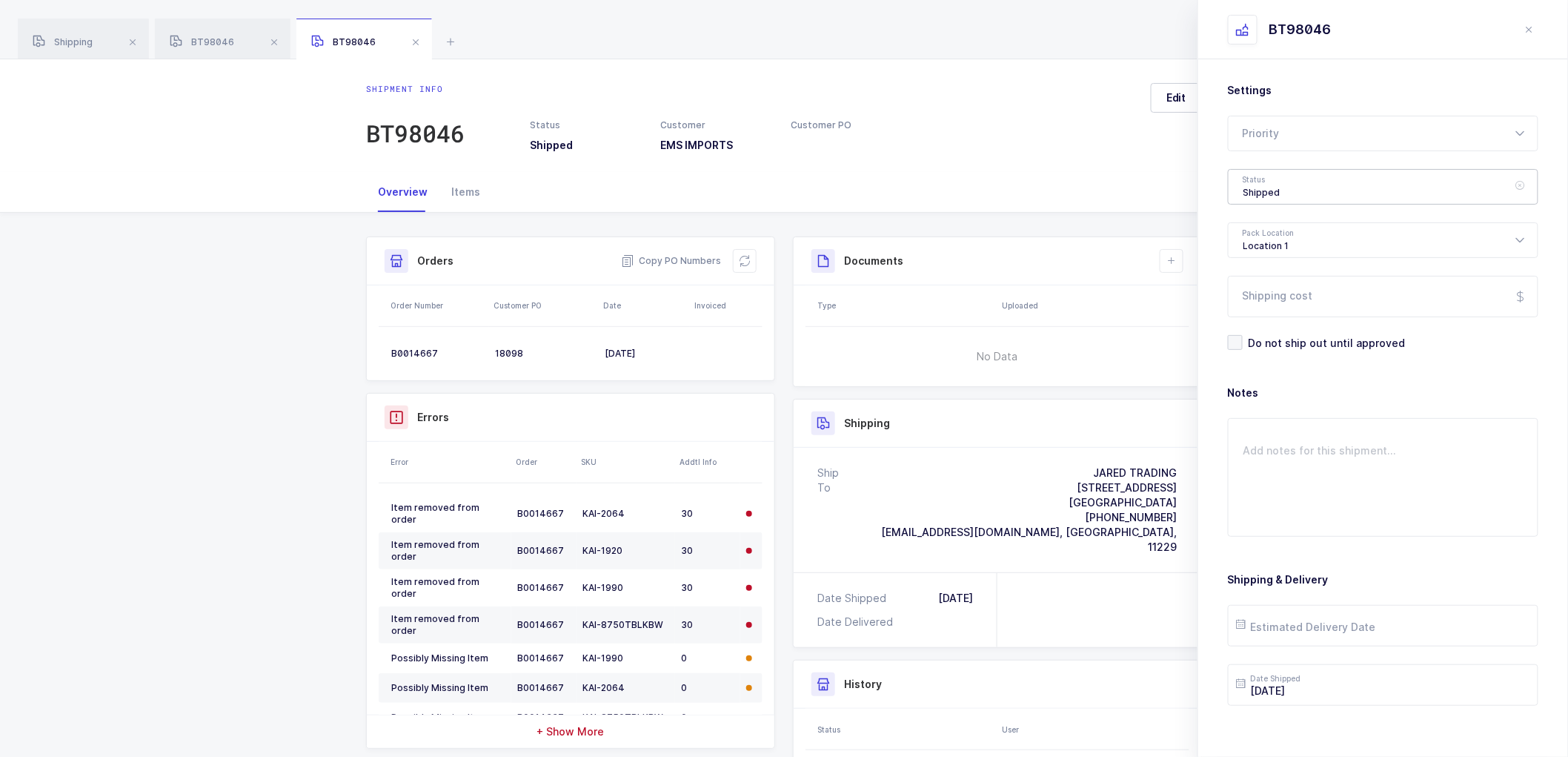
click at [1279, 189] on div "Shipped" at bounding box center [1383, 186] width 311 height 35
click at [1088, 133] on div "Status Shipped Customer EMS IMPORTS Customer PO" at bounding box center [834, 136] width 627 height 34
click at [1531, 28] on icon "close drawer" at bounding box center [1530, 30] width 12 height 12
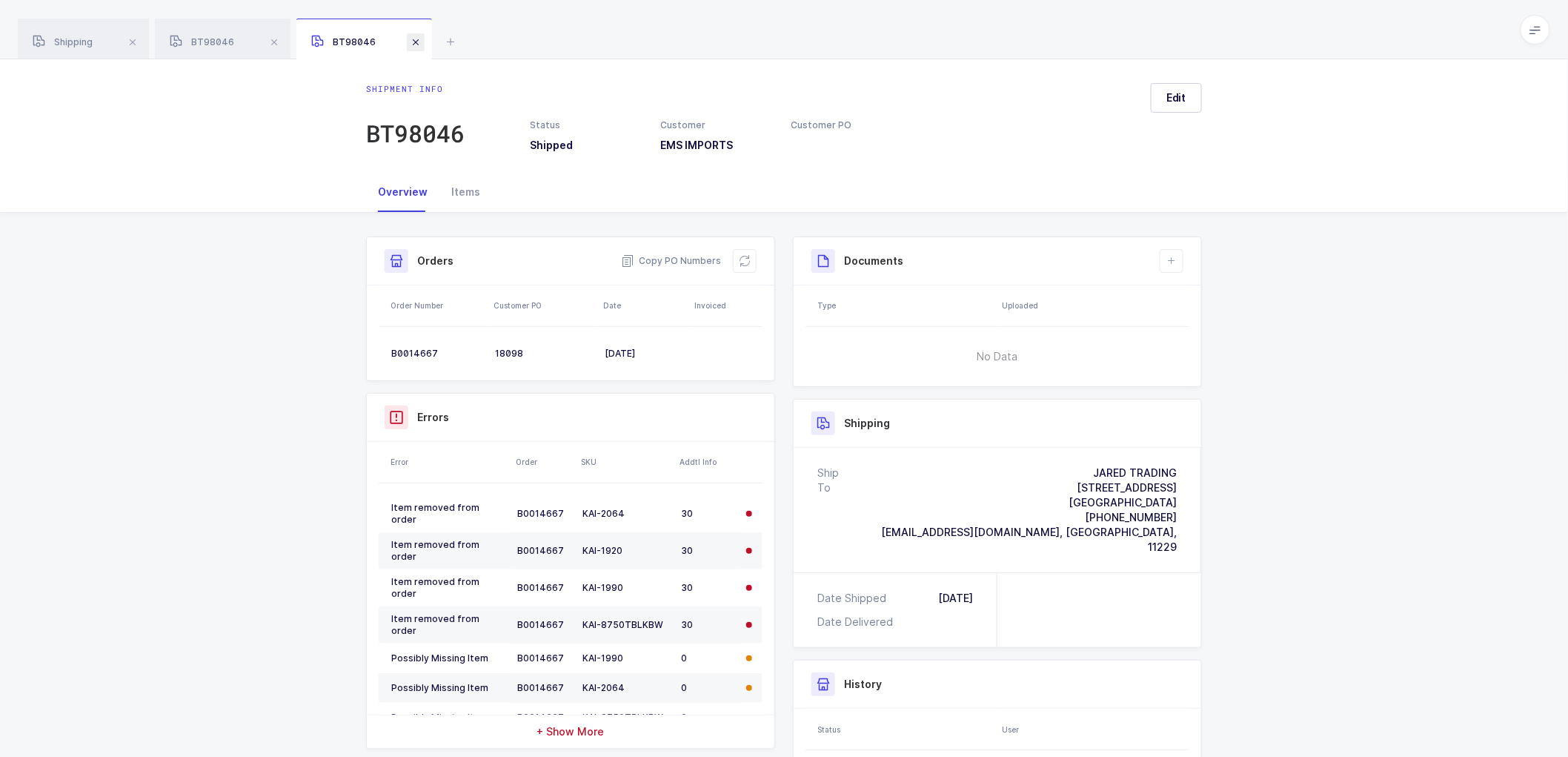
click at [412, 40] on span at bounding box center [416, 42] width 18 height 18
click at [270, 40] on span at bounding box center [274, 42] width 18 height 18
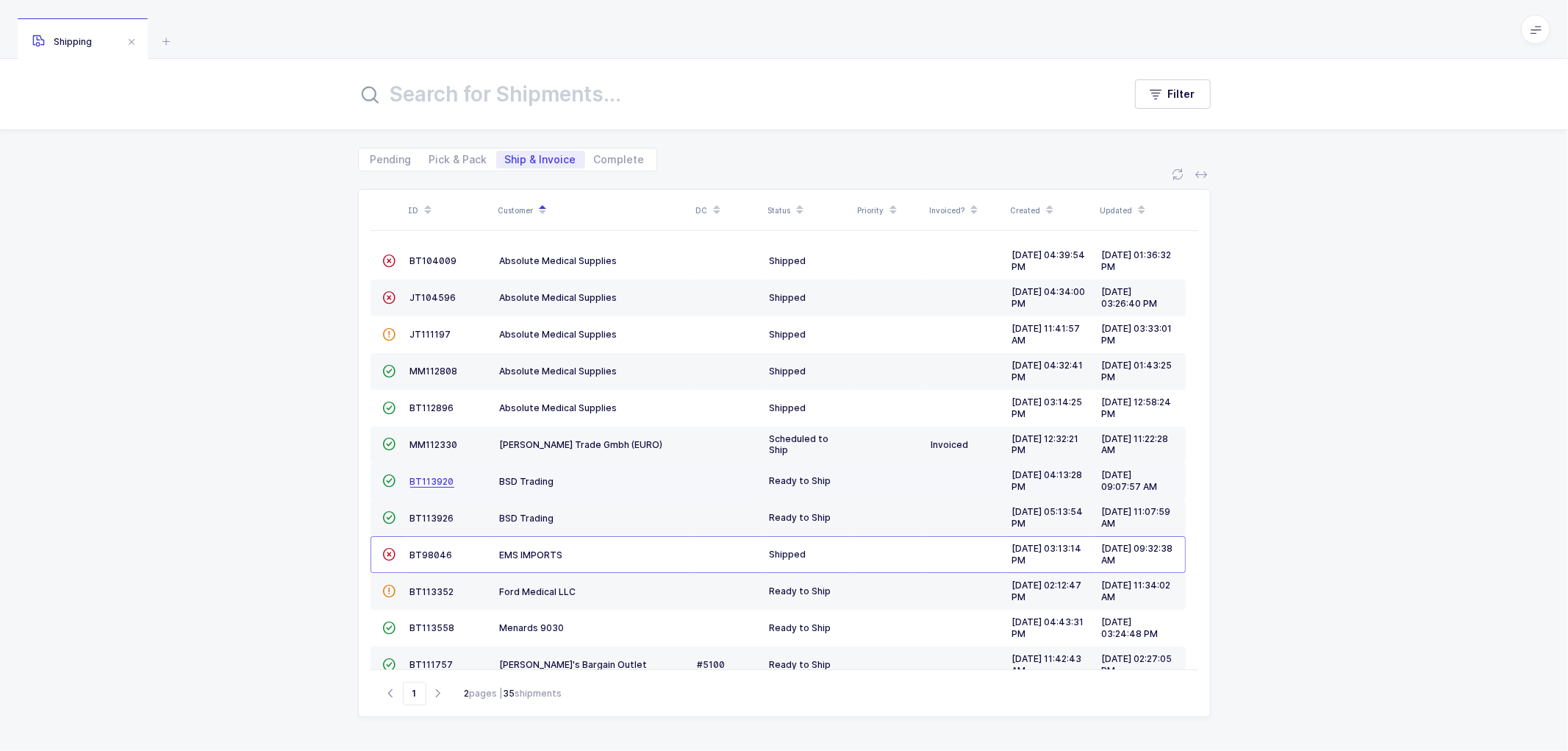
click at [428, 478] on span "BT113920" at bounding box center [432, 481] width 44 height 11
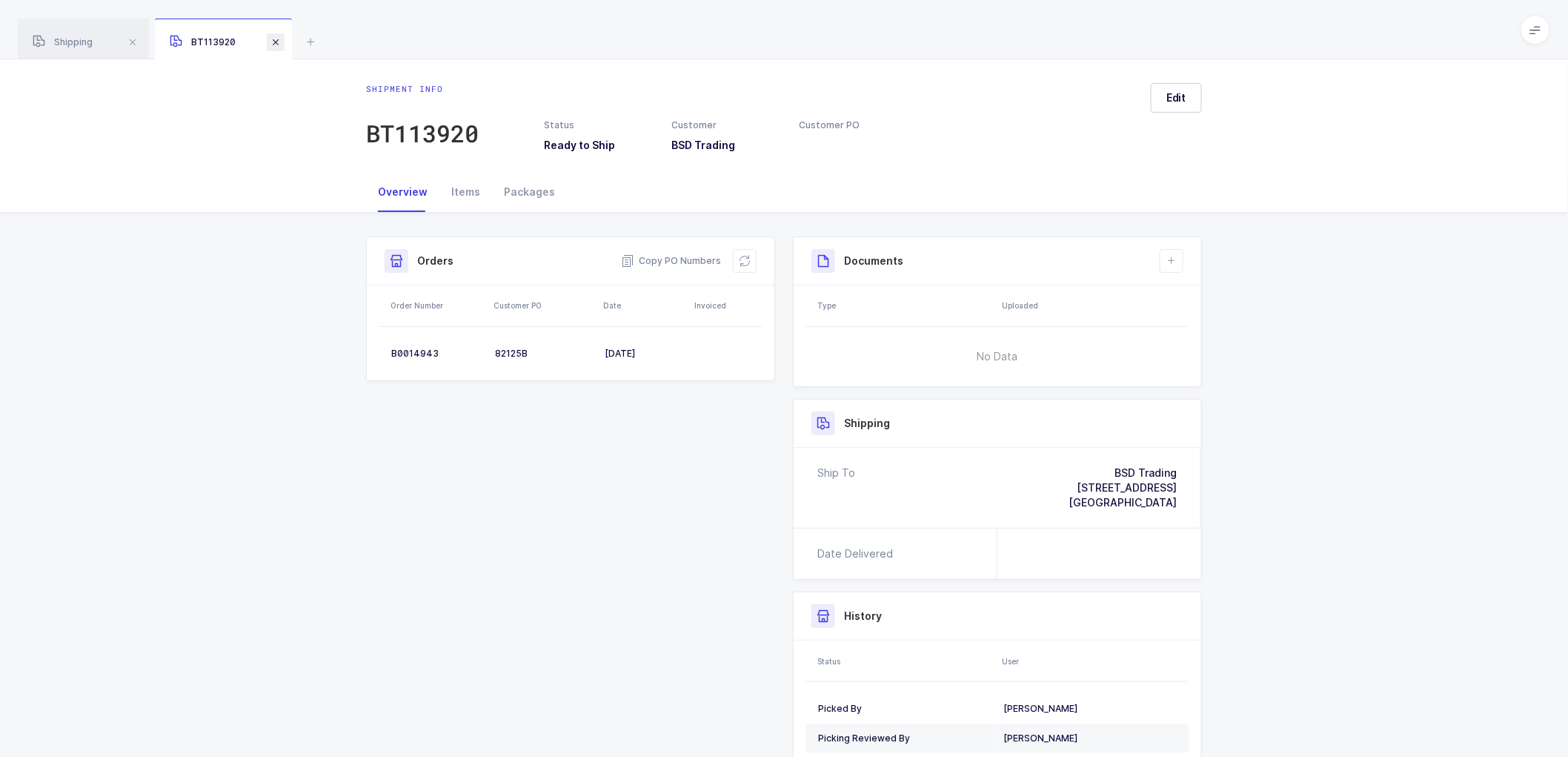
click at [272, 41] on span at bounding box center [276, 42] width 18 height 18
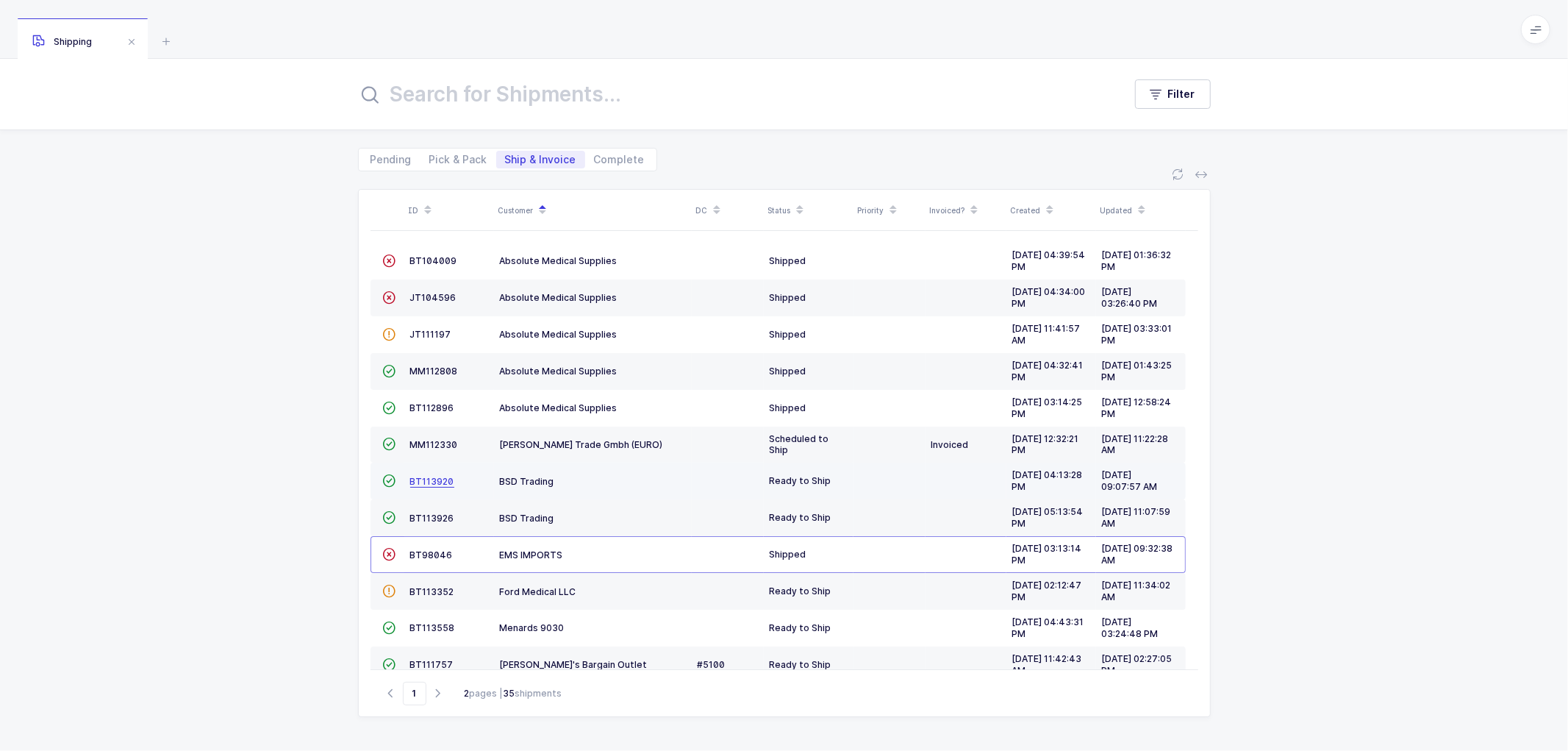
click at [424, 476] on span "BT113920" at bounding box center [432, 481] width 44 height 11
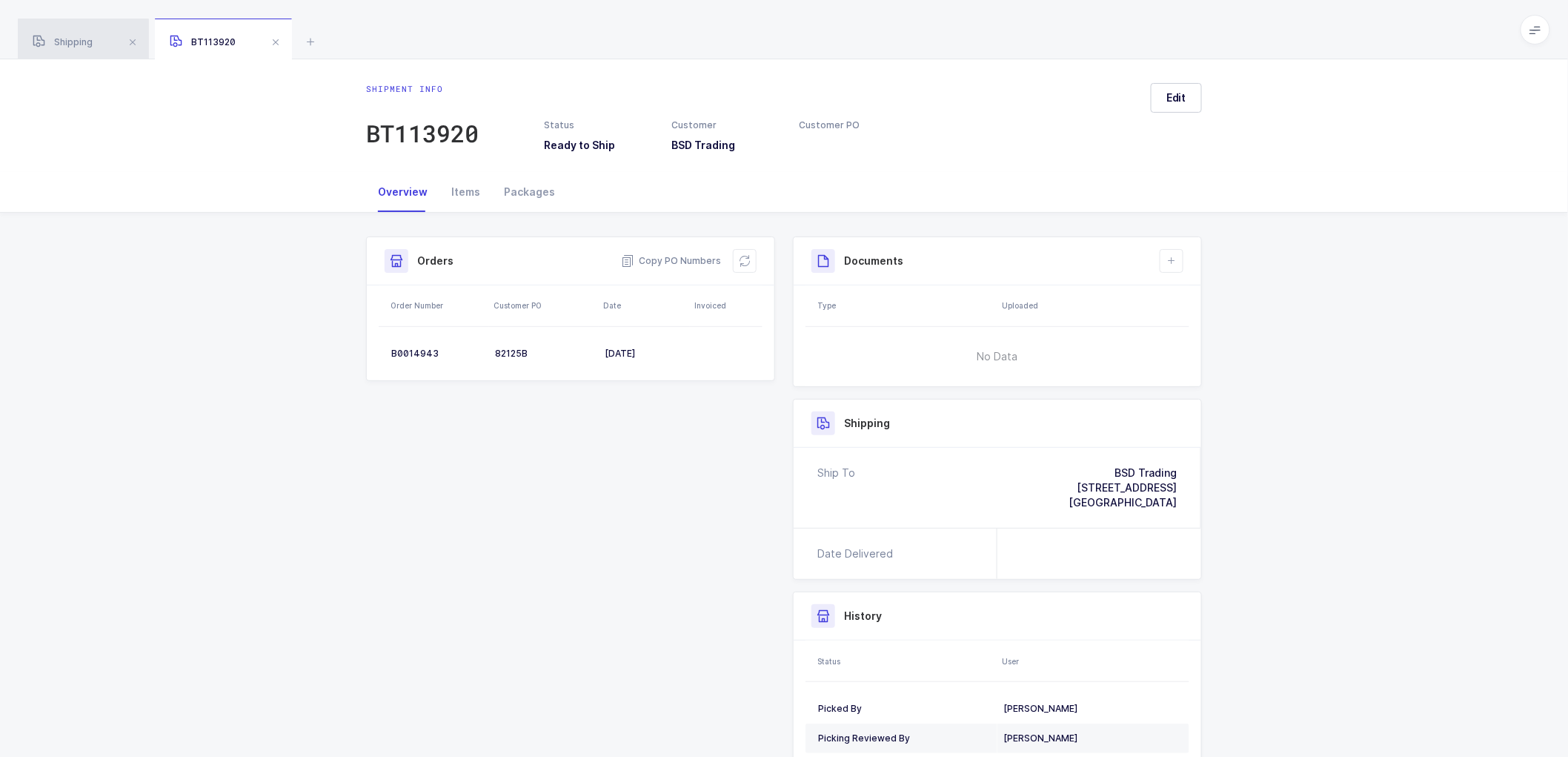
drag, startPoint x: 71, startPoint y: 40, endPoint x: 99, endPoint y: 53, distance: 30.9
click at [71, 40] on span "Shipping" at bounding box center [63, 41] width 60 height 11
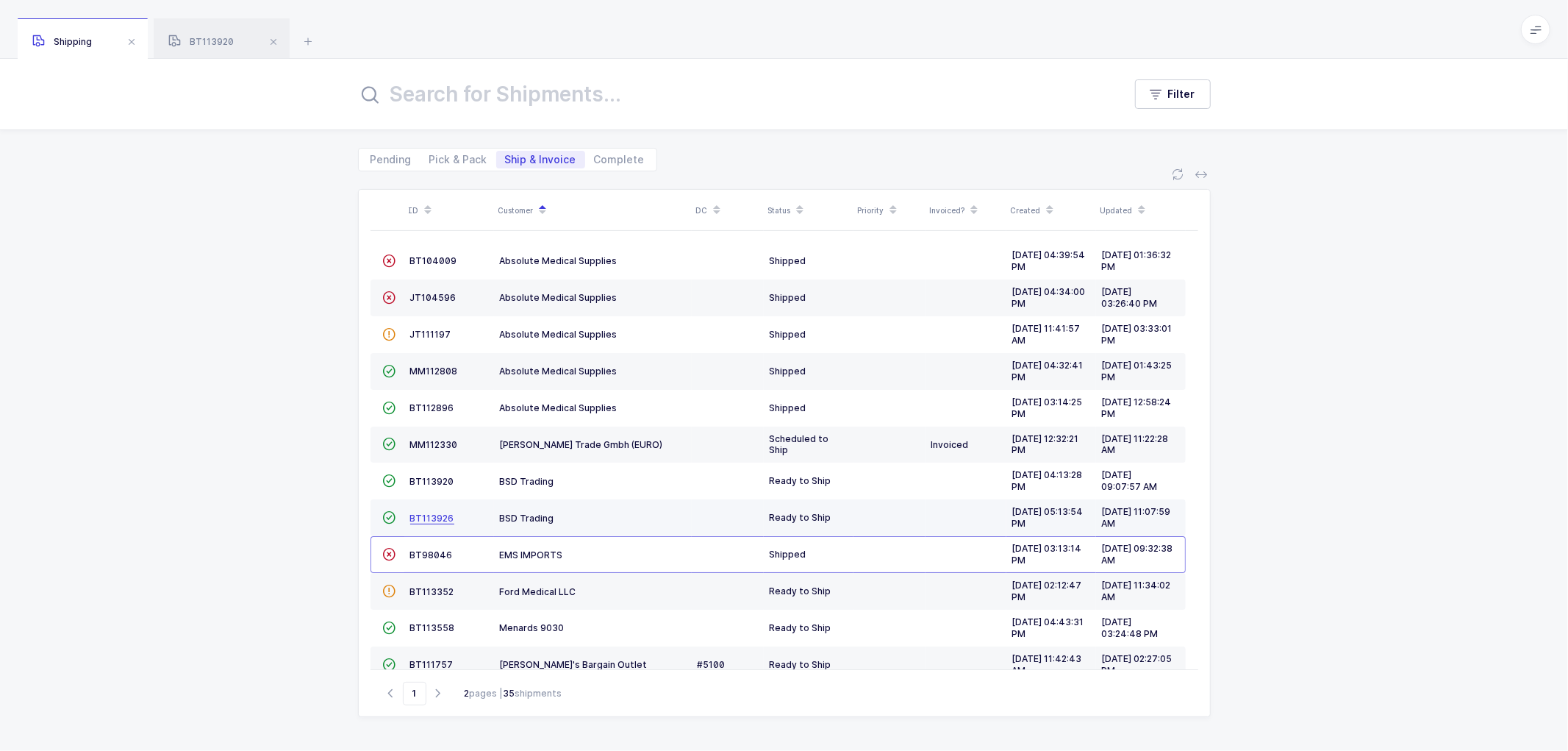
click at [429, 519] on span "BT113926" at bounding box center [432, 518] width 44 height 11
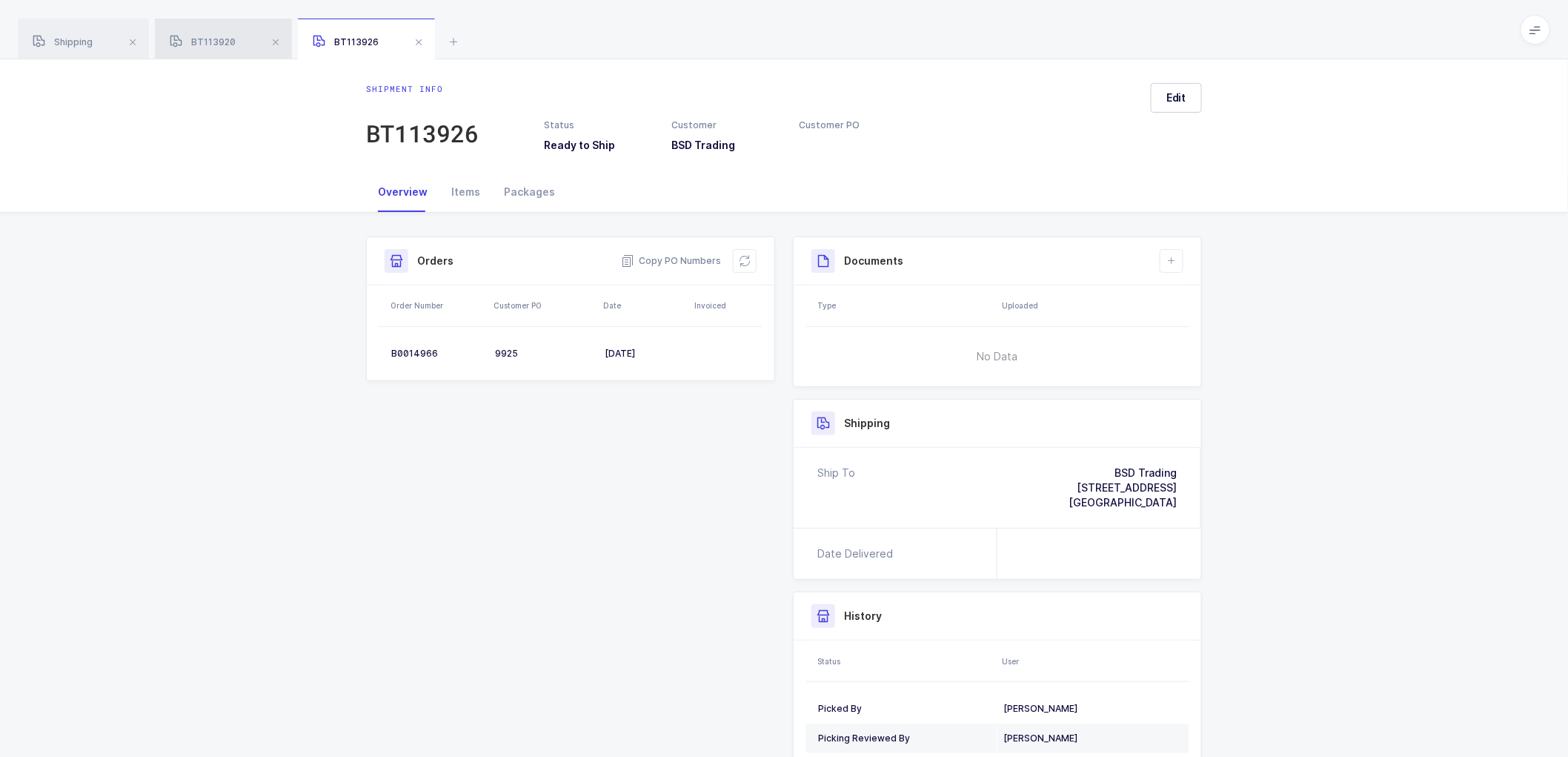
click at [221, 35] on div "BT113920" at bounding box center [223, 40] width 137 height 41
click at [359, 39] on span "BT113926" at bounding box center [345, 41] width 66 height 11
click at [220, 38] on span "BT113920" at bounding box center [202, 41] width 66 height 11
click at [458, 189] on div "Items" at bounding box center [465, 192] width 53 height 40
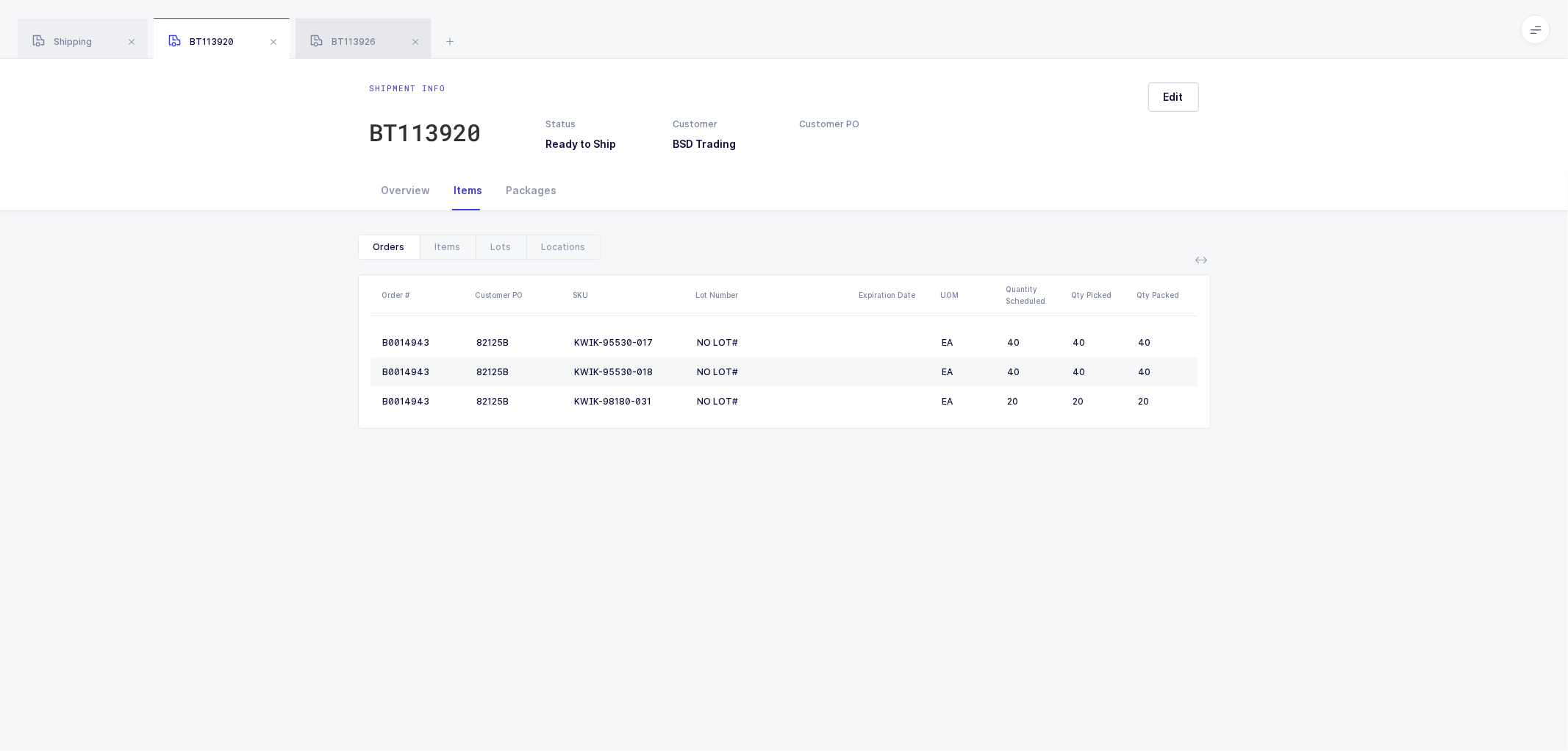
click at [356, 44] on span "BT113926" at bounding box center [342, 41] width 66 height 11
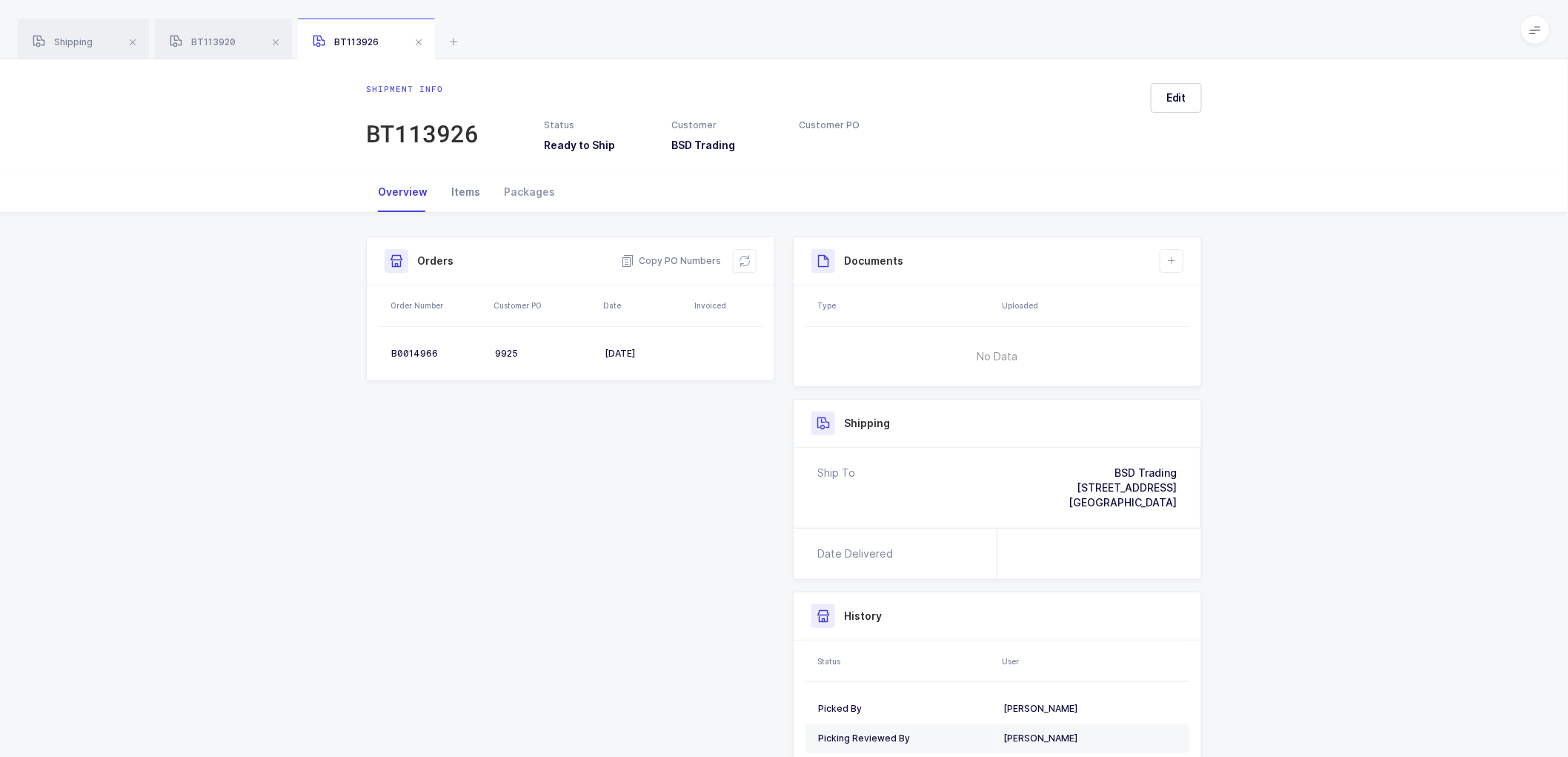
click at [463, 186] on div "Items" at bounding box center [465, 192] width 53 height 40
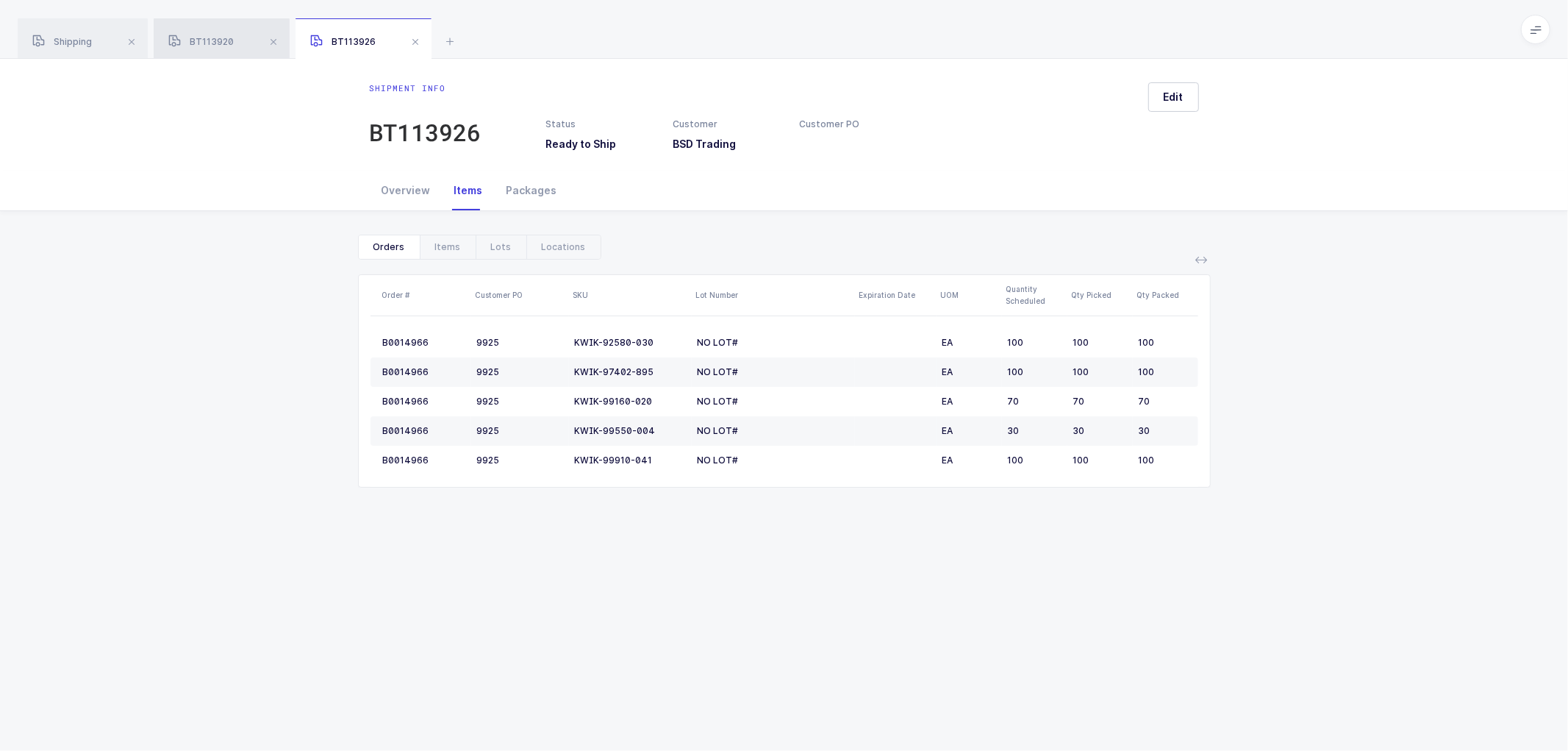
click at [198, 47] on span "BT113920" at bounding box center [201, 41] width 66 height 11
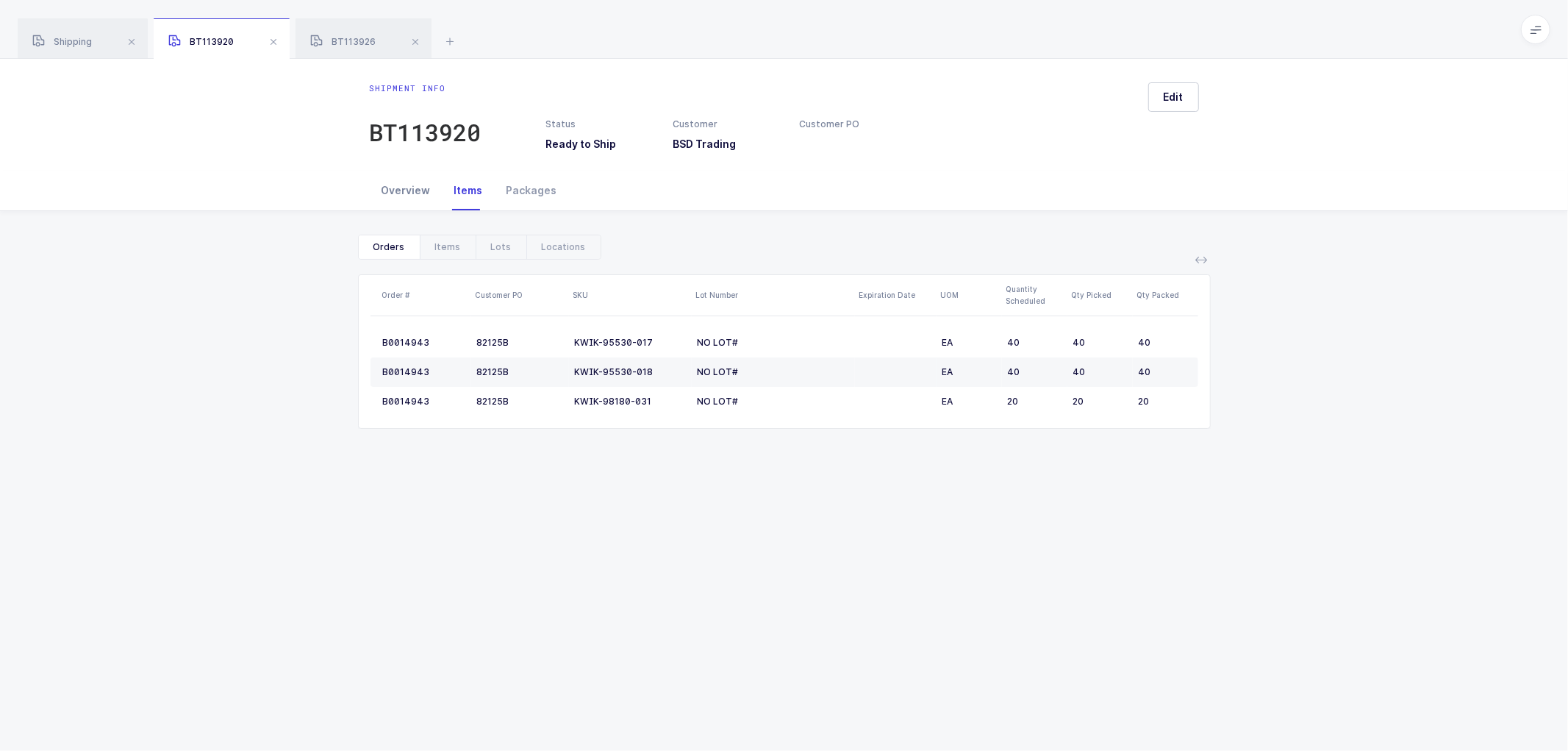
click at [408, 188] on div "Overview" at bounding box center [406, 191] width 73 height 39
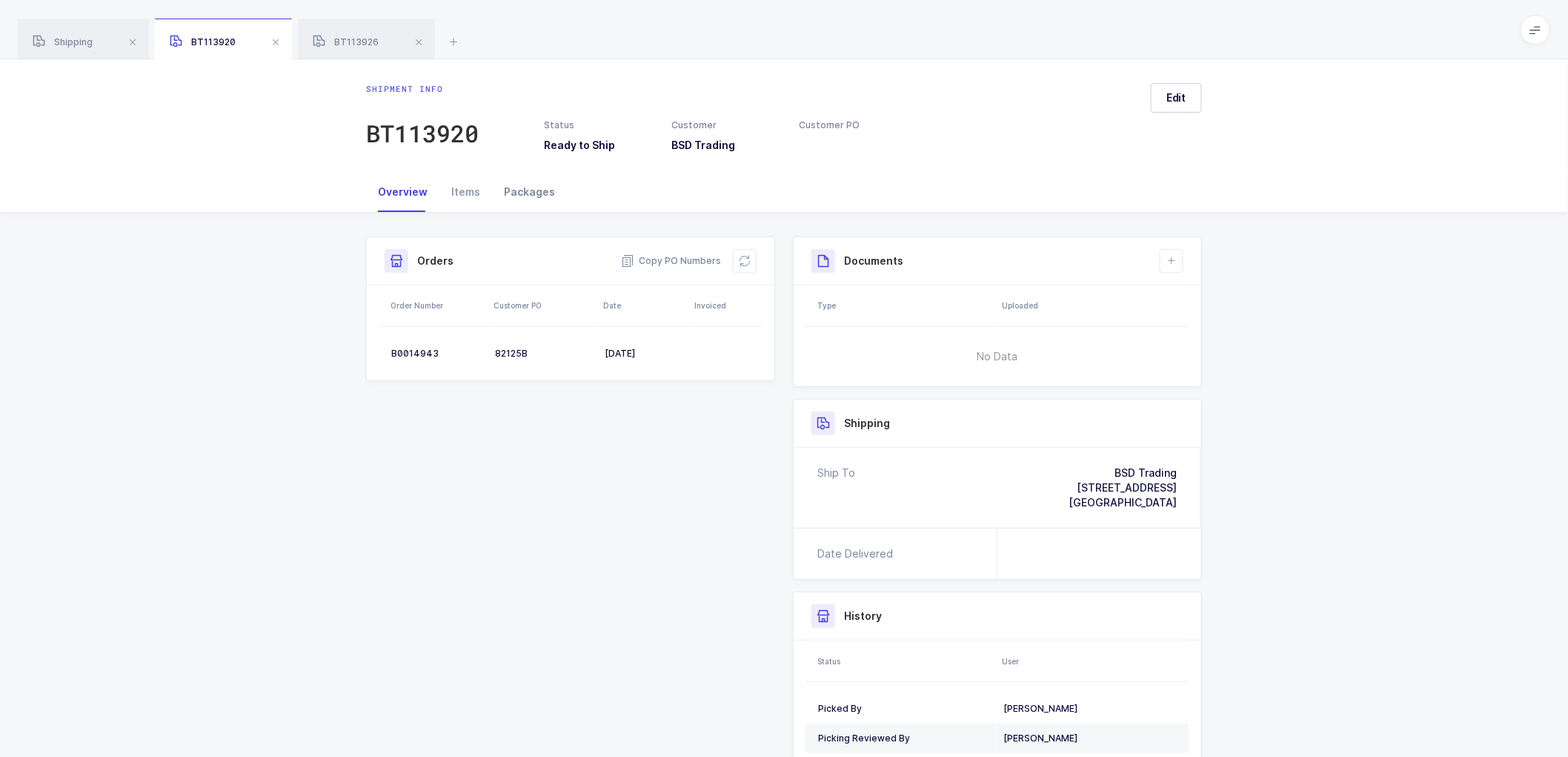
click at [518, 189] on div "Packages" at bounding box center [530, 192] width 75 height 40
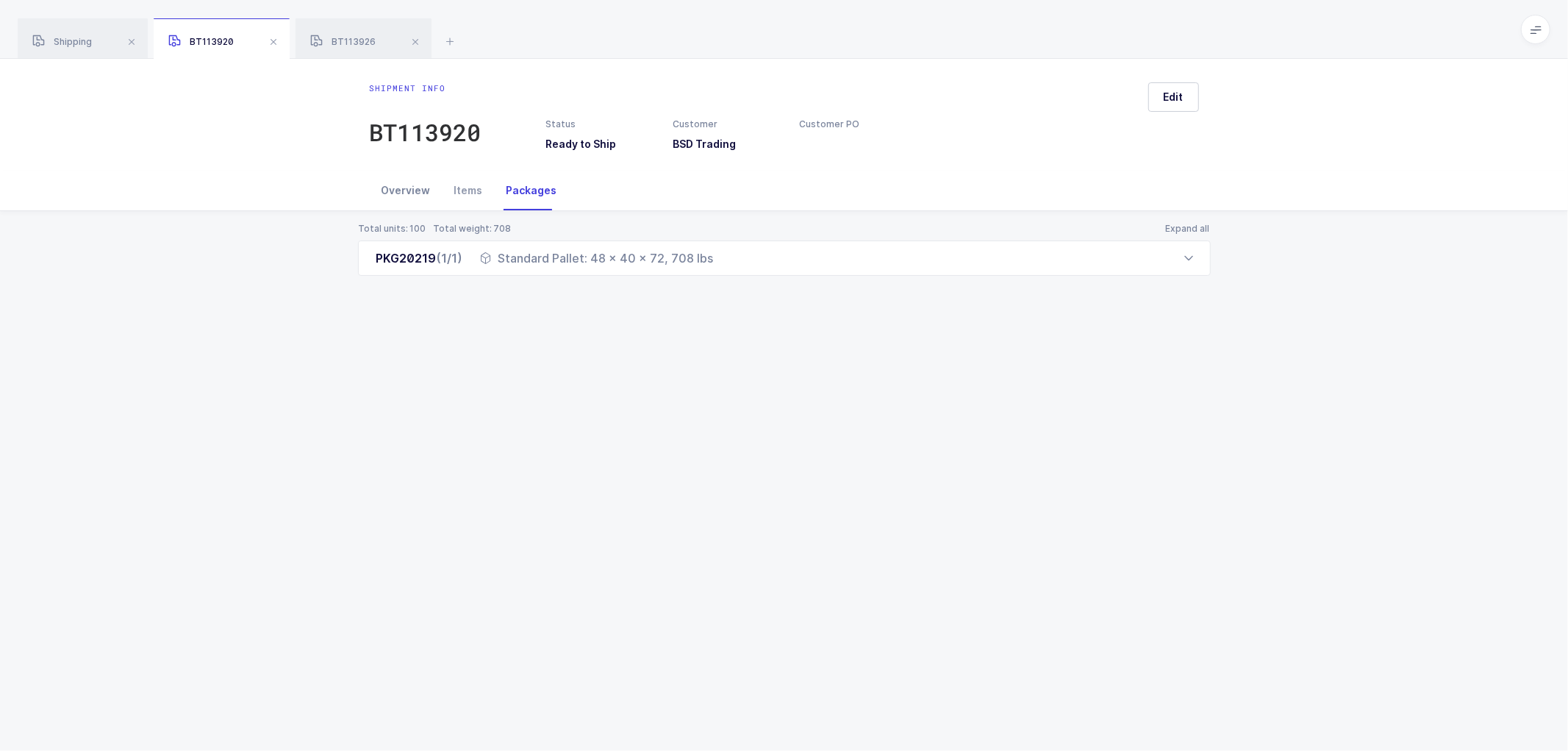
click at [394, 188] on div "Overview" at bounding box center [406, 191] width 73 height 39
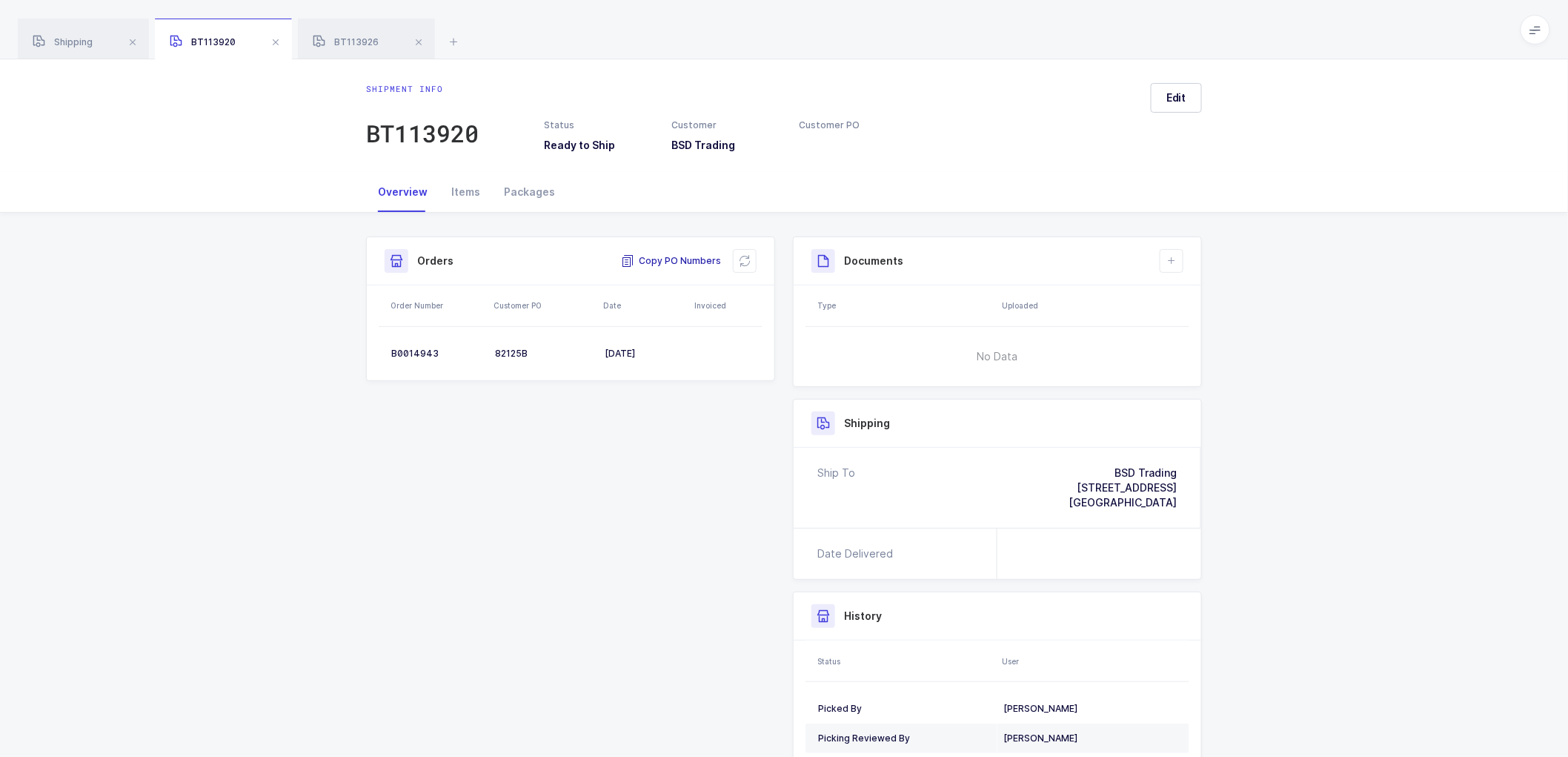
click at [680, 257] on span "Copy PO Numbers" at bounding box center [671, 260] width 100 height 15
click at [519, 190] on div "Packages" at bounding box center [530, 192] width 75 height 40
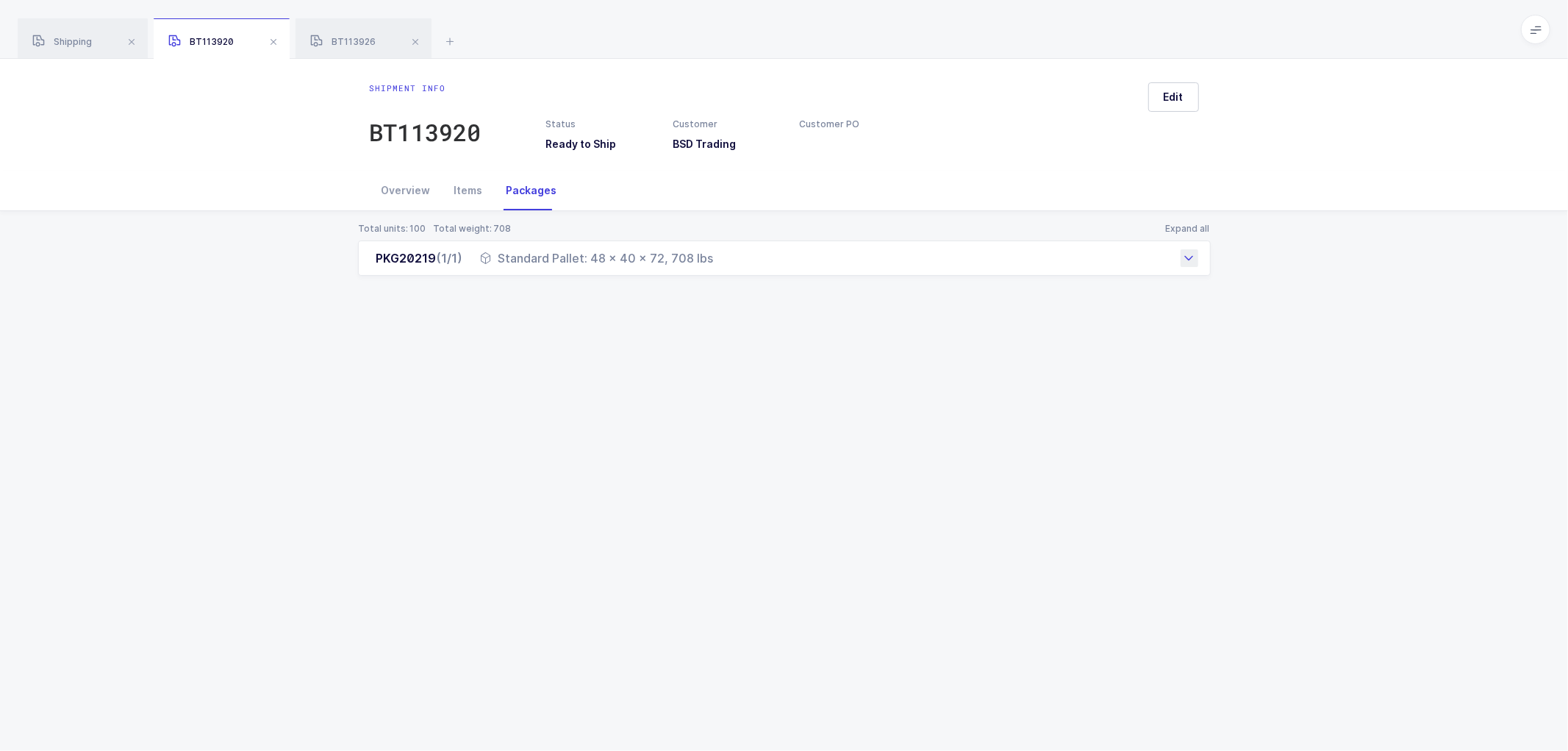
drag, startPoint x: 373, startPoint y: 261, endPoint x: 731, endPoint y: 267, distance: 358.1
click at [731, 267] on div "PKG20219 (1/1) Standard Pallet: 48 x 40 x 72, 708 lbs" at bounding box center [784, 257] width 853 height 35
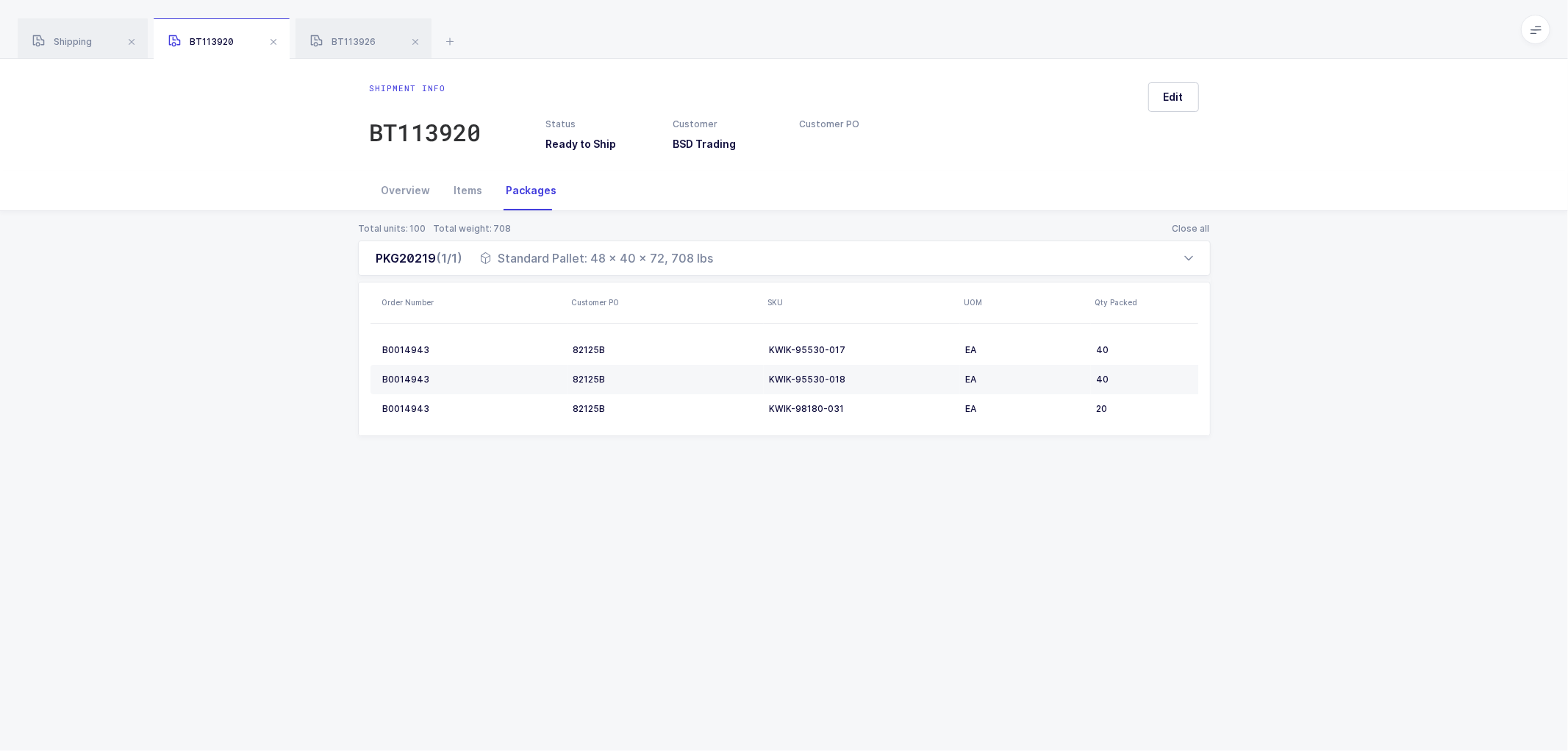
click at [523, 186] on div "Packages" at bounding box center [531, 191] width 74 height 39
click at [1189, 257] on icon at bounding box center [1190, 258] width 12 height 12
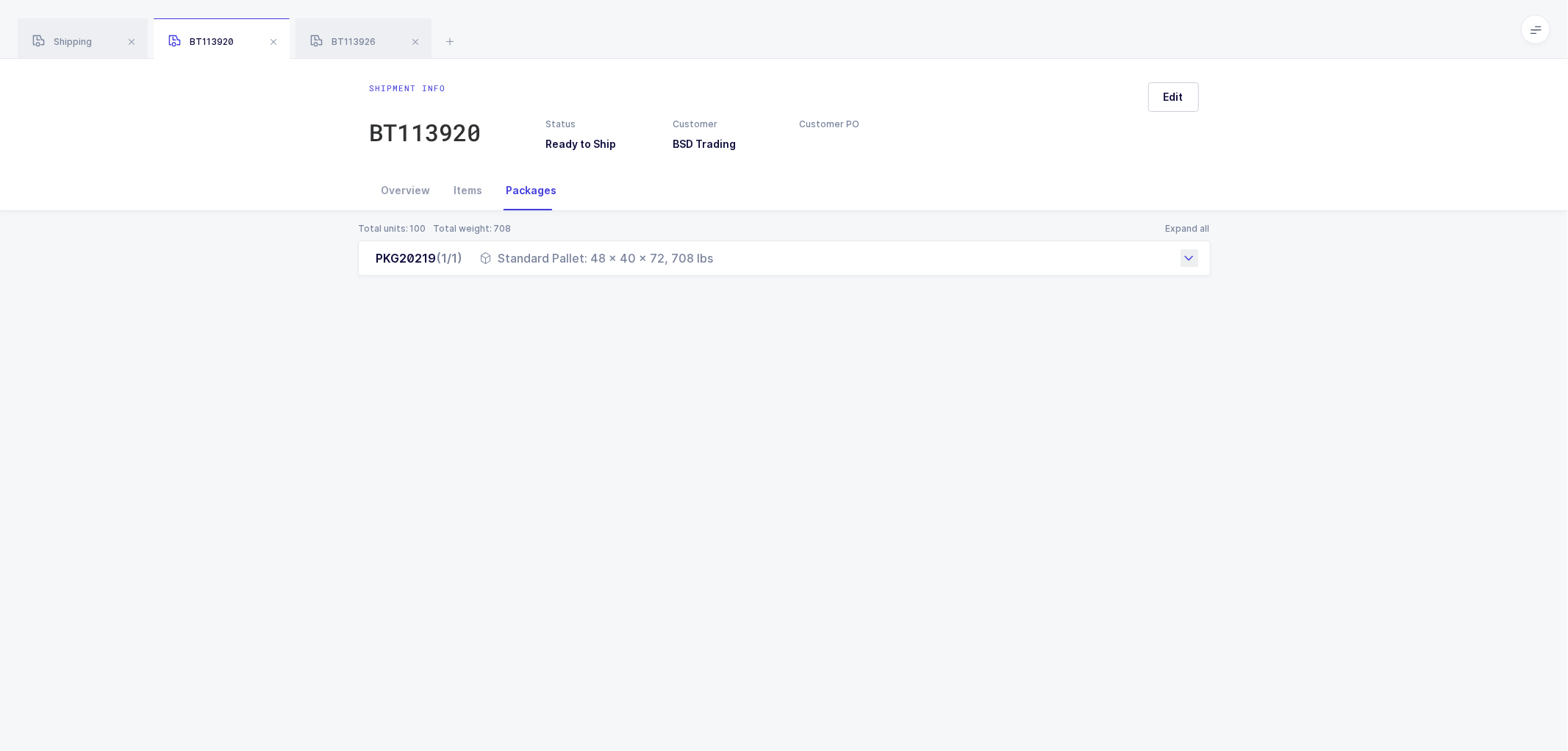
click at [1189, 257] on icon at bounding box center [1190, 258] width 12 height 12
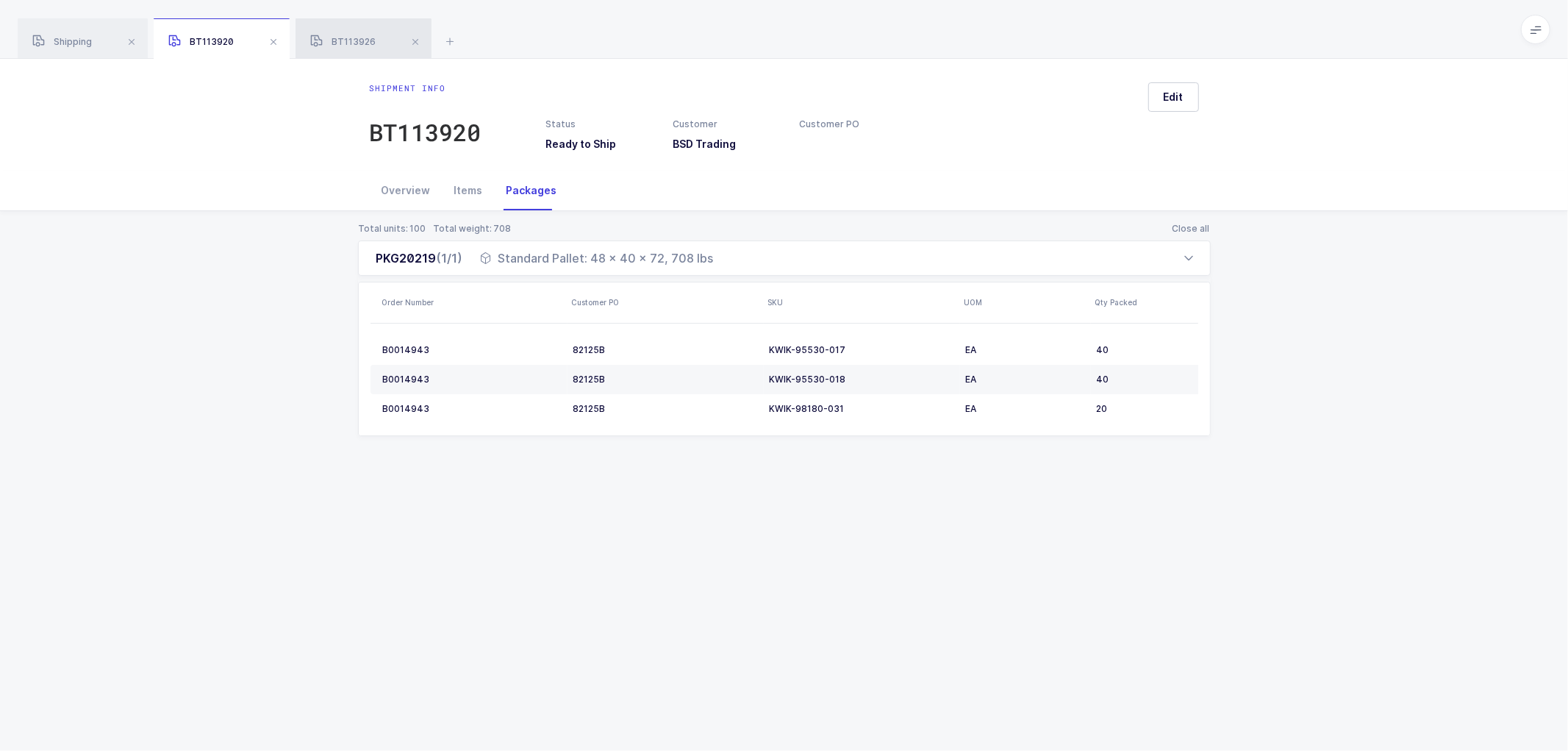
click at [355, 34] on div "BT113926" at bounding box center [363, 39] width 136 height 41
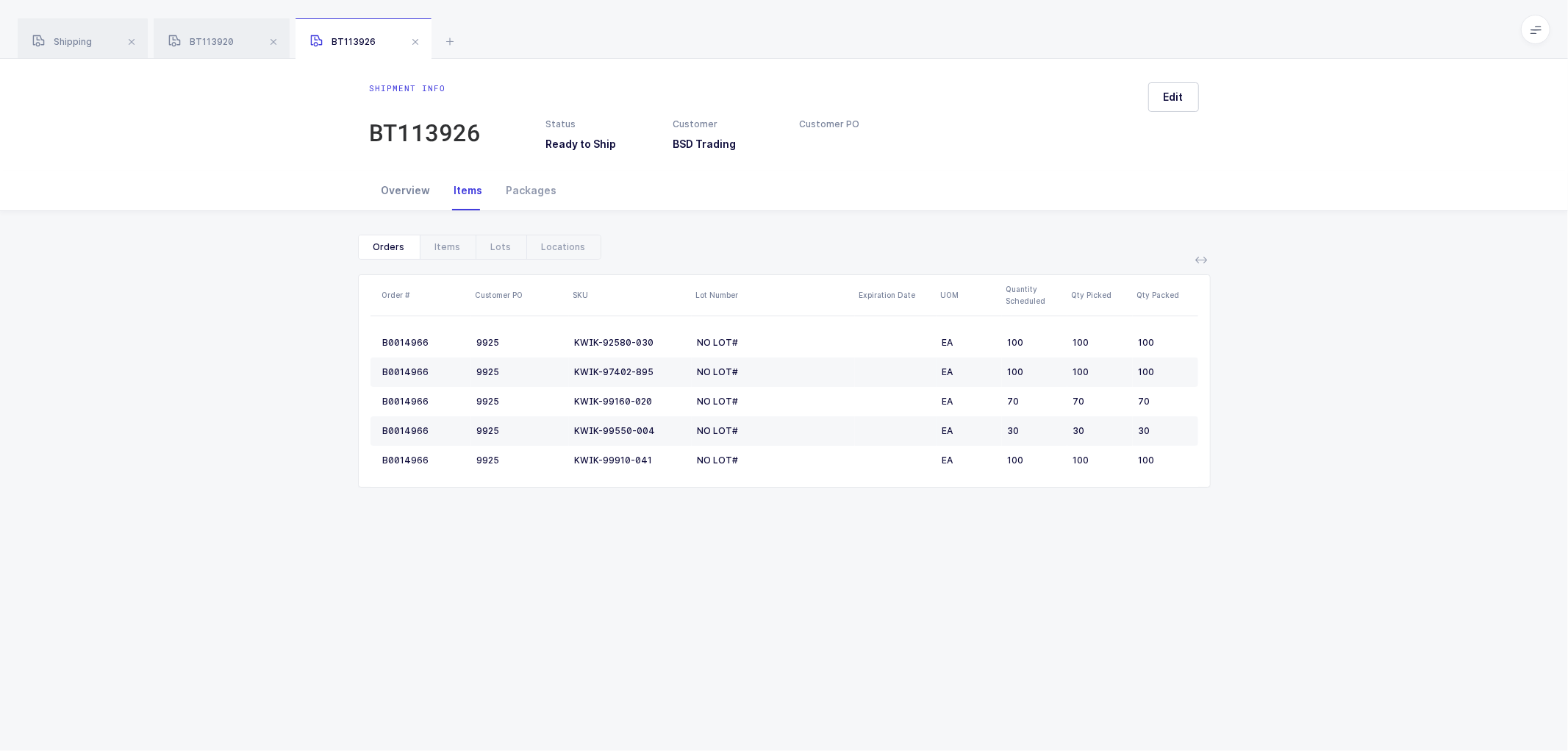
click at [404, 187] on div "Overview" at bounding box center [406, 191] width 73 height 39
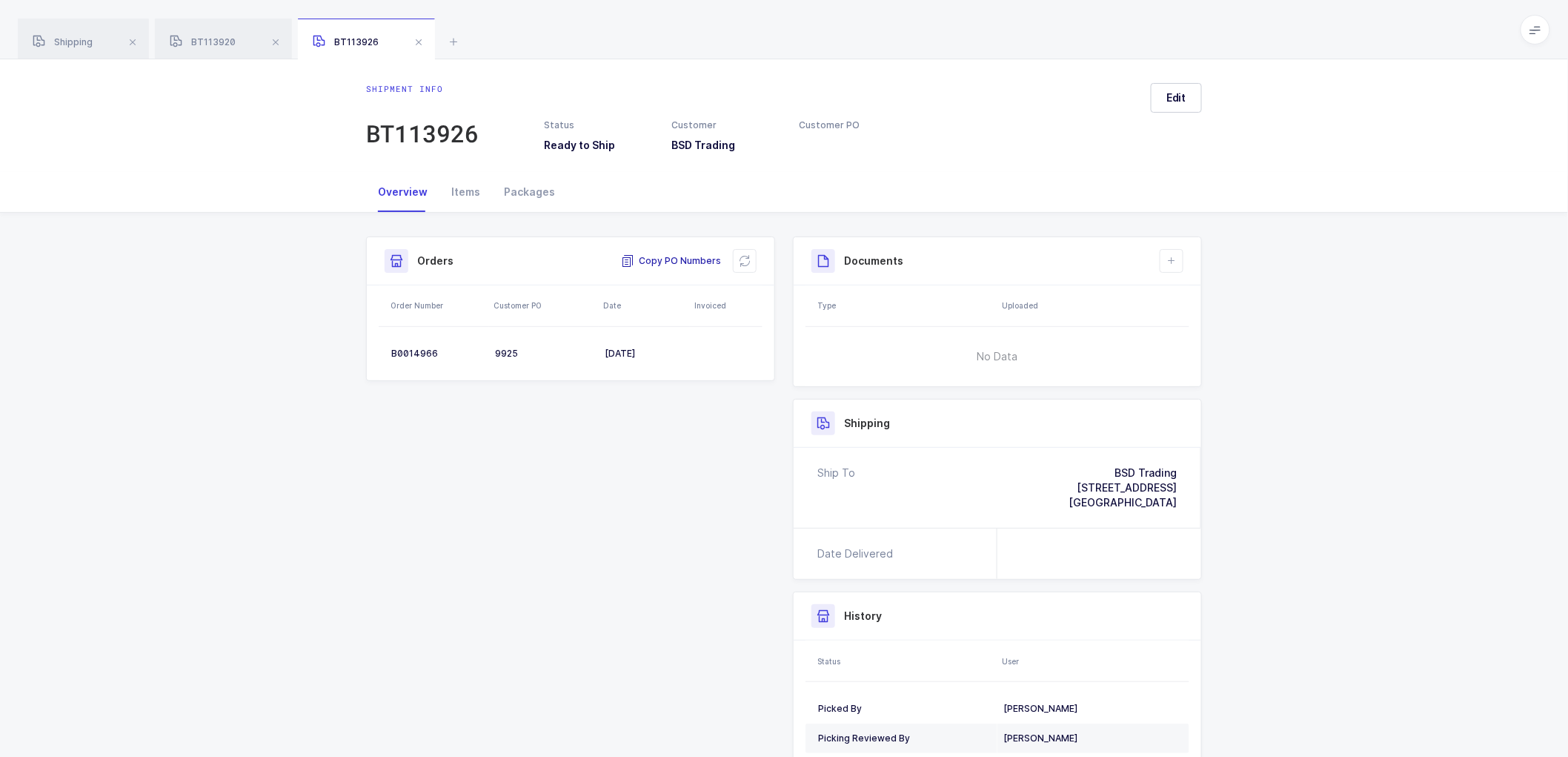
drag, startPoint x: 669, startPoint y: 259, endPoint x: 855, endPoint y: 279, distance: 187.1
click at [670, 258] on span "Copy PO Numbers" at bounding box center [671, 260] width 100 height 15
click at [534, 189] on div "Packages" at bounding box center [530, 192] width 75 height 40
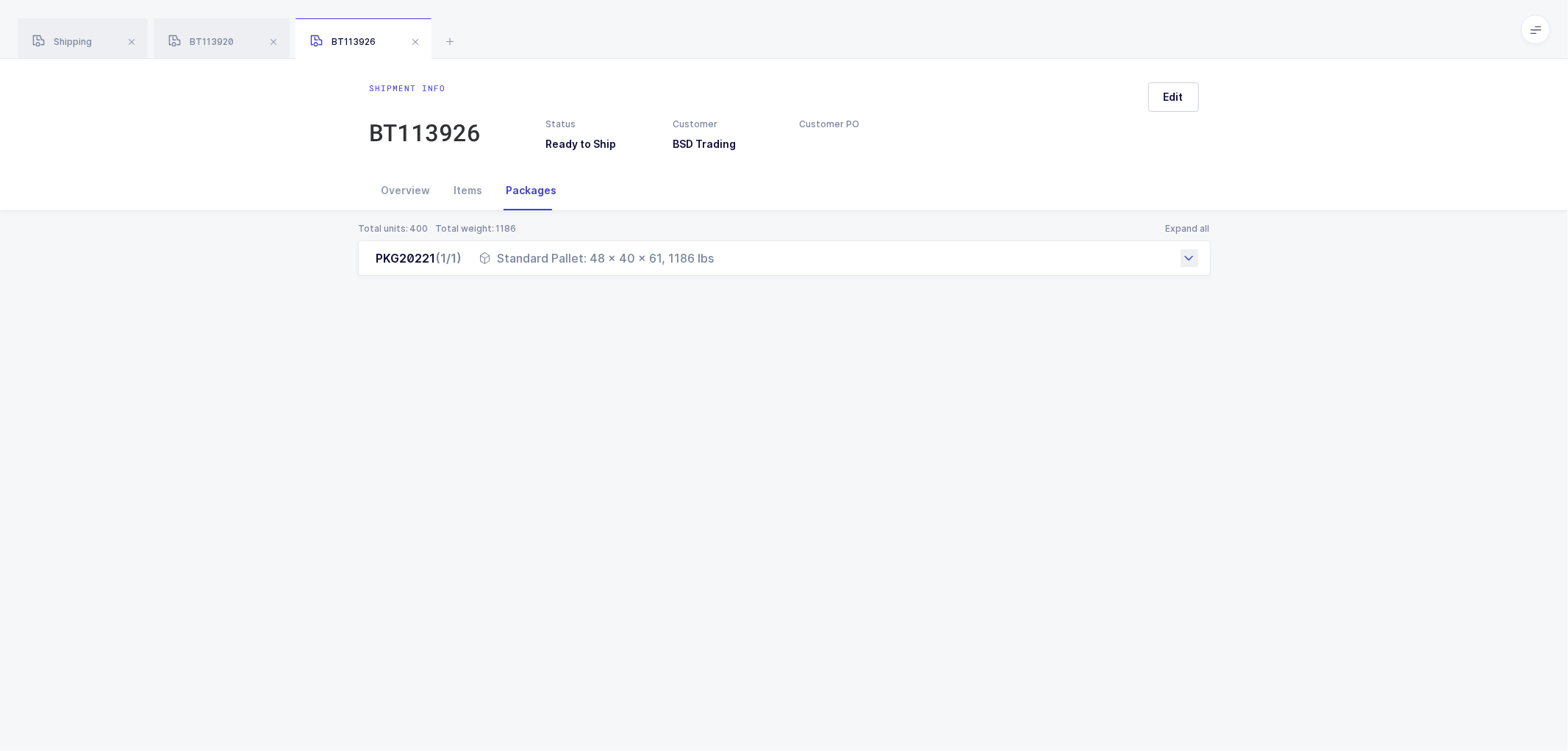
drag, startPoint x: 372, startPoint y: 254, endPoint x: 725, endPoint y: 265, distance: 353.2
click at [725, 265] on div "PKG20221 (1/1) Standard Pallet: 48 x 40 x 61, 1186 lbs" at bounding box center [784, 257] width 853 height 35
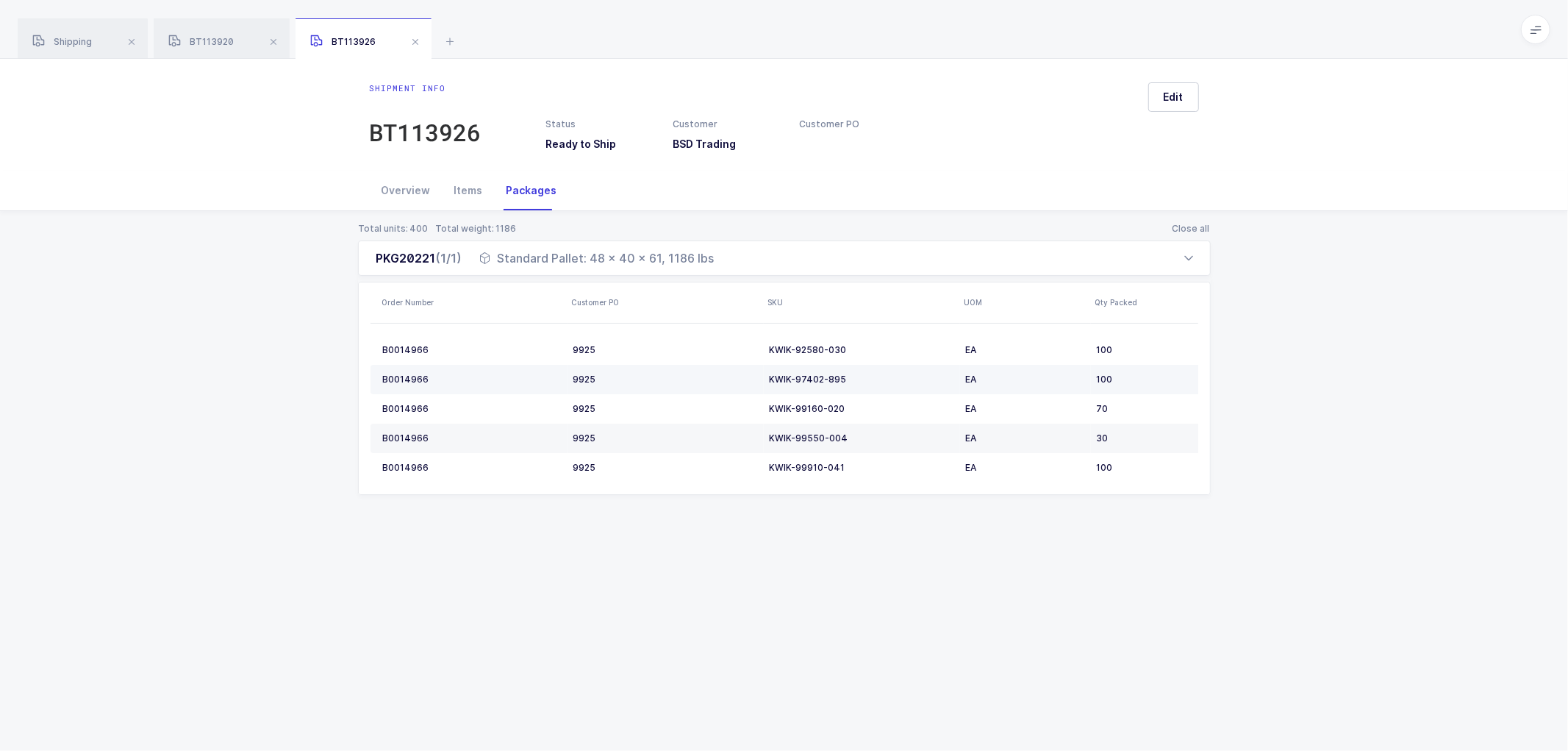
drag, startPoint x: 641, startPoint y: 378, endPoint x: 634, endPoint y: 365, distance: 14.8
click at [636, 369] on td "9925" at bounding box center [666, 379] width 196 height 29
drag, startPoint x: 490, startPoint y: 259, endPoint x: 732, endPoint y: 267, distance: 242.1
click at [732, 267] on div "PKG20221 (1/1) Standard Pallet: 48 x 40 x 61, 1186 lbs" at bounding box center [784, 257] width 853 height 35
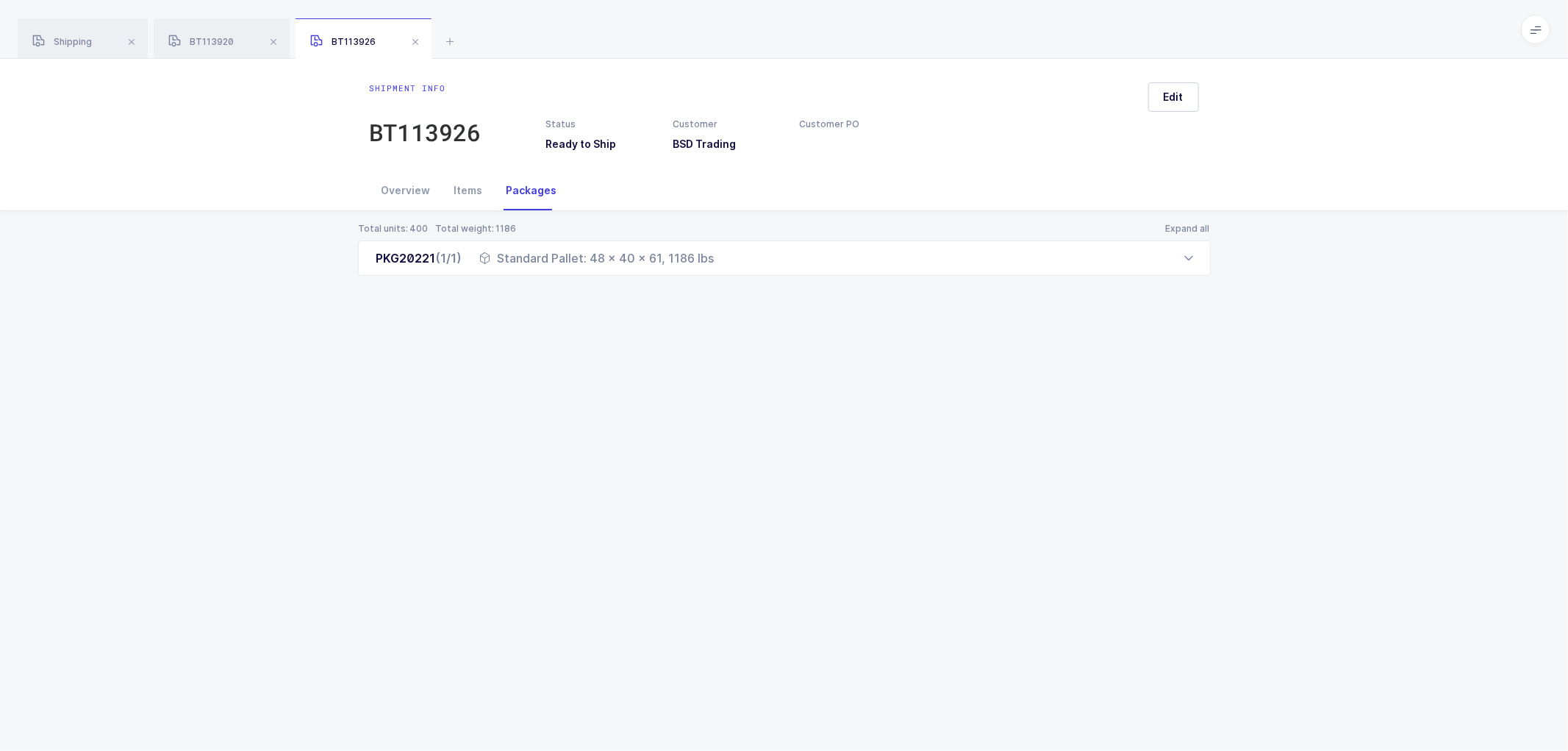
click at [531, 186] on div "Packages" at bounding box center [531, 191] width 74 height 39
click at [1198, 228] on button "Expand all" at bounding box center [1187, 229] width 45 height 12
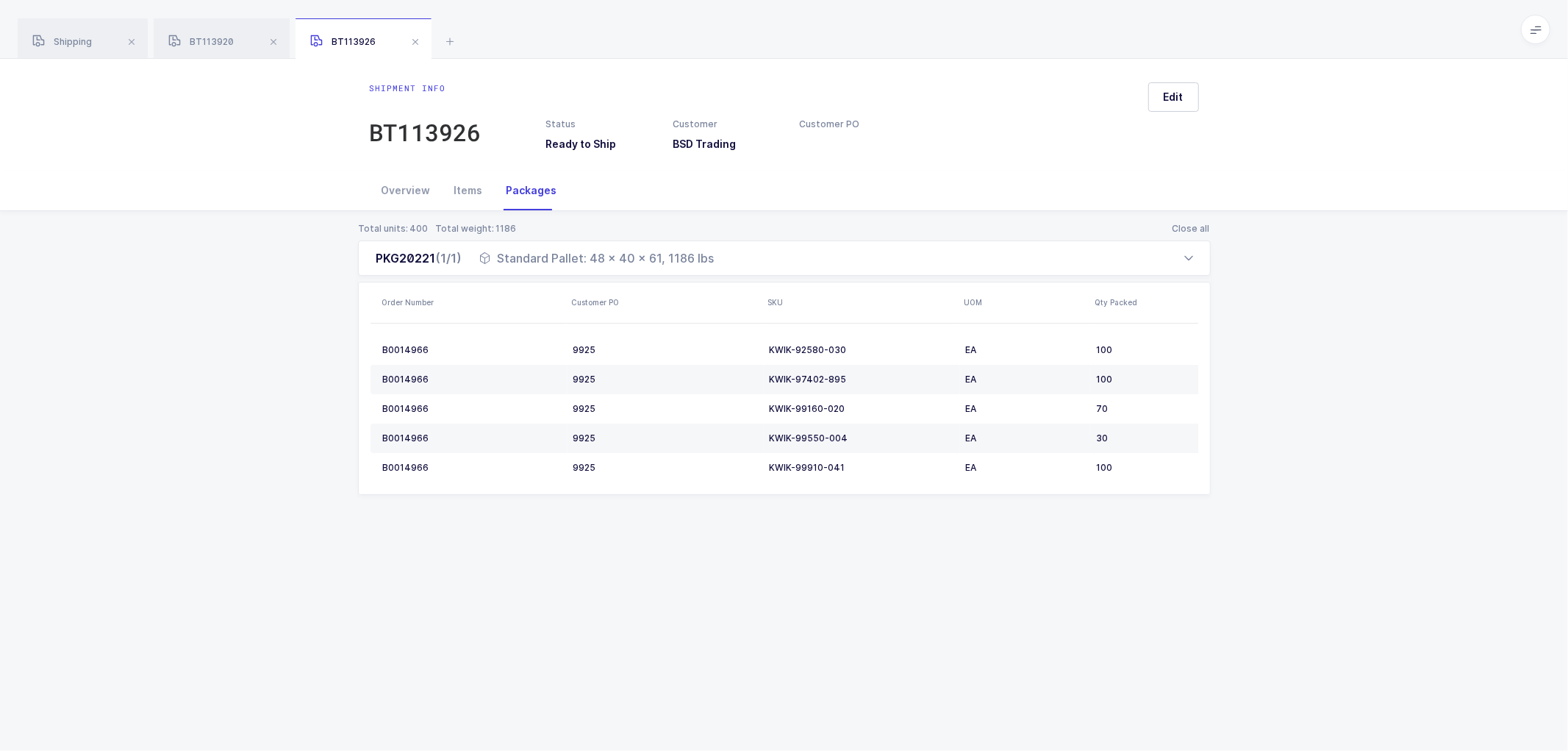
drag, startPoint x: 420, startPoint y: 40, endPoint x: 381, endPoint y: 39, distance: 39.0
click at [414, 39] on span at bounding box center [415, 42] width 18 height 18
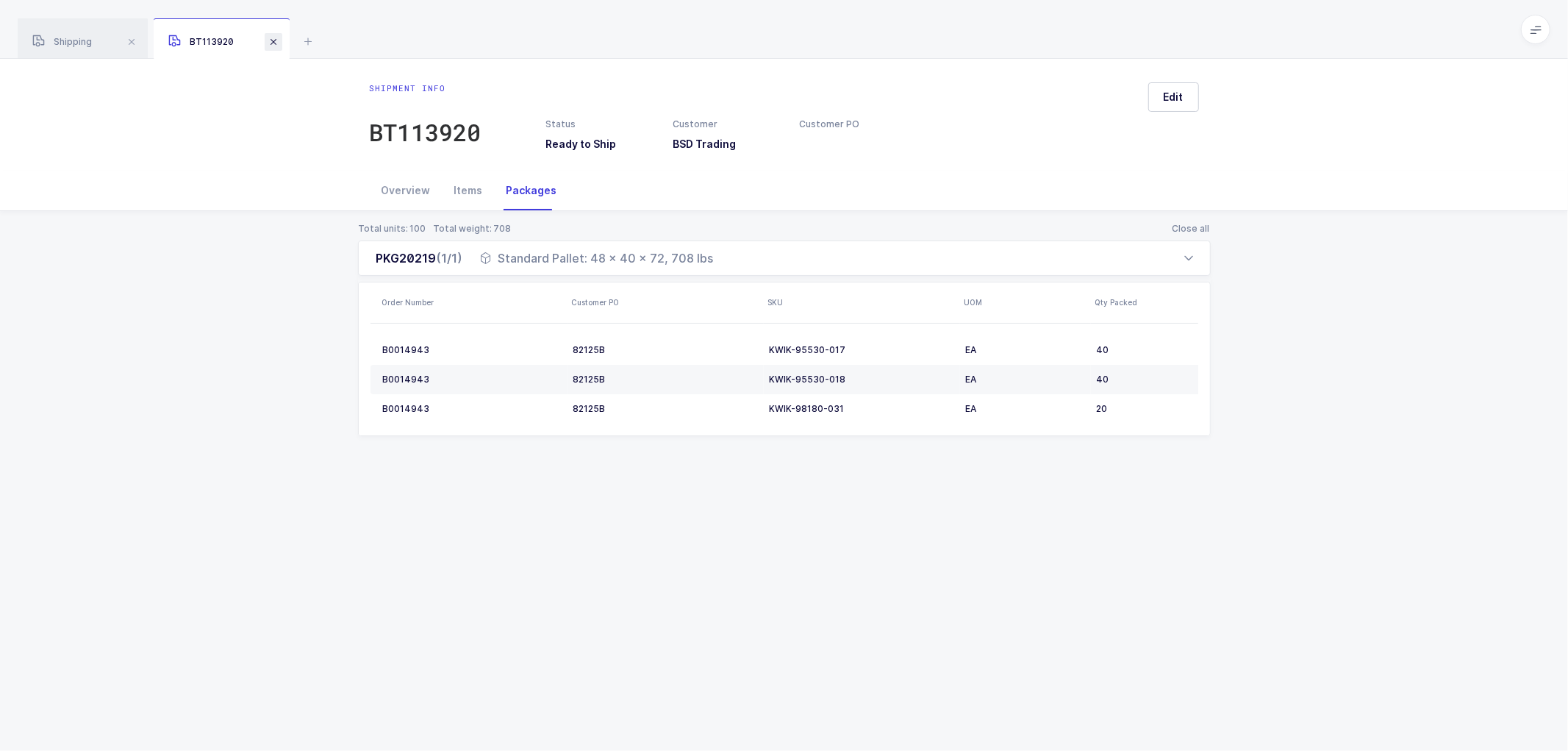
click at [274, 42] on div "BT113920" at bounding box center [221, 39] width 136 height 41
click at [274, 42] on span at bounding box center [273, 42] width 18 height 18
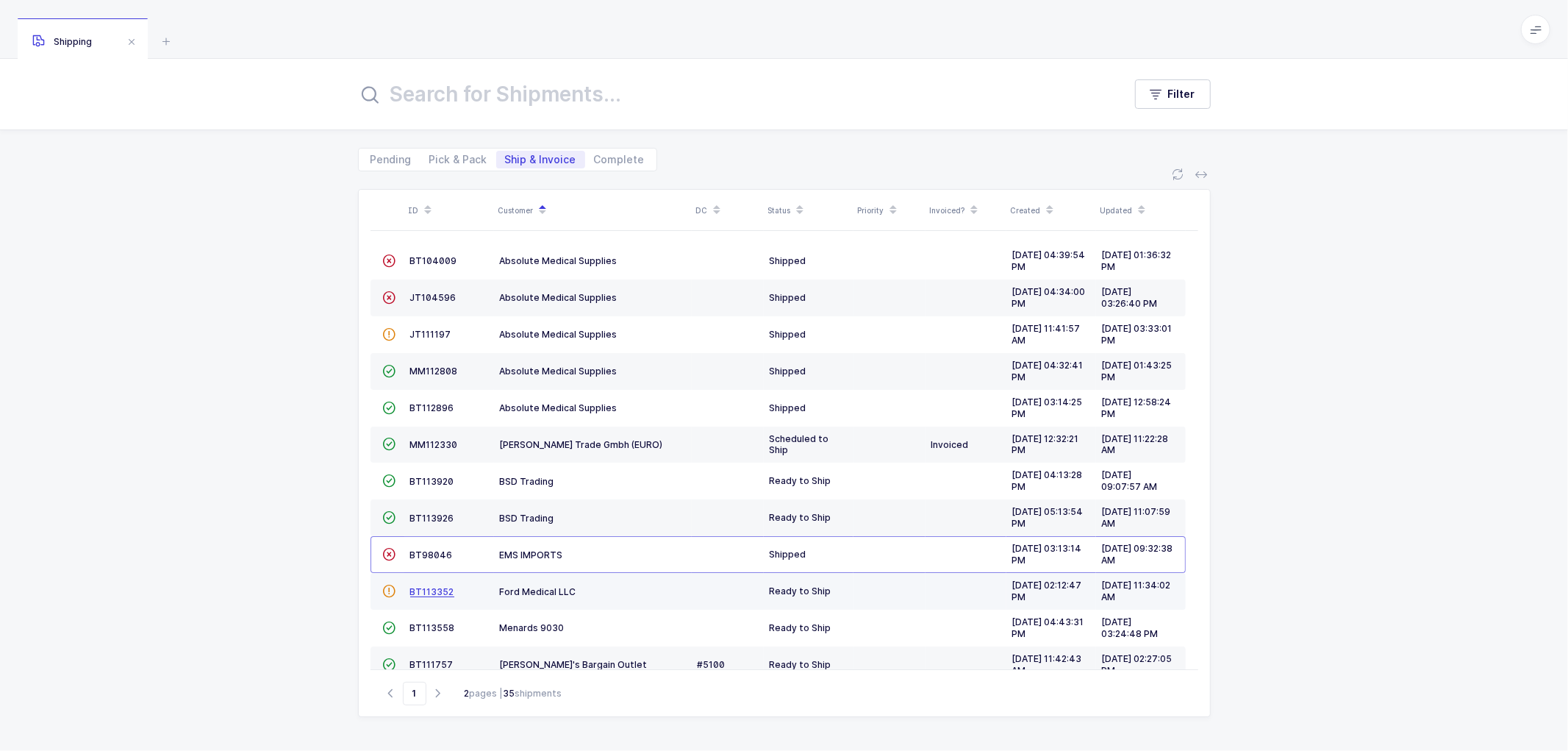
click at [427, 590] on span "BT113352" at bounding box center [432, 591] width 44 height 11
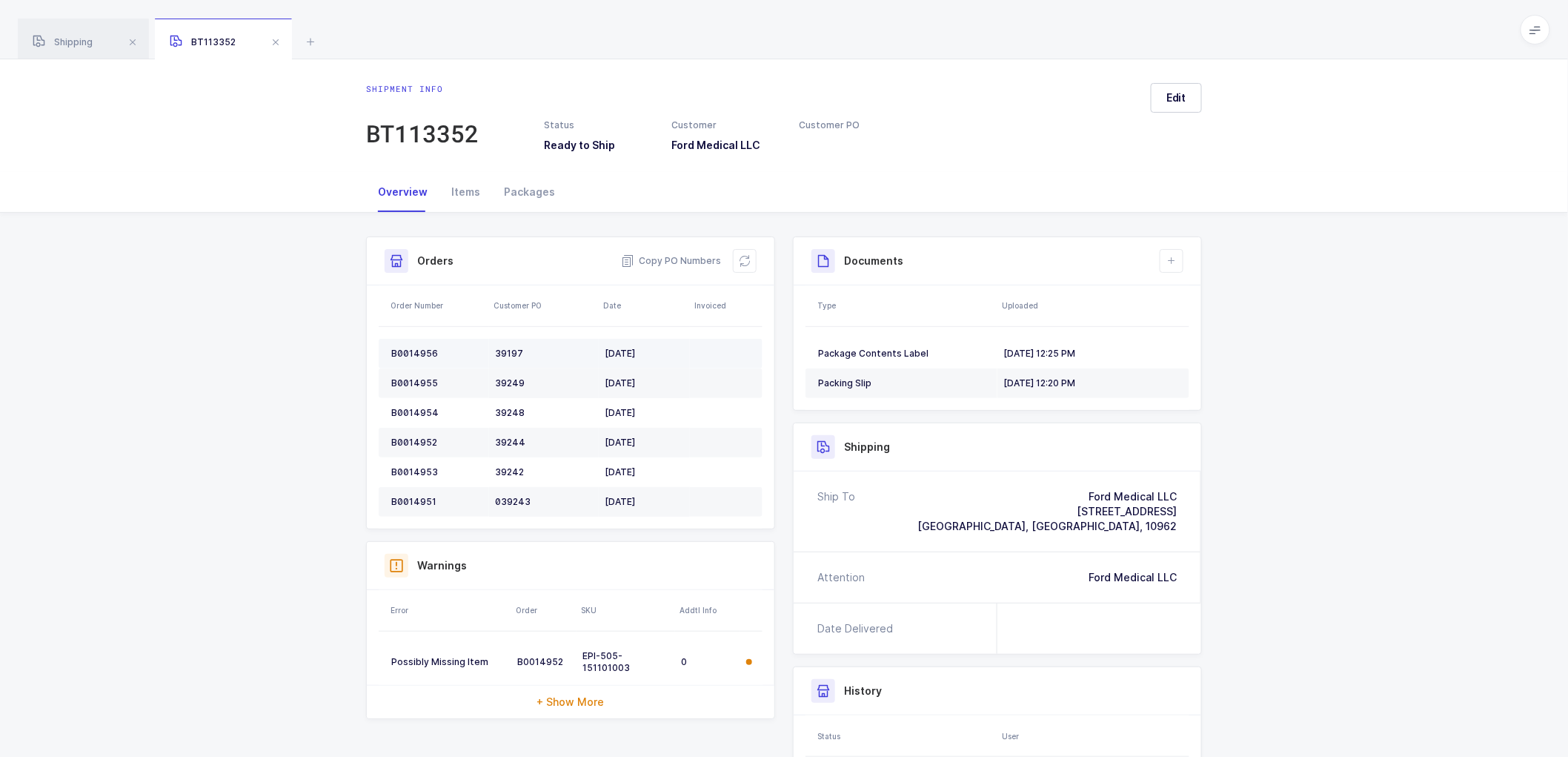
click at [418, 350] on div "B0014956" at bounding box center [437, 354] width 92 height 12
click at [418, 349] on div "B0014956" at bounding box center [437, 354] width 92 height 12
click at [1158, 261] on div "Documents Create Document Upload Document" at bounding box center [998, 261] width 372 height 24
click at [849, 375] on td "Packing Slip" at bounding box center [902, 383] width 192 height 29
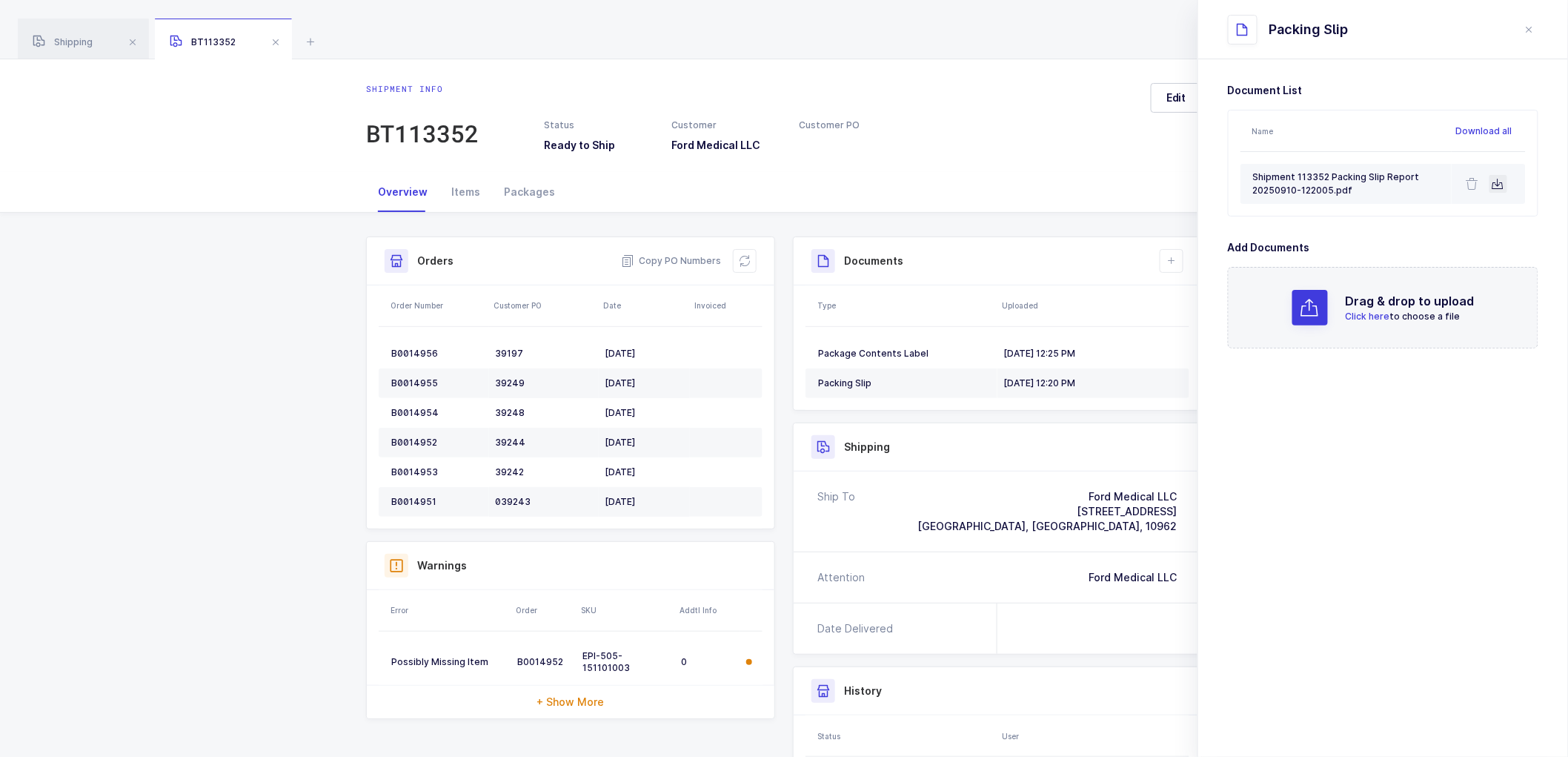
click at [1497, 183] on icon at bounding box center [1499, 184] width 12 height 12
click at [1369, 465] on section "Document List Name Download all Shipment 113352 Packing Slip Report 20250910-12…" at bounding box center [1384, 408] width 370 height 698
click at [415, 348] on div "B0014956" at bounding box center [437, 354] width 92 height 12
click at [415, 349] on div "B0014956" at bounding box center [437, 354] width 92 height 12
click at [409, 375] on td "B0014955" at bounding box center [434, 383] width 110 height 29
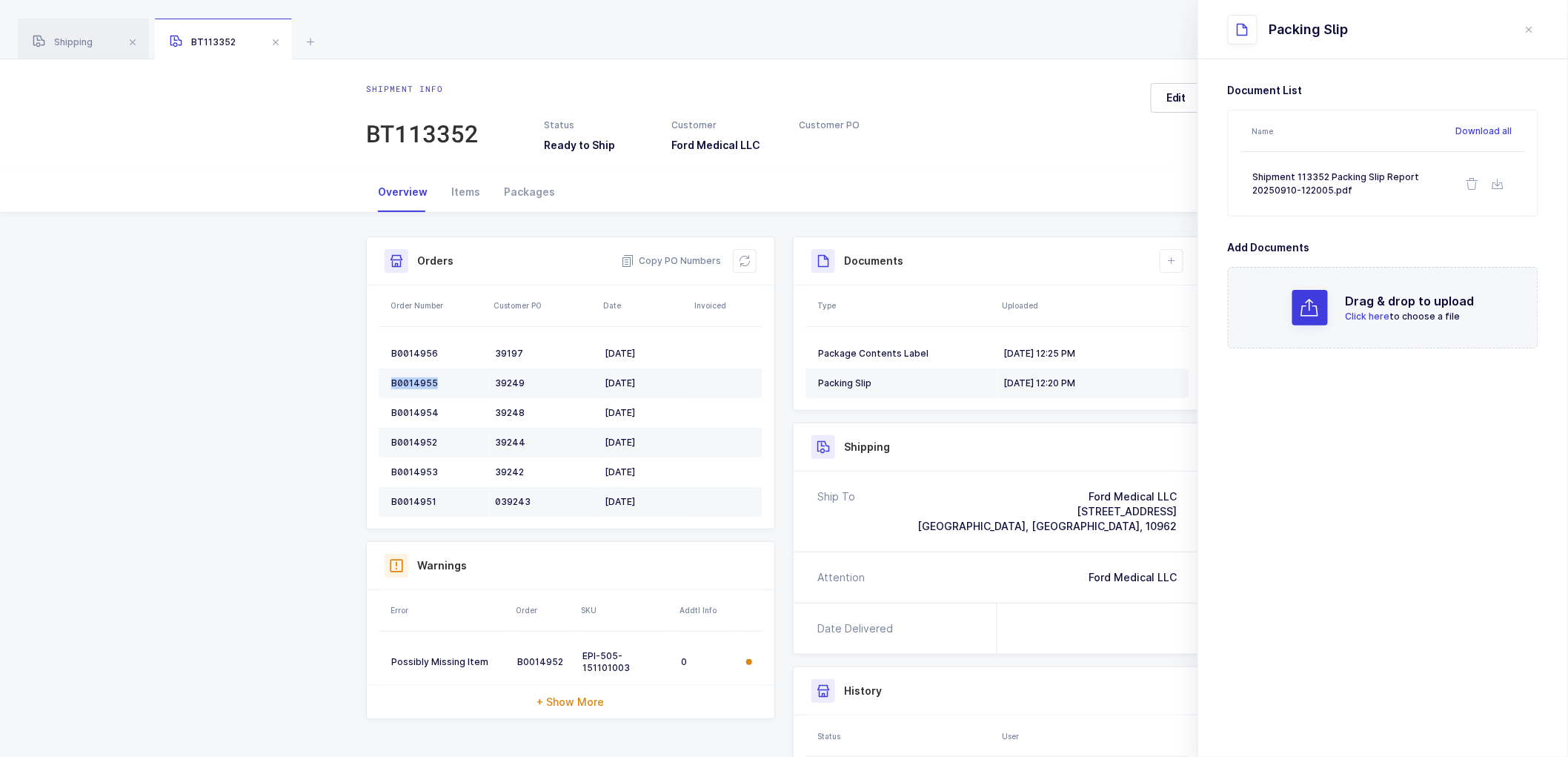
click at [410, 377] on div "B0014955" at bounding box center [437, 383] width 92 height 12
click at [416, 403] on td "B0014954" at bounding box center [434, 413] width 110 height 29
click at [418, 402] on td "B0014954" at bounding box center [434, 413] width 110 height 29
click at [418, 401] on td "B0014954" at bounding box center [434, 413] width 110 height 29
click at [413, 428] on td "B0014952" at bounding box center [434, 443] width 110 height 29
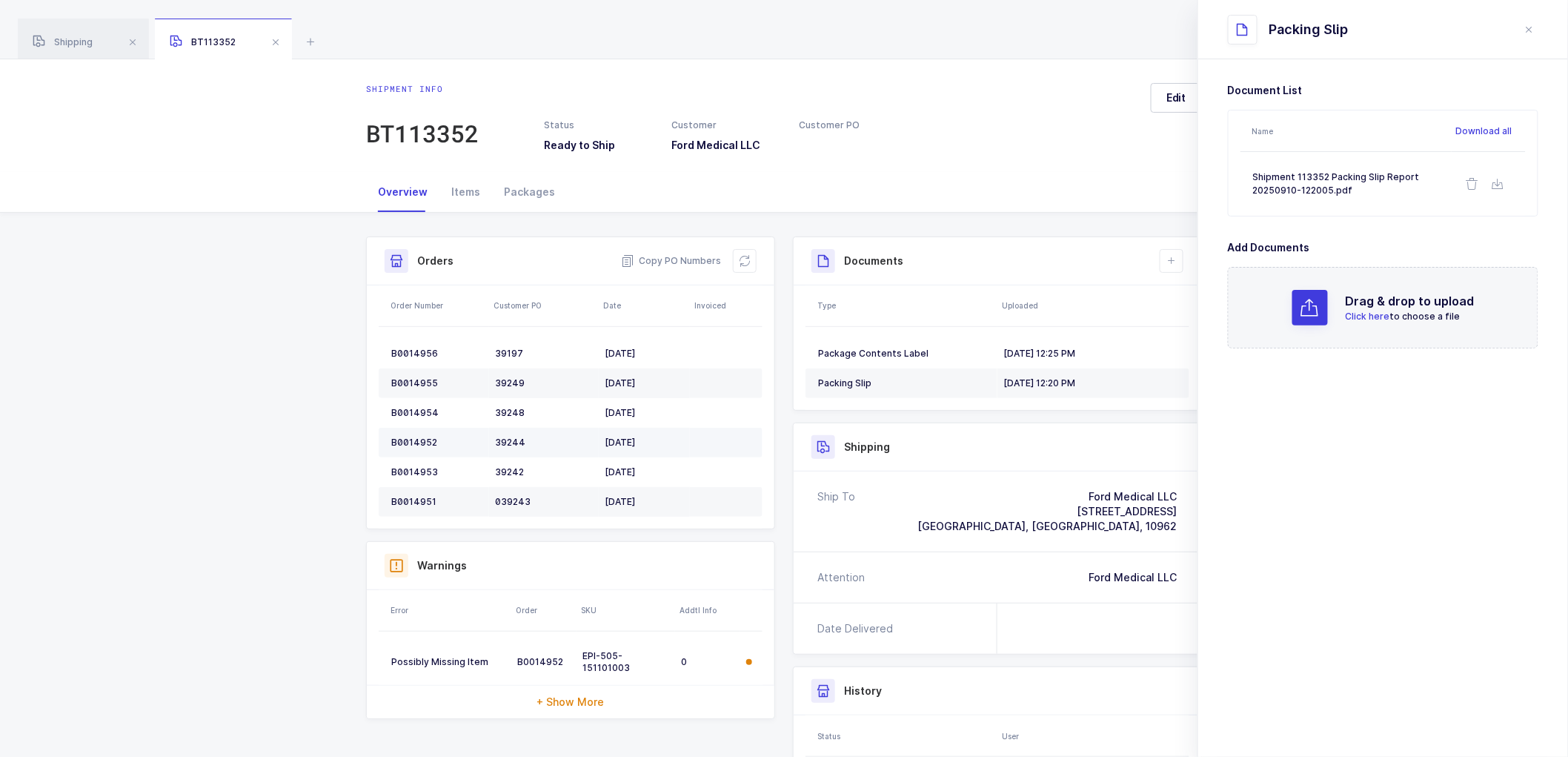
click at [418, 431] on td "B0014952" at bounding box center [434, 443] width 110 height 29
click at [416, 439] on div "B0014952" at bounding box center [437, 443] width 92 height 12
click at [412, 469] on div "B0014953" at bounding box center [437, 472] width 92 height 12
click at [412, 468] on div "B0014953" at bounding box center [437, 472] width 92 height 12
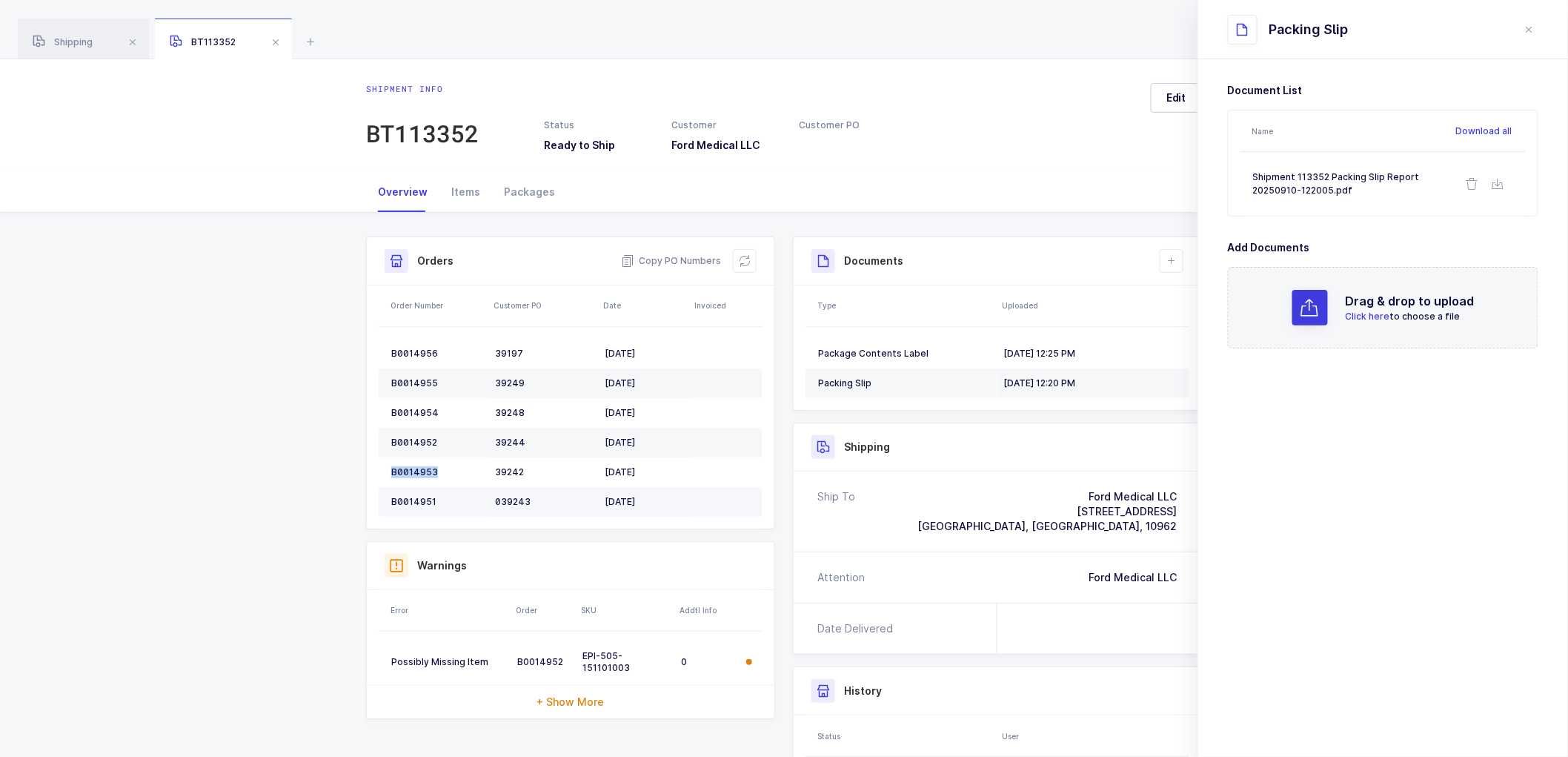
click at [418, 499] on div "B0014951" at bounding box center [437, 502] width 92 height 12
drag, startPoint x: 741, startPoint y: 251, endPoint x: 879, endPoint y: 256, distance: 138.1
click at [741, 253] on div "Orders Copy PO Numbers" at bounding box center [570, 261] width 407 height 48
click at [743, 259] on icon at bounding box center [745, 261] width 12 height 12
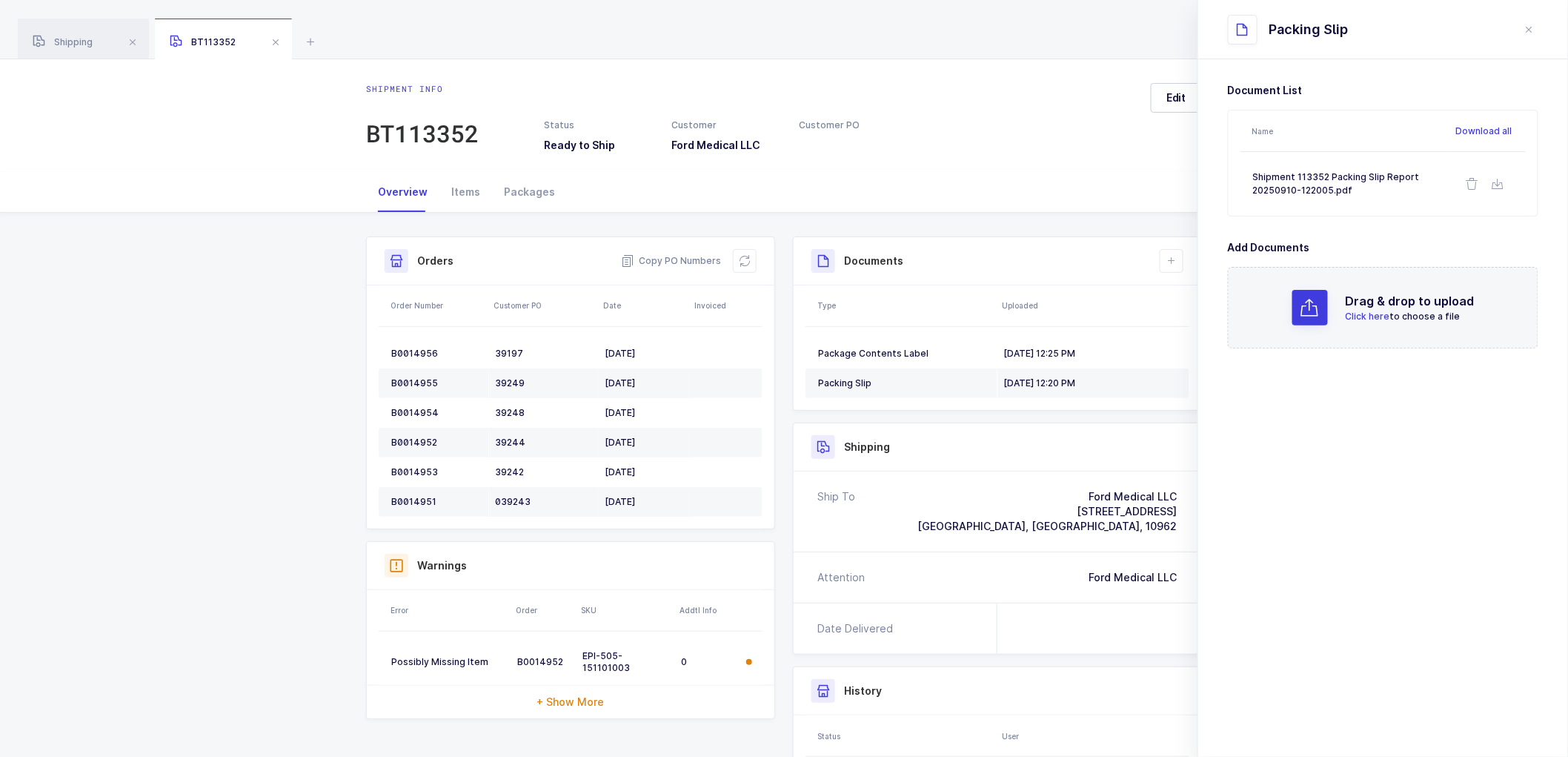
click at [320, 296] on div "Shipment Info Shipment Number BT113352 Status Ready to Ship Customer Ford Medic…" at bounding box center [784, 565] width 1568 height 705
click at [280, 286] on div "Shipment Info Shipment Number BT113352 Status Ready to Ship Customer Ford Medic…" at bounding box center [784, 565] width 1568 height 705
click at [246, 307] on div "Shipment Info Shipment Number BT113352 Status Ready to Ship Customer Ford Medic…" at bounding box center [784, 565] width 1568 height 705
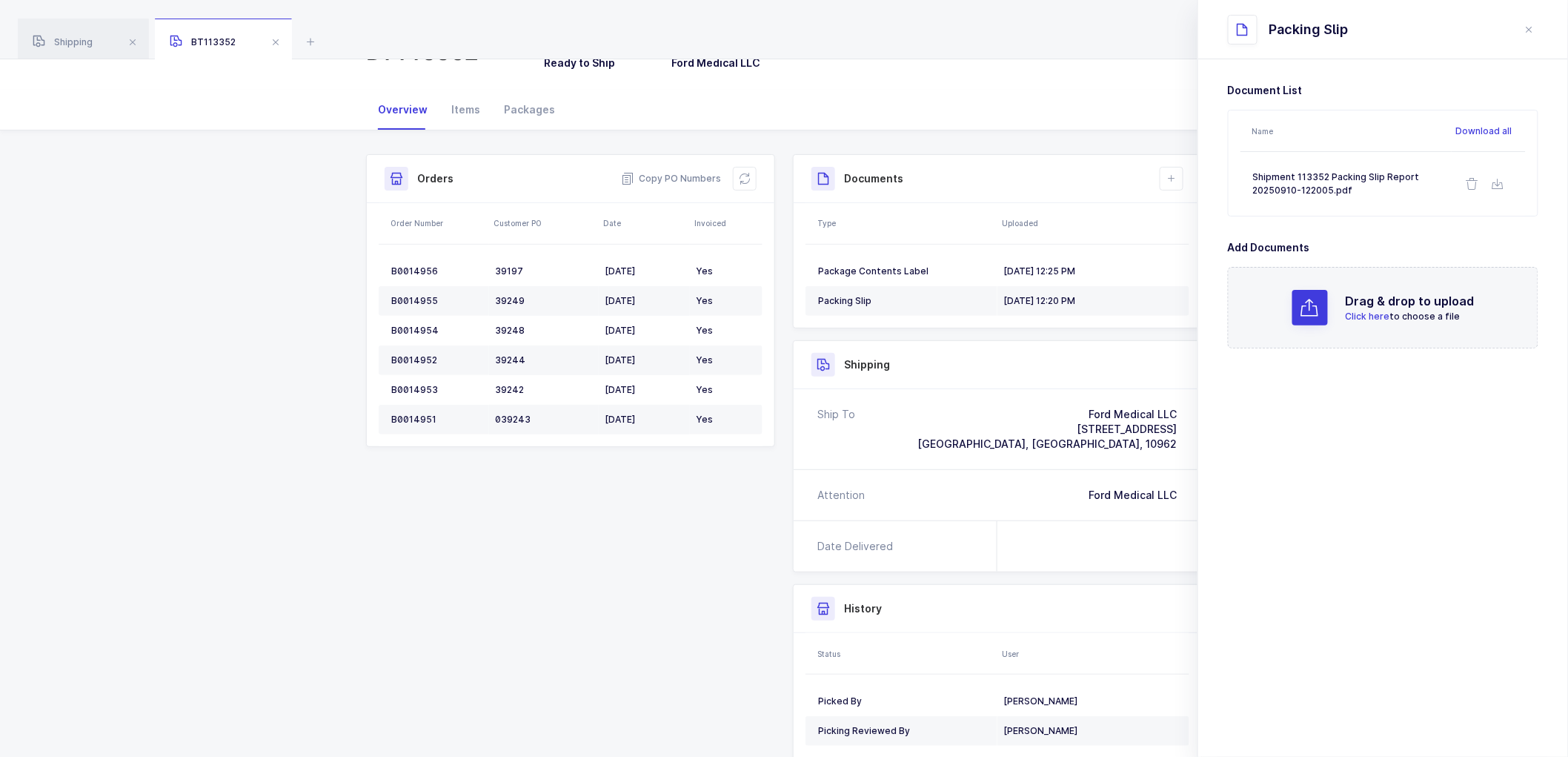
click at [273, 277] on div "Shipment Info Shipment Number BT113352 Status Ready to Ship Customer Ford Medic…" at bounding box center [784, 482] width 1568 height 705
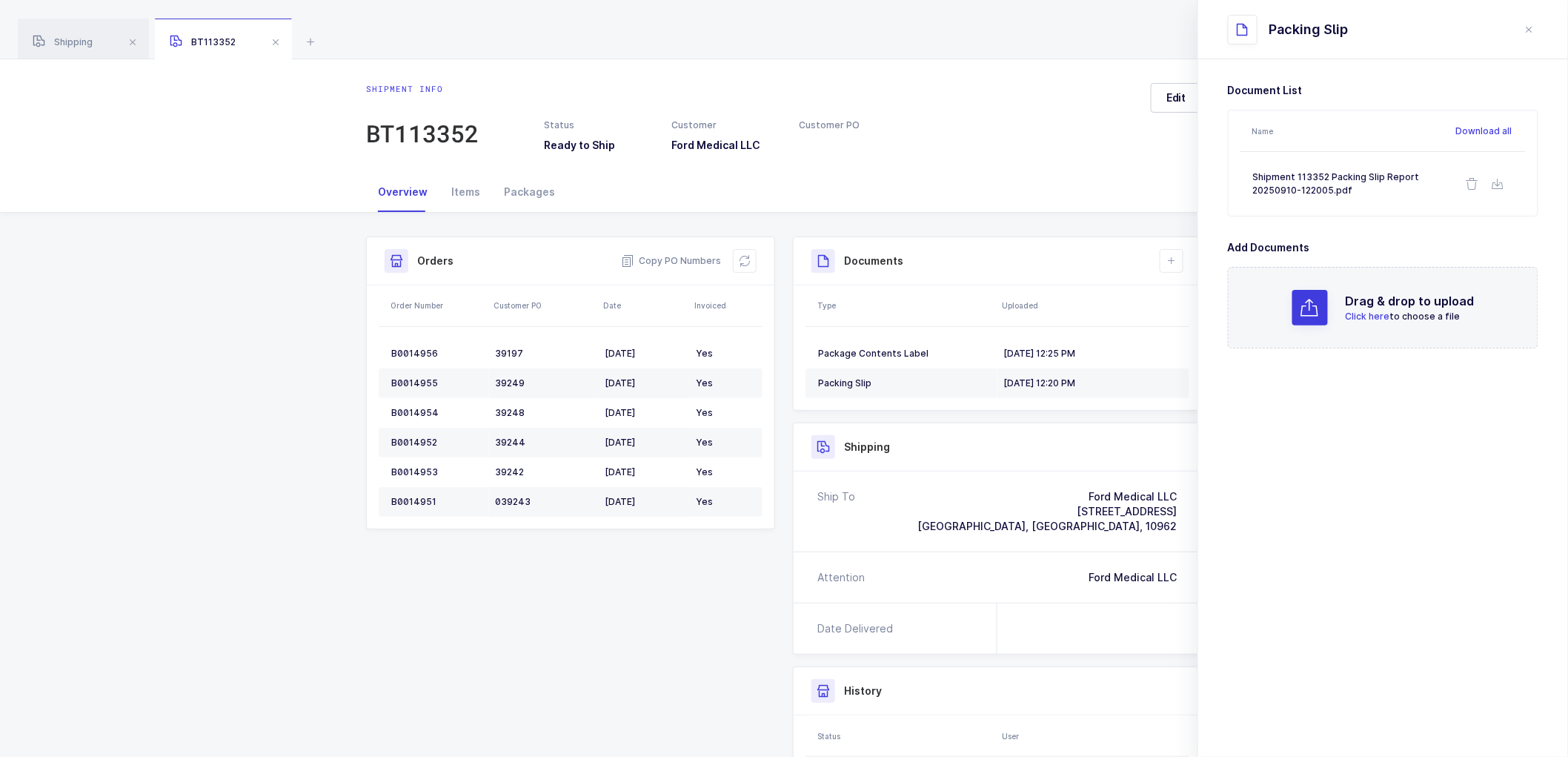
drag, startPoint x: 71, startPoint y: 38, endPoint x: 208, endPoint y: 107, distance: 153.4
click at [71, 38] on span "Shipping" at bounding box center [63, 41] width 60 height 11
